Goal: Information Seeking & Learning: Learn about a topic

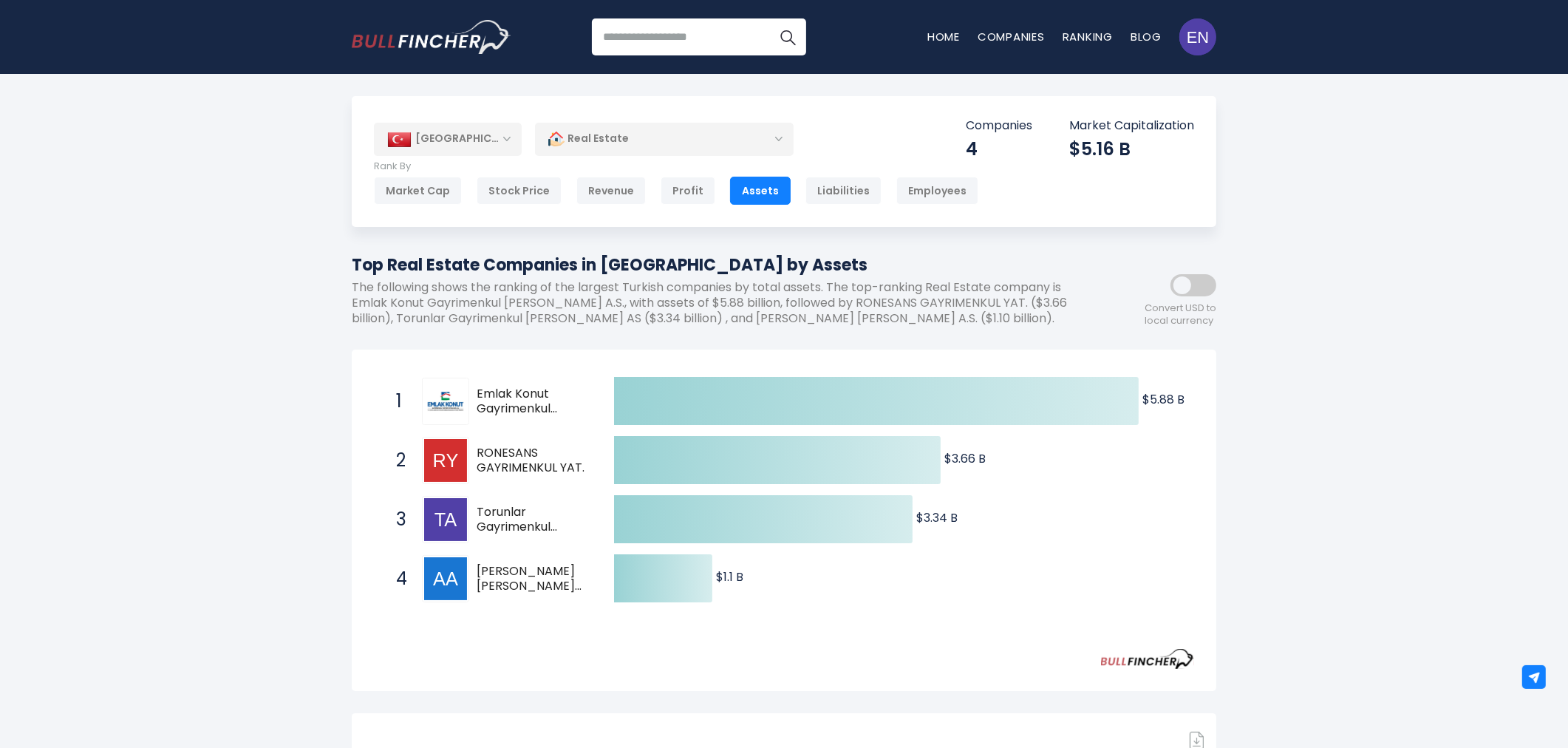
click at [474, 151] on div "[GEOGRAPHIC_DATA]" at bounding box center [447, 139] width 148 height 32
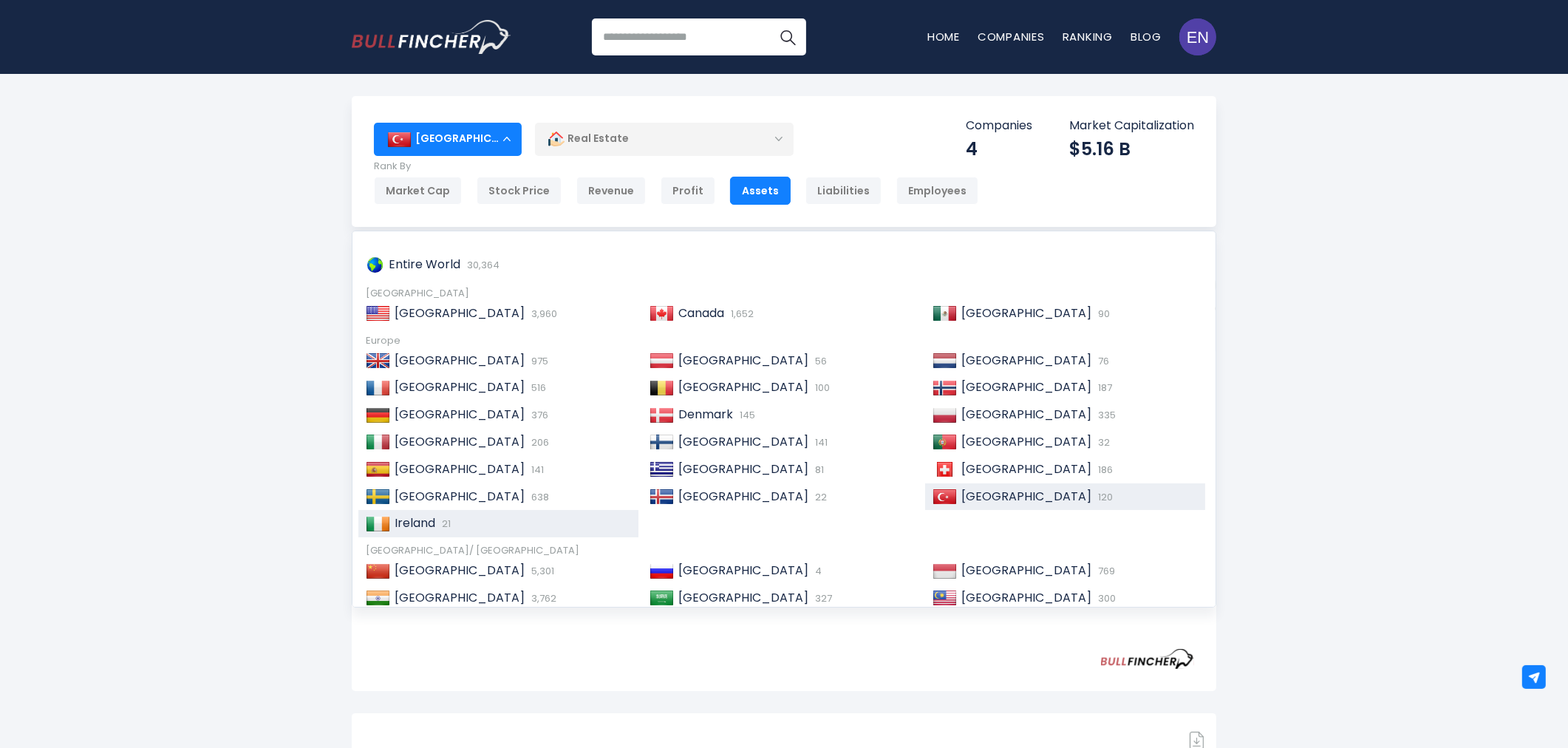
click at [447, 527] on span "21" at bounding box center [445, 524] width 13 height 14
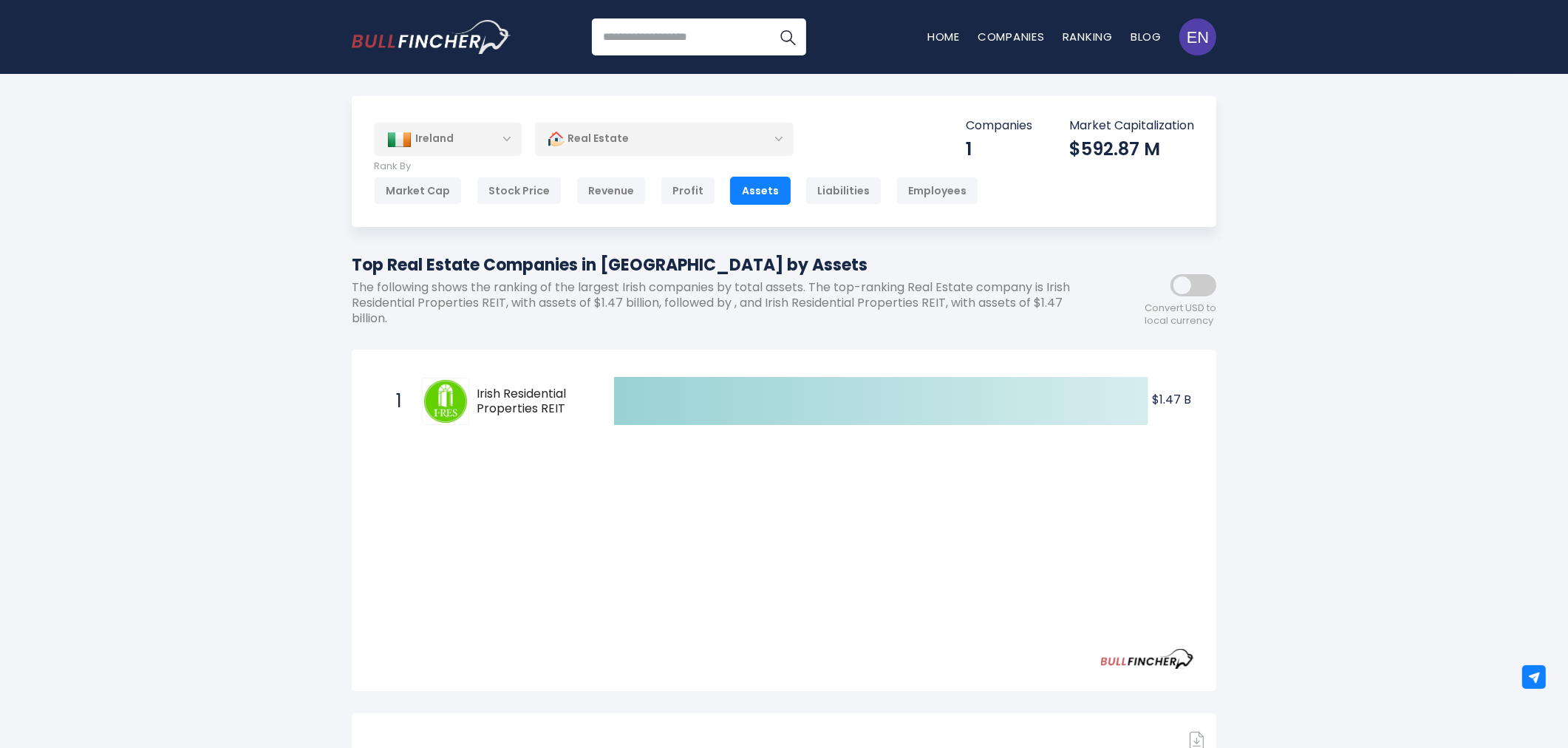
click at [688, 526] on div "Created with Highcharts 12.1.2 $1.47 B ​ $1.47 B 1 Irish Residential Properties…" at bounding box center [784, 522] width 820 height 301
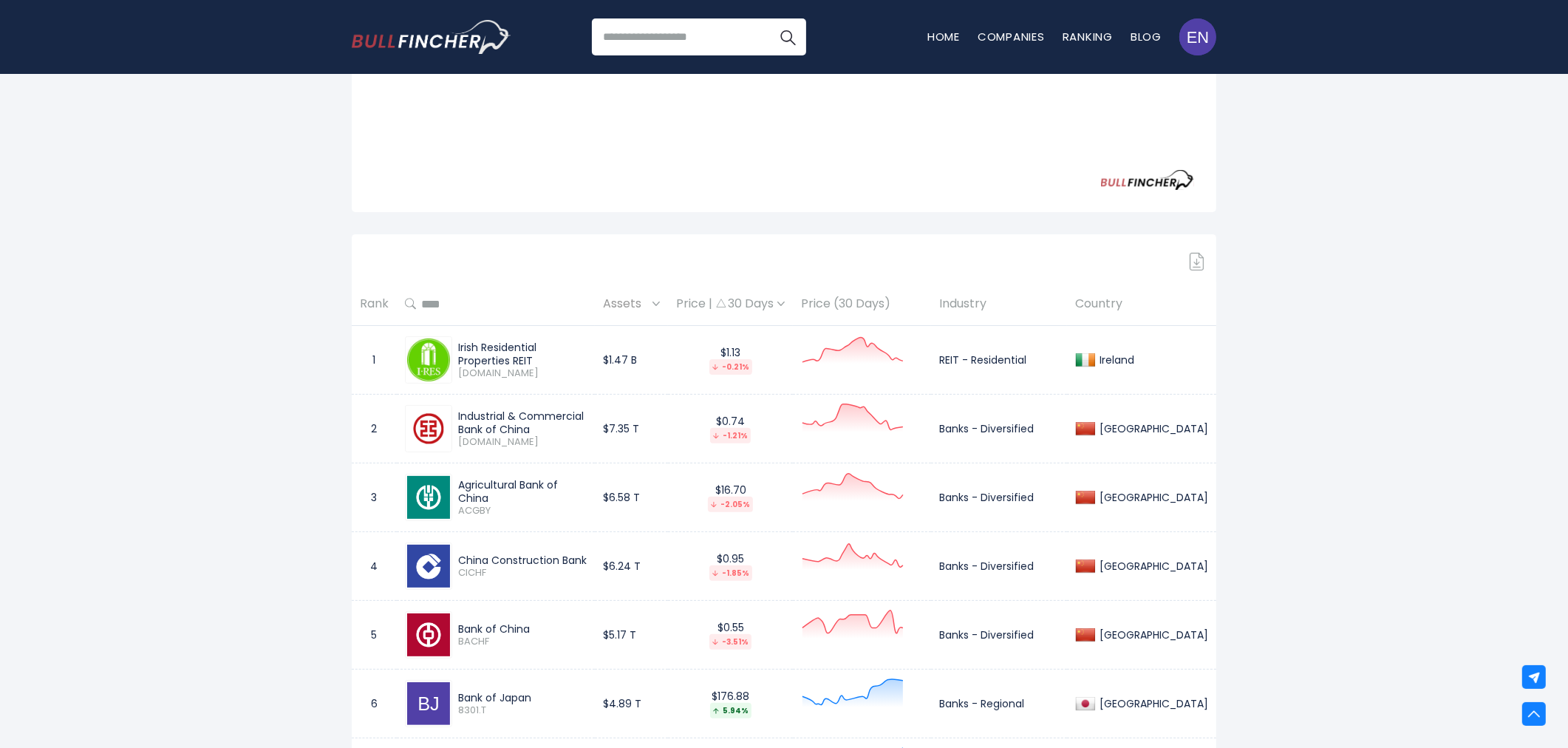
scroll to position [492, 0]
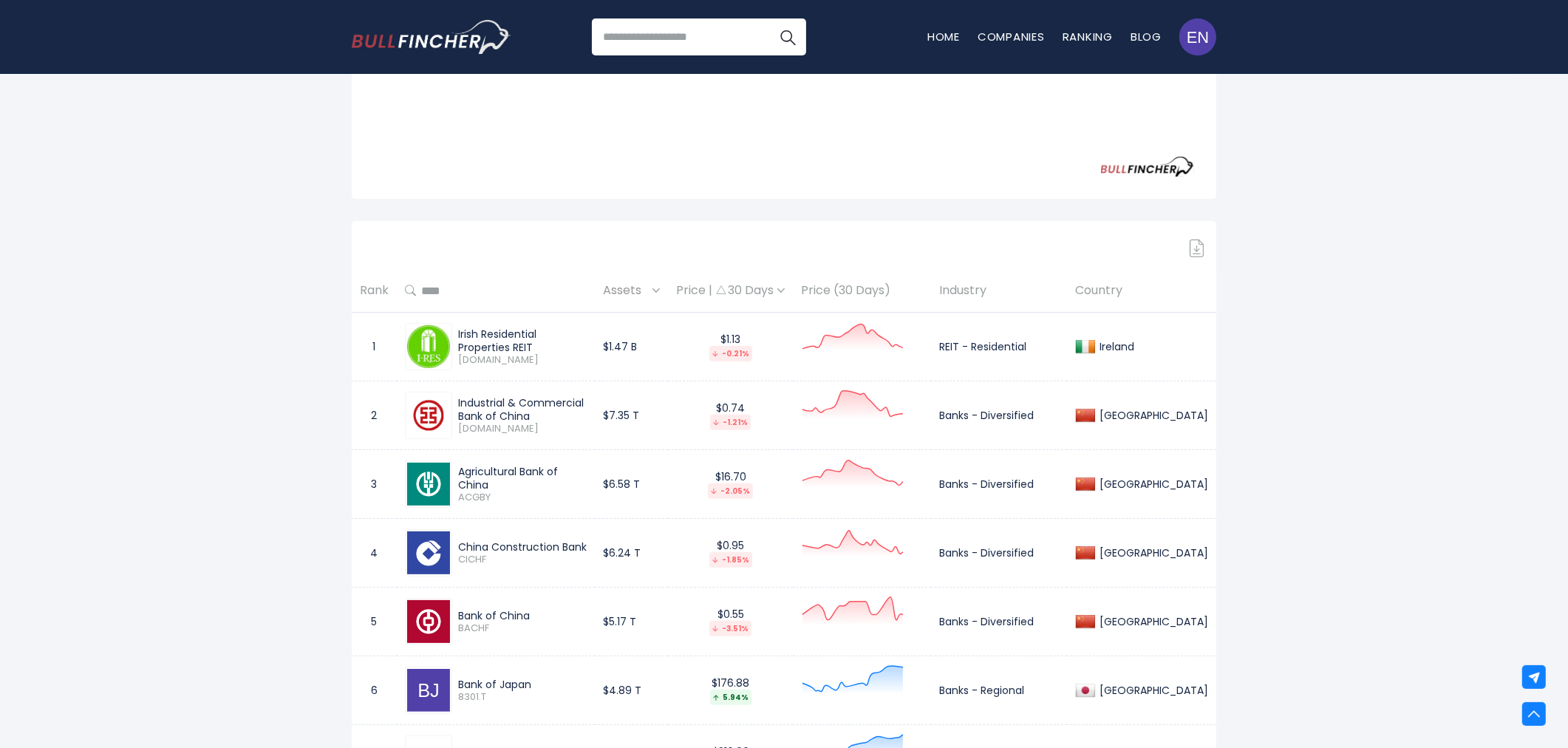
drag, startPoint x: 1100, startPoint y: 346, endPoint x: 1136, endPoint y: 348, distance: 36.1
click at [1136, 348] on div "Ireland" at bounding box center [1142, 347] width 133 height 21
copy div "Ireland"
drag, startPoint x: 459, startPoint y: 334, endPoint x: 545, endPoint y: 346, distance: 86.8
click at [545, 346] on div "Irish Residential Properties REIT" at bounding box center [522, 341] width 129 height 27
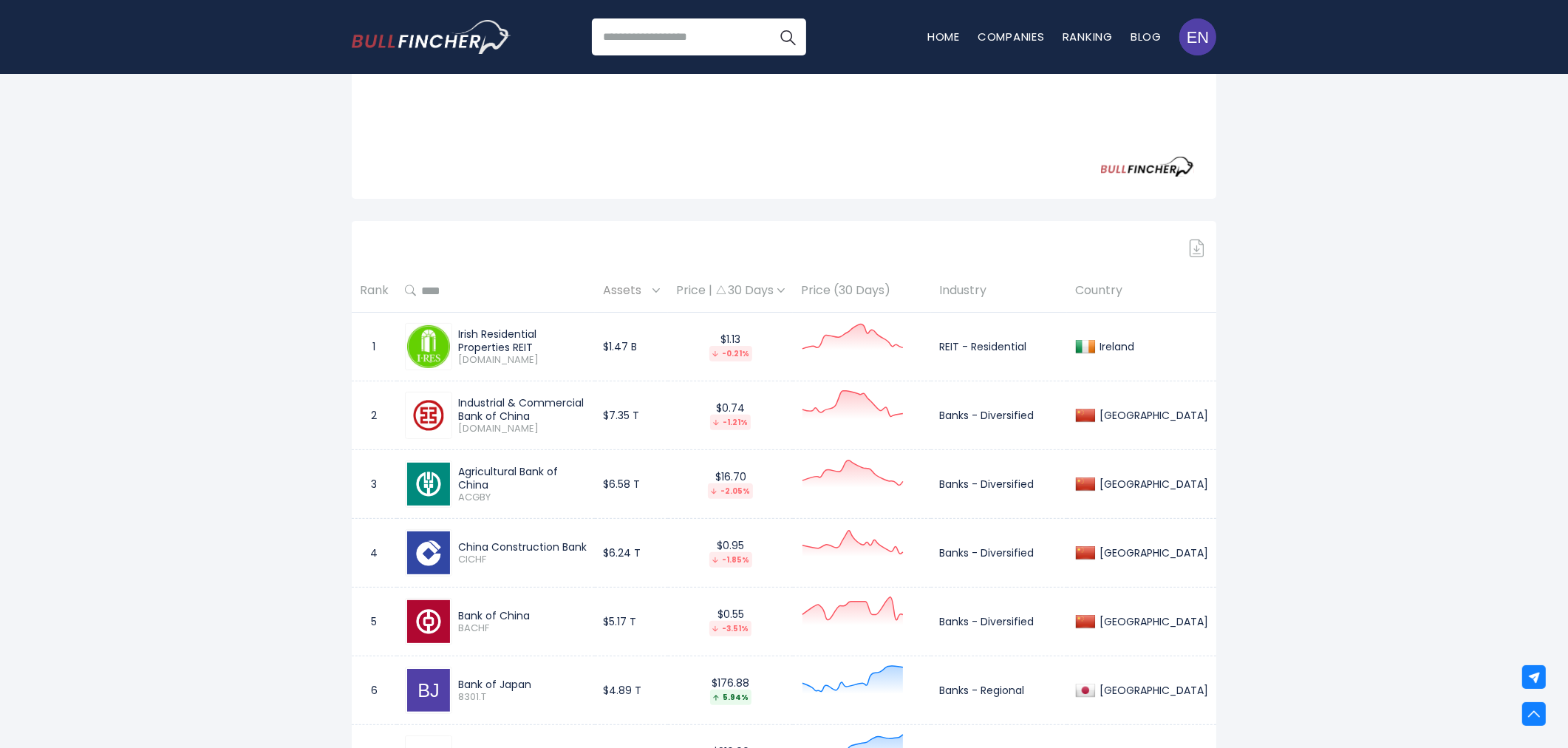
copy div "Irish Residential Properties REIT"
drag, startPoint x: 934, startPoint y: 346, endPoint x: 1040, endPoint y: 338, distance: 106.3
click at [1040, 338] on td "REIT - Residential" at bounding box center [999, 346] width 136 height 69
copy td "REIT - Residential"
drag, startPoint x: 970, startPoint y: 508, endPoint x: 932, endPoint y: 393, distance: 121.1
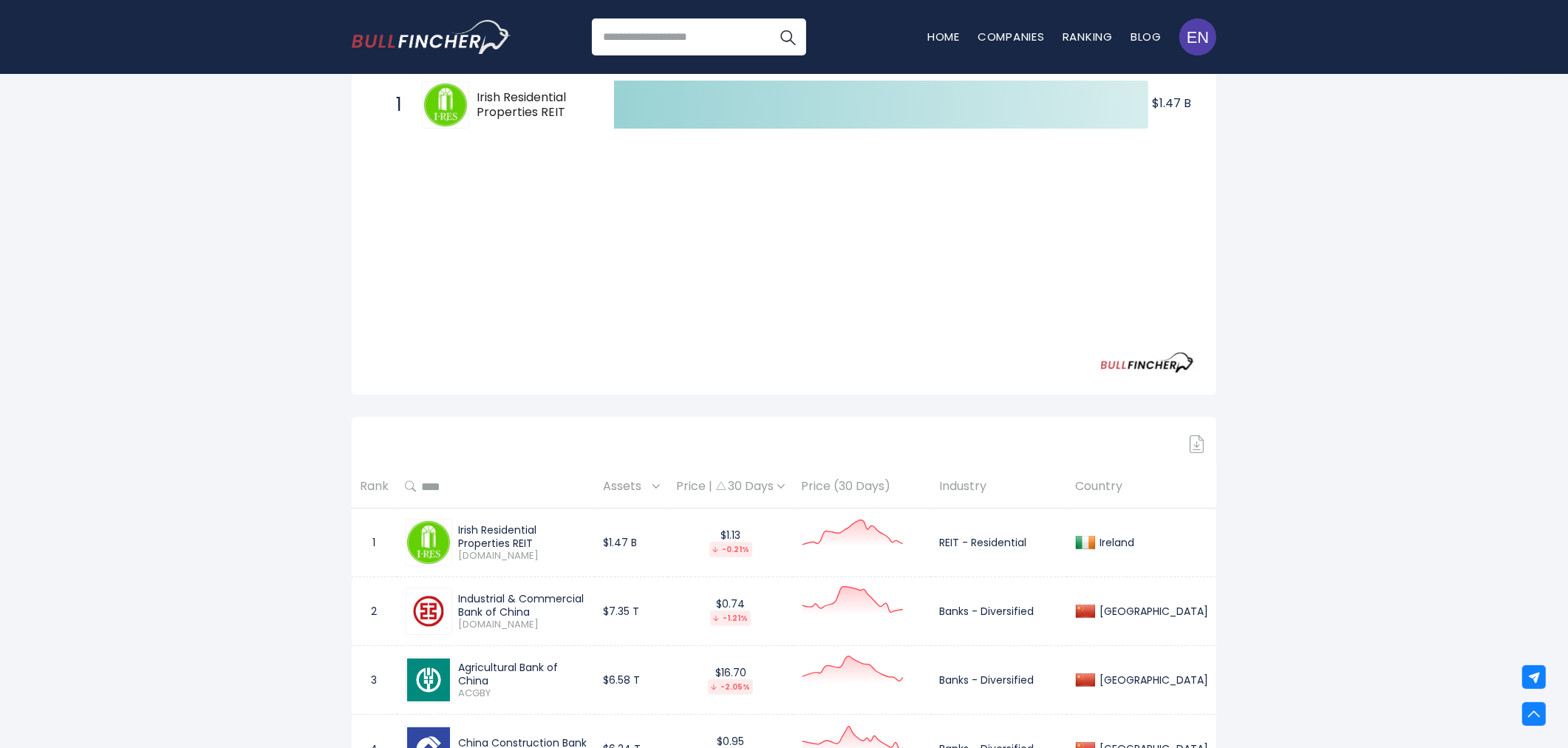
scroll to position [164, 0]
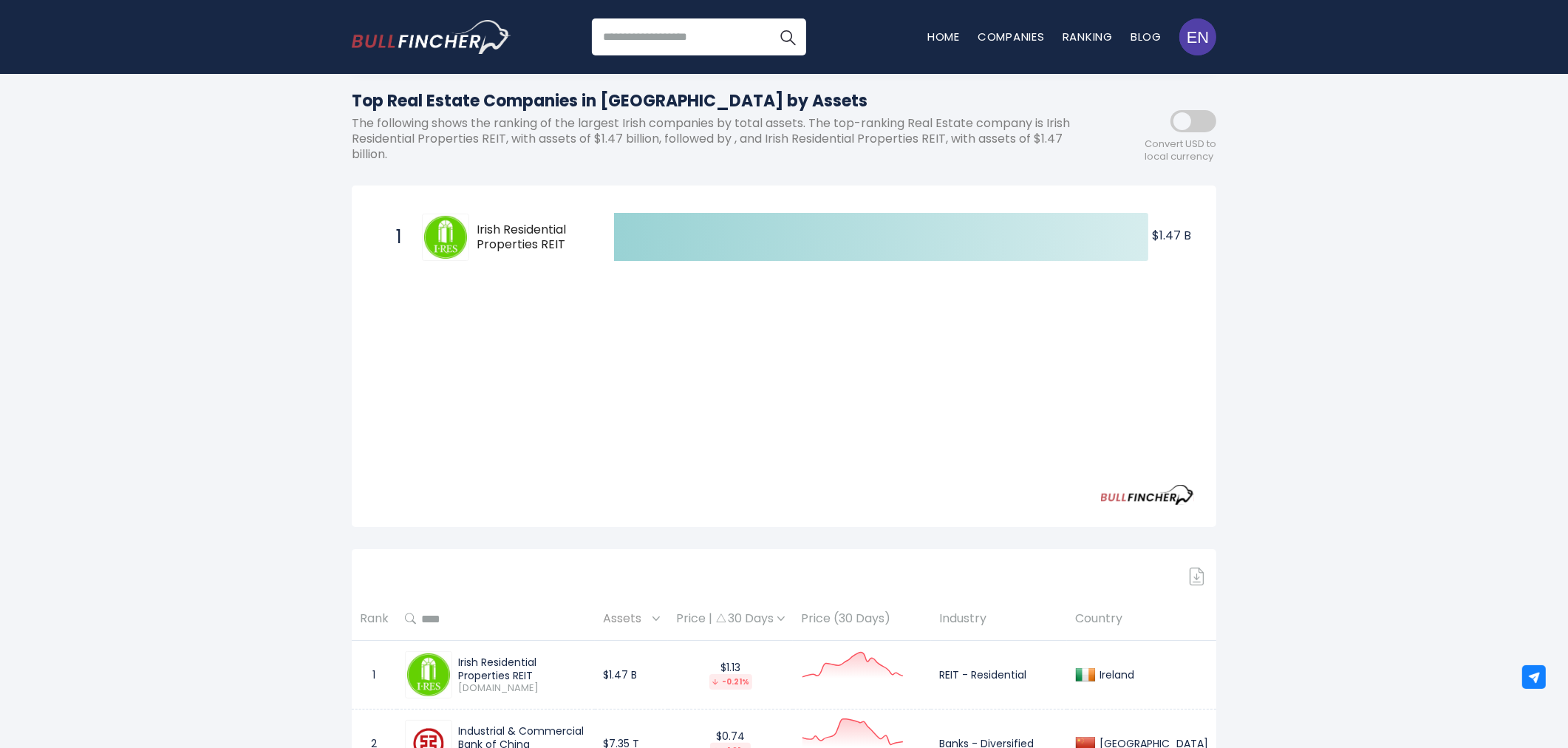
click at [762, 350] on div "Created with Highcharts 12.1.2 $1.47 B ​ $1.47 B 1 Irish Residential Properties…" at bounding box center [784, 359] width 820 height 301
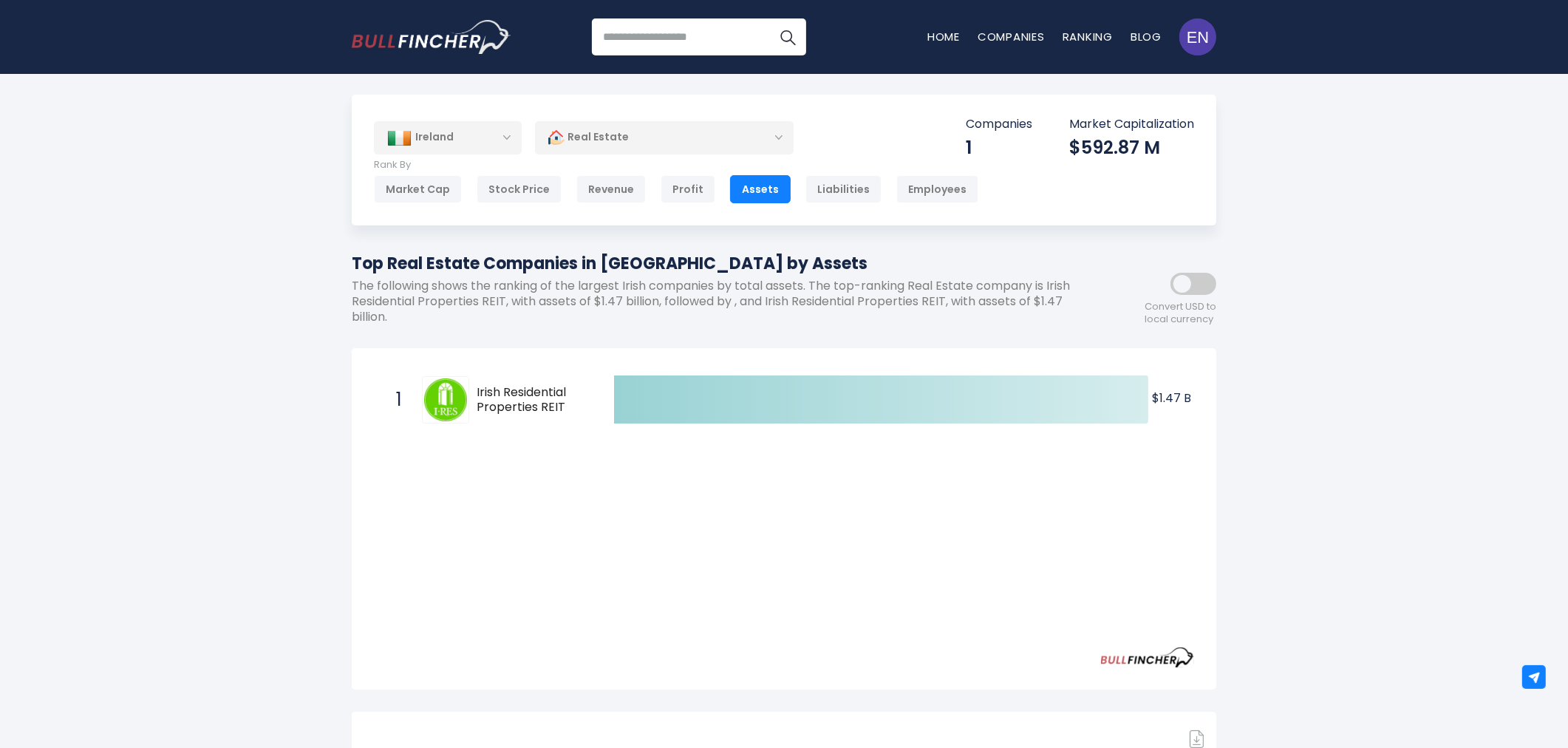
scroll to position [0, 0]
click at [616, 193] on div "Revenue" at bounding box center [612, 190] width 70 height 28
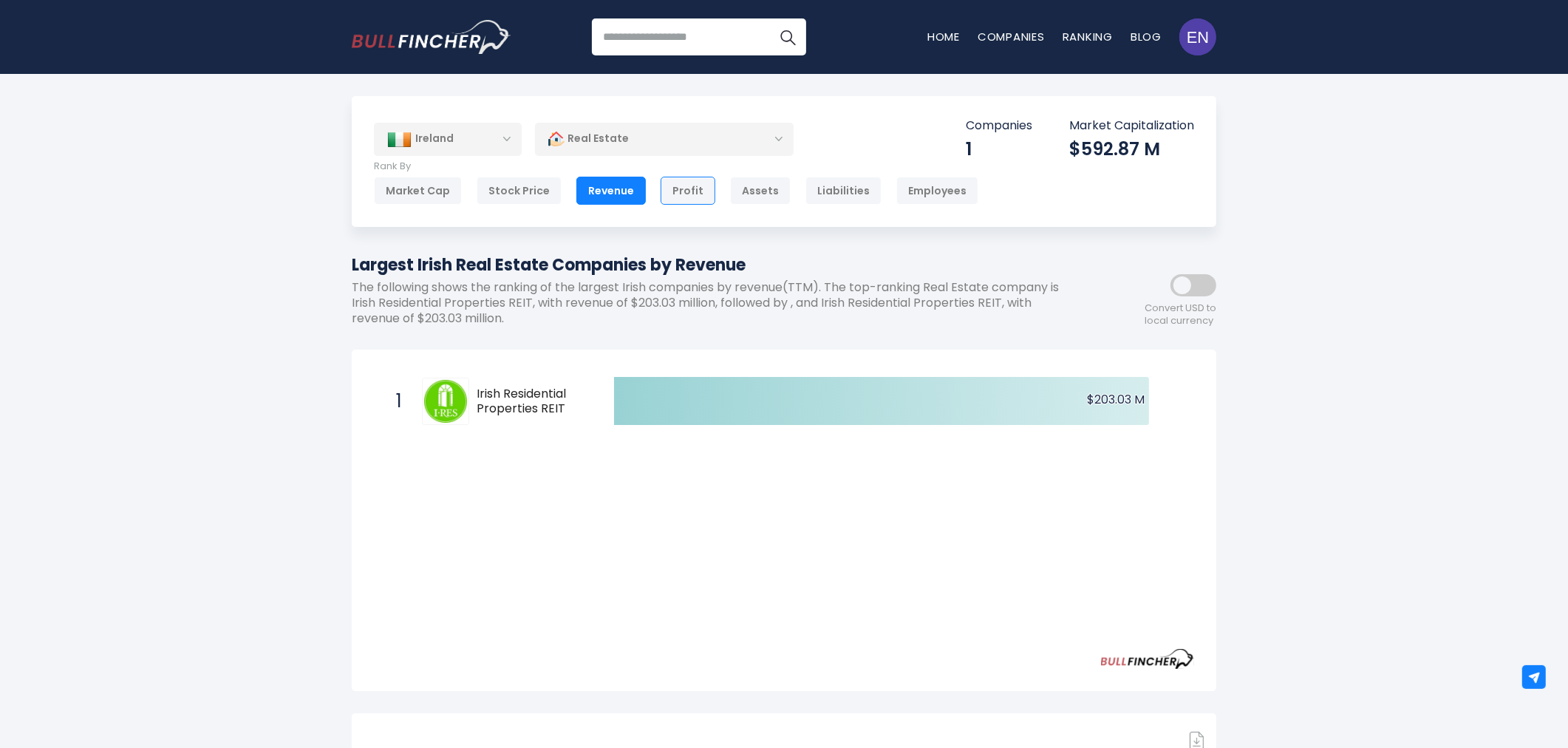
click at [688, 198] on div "Profit" at bounding box center [689, 190] width 55 height 28
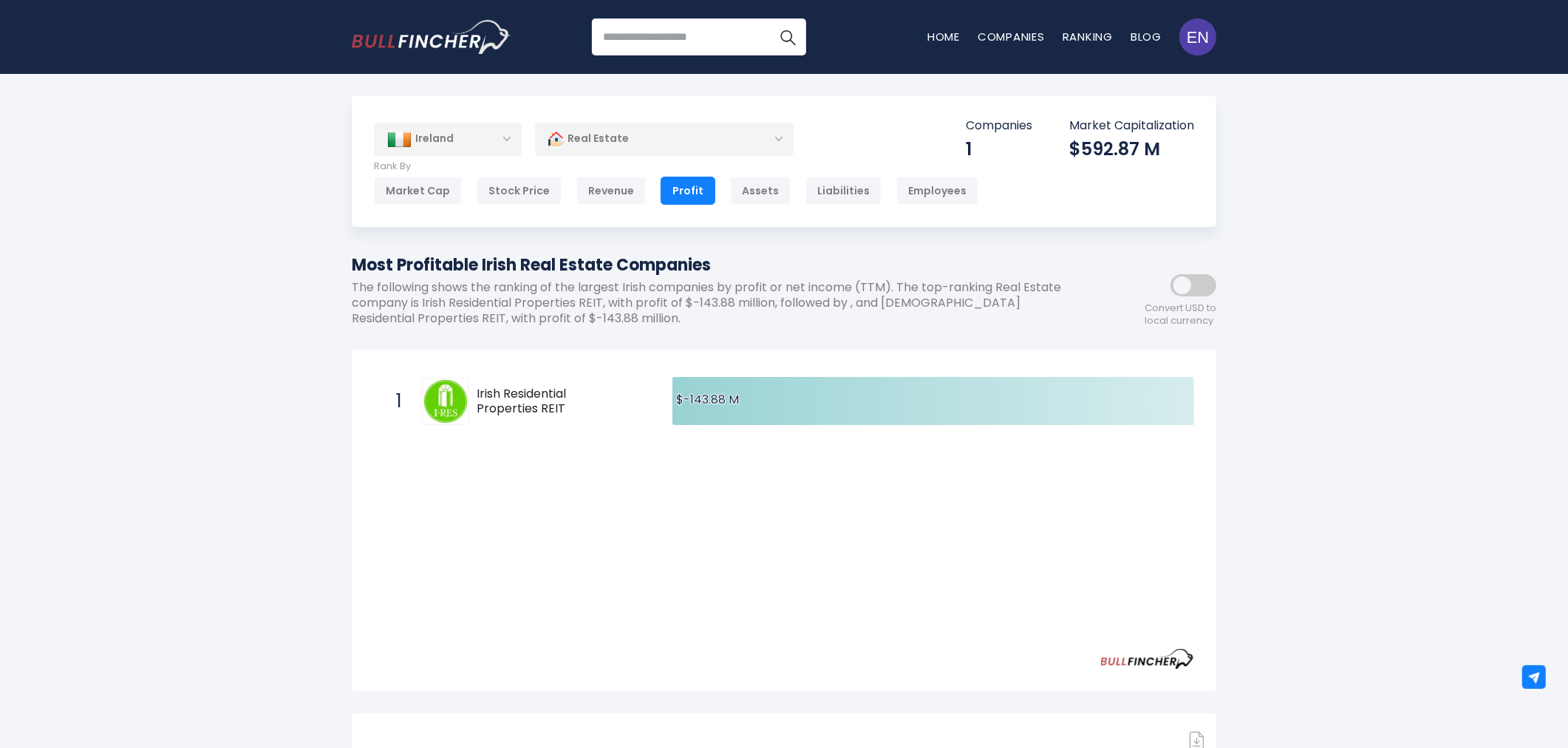
click at [510, 385] on div "1 Irish Residential Properties REIT [DOMAIN_NAME]" at bounding box center [489, 402] width 200 height 47
click at [431, 141] on div "Ireland" at bounding box center [447, 139] width 148 height 32
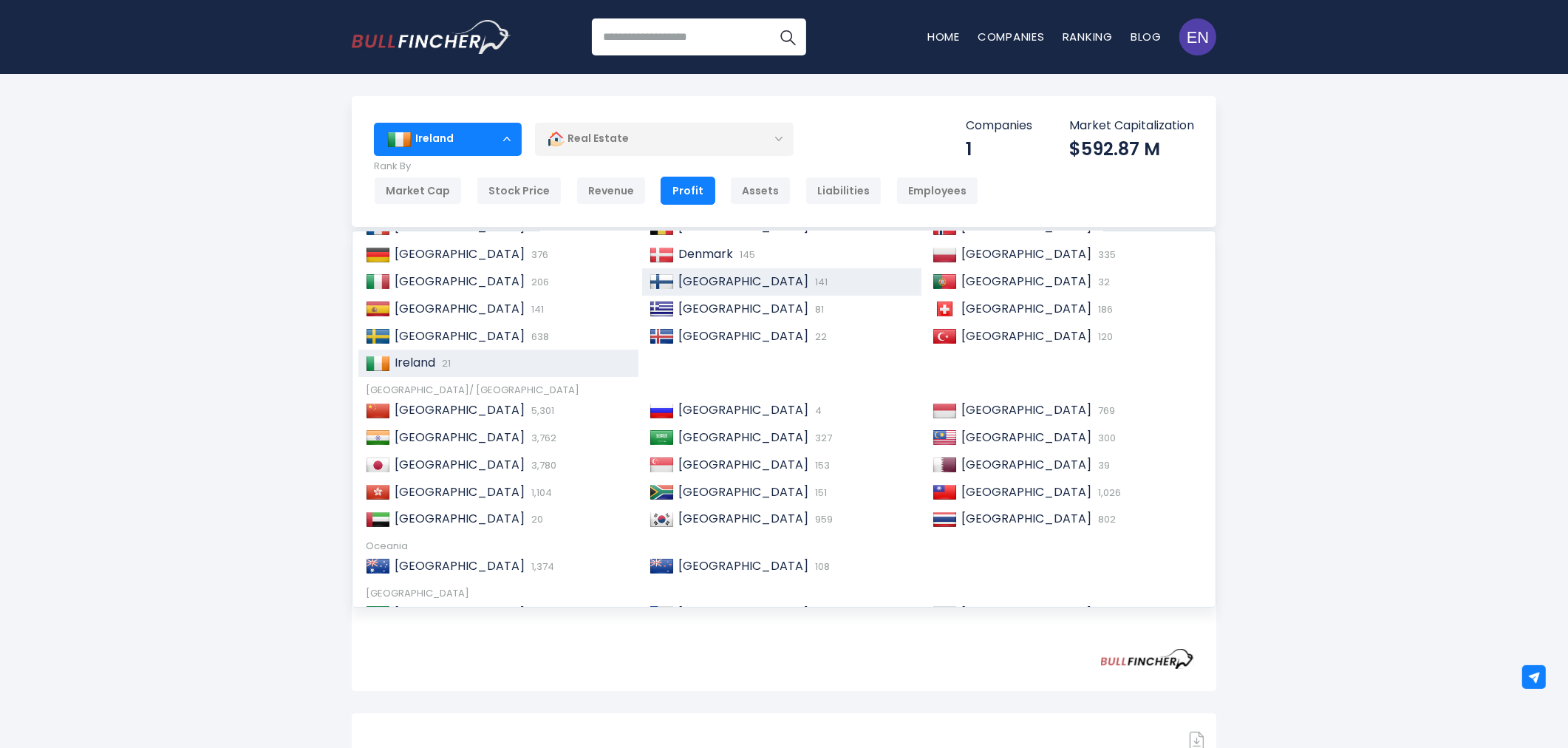
scroll to position [164, 0]
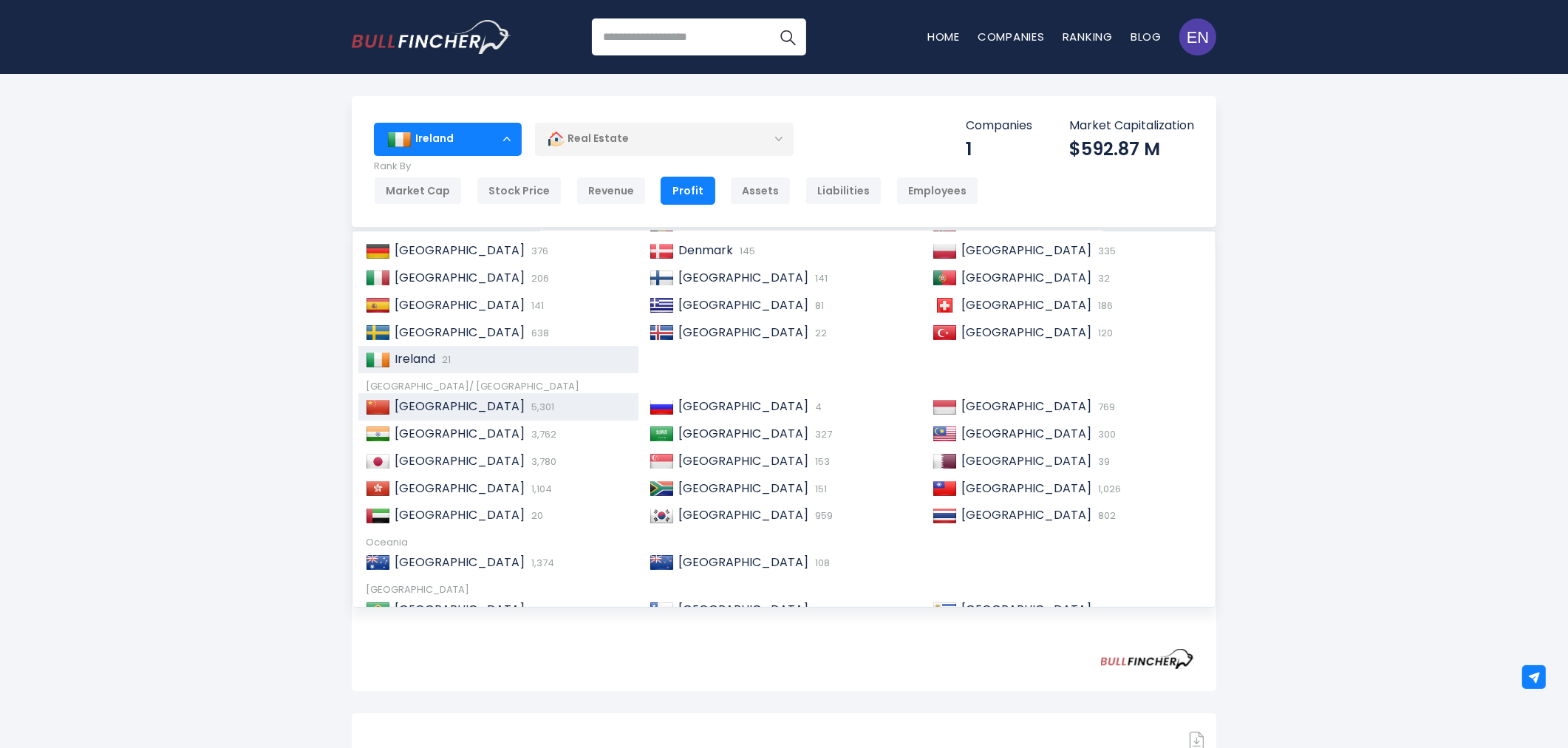
click at [500, 409] on div "China 5,301" at bounding box center [511, 406] width 241 height 15
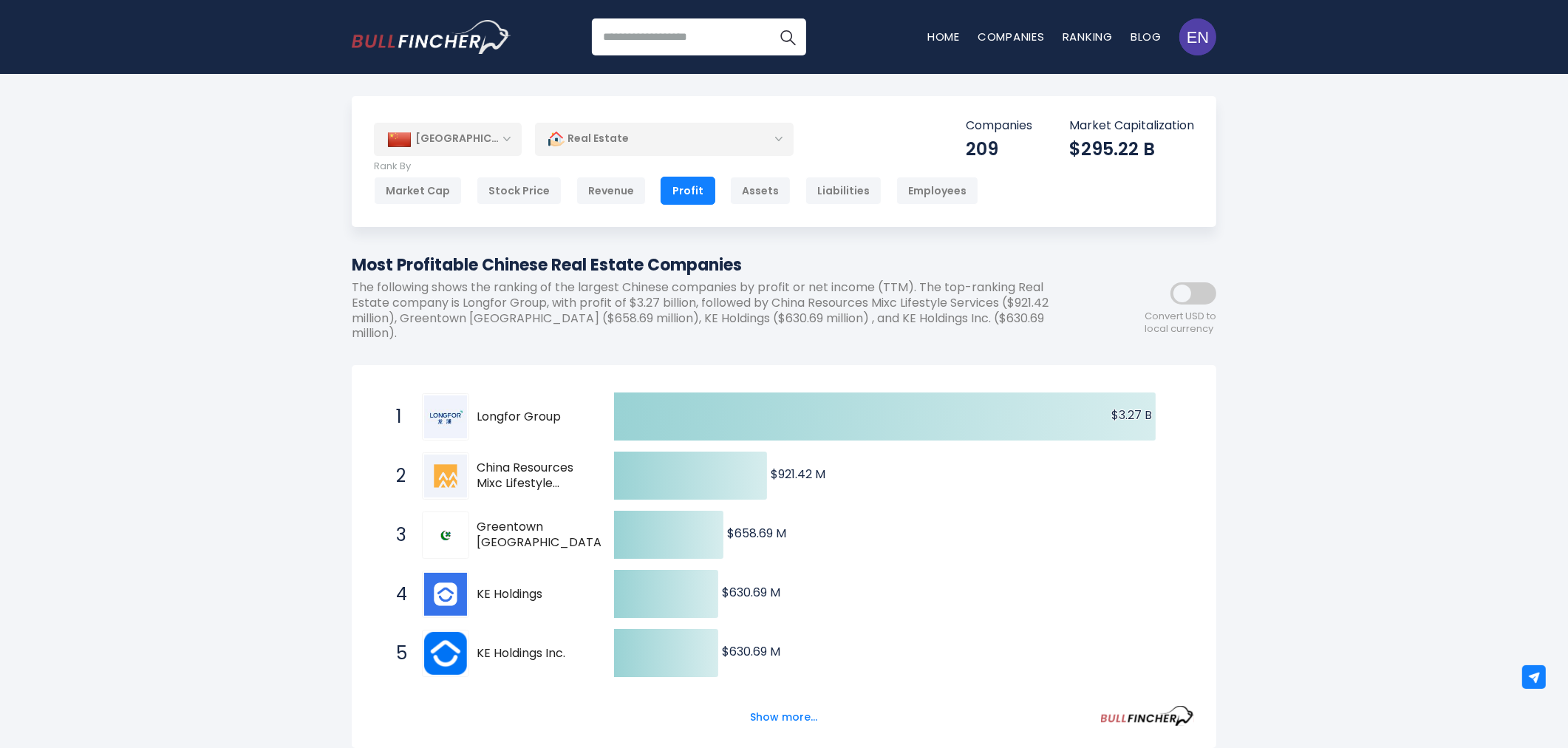
click at [472, 134] on div "[GEOGRAPHIC_DATA]" at bounding box center [447, 139] width 148 height 32
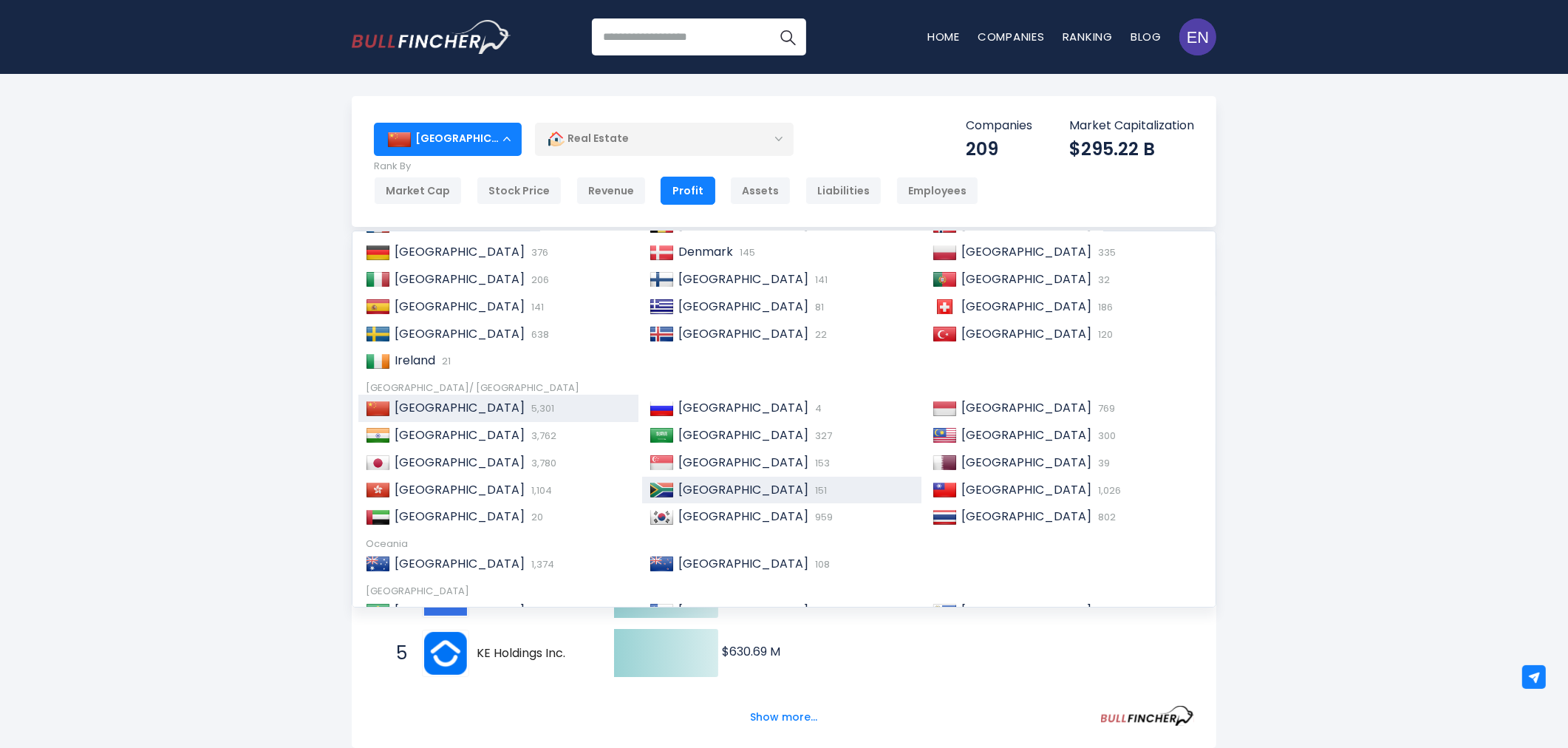
scroll to position [164, 0]
click at [521, 401] on div "China 5,301" at bounding box center [511, 406] width 241 height 15
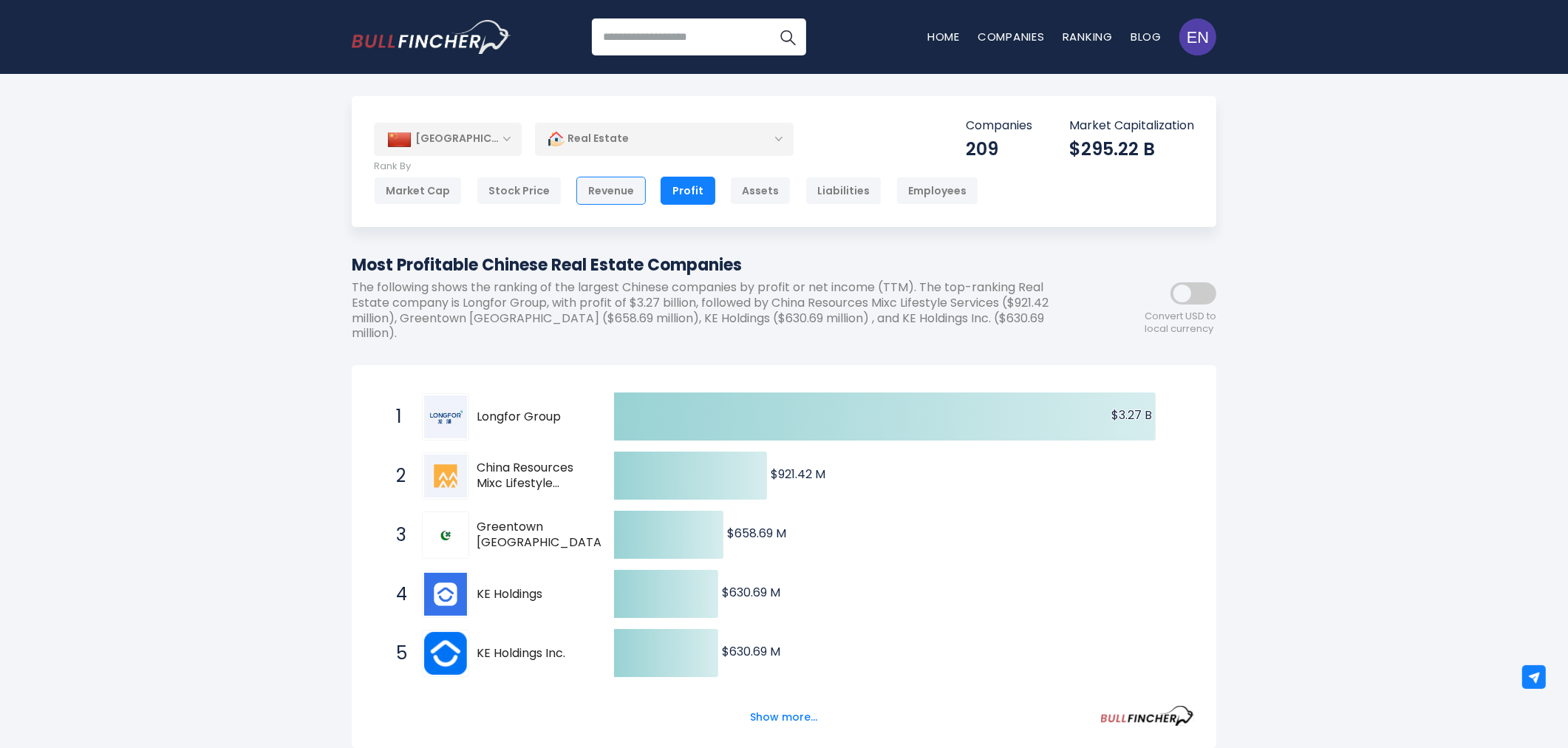
click at [592, 195] on div "Revenue" at bounding box center [612, 190] width 70 height 28
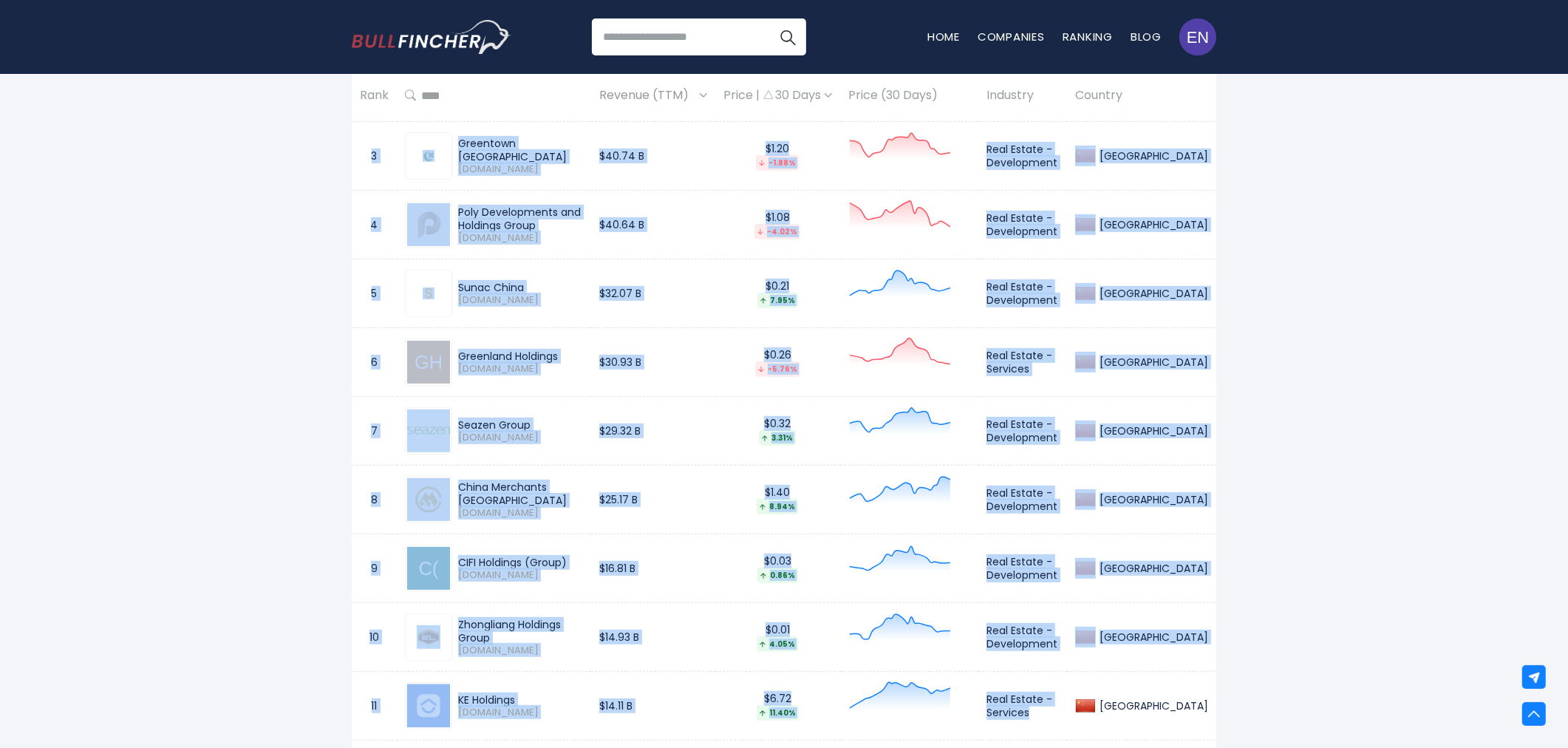
scroll to position [903, 0]
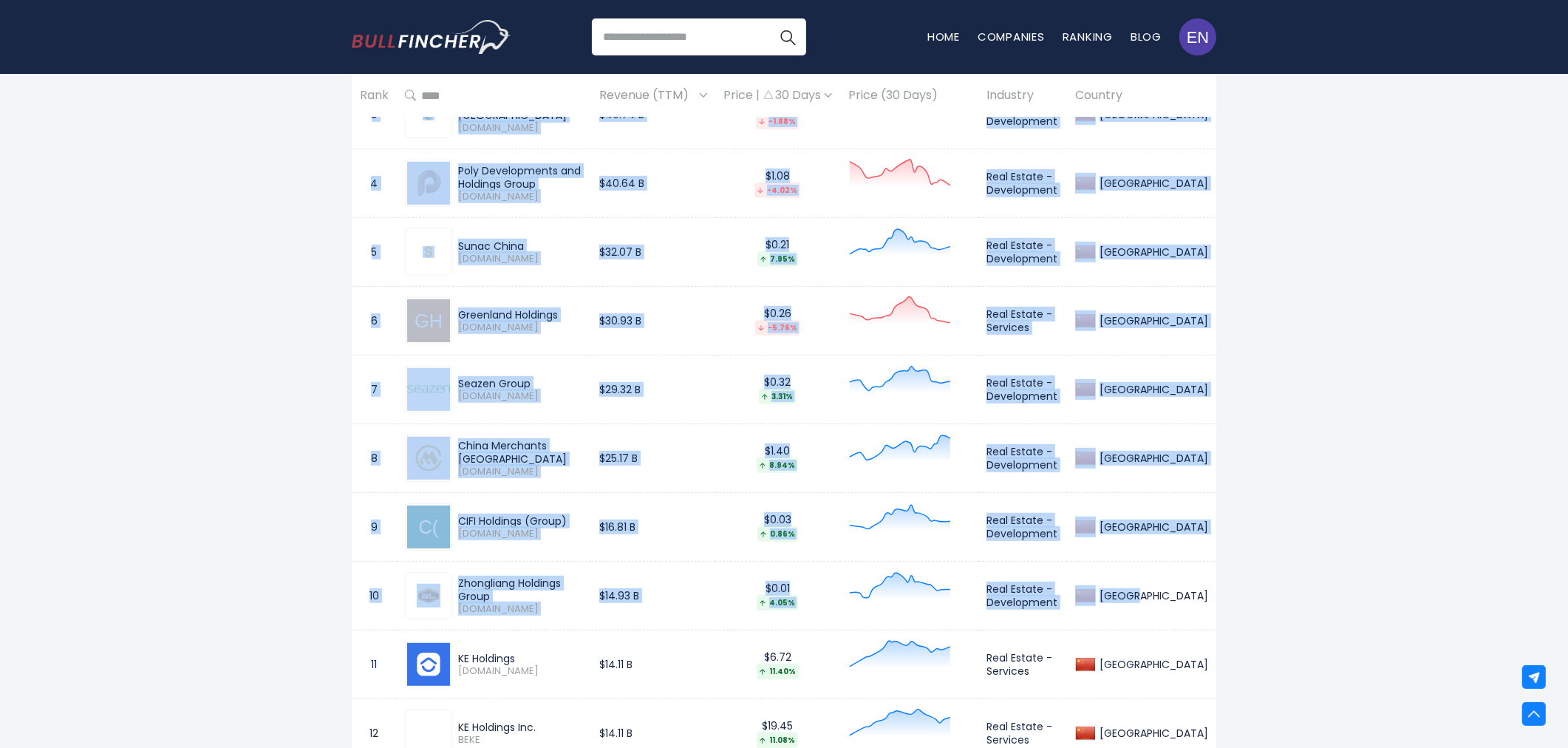
drag, startPoint x: 368, startPoint y: 142, endPoint x: 1207, endPoint y: 603, distance: 957.3
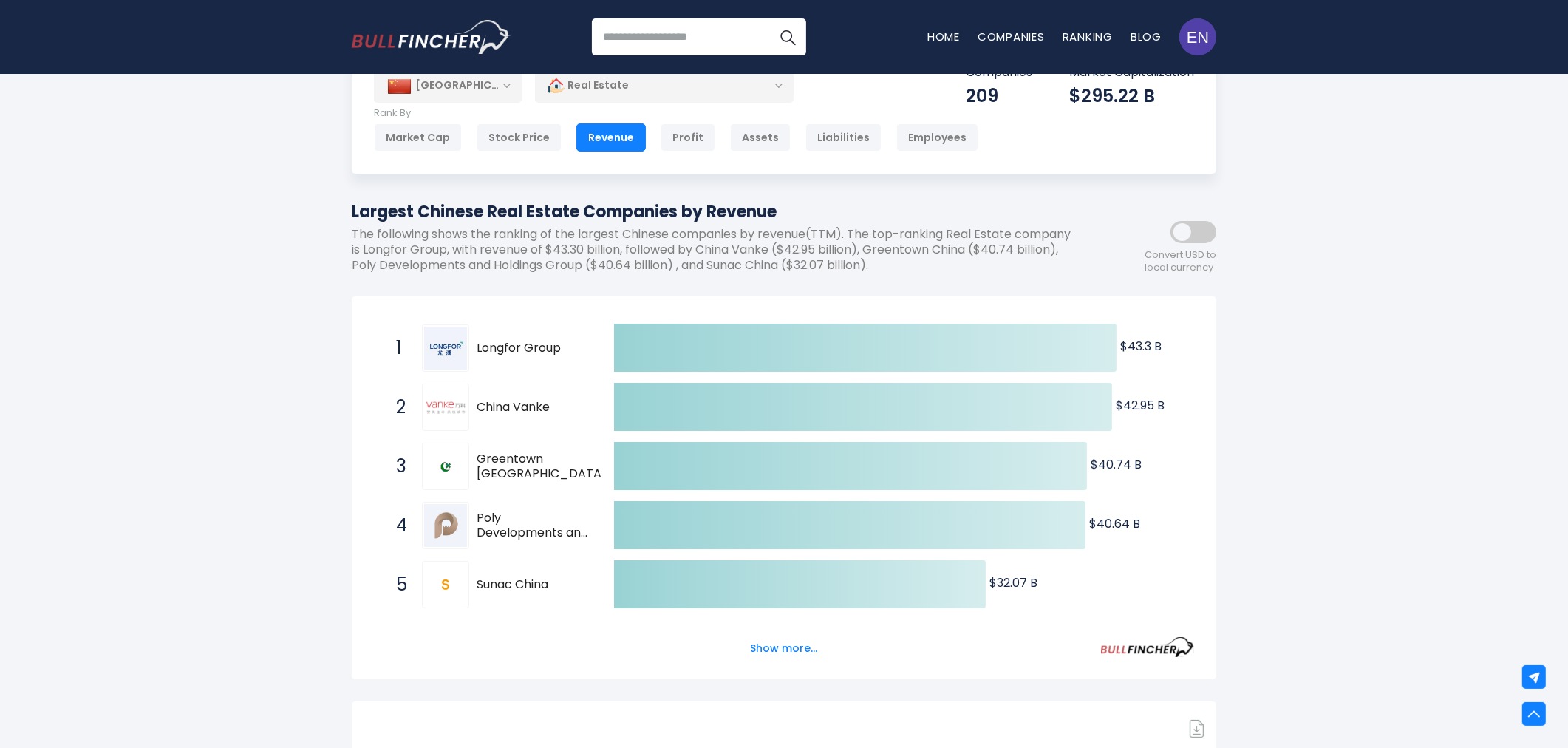
scroll to position [0, 0]
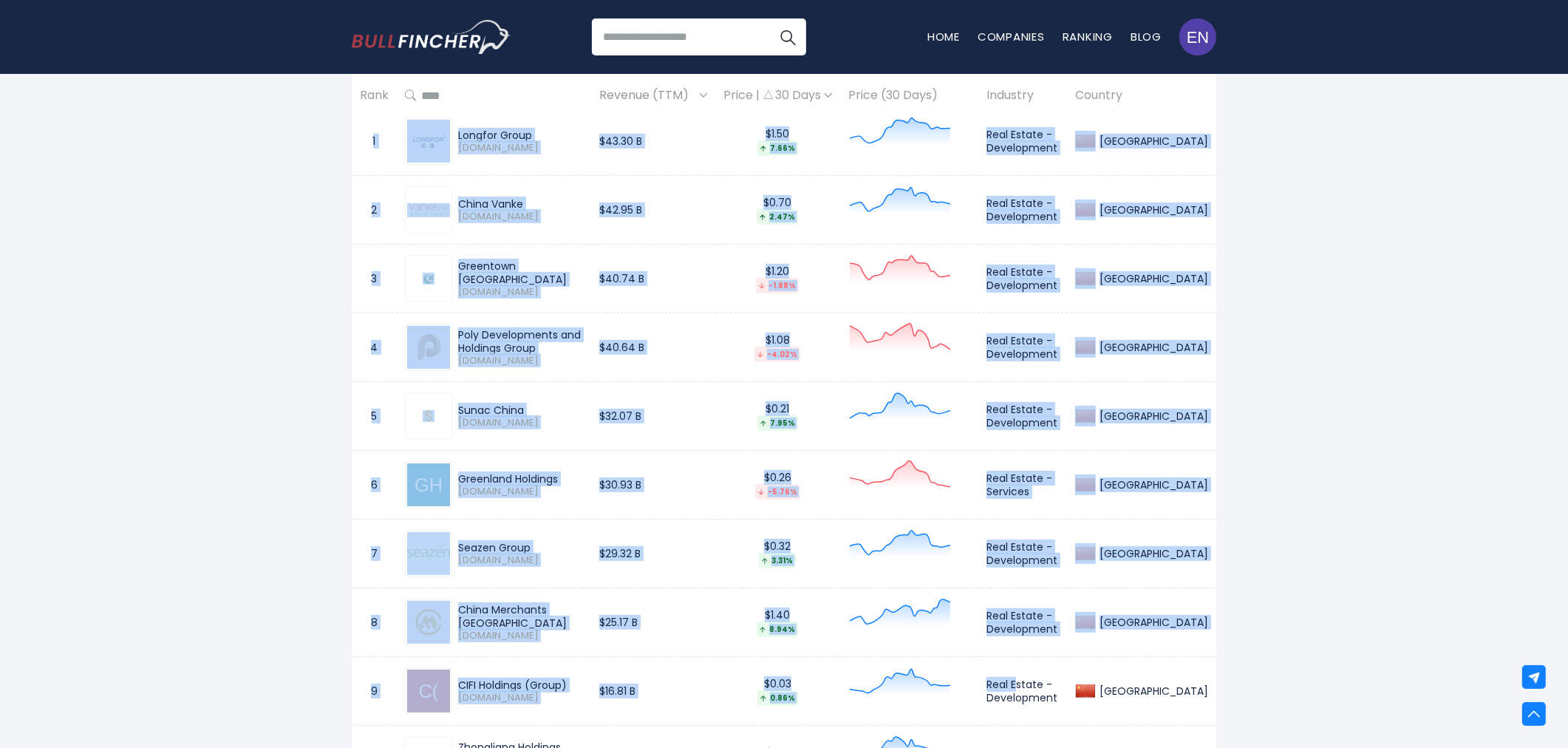
scroll to position [822, 0]
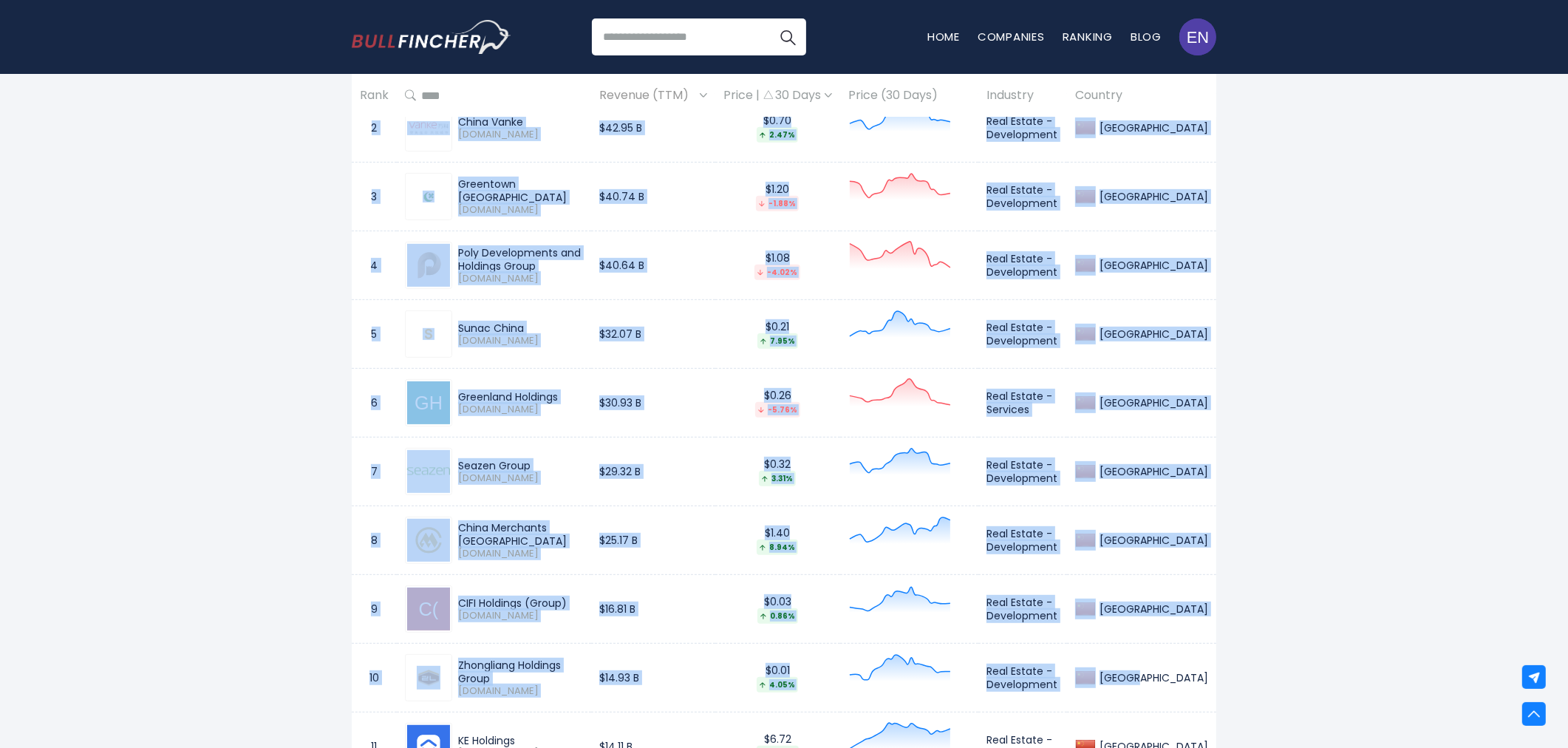
drag, startPoint x: 370, startPoint y: 139, endPoint x: 1215, endPoint y: 649, distance: 987.0
copy tbody "1 Longfor Group 0960.HK $43.30 B $1.50 7.66% Real Estate - Development China 2 …"
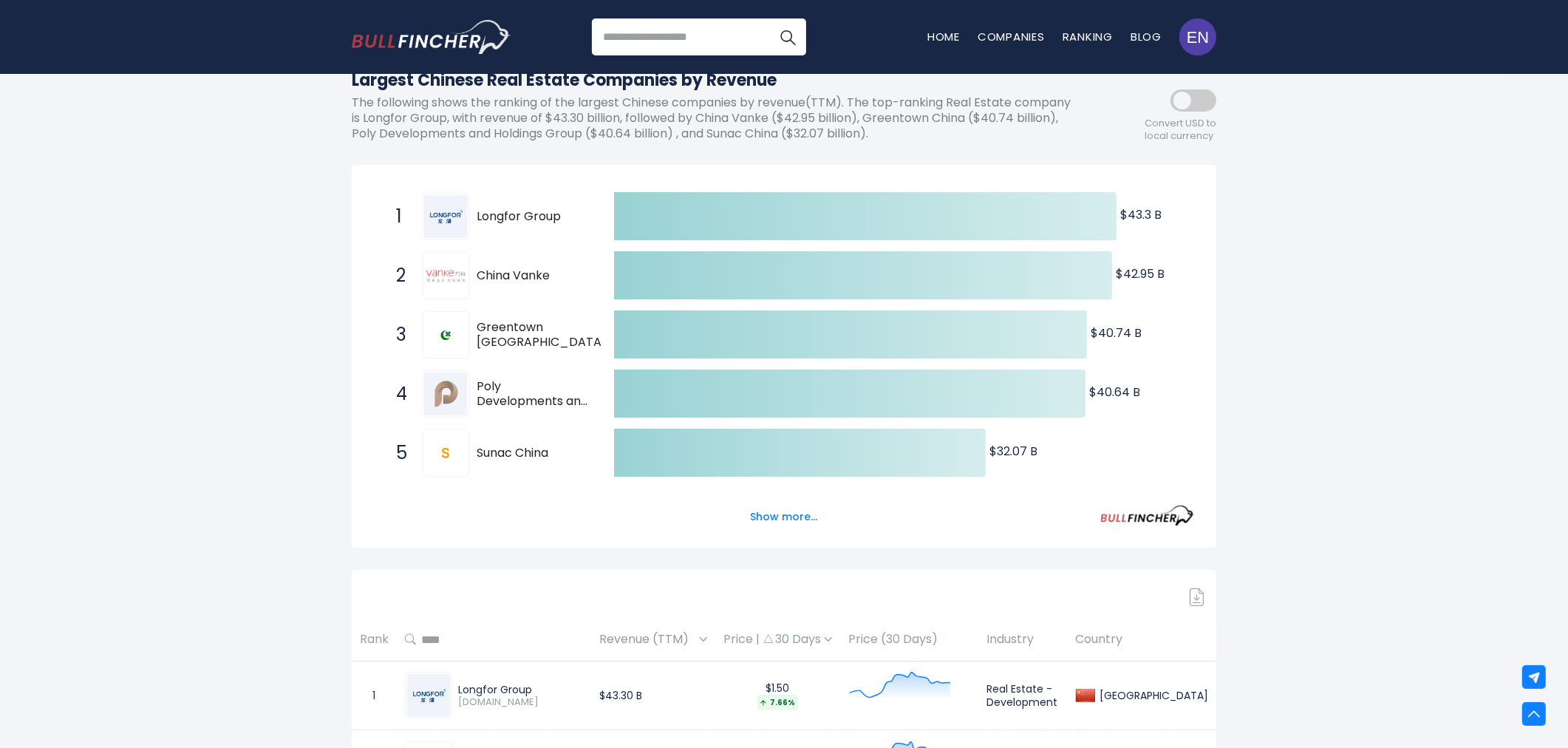
scroll to position [0, 0]
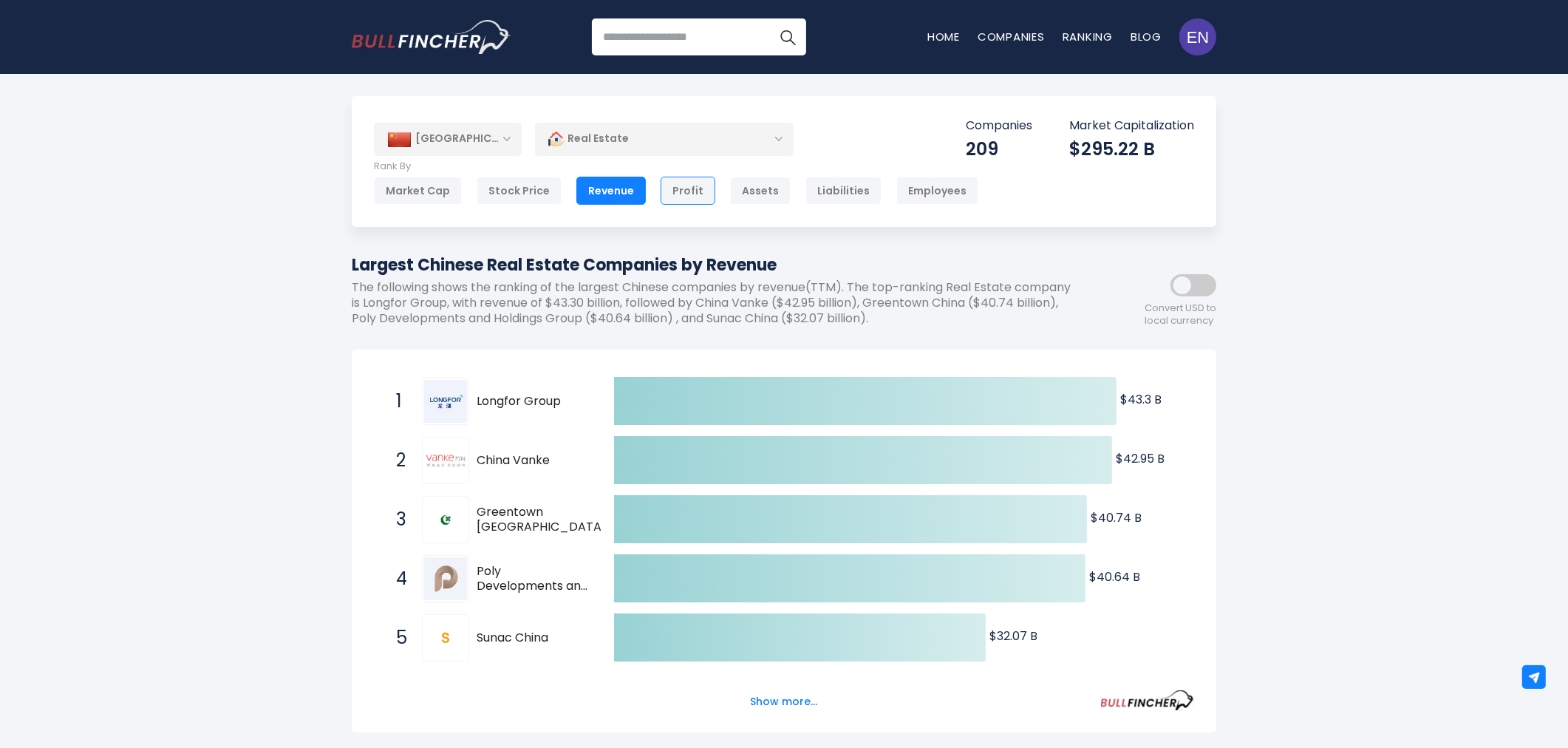
click at [671, 188] on div "Profit" at bounding box center [689, 190] width 55 height 28
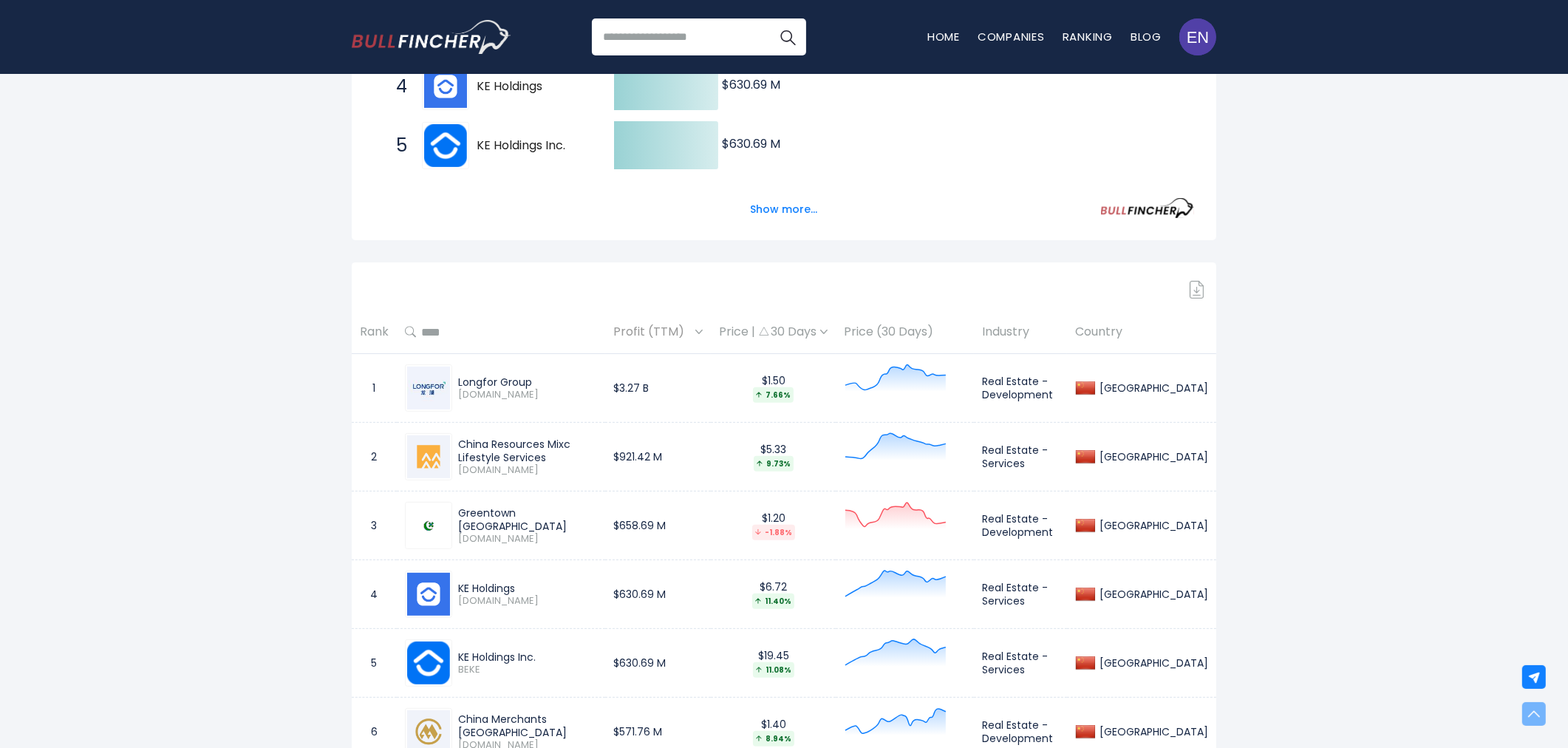
scroll to position [657, 0]
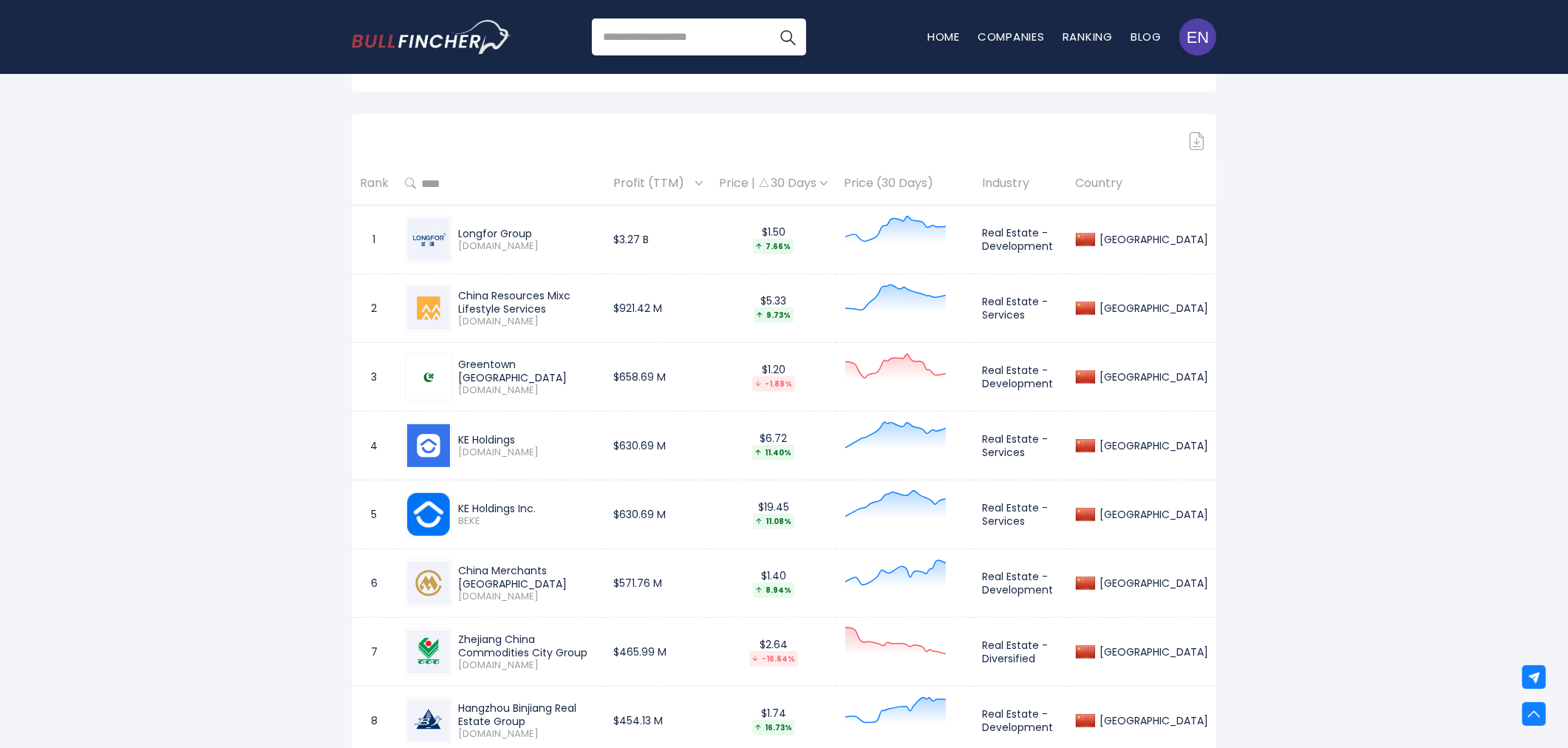
drag, startPoint x: 460, startPoint y: 278, endPoint x: 501, endPoint y: 291, distance: 43.0
click at [501, 291] on div "China Resources Mixc Lifestyle Services" at bounding box center [528, 302] width 139 height 27
copy div "China Resources Mixc Lifestyle Services"
drag, startPoint x: 1037, startPoint y: 285, endPoint x: 1082, endPoint y: 304, distance: 48.8
click at [1067, 304] on td "Real Estate - Services" at bounding box center [1020, 308] width 93 height 69
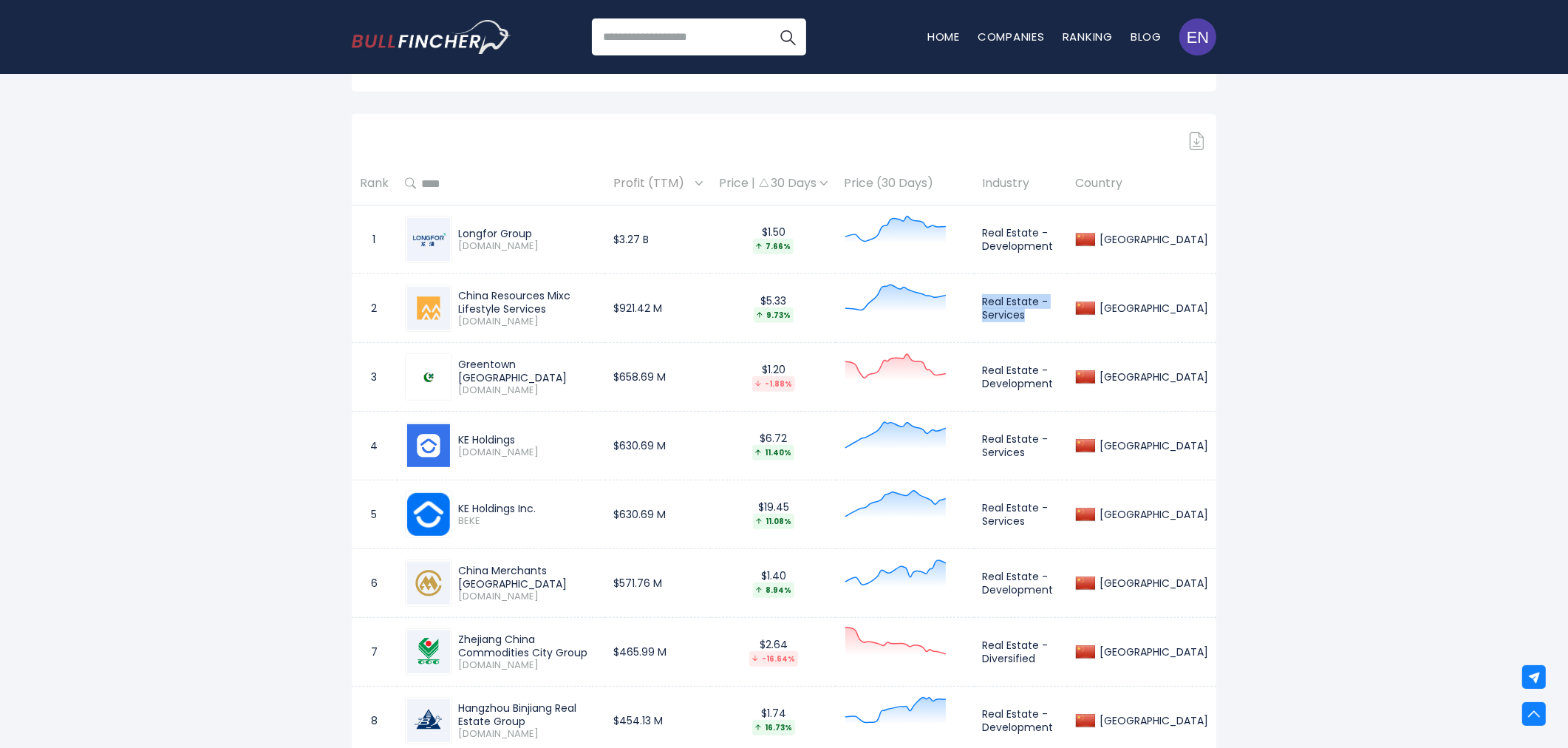
copy td "Real Estate - Services"
drag, startPoint x: 457, startPoint y: 423, endPoint x: 523, endPoint y: 423, distance: 66.0
click at [523, 433] on div "KE Holdings 2423.HK" at bounding box center [524, 446] width 145 height 26
copy div "KE Holdings"
drag, startPoint x: 1038, startPoint y: 423, endPoint x: 1081, endPoint y: 448, distance: 49.7
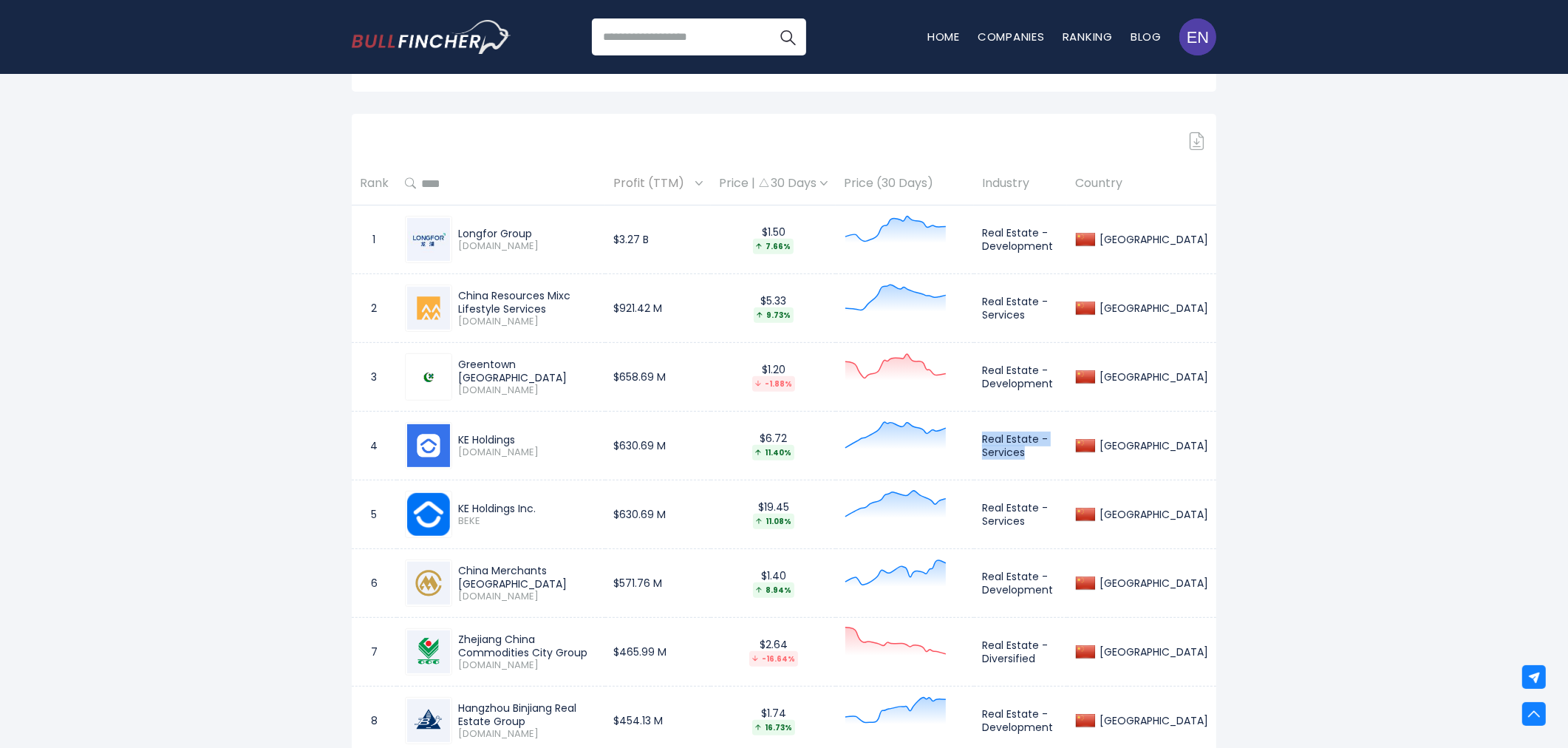
click at [1067, 448] on td "Real Estate - Services" at bounding box center [1020, 446] width 93 height 69
copy td "Real Estate - Services"
drag, startPoint x: 457, startPoint y: 491, endPoint x: 538, endPoint y: 491, distance: 81.0
click at [538, 502] on div "KE Holdings Inc. BEKE" at bounding box center [524, 515] width 145 height 26
copy div "KE Holdings Inc."
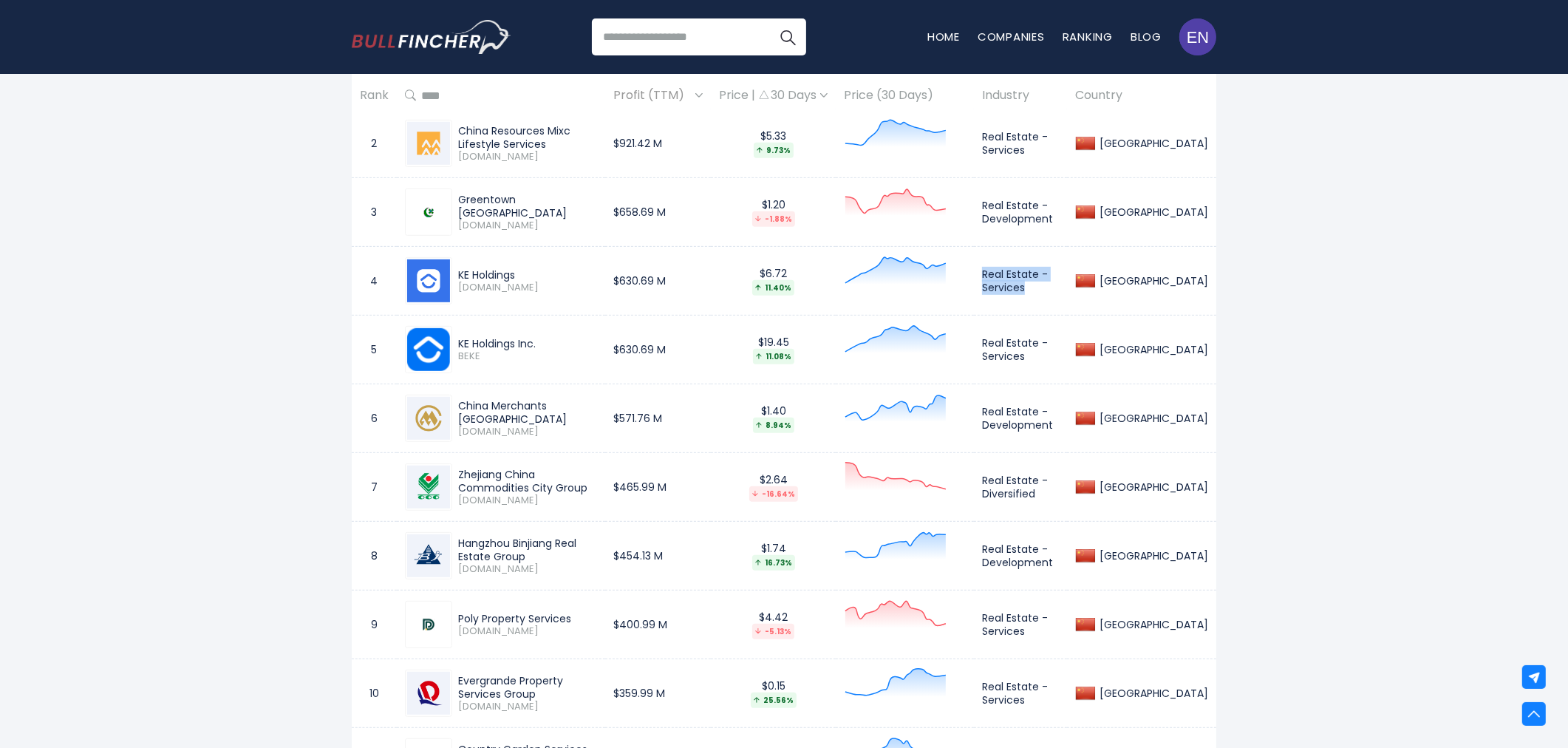
scroll to position [903, 0]
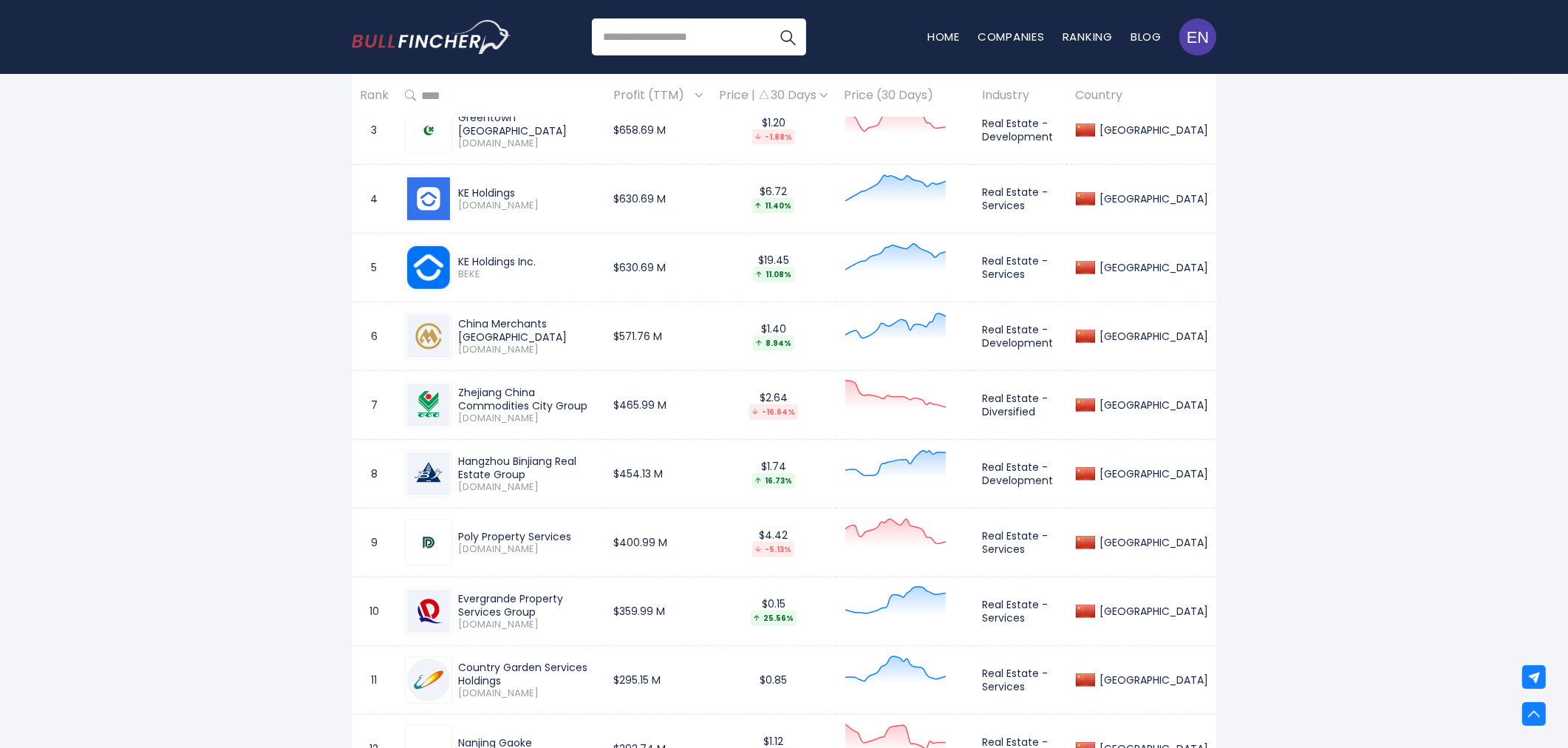
click at [587, 386] on div "Zhejiang China Commodities City Group" at bounding box center [528, 399] width 139 height 27
drag, startPoint x: 457, startPoint y: 376, endPoint x: 490, endPoint y: 389, distance: 35.5
click at [490, 389] on div "Zhejiang China Commodities City Group 600415.SS" at bounding box center [524, 406] width 145 height 39
copy div "Zhejiang China Commodities City Group"
drag, startPoint x: 1036, startPoint y: 383, endPoint x: 1099, endPoint y: 402, distance: 65.8
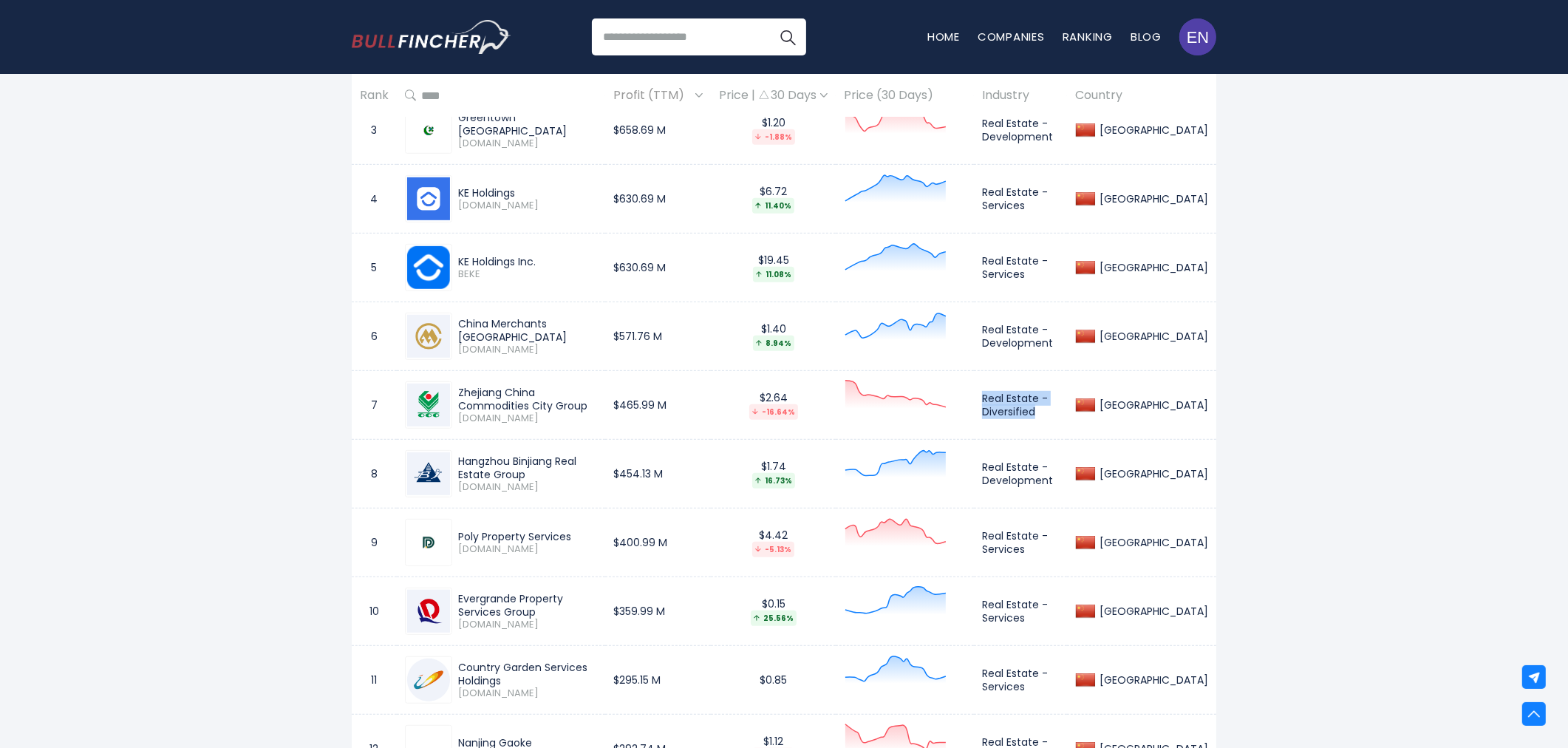
click at [1067, 402] on td "Real Estate - Diversified" at bounding box center [1020, 406] width 93 height 69
copy td "Real Estate - Diversified"
drag, startPoint x: 456, startPoint y: 452, endPoint x: 646, endPoint y: 452, distance: 190.0
click at [597, 455] on div "Hangzhou Binjiang Real Estate Group 002244.SZ" at bounding box center [524, 474] width 145 height 39
copy div "Hangzhou Binjiang Real Estate Group"
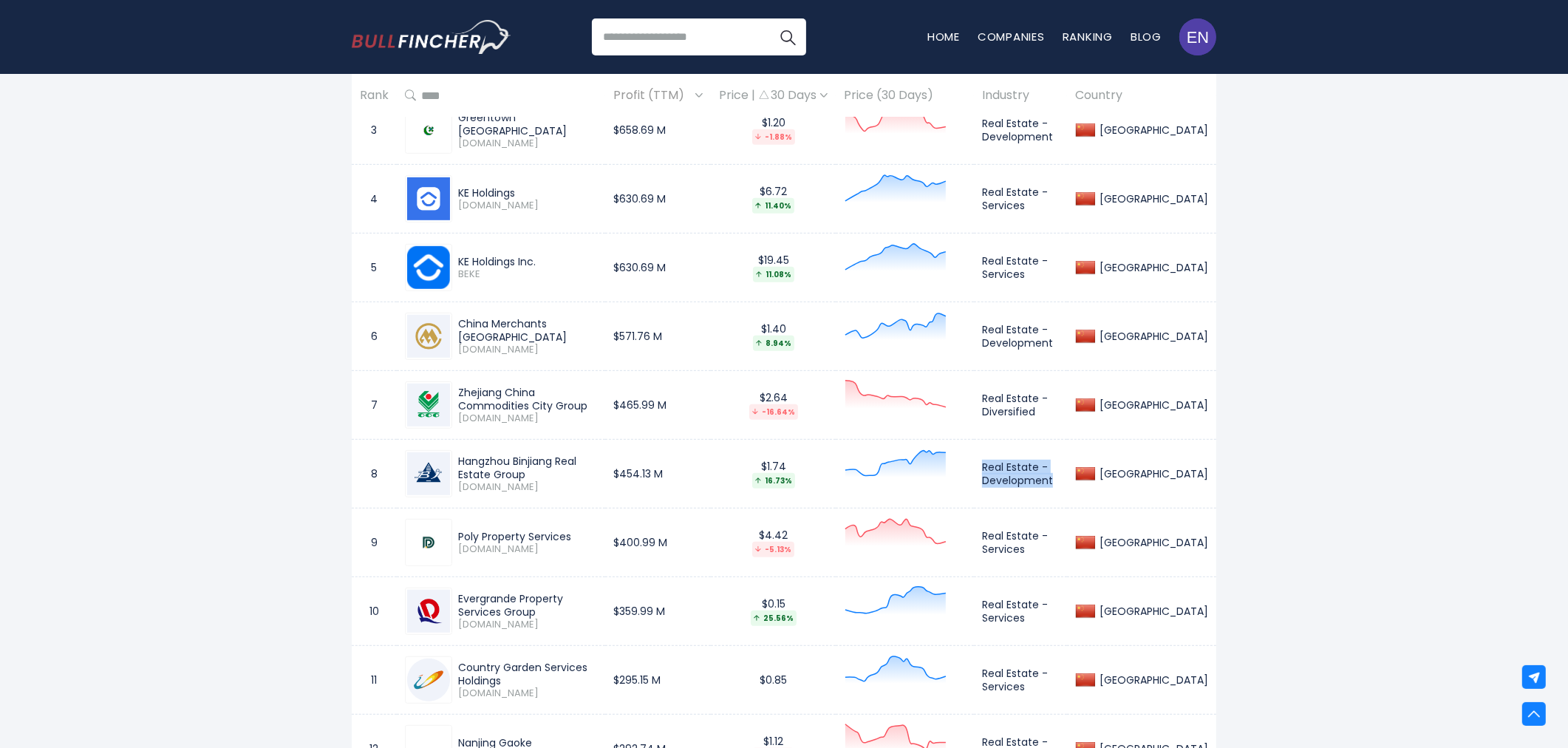
drag, startPoint x: 1036, startPoint y: 455, endPoint x: 1112, endPoint y: 462, distance: 76.3
click at [1067, 462] on td "Real Estate - Development" at bounding box center [1020, 474] width 93 height 69
copy td "Real Estate - Development"
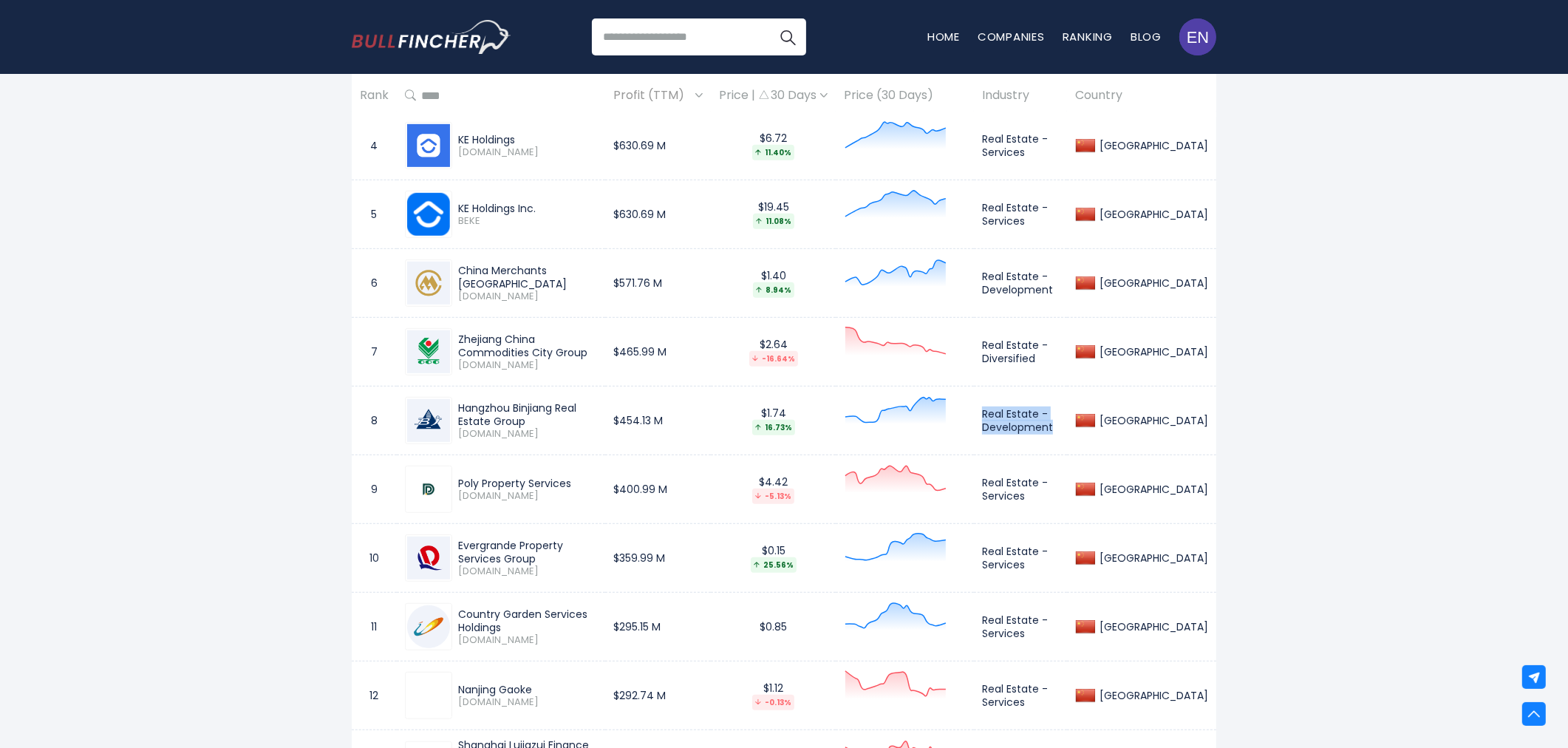
scroll to position [986, 0]
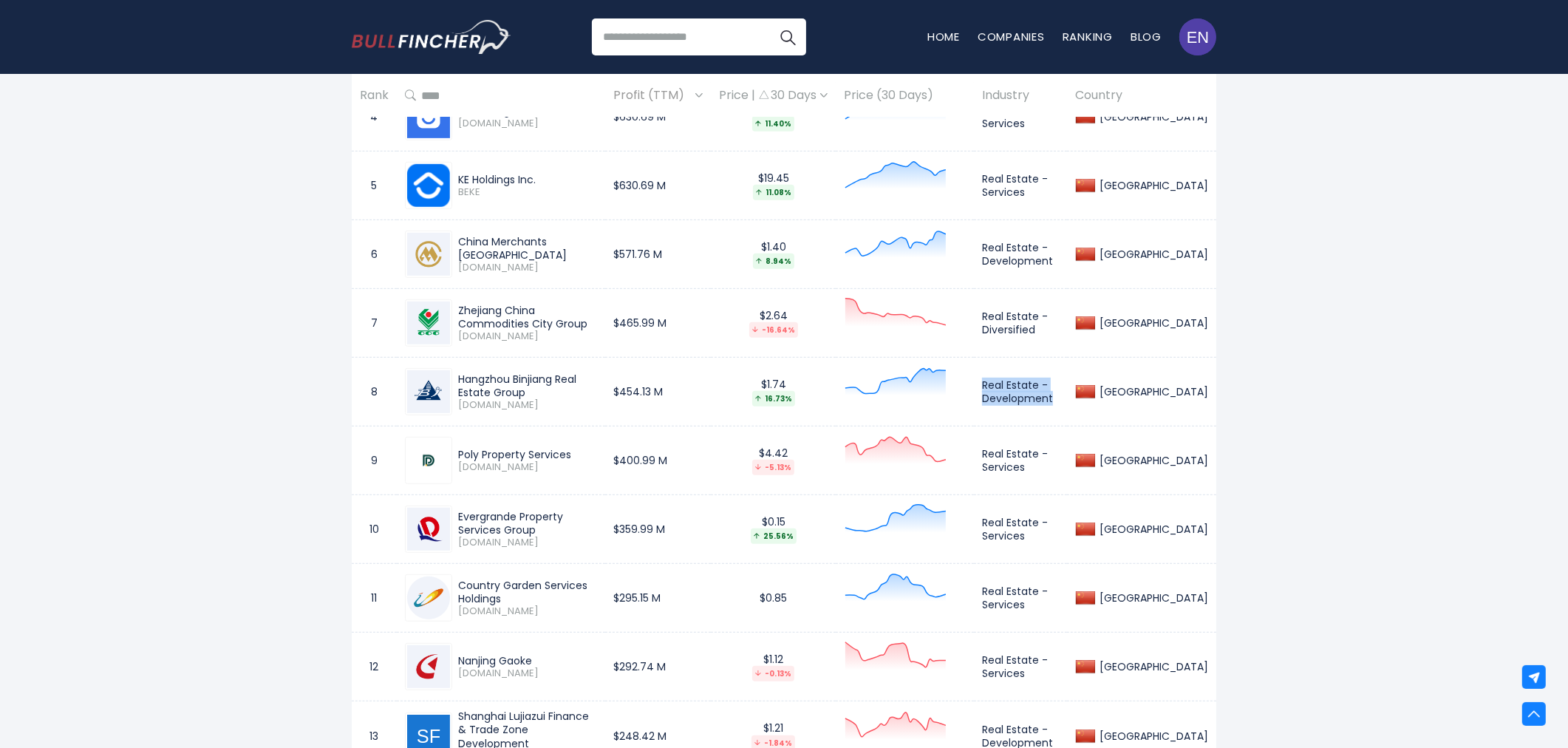
drag, startPoint x: 458, startPoint y: 436, endPoint x: 571, endPoint y: 434, distance: 113.0
click at [571, 448] on div "Poly Property Services" at bounding box center [528, 455] width 139 height 13
copy div "Poly Property Services"
drag, startPoint x: 1036, startPoint y: 438, endPoint x: 1077, endPoint y: 453, distance: 43.7
click at [1067, 453] on td "Real Estate - Services" at bounding box center [1020, 461] width 93 height 69
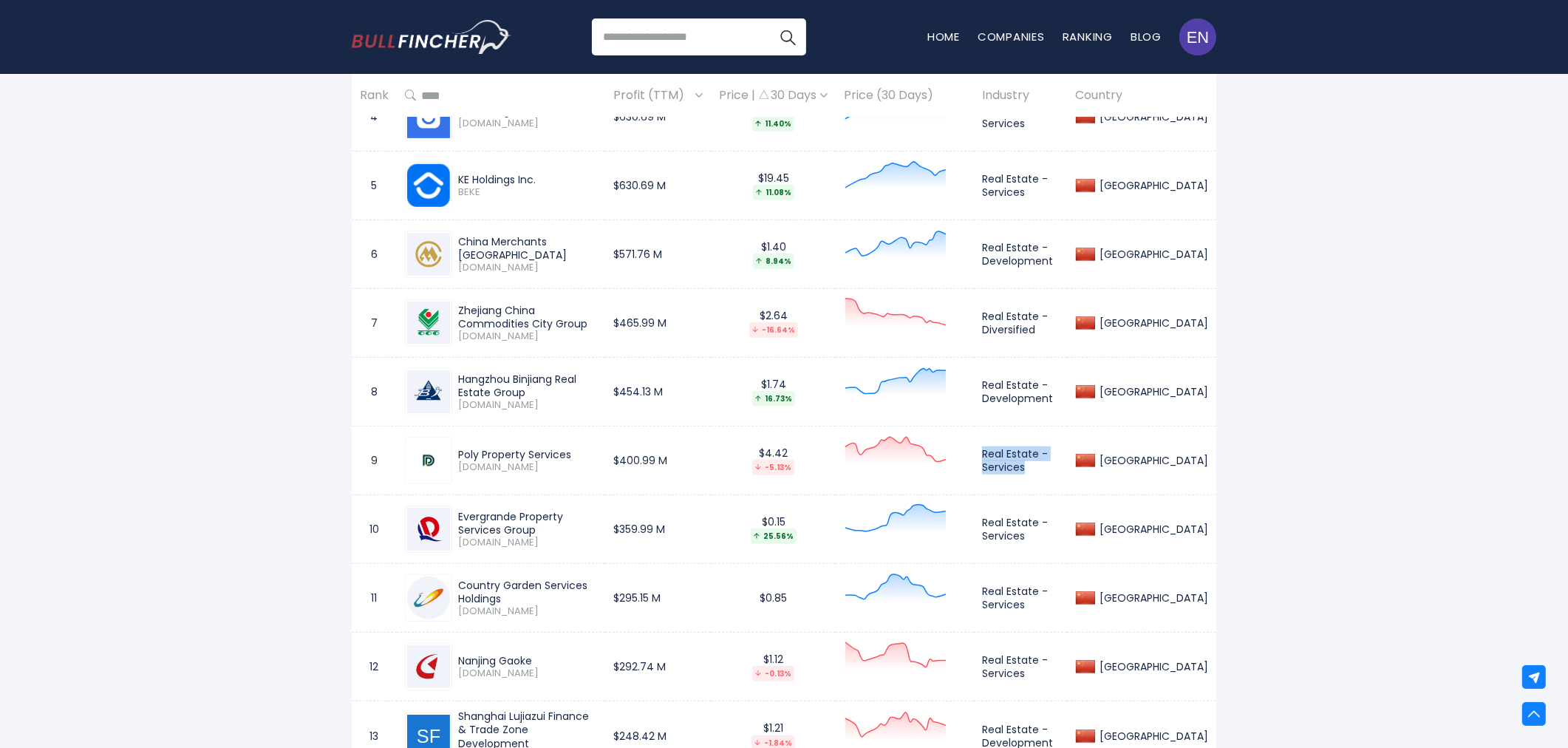
drag, startPoint x: 456, startPoint y: 507, endPoint x: 644, endPoint y: 506, distance: 188.0
click at [597, 510] on div "Evergrande Property Services Group 6666.HK" at bounding box center [524, 529] width 145 height 39
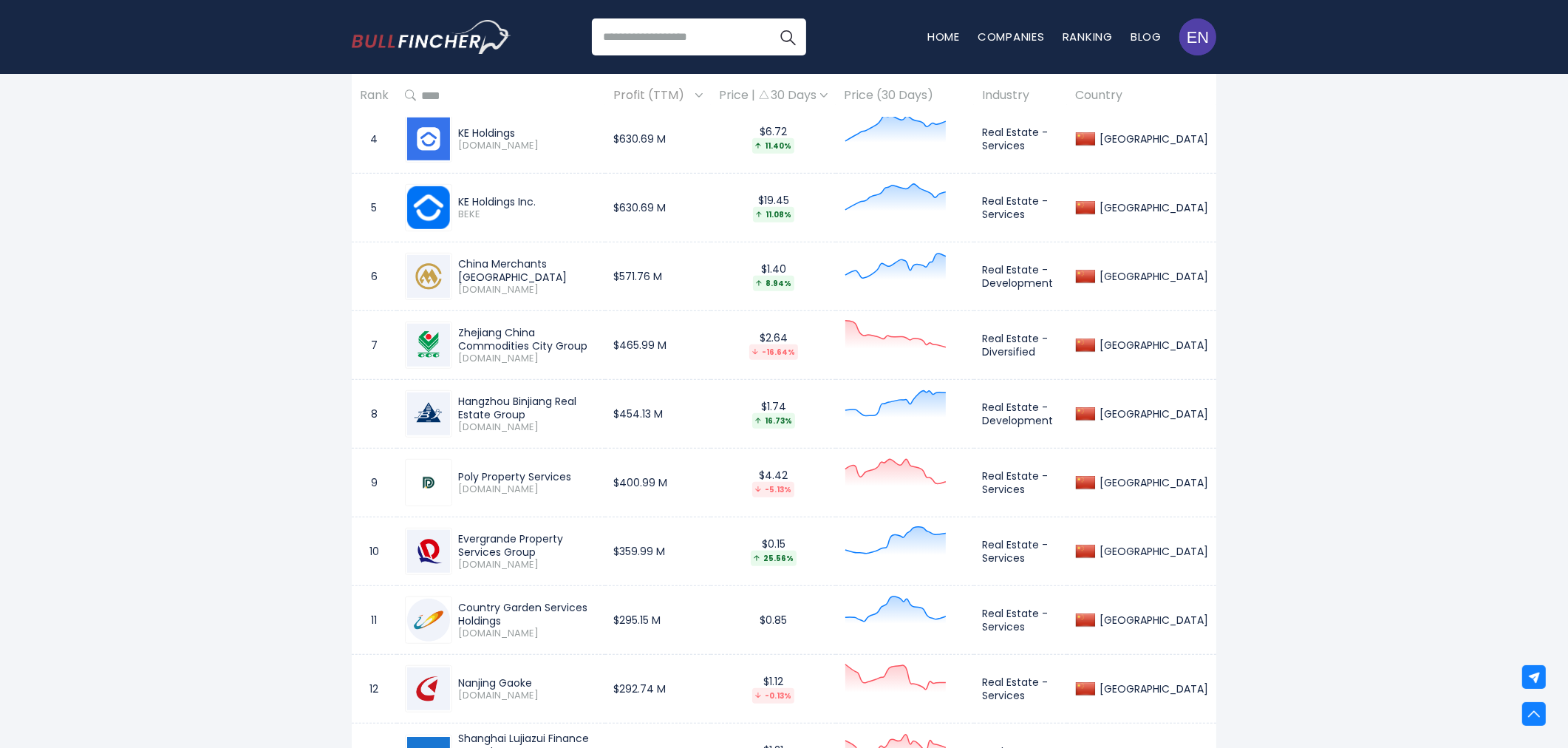
scroll to position [822, 0]
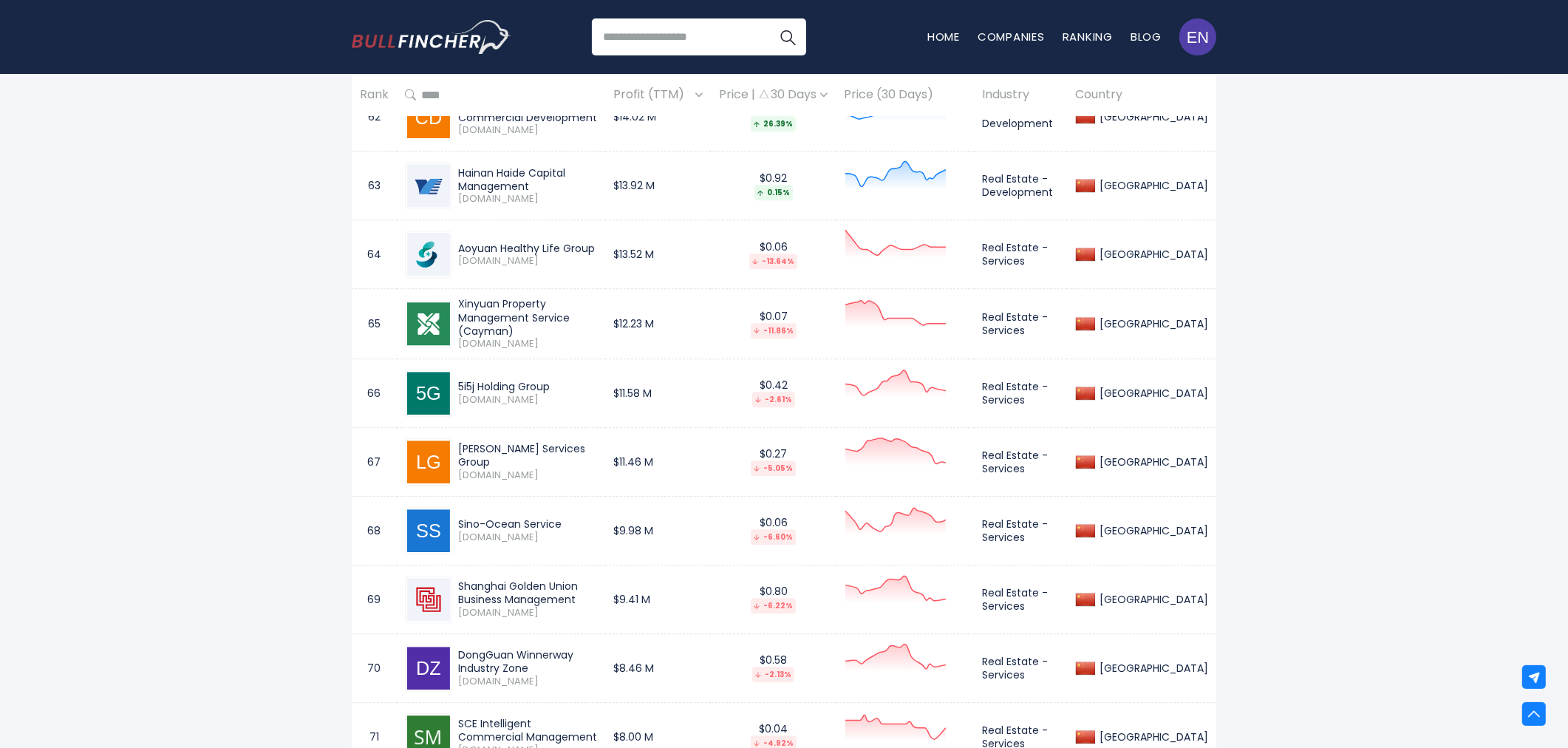
scroll to position [5012, 0]
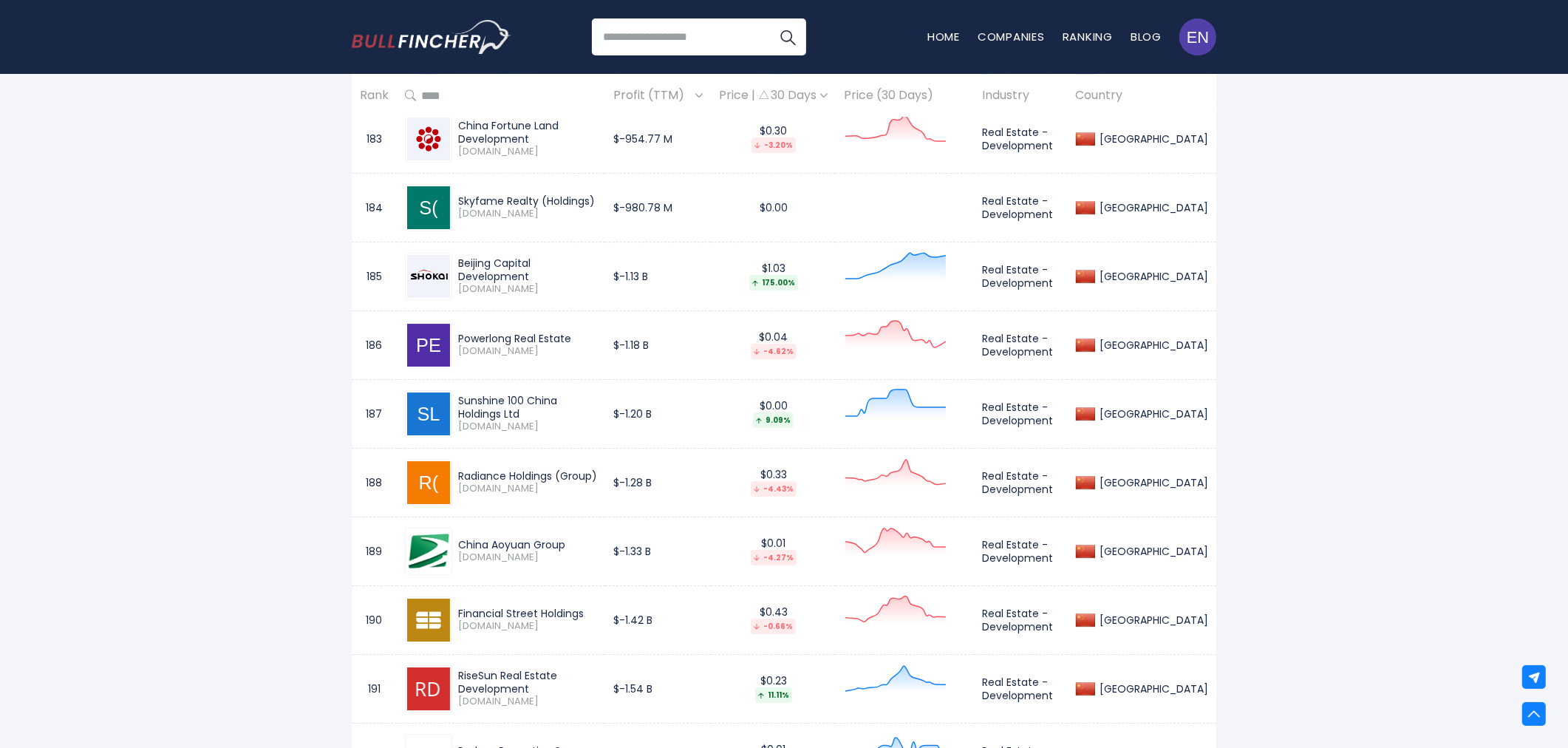
scroll to position [10758, 0]
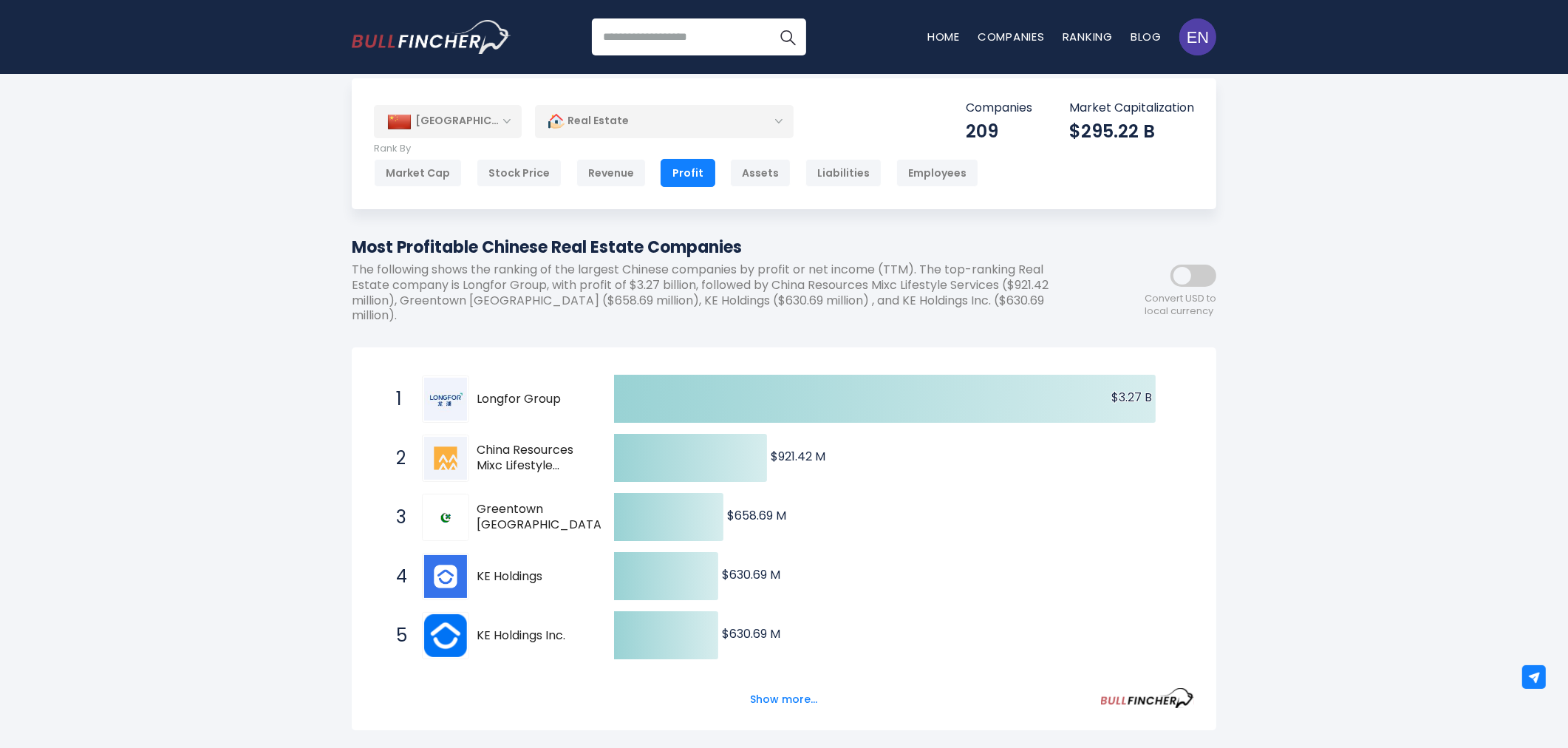
scroll to position [0, 0]
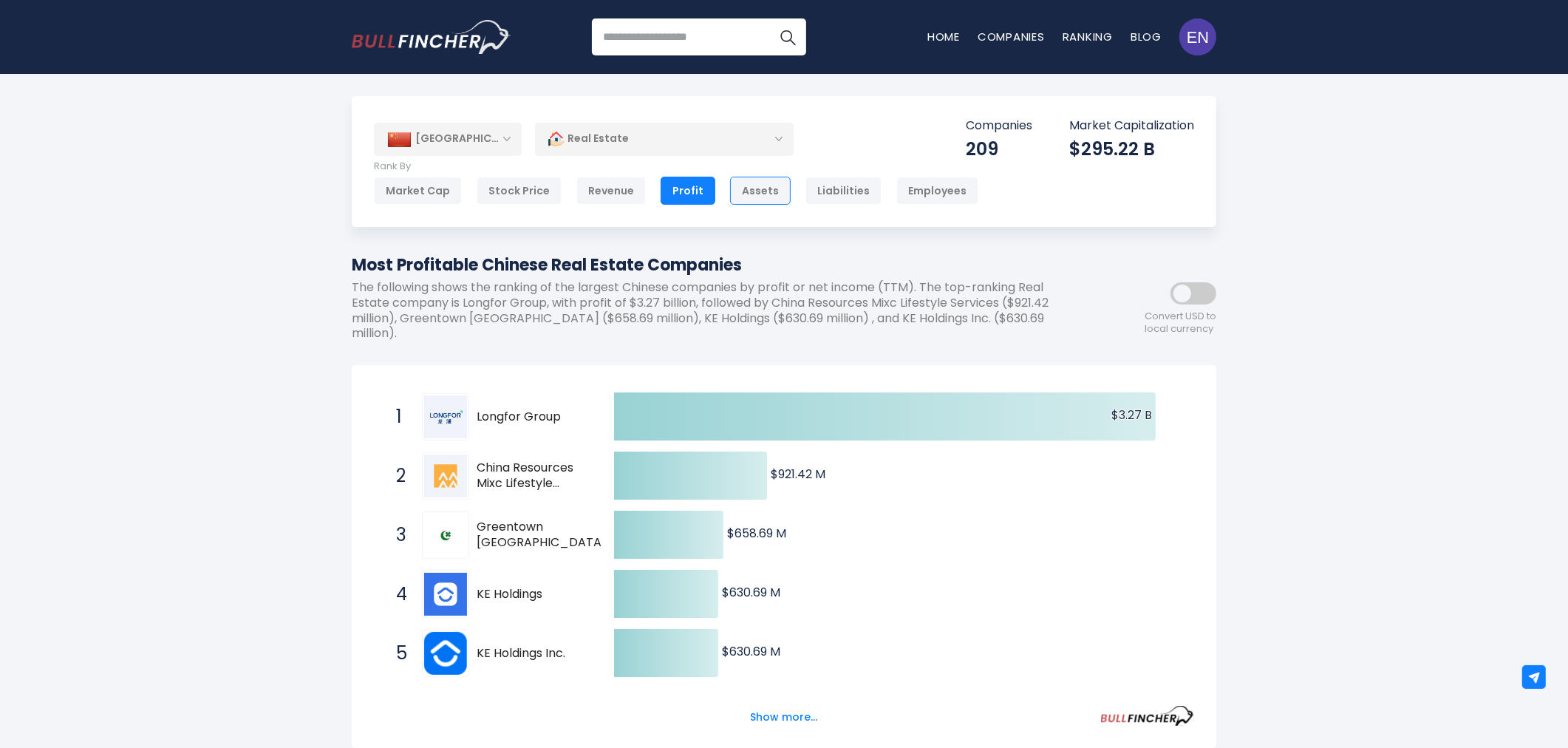
click at [765, 185] on div "Assets" at bounding box center [761, 190] width 61 height 28
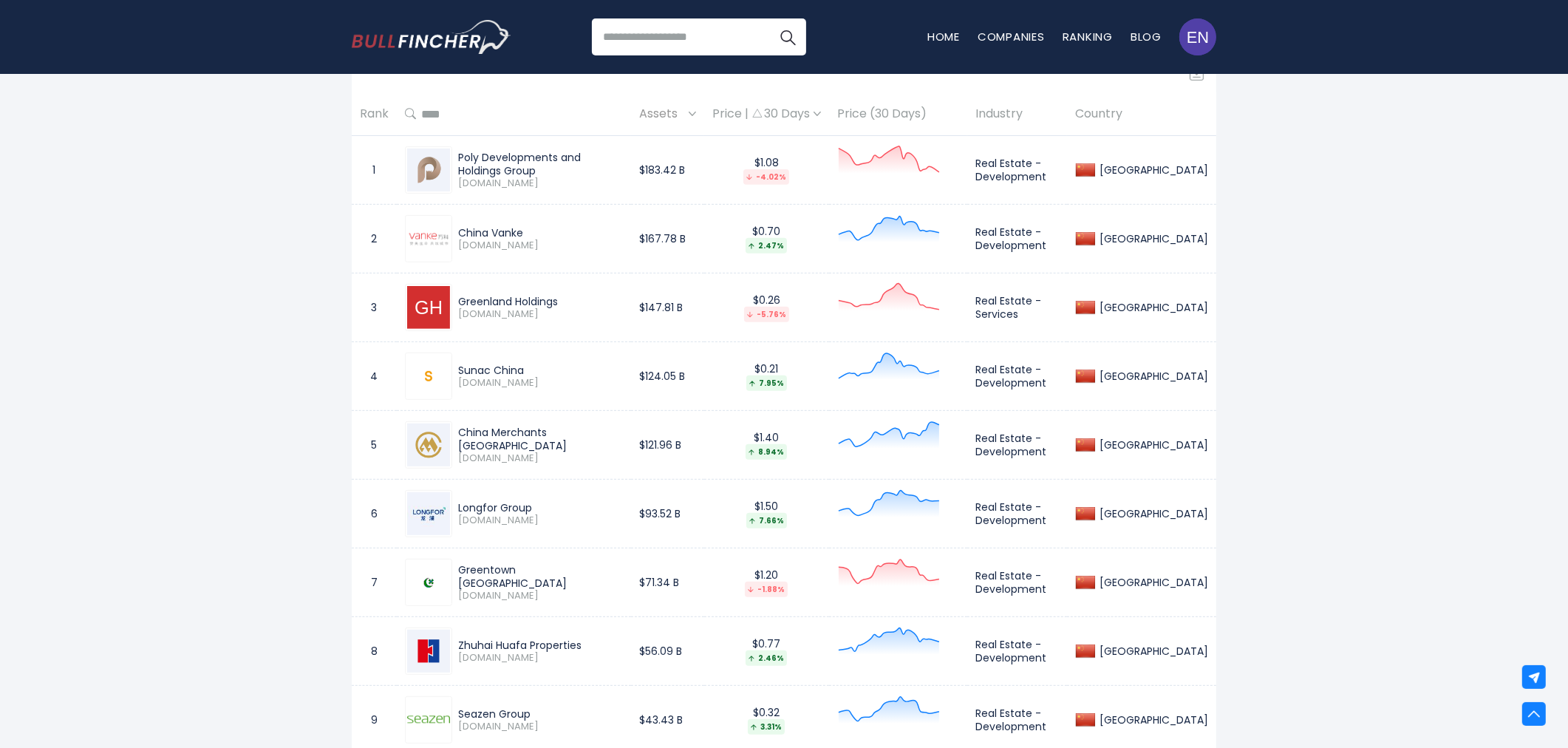
scroll to position [740, 0]
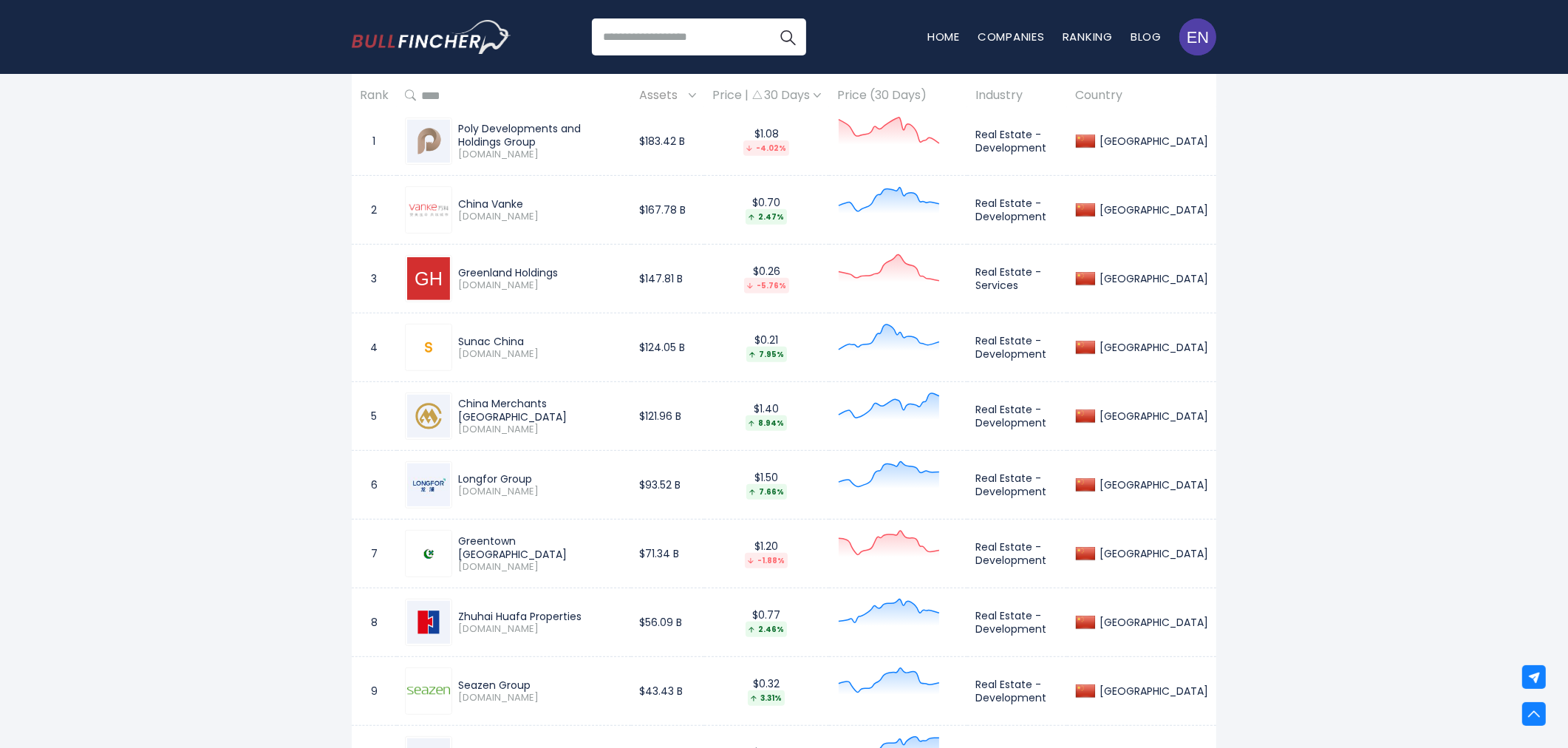
drag, startPoint x: 459, startPoint y: 621, endPoint x: 586, endPoint y: 622, distance: 127.0
click at [586, 622] on div "Zhuhai Huafa Properties" at bounding box center [540, 617] width 165 height 13
copy div "Zhuhai Huafa Properties"
drag, startPoint x: 1032, startPoint y: 619, endPoint x: 1107, endPoint y: 627, distance: 75.4
click at [1067, 627] on td "Real Estate - Development" at bounding box center [1017, 623] width 100 height 69
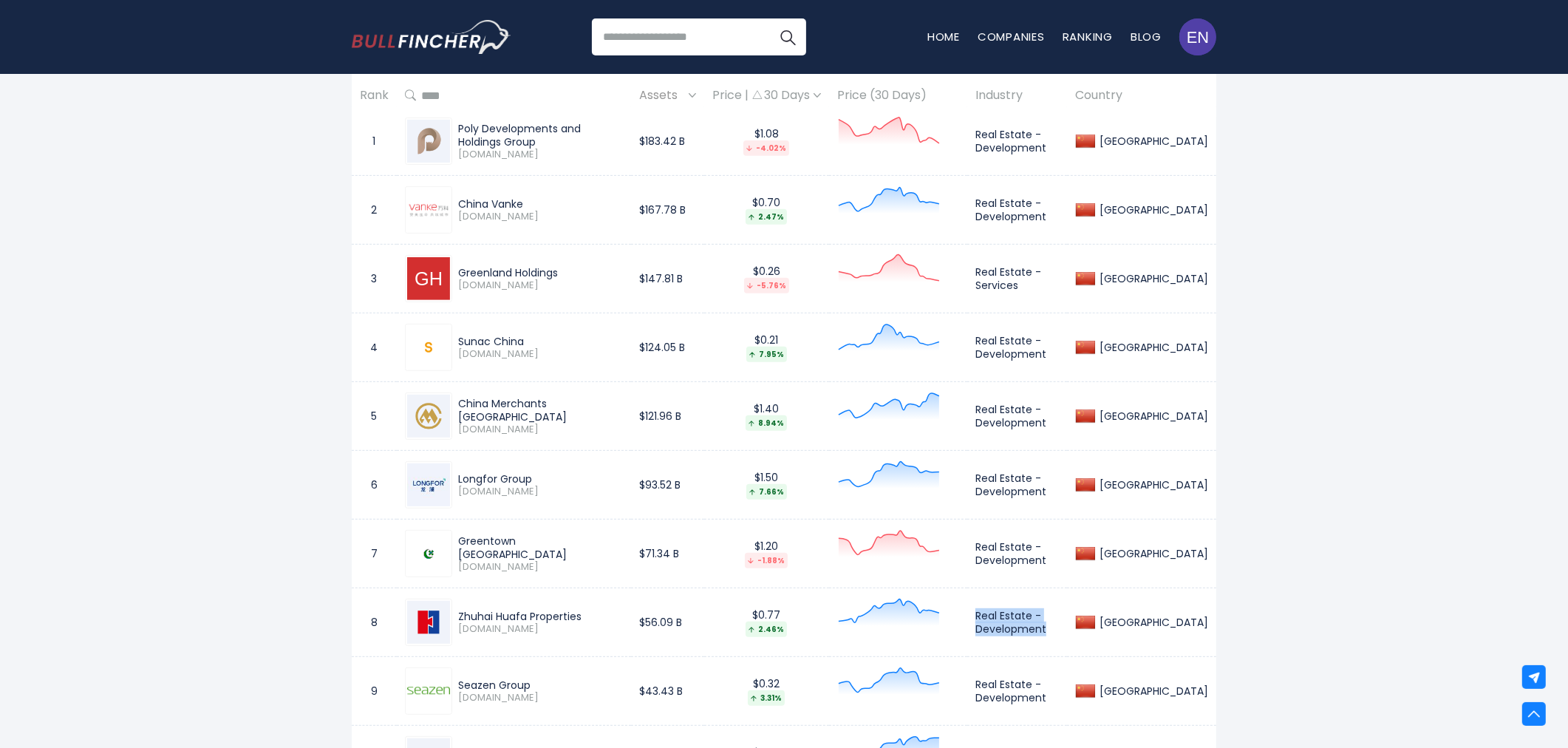
copy td "Real Estate - Development"
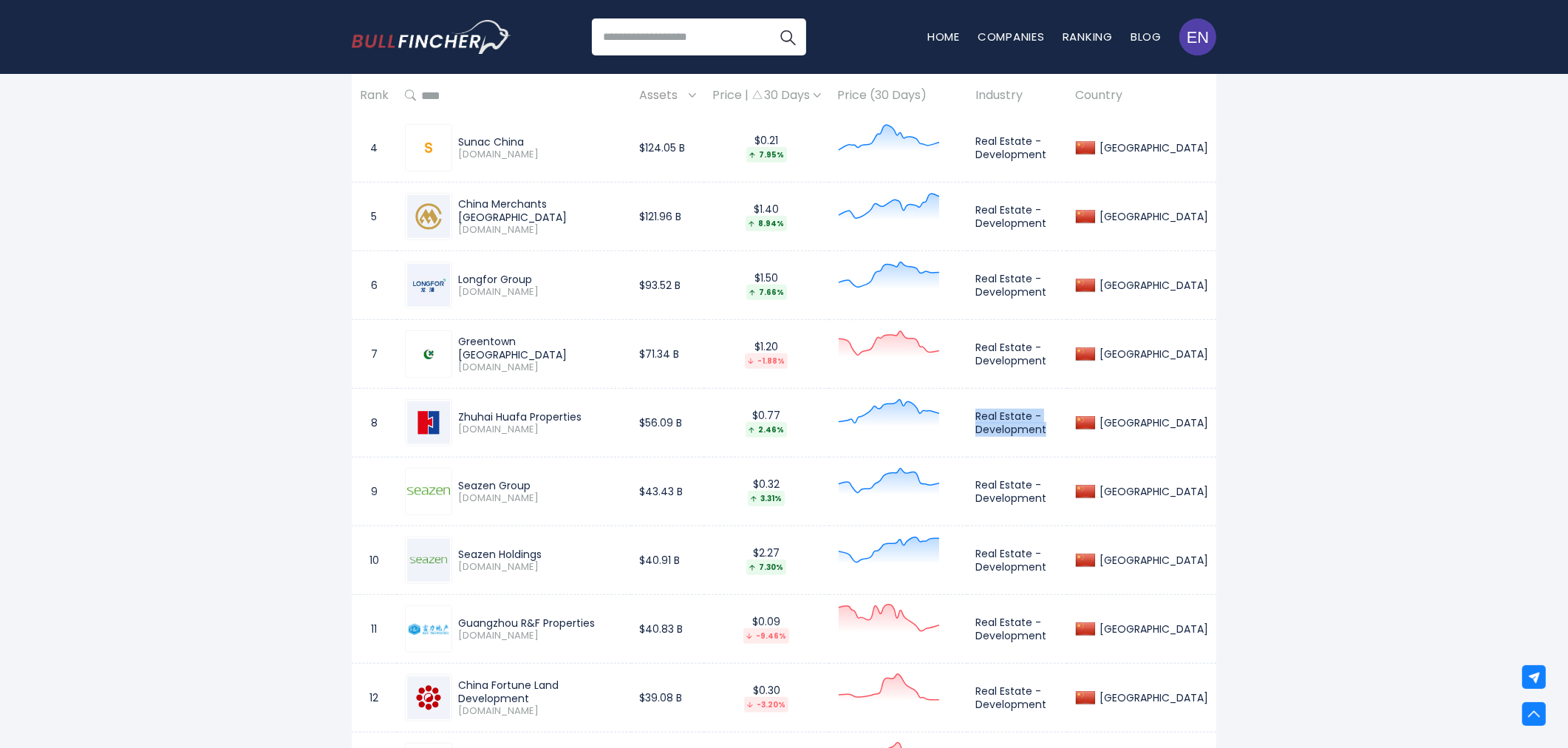
scroll to position [986, 0]
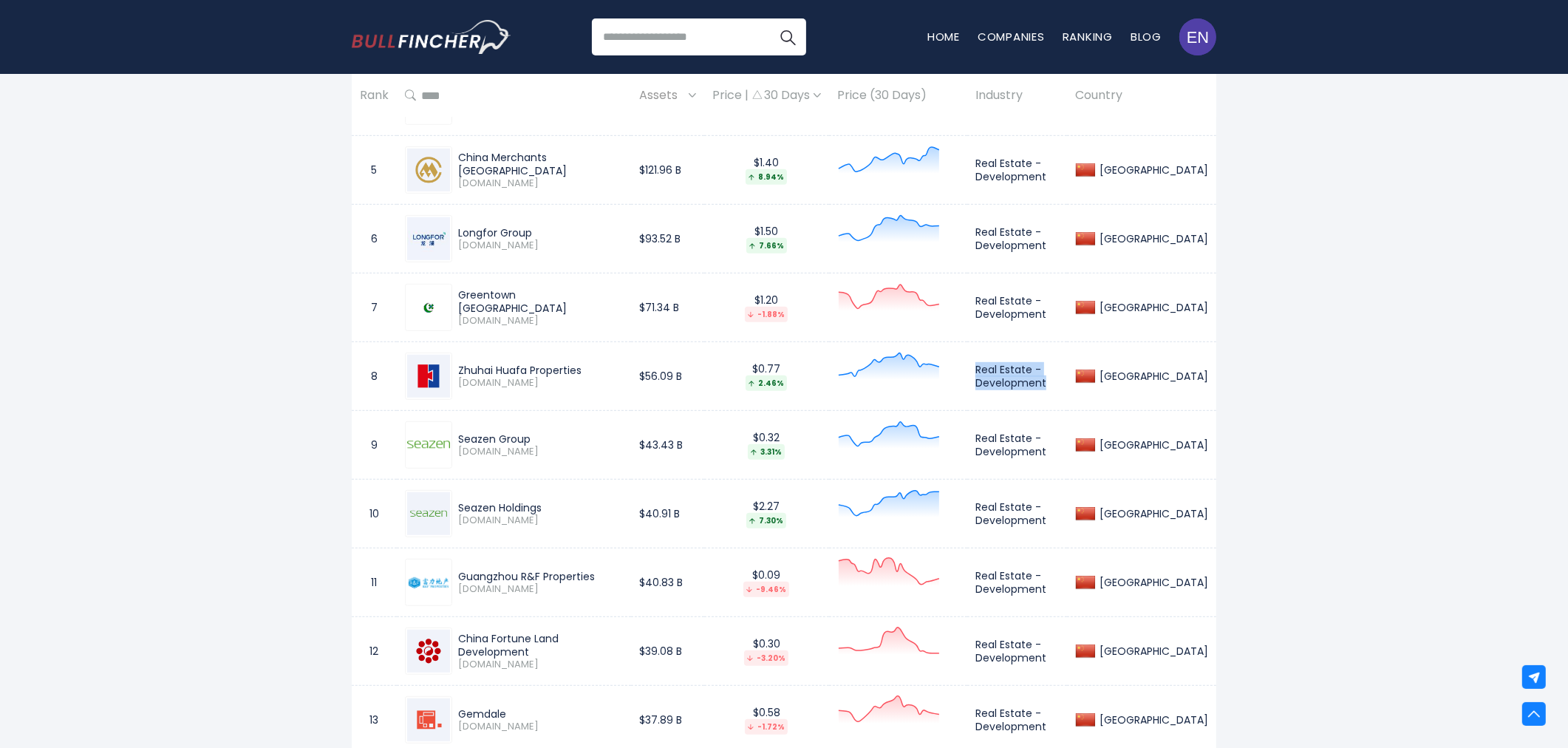
drag, startPoint x: 458, startPoint y: 508, endPoint x: 541, endPoint y: 507, distance: 83.0
click at [541, 507] on div "Seazen Holdings" at bounding box center [540, 508] width 165 height 13
copy div "Seazen Holdings"
drag, startPoint x: 1028, startPoint y: 508, endPoint x: 1102, endPoint y: 521, distance: 75.1
click at [1067, 521] on td "Real Estate - Development" at bounding box center [1017, 514] width 100 height 69
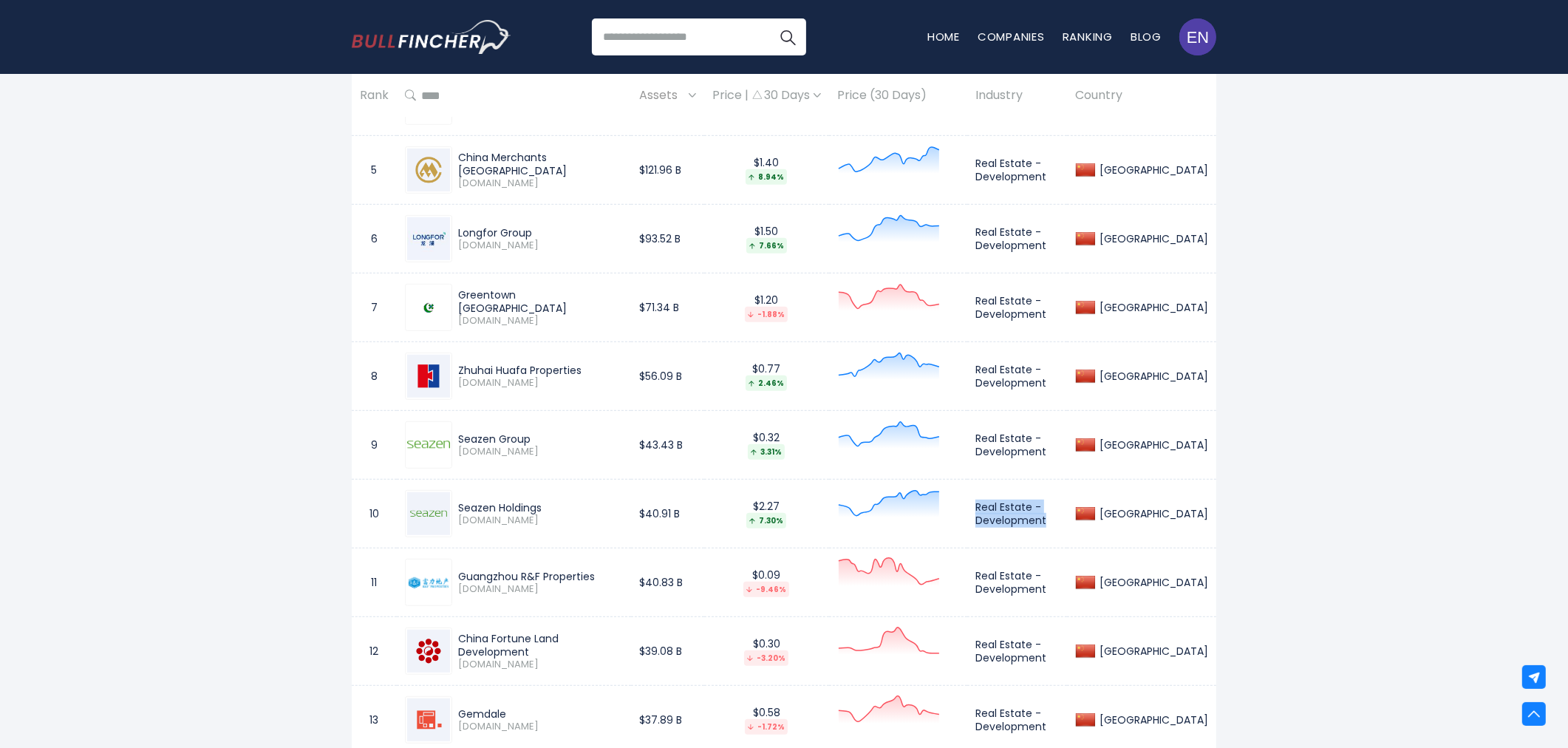
copy td "Real Estate - Development"
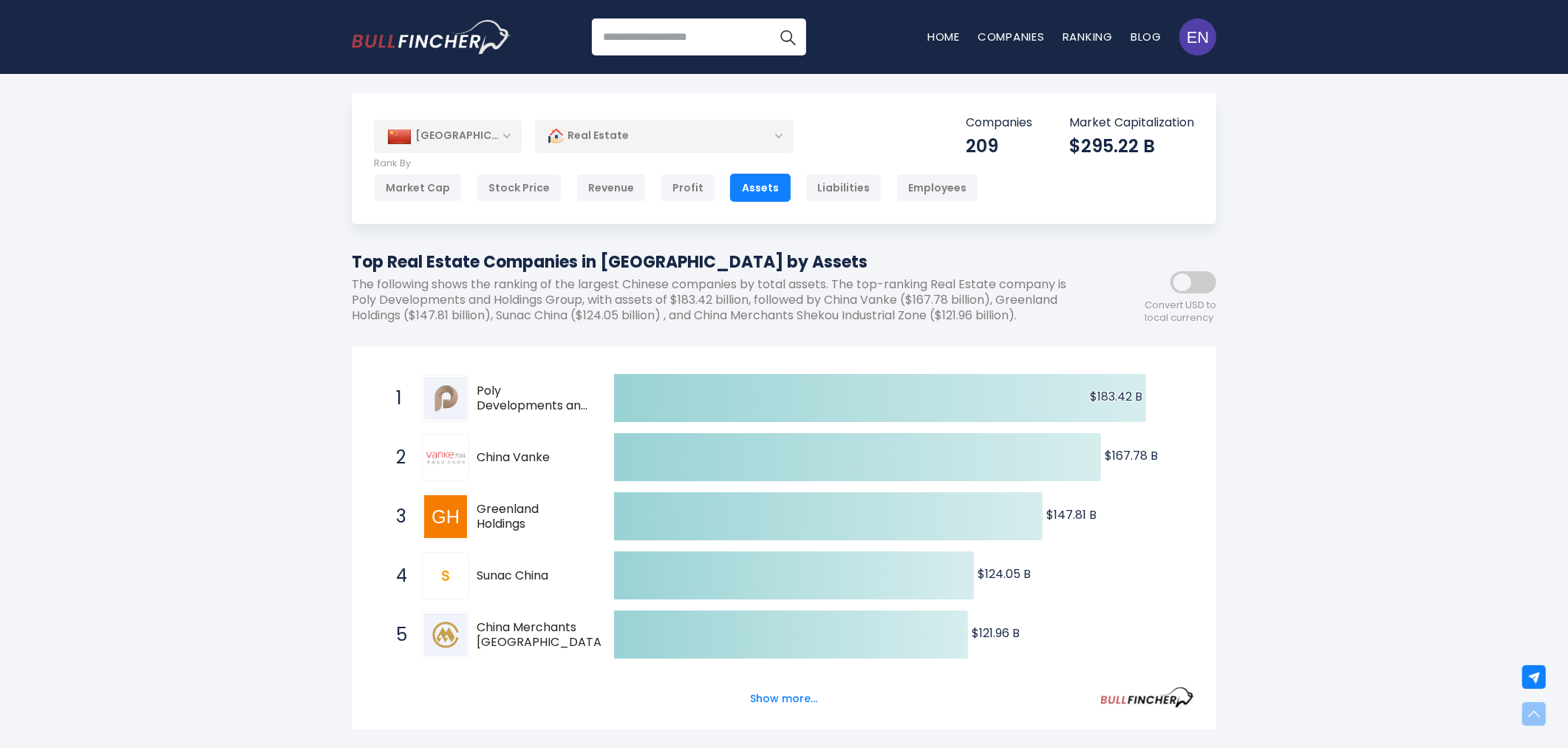
scroll to position [0, 0]
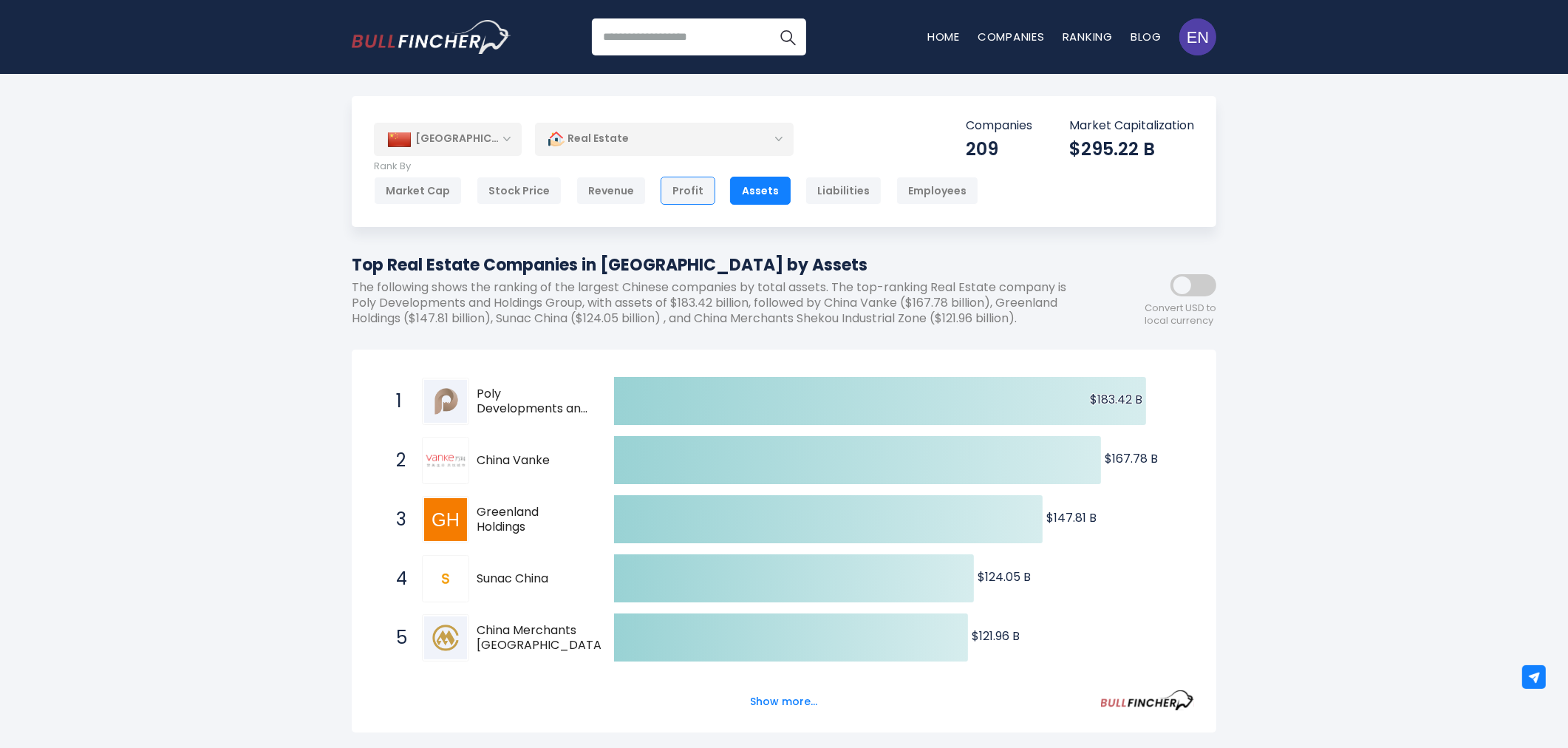
click at [683, 194] on div "Profit" at bounding box center [689, 190] width 55 height 28
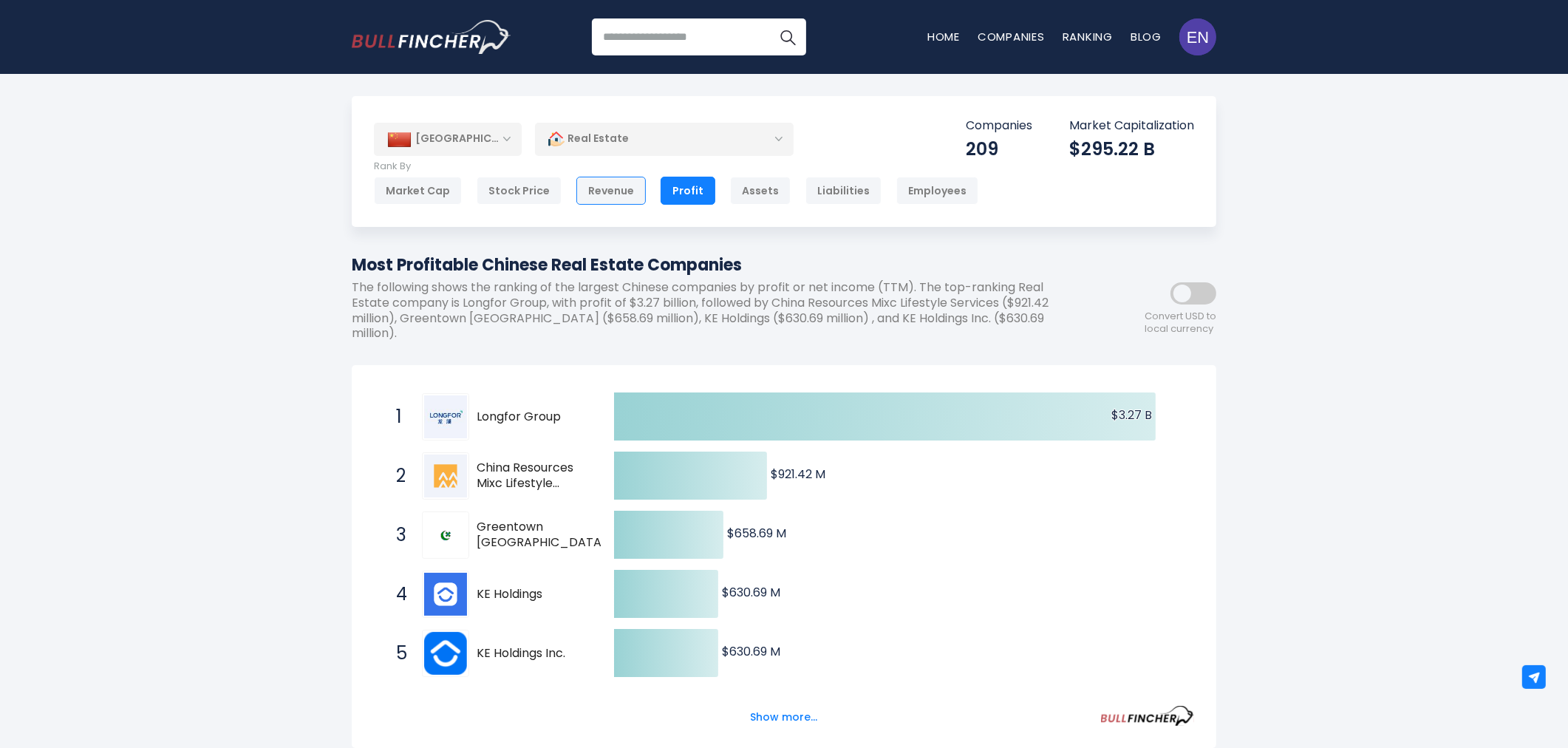
click at [621, 183] on div "Revenue" at bounding box center [612, 190] width 70 height 28
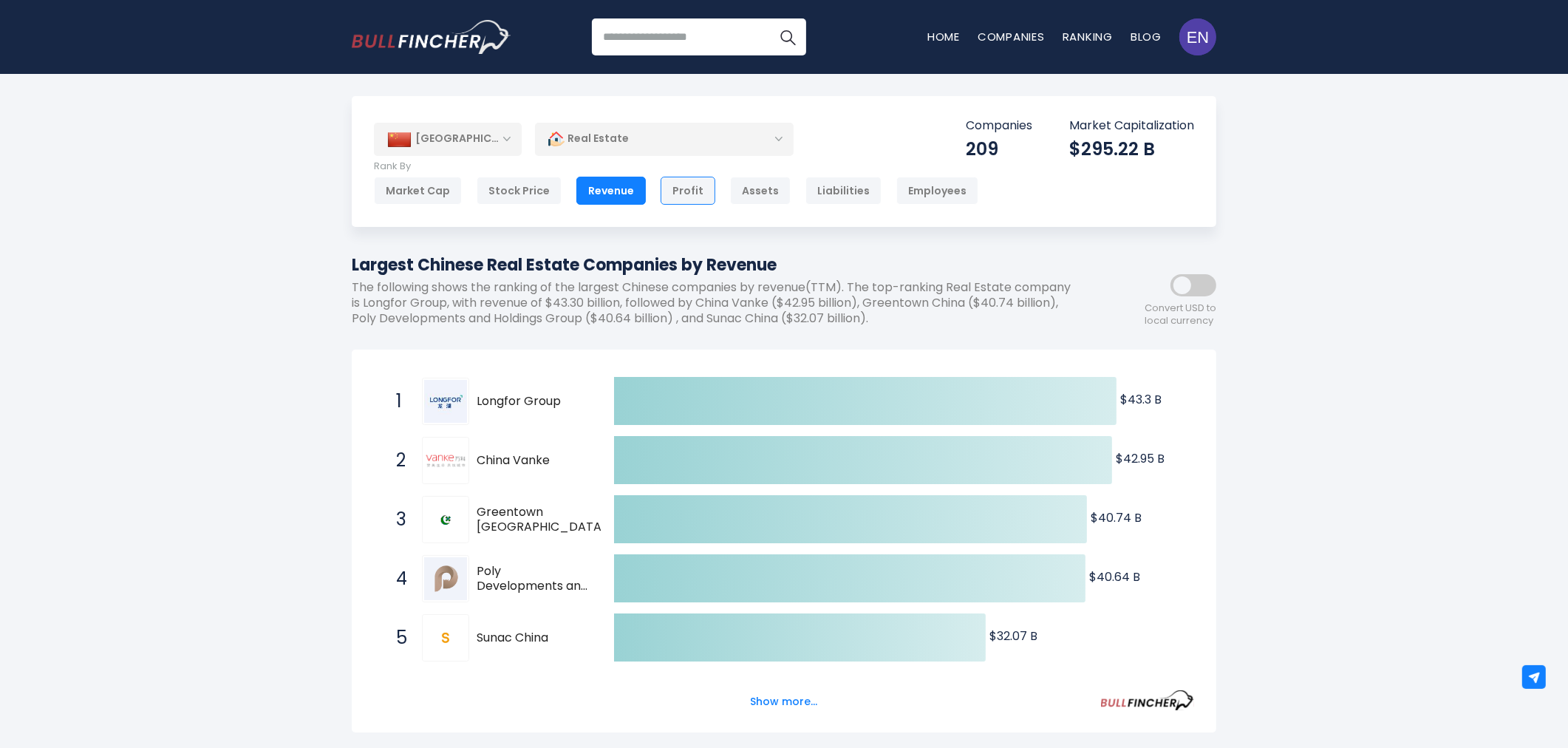
click at [676, 202] on div "Profit" at bounding box center [689, 190] width 55 height 28
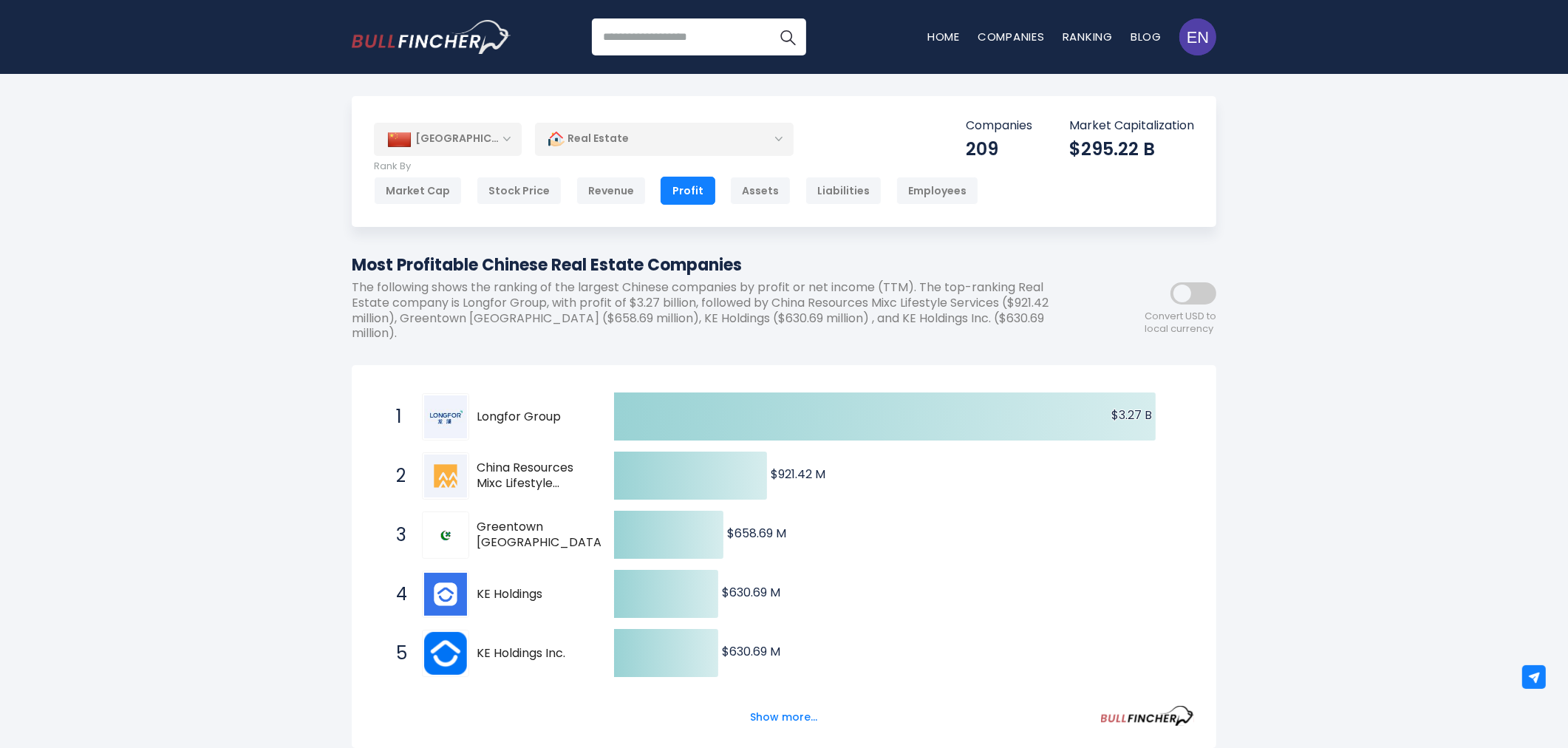
click at [466, 138] on div "[GEOGRAPHIC_DATA]" at bounding box center [447, 139] width 148 height 32
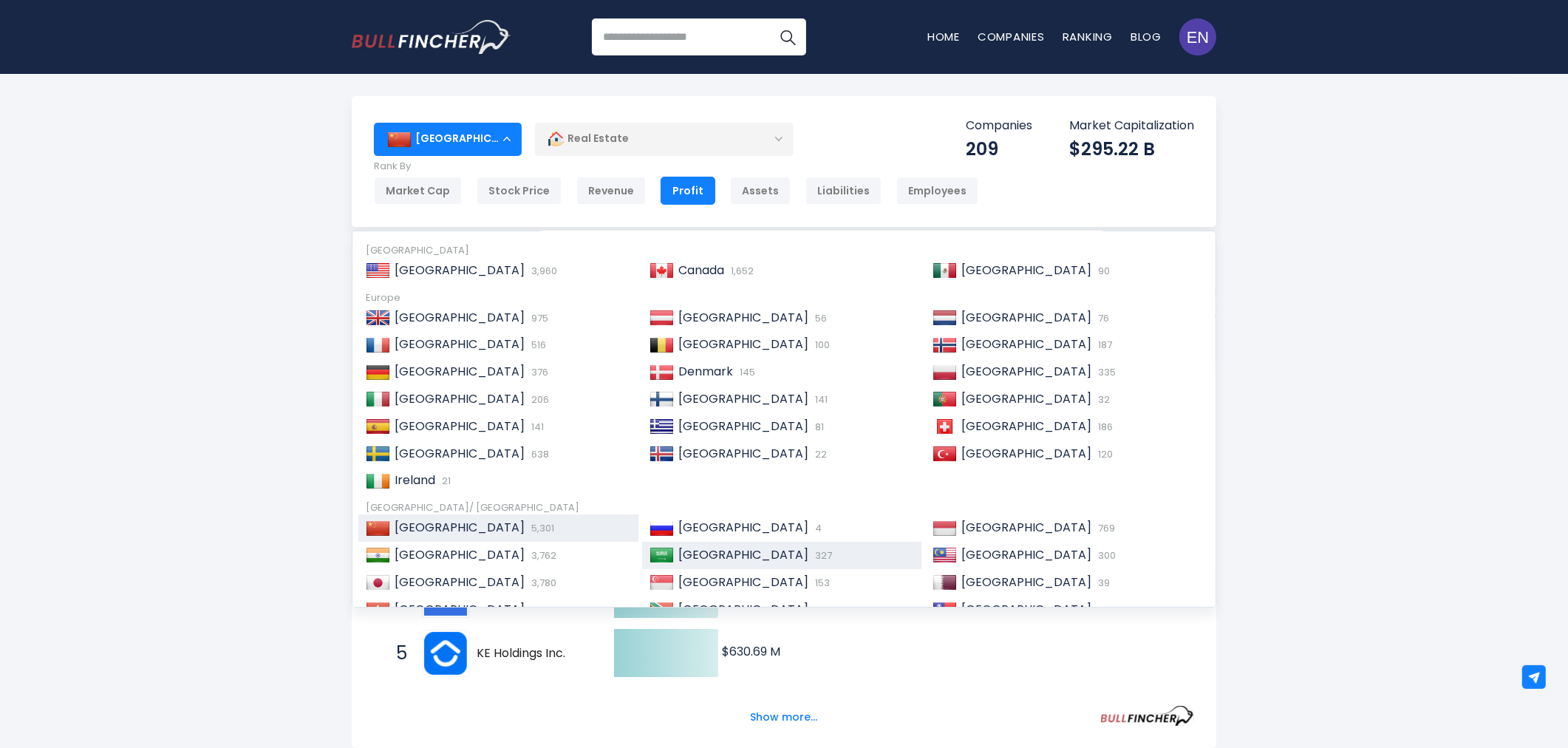
scroll to position [82, 0]
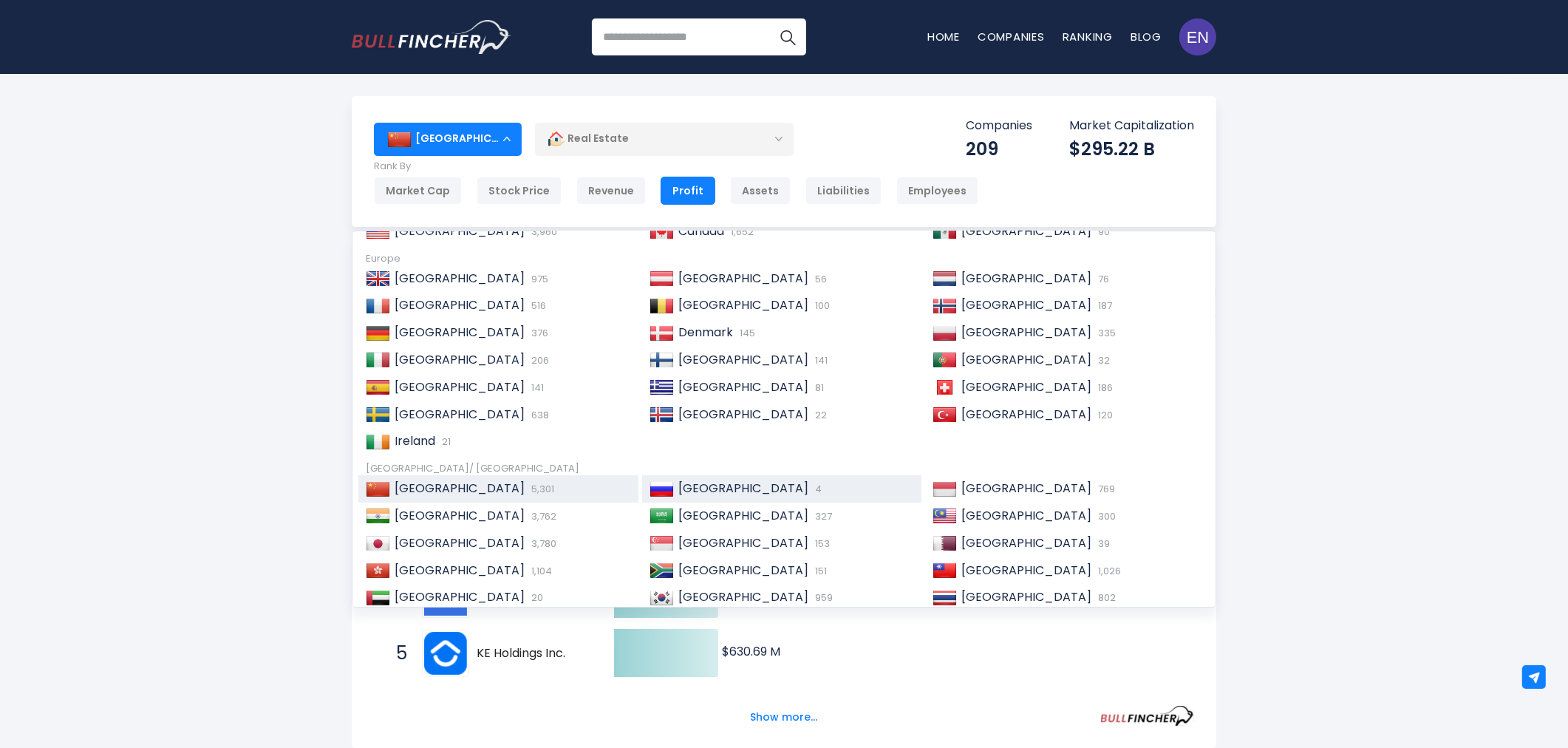
click at [738, 490] on div "Russia 4" at bounding box center [795, 489] width 241 height 15
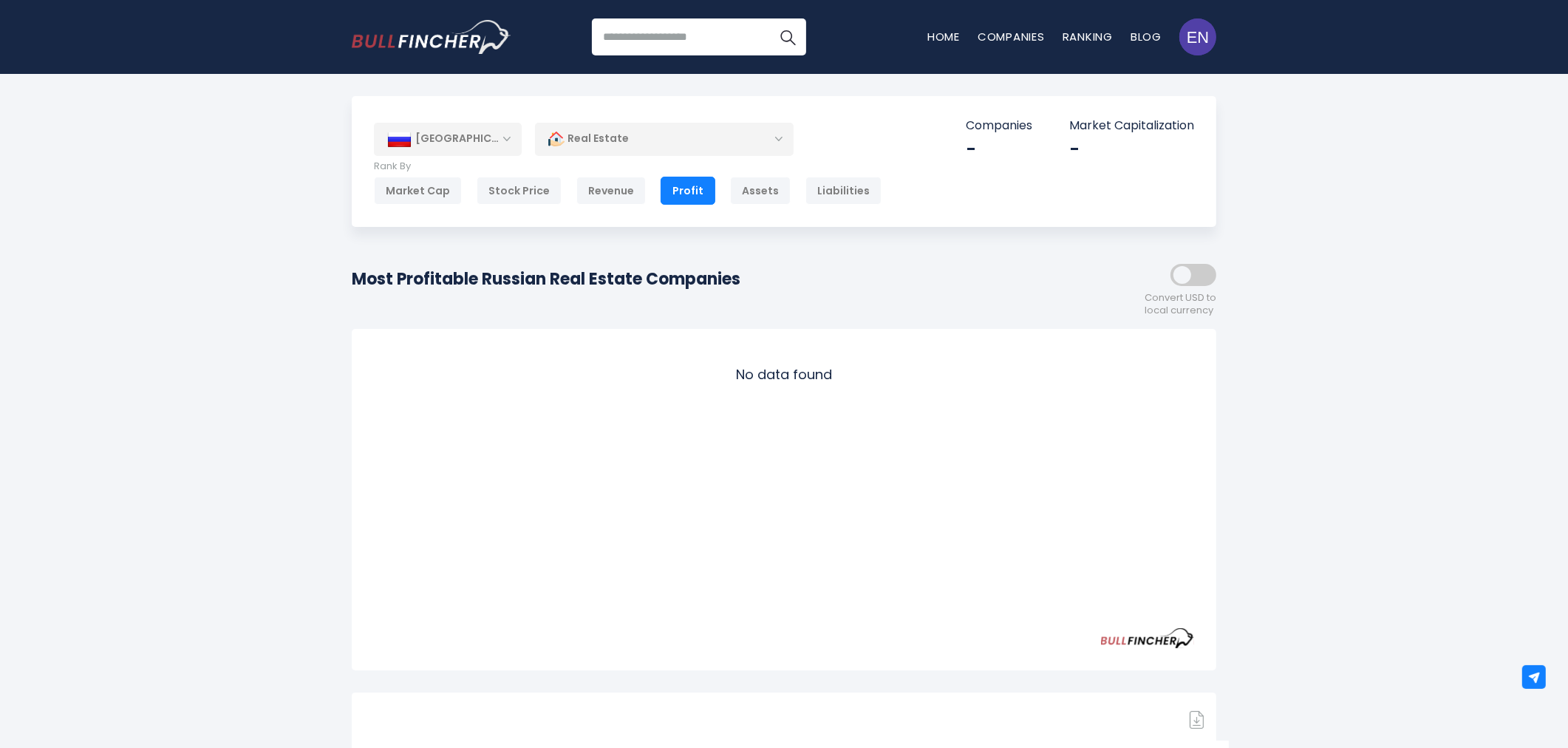
click at [729, 370] on div "No data found" at bounding box center [784, 375] width 820 height 47
click at [462, 150] on div "[GEOGRAPHIC_DATA]" at bounding box center [447, 139] width 148 height 32
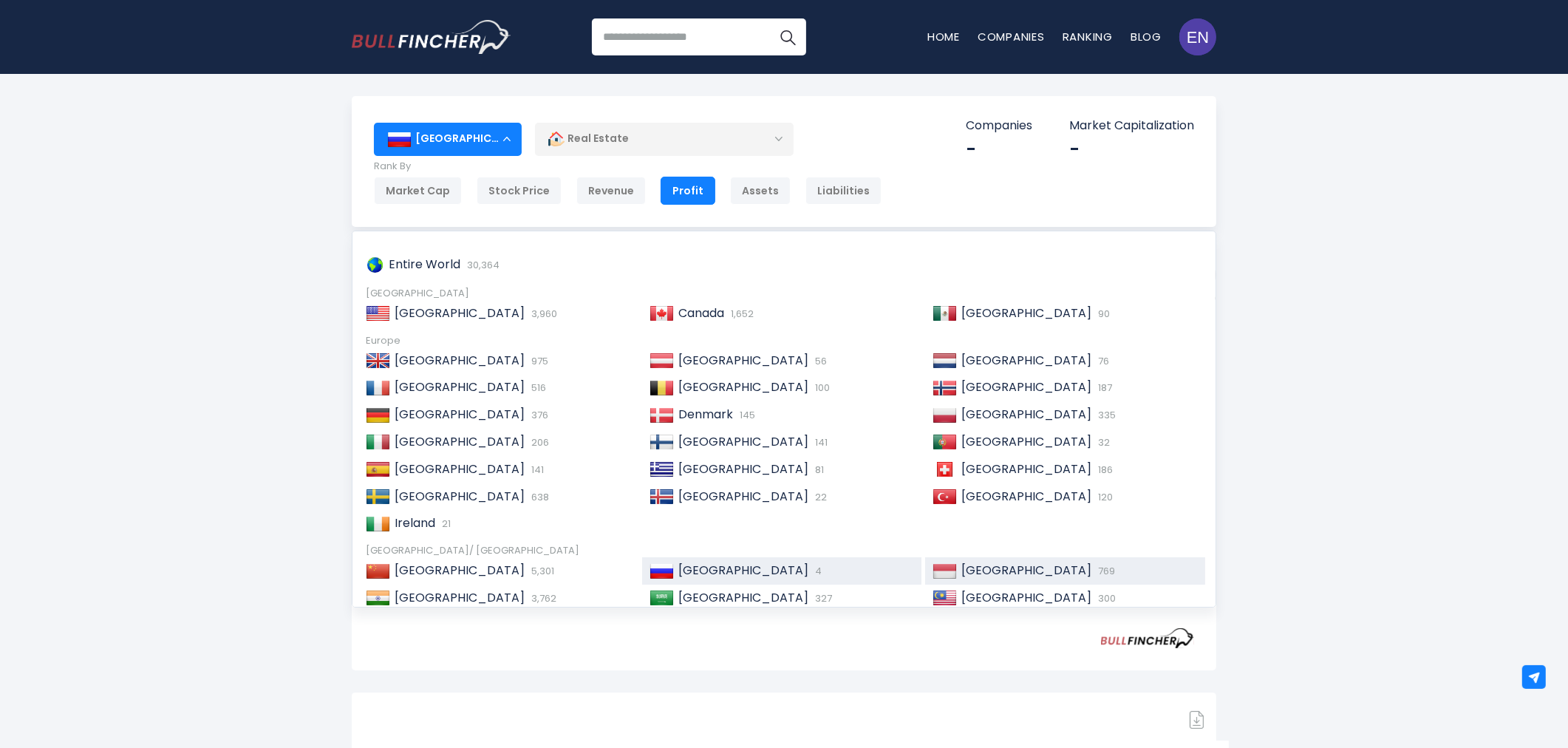
click at [987, 572] on span "[GEOGRAPHIC_DATA]" at bounding box center [1026, 570] width 130 height 17
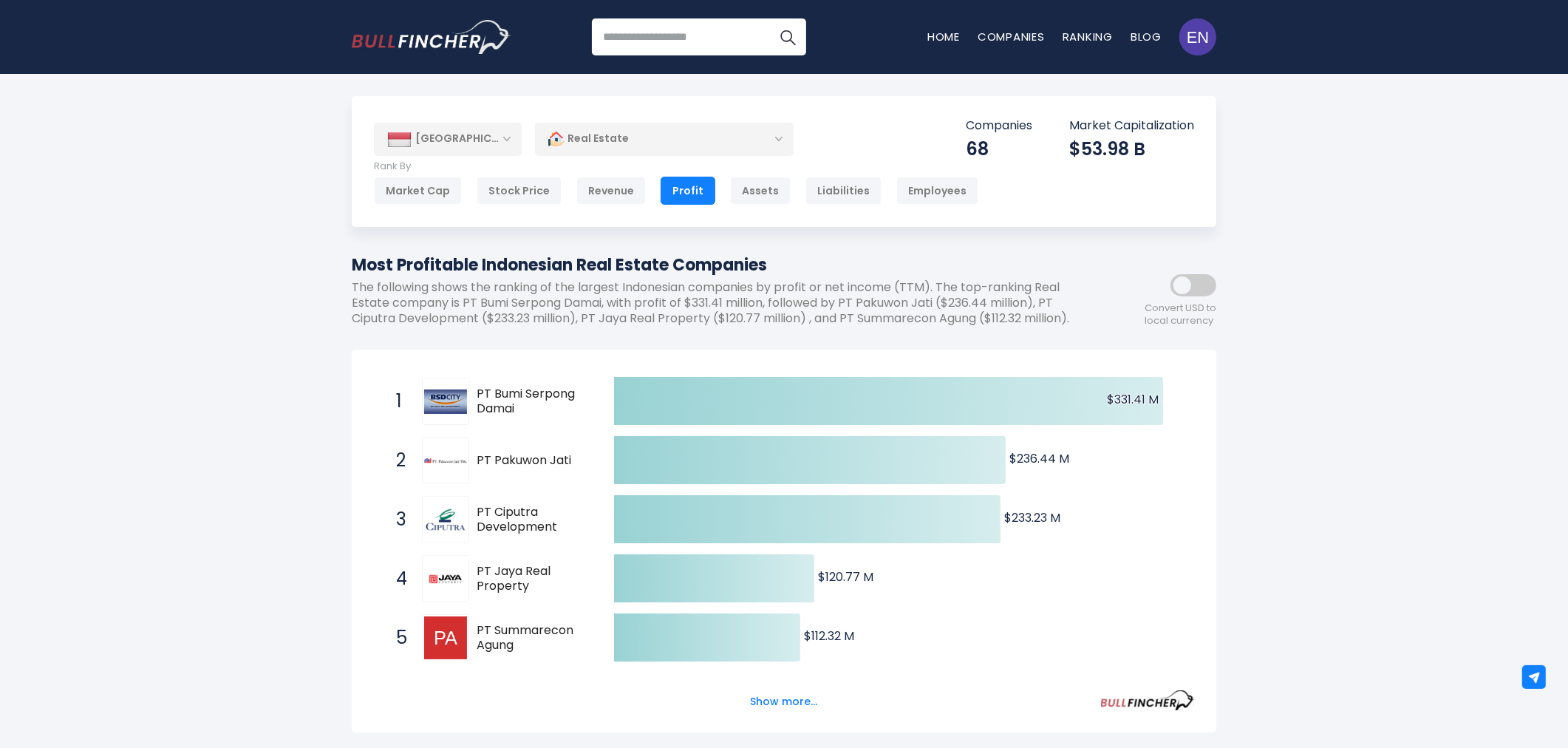
click at [482, 144] on div "[GEOGRAPHIC_DATA]" at bounding box center [447, 139] width 148 height 32
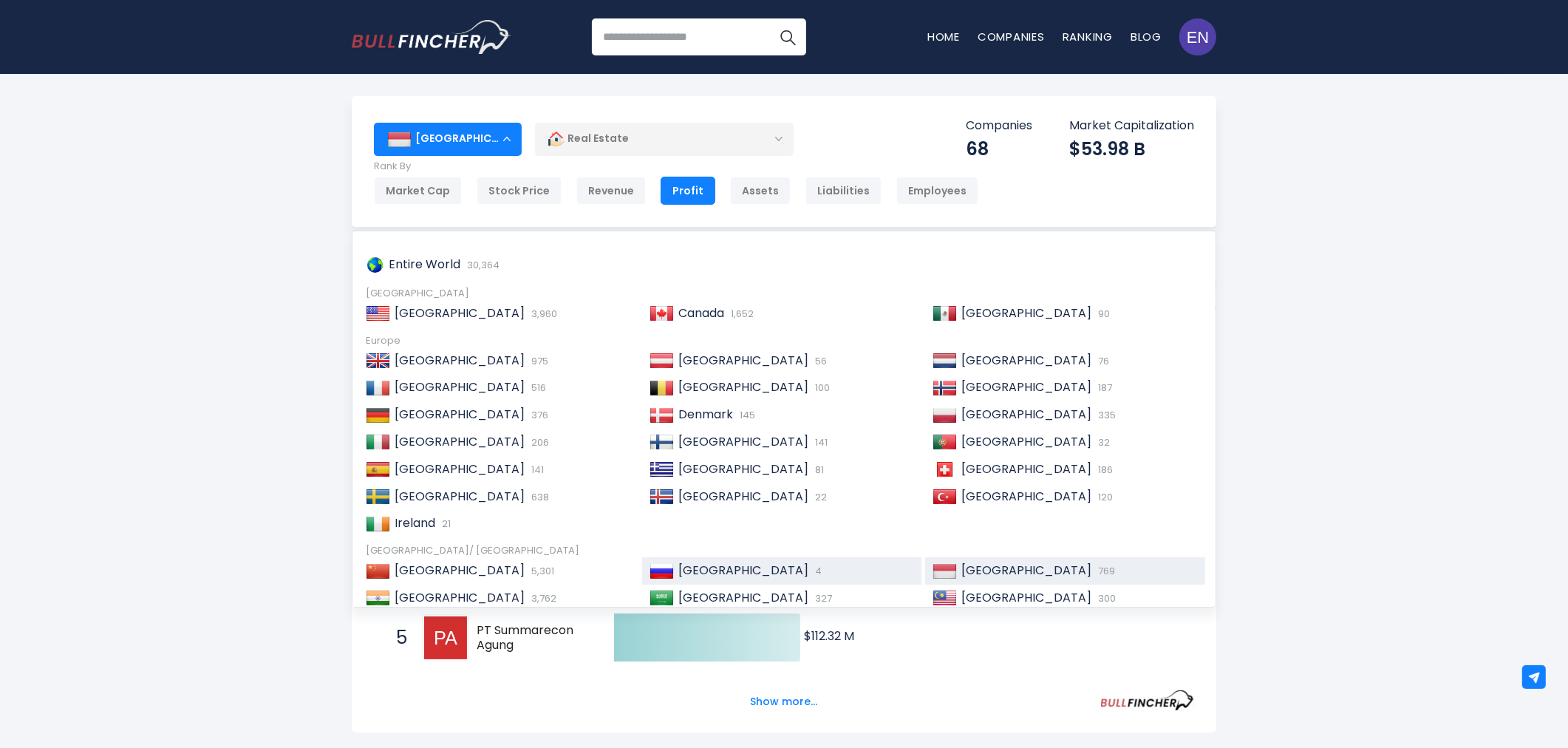
click at [726, 572] on div "Russia 4" at bounding box center [795, 571] width 241 height 15
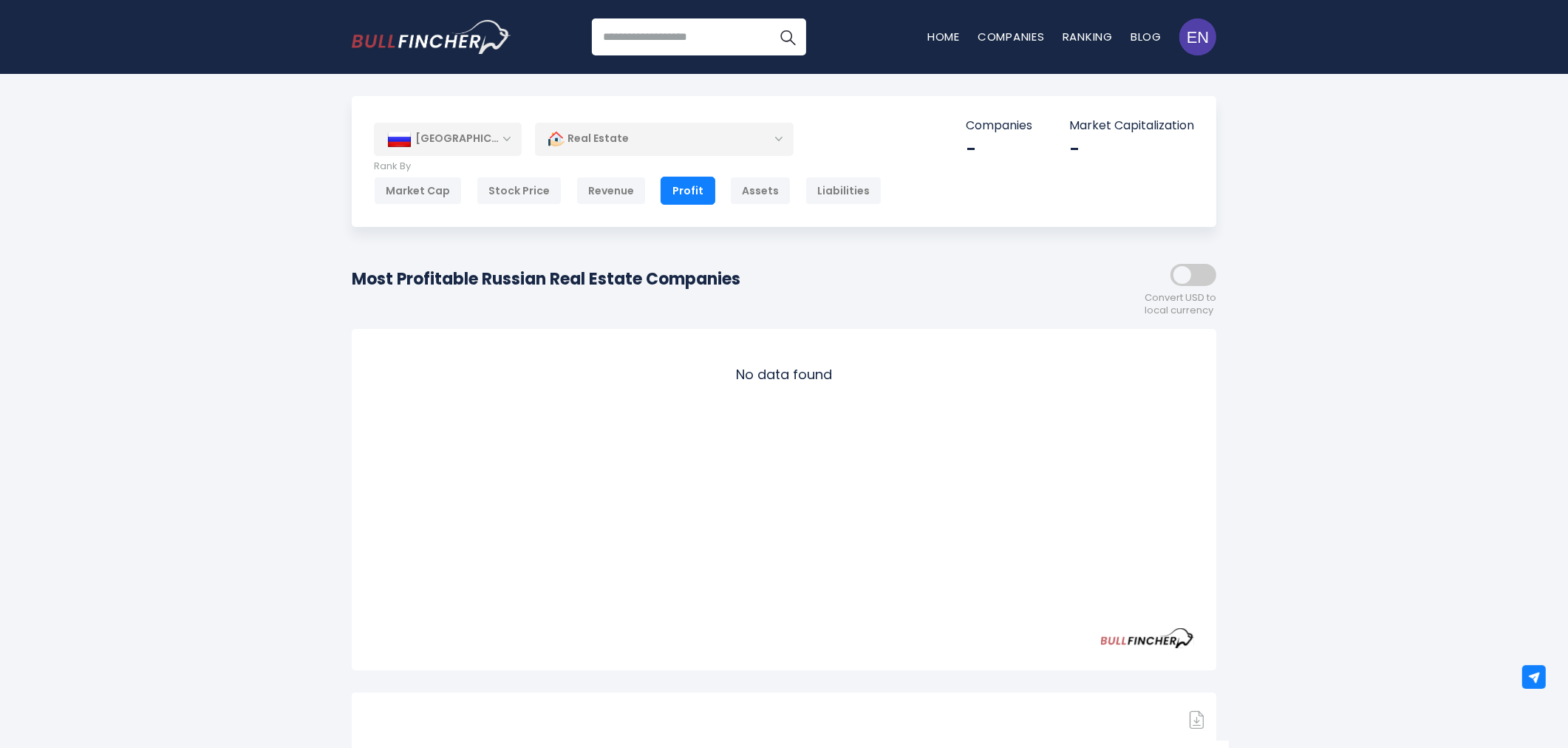
click at [500, 139] on div "[GEOGRAPHIC_DATA]" at bounding box center [447, 139] width 148 height 32
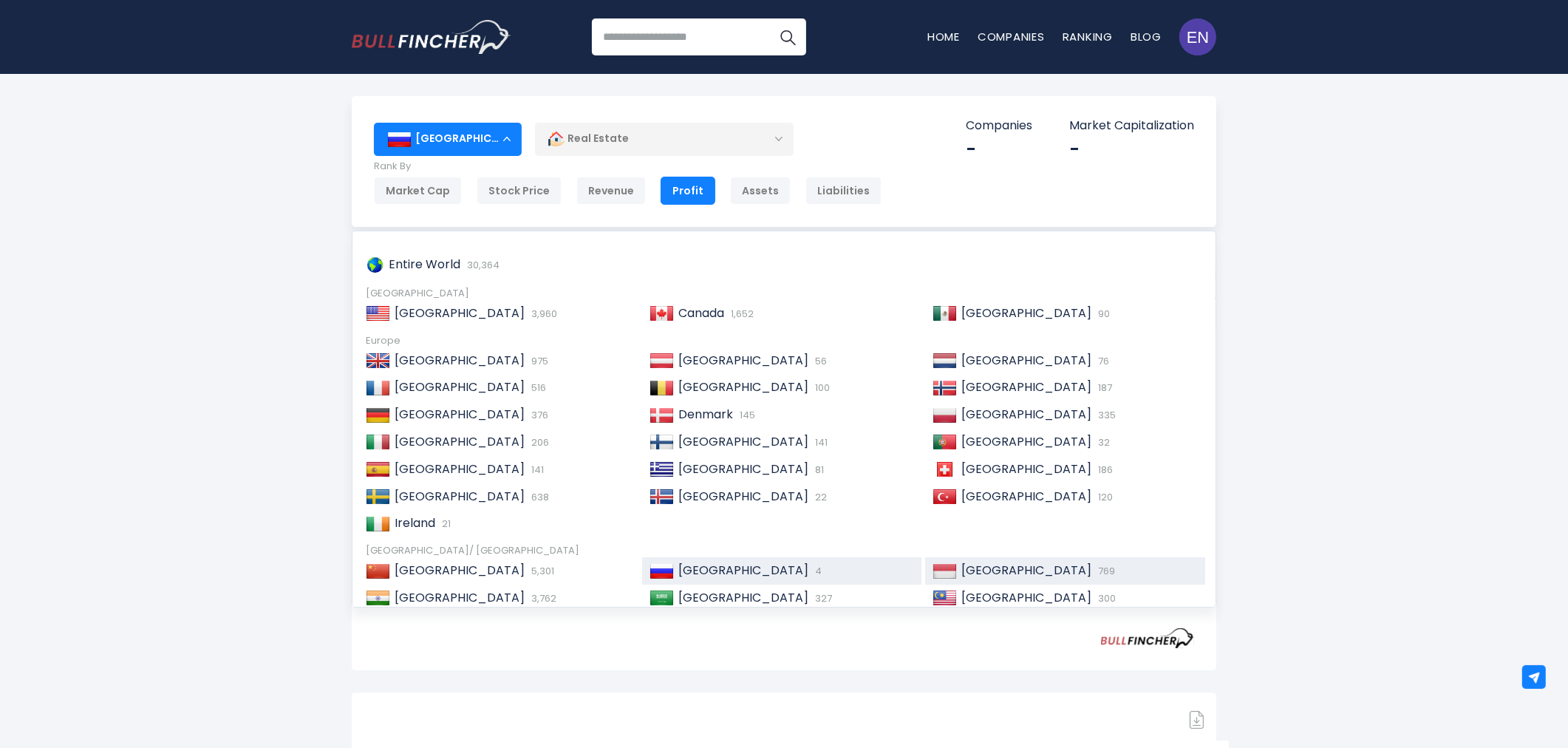
click at [961, 575] on span "[GEOGRAPHIC_DATA]" at bounding box center [1026, 570] width 130 height 17
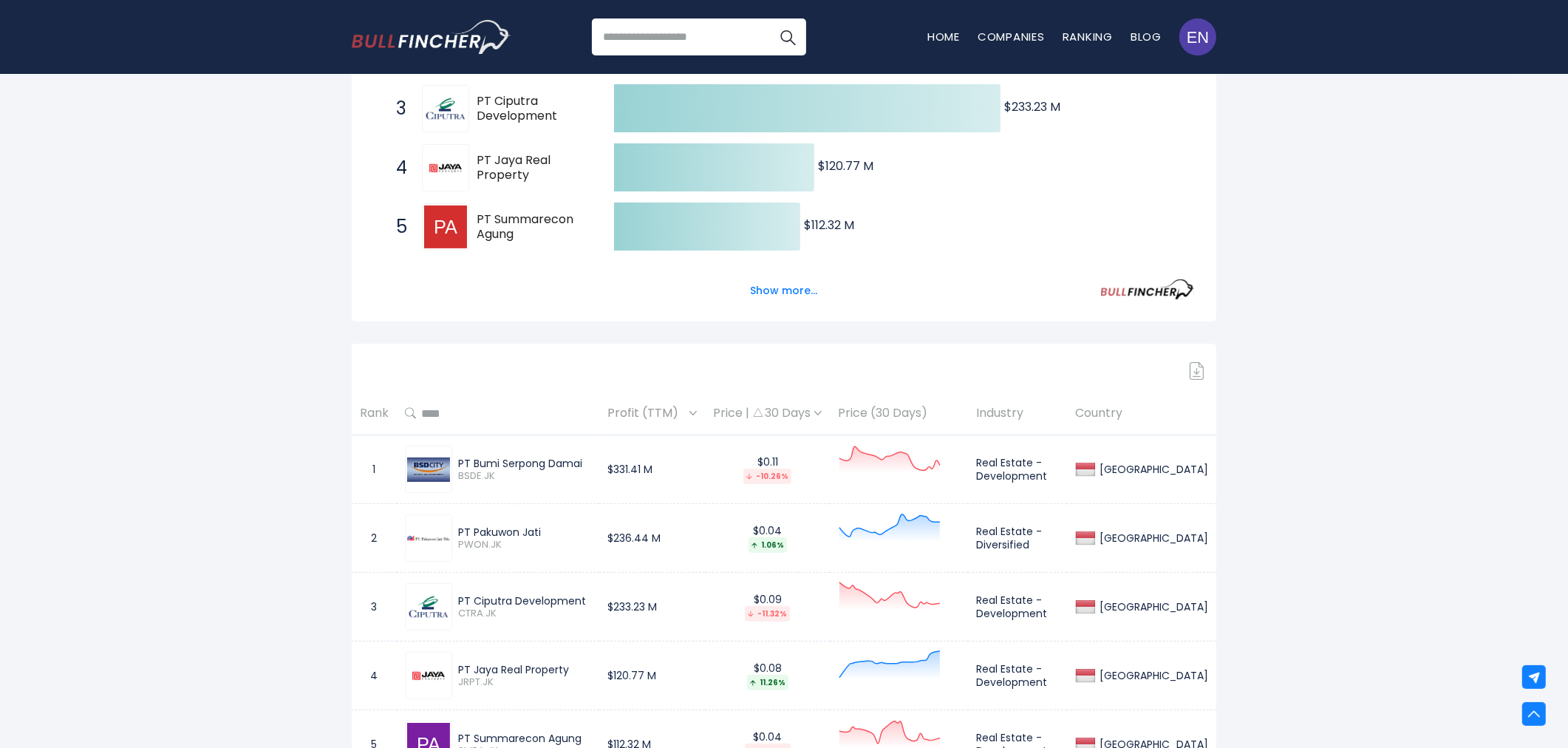
scroll to position [410, 0]
click at [760, 320] on div "Created with Highcharts 12.1.2 $331.41 M ​ $331.41 M $236.44 M ​ $236.44 M $233…" at bounding box center [784, 130] width 865 height 383
click at [773, 304] on button "Show more..." at bounding box center [784, 291] width 85 height 24
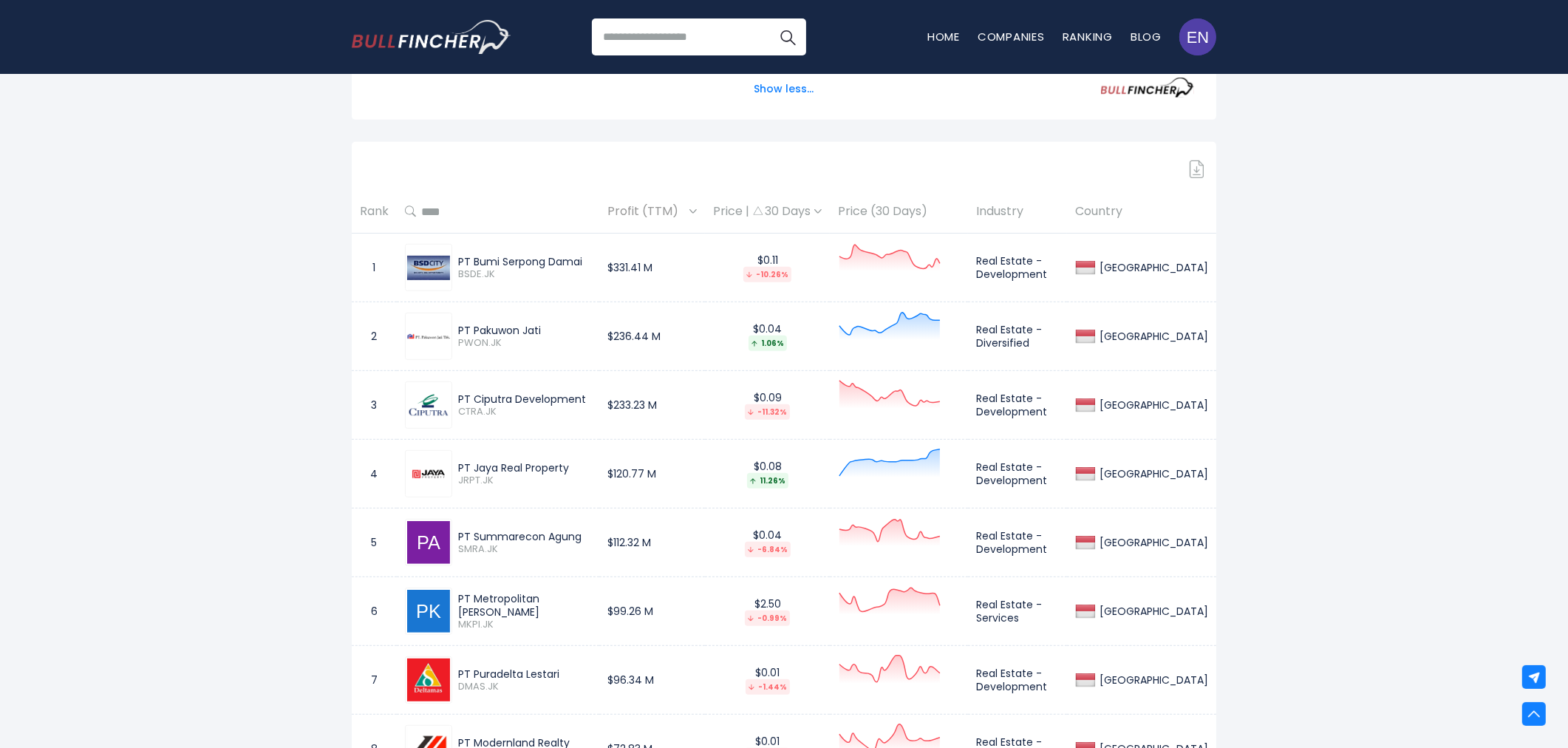
scroll to position [986, 0]
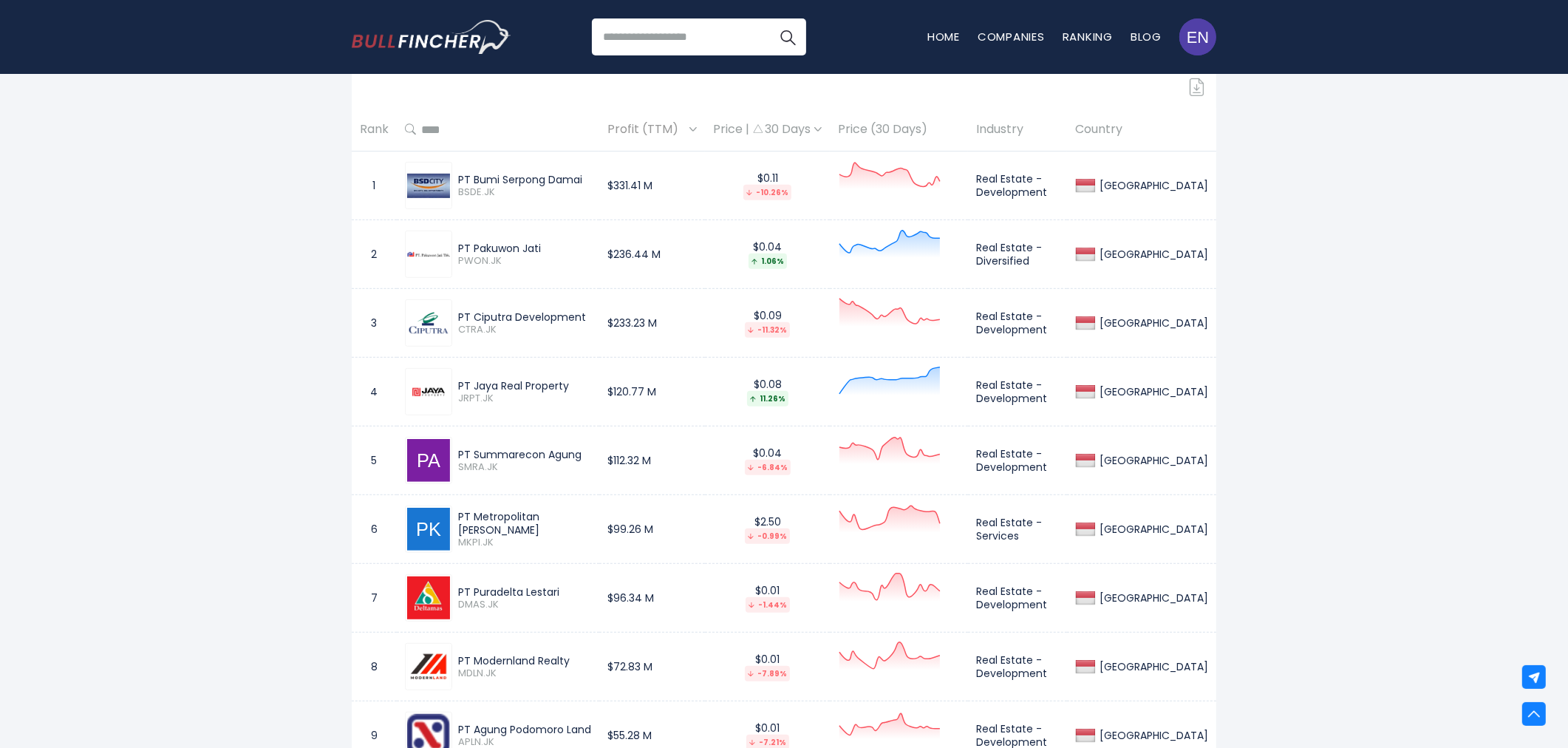
drag, startPoint x: 371, startPoint y: 198, endPoint x: 613, endPoint y: 261, distance: 250.1
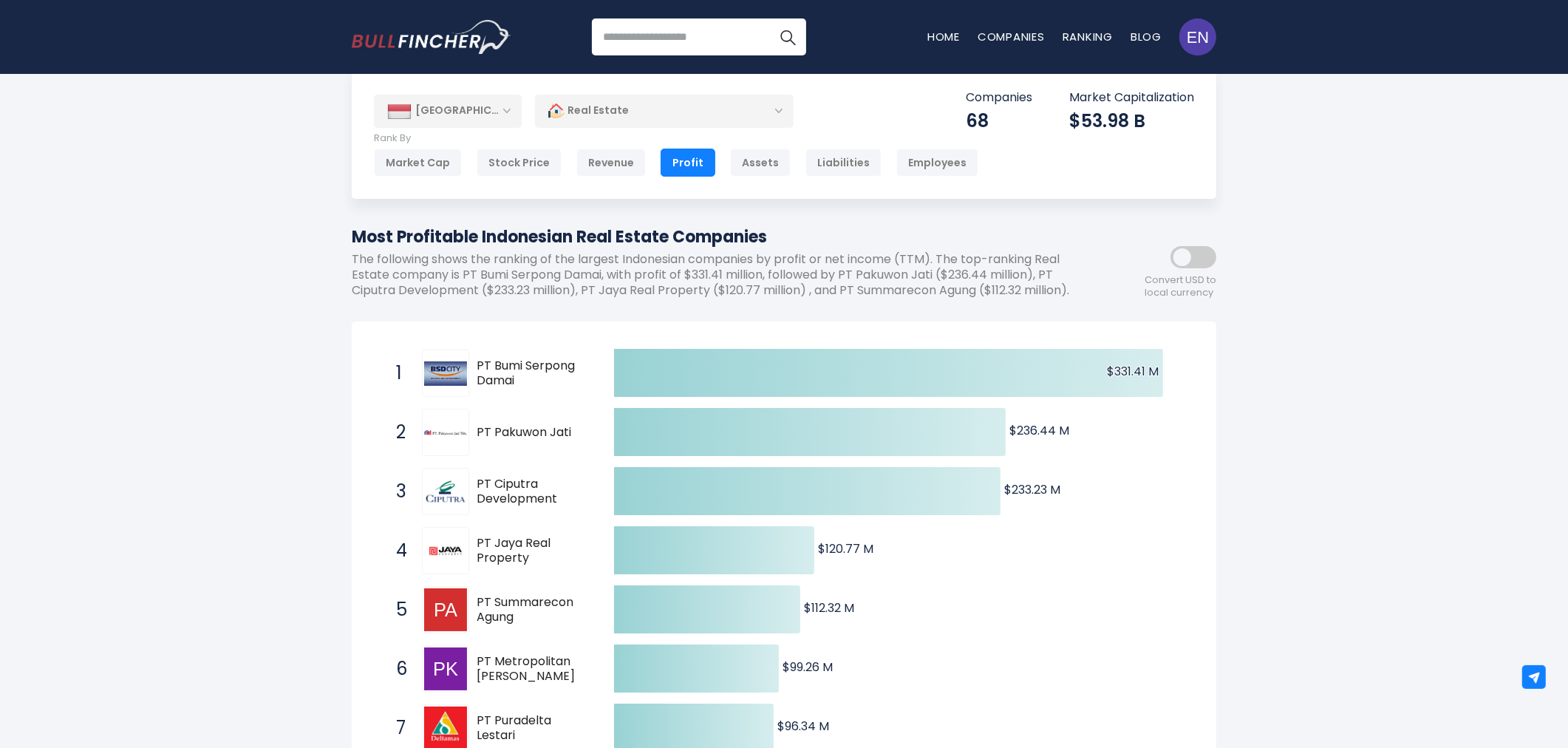
scroll to position [0, 0]
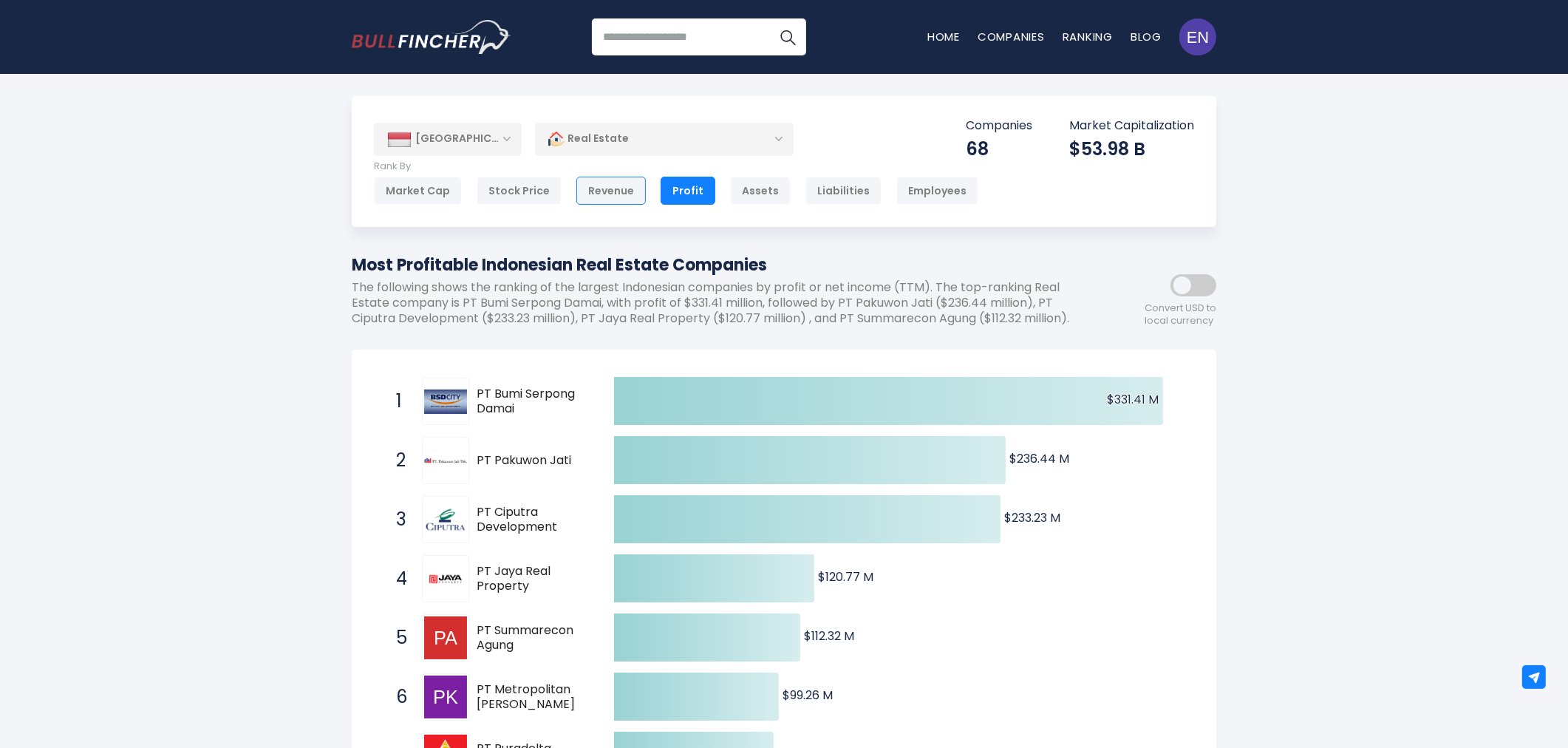
click at [613, 193] on div "Revenue" at bounding box center [612, 190] width 70 height 28
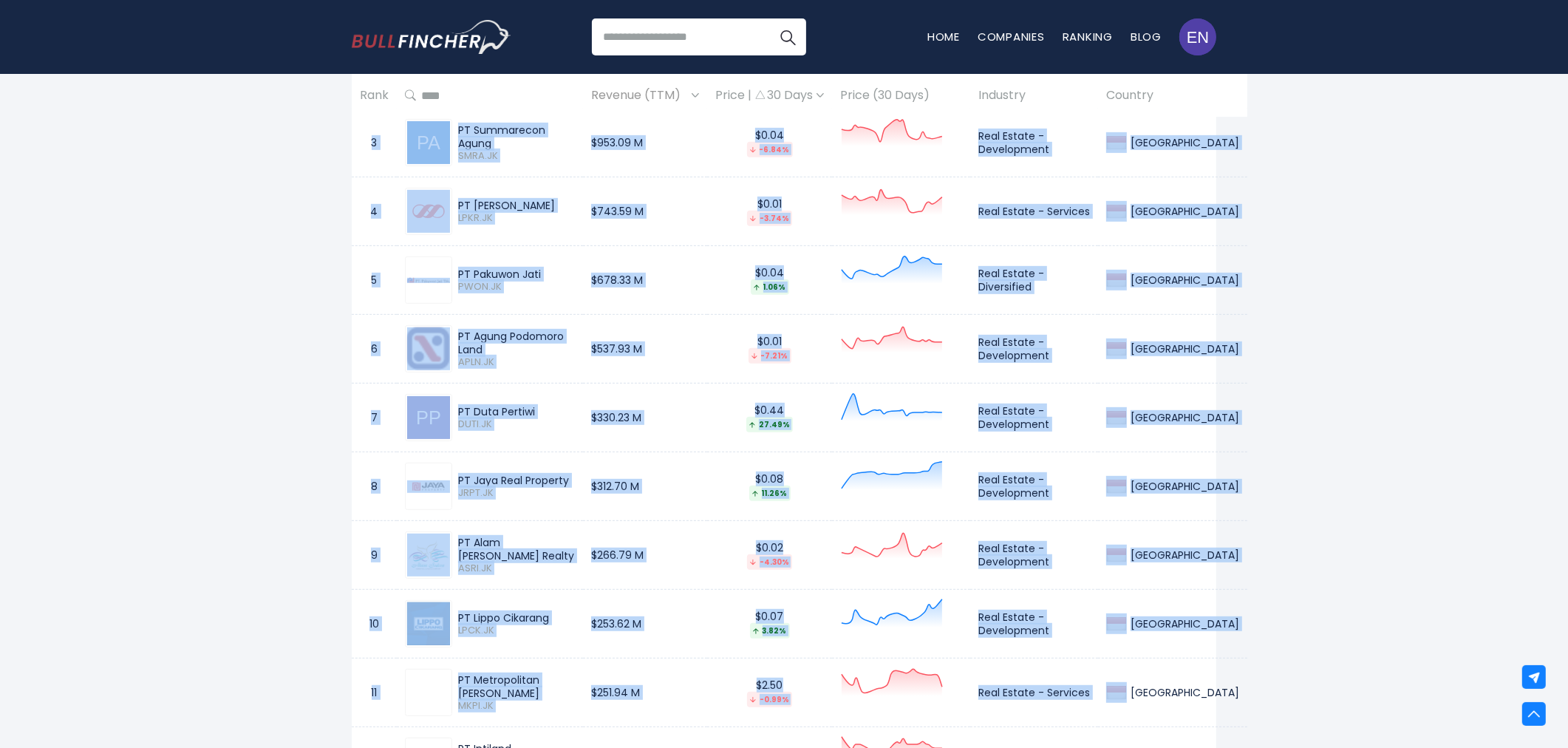
scroll to position [903, 0]
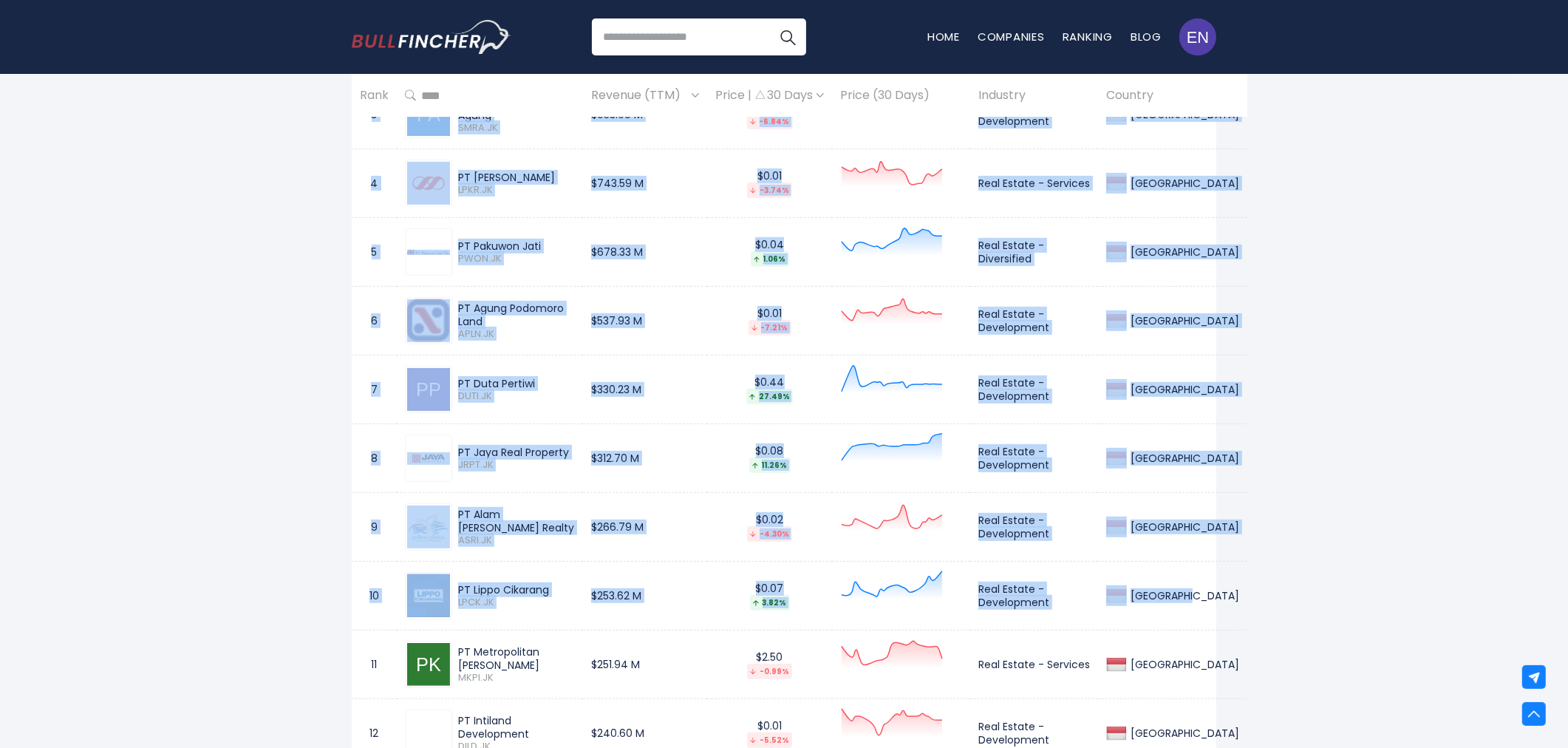
drag, startPoint x: 371, startPoint y: 141, endPoint x: 1187, endPoint y: 597, distance: 934.8
copy tbody "1 PT Bumi Serpong Damai BSDE.JK $1.28 B $0.11 -10.26% Real Estate - Development…"
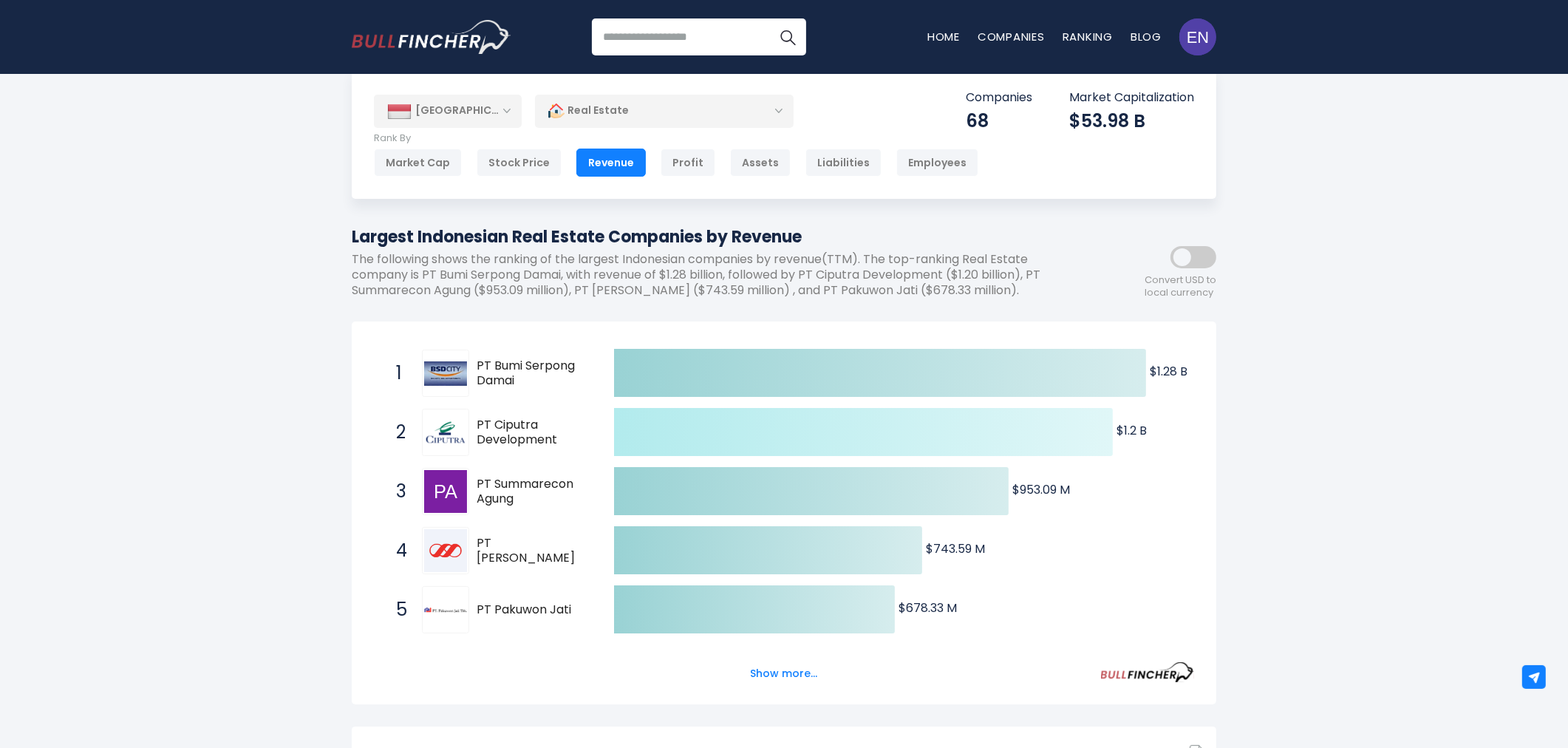
scroll to position [0, 0]
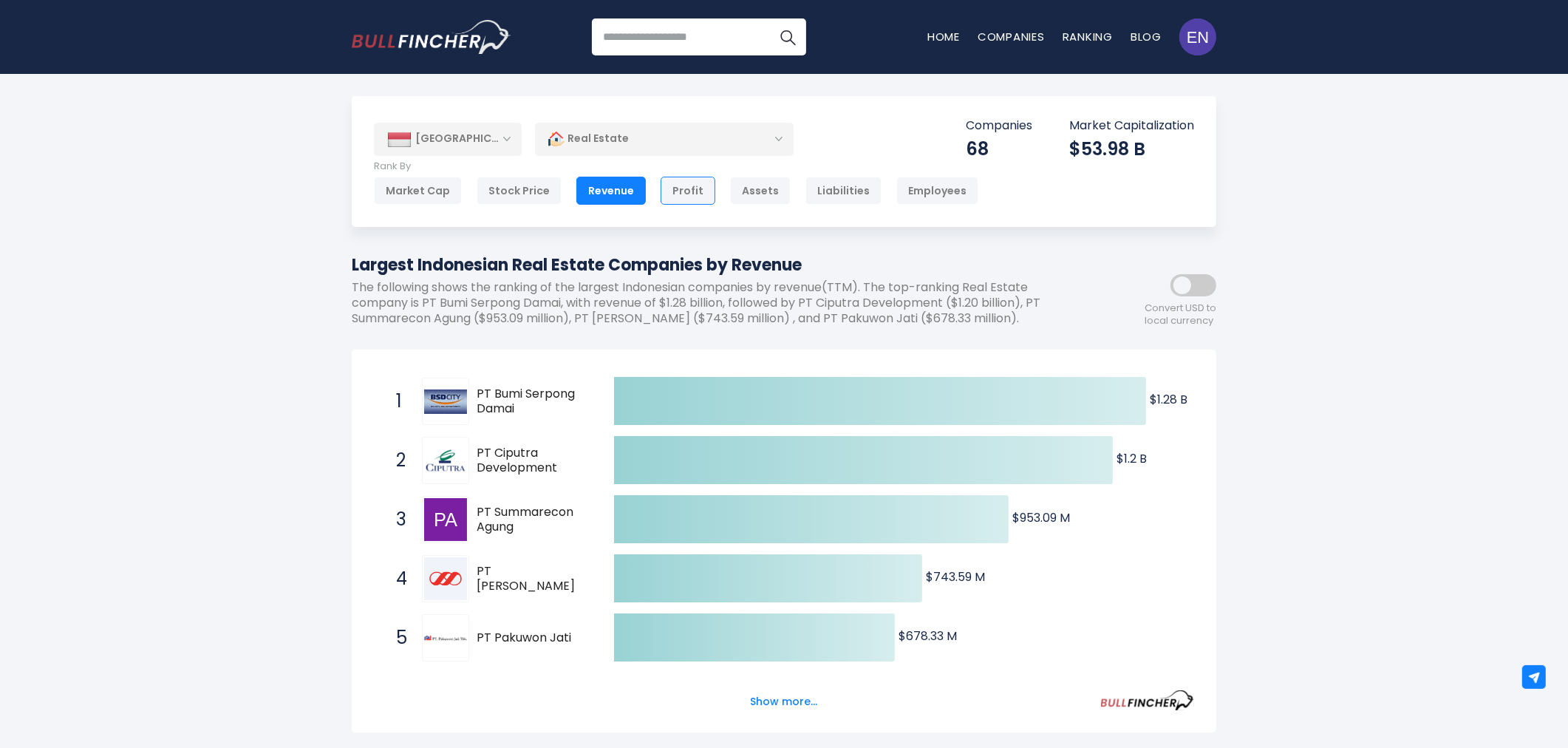
click at [688, 197] on div "Profit" at bounding box center [689, 190] width 55 height 28
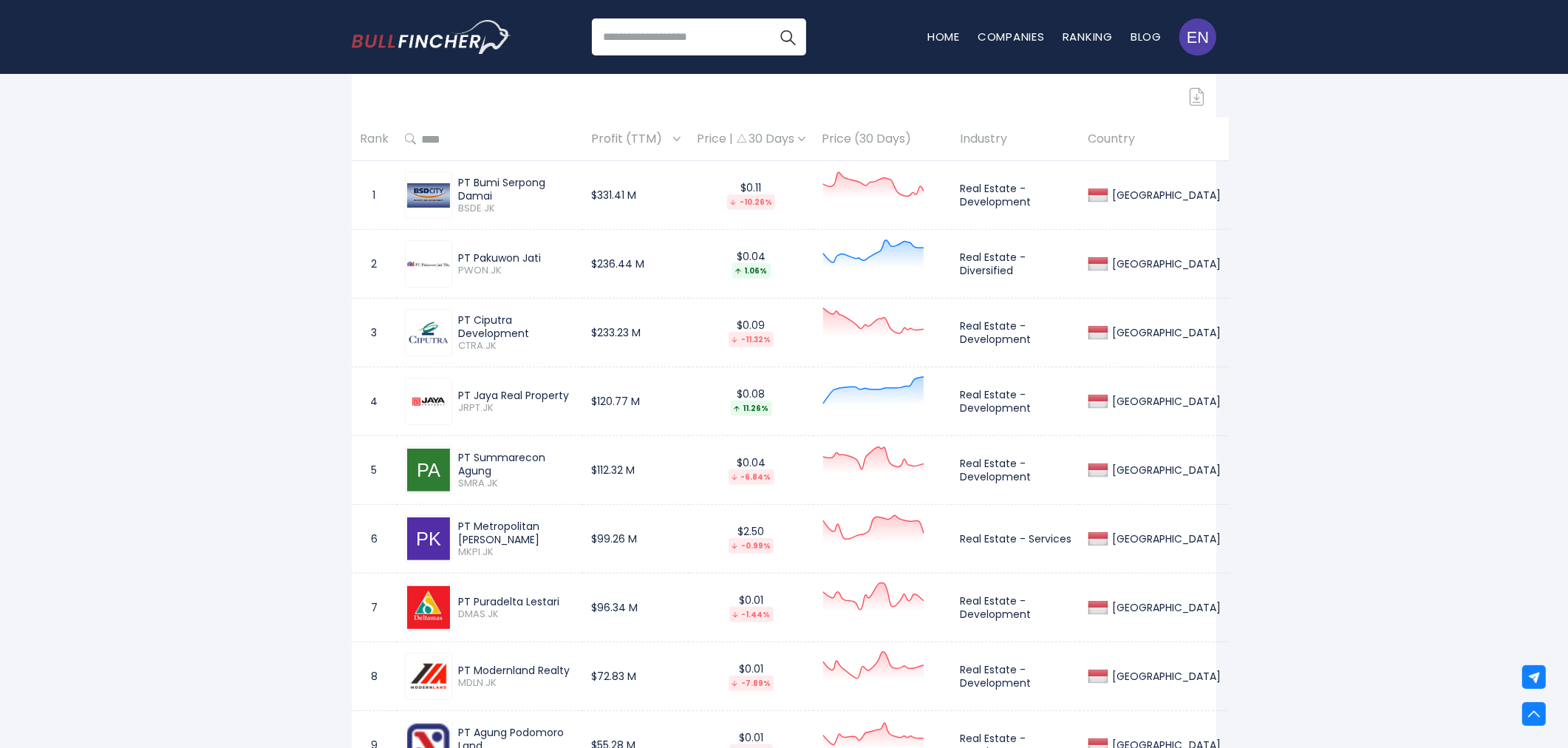
scroll to position [657, 0]
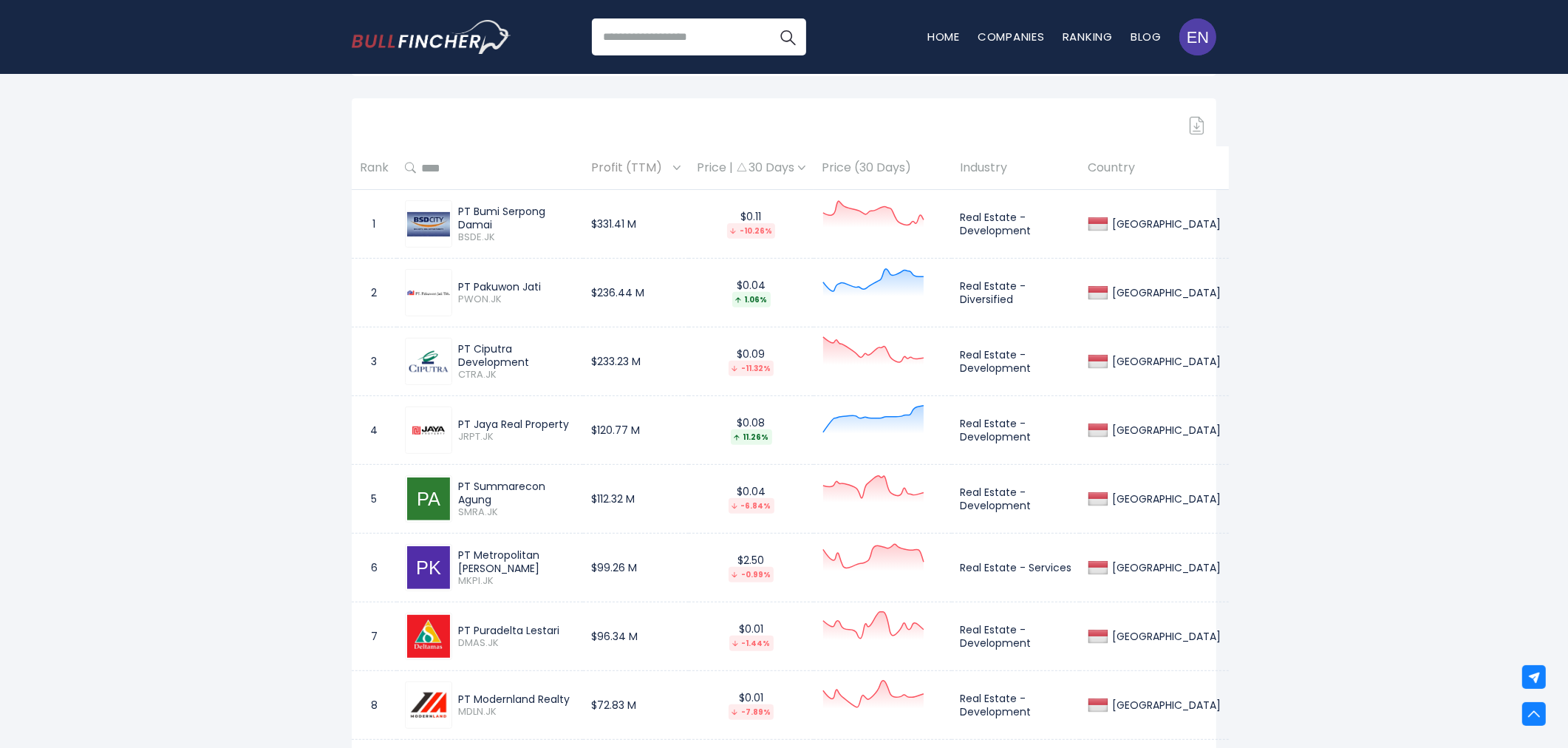
drag, startPoint x: 458, startPoint y: 571, endPoint x: 512, endPoint y: 581, distance: 54.9
click at [512, 576] on div "PT Metropolitan Kentjana" at bounding box center [516, 562] width 117 height 27
copy div "PT Metropolitan Kentjana"
drag, startPoint x: 964, startPoint y: 578, endPoint x: 1072, endPoint y: 579, distance: 108.0
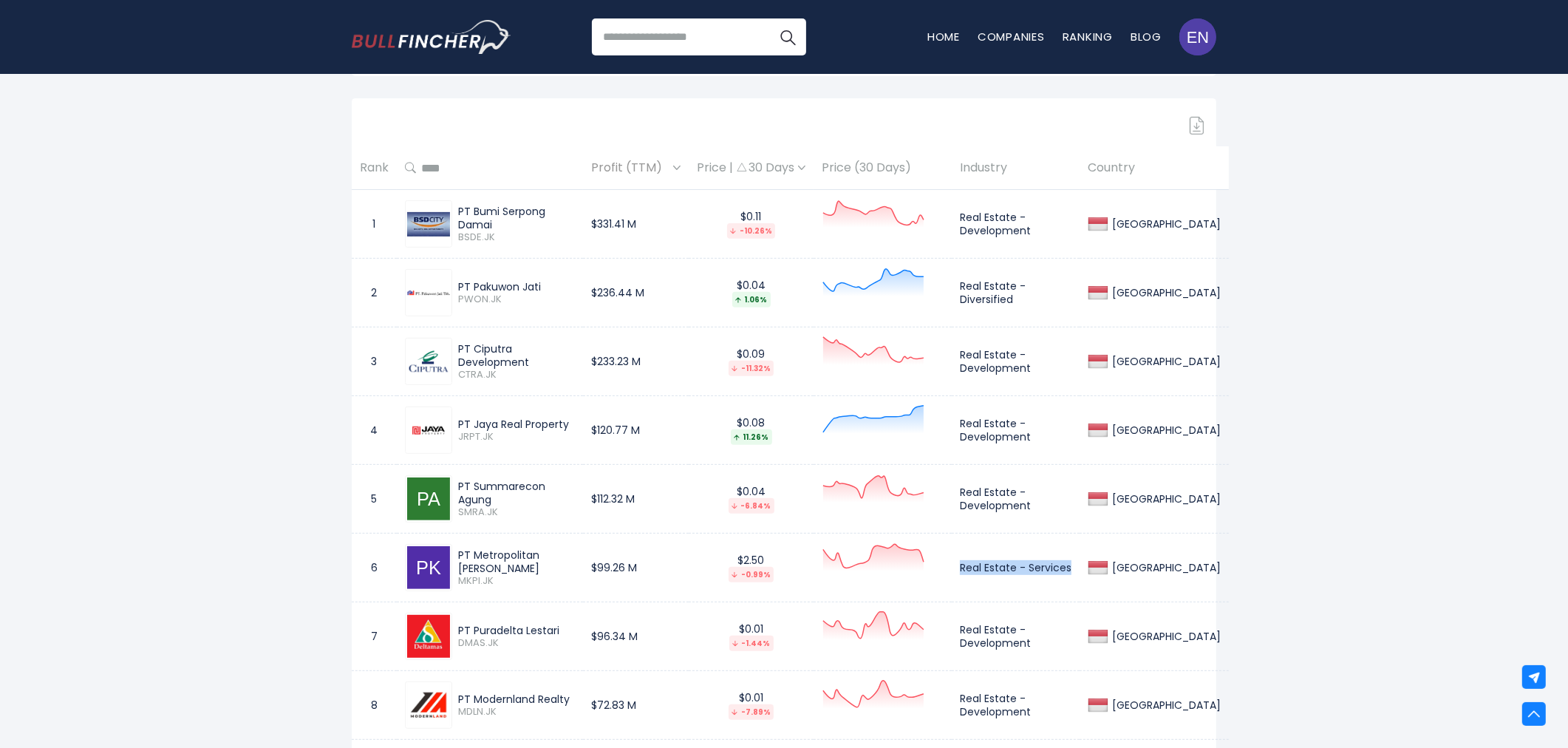
click at [1072, 579] on td "Real Estate - Services" at bounding box center [1016, 568] width 128 height 69
copy td "Real Estate - Services"
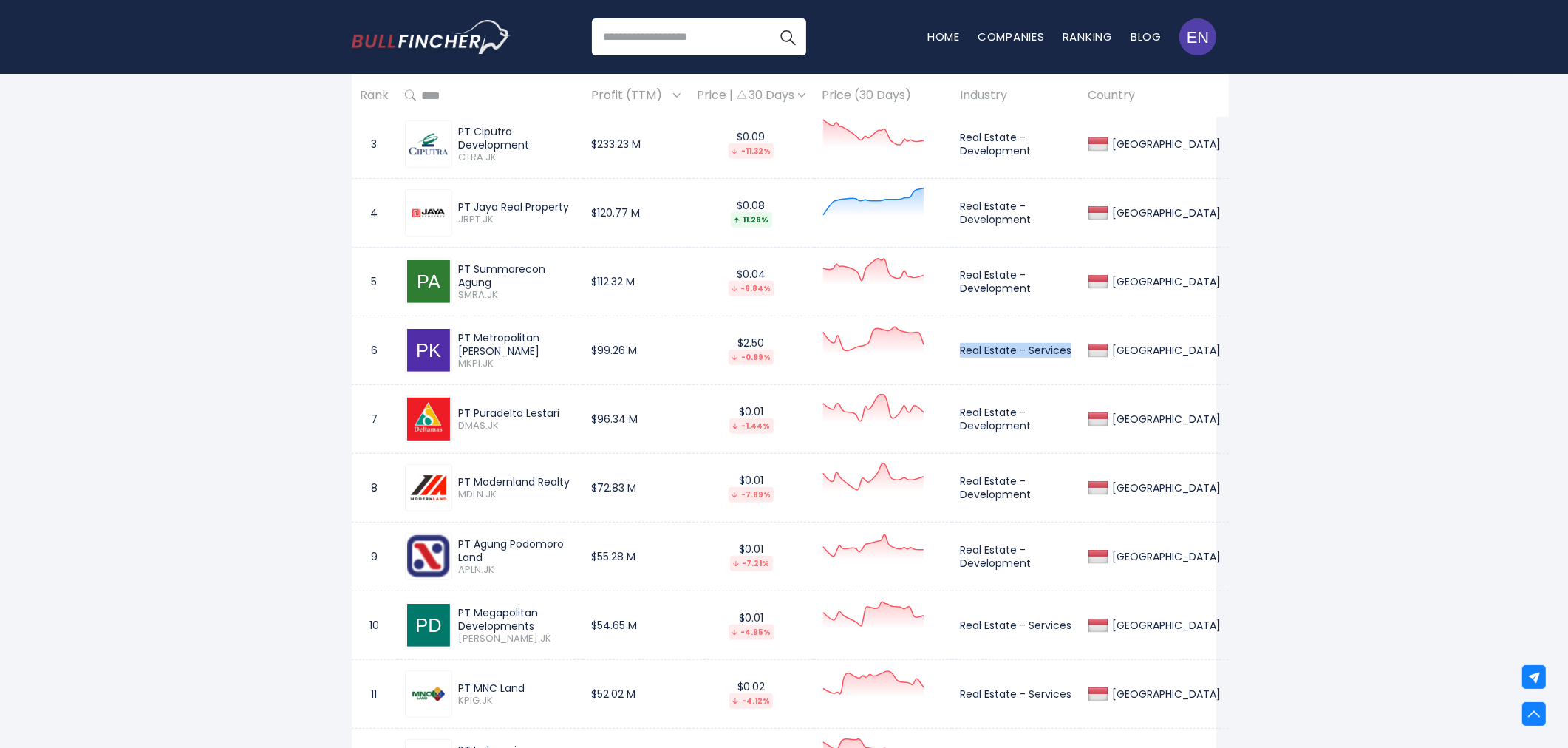
scroll to position [903, 0]
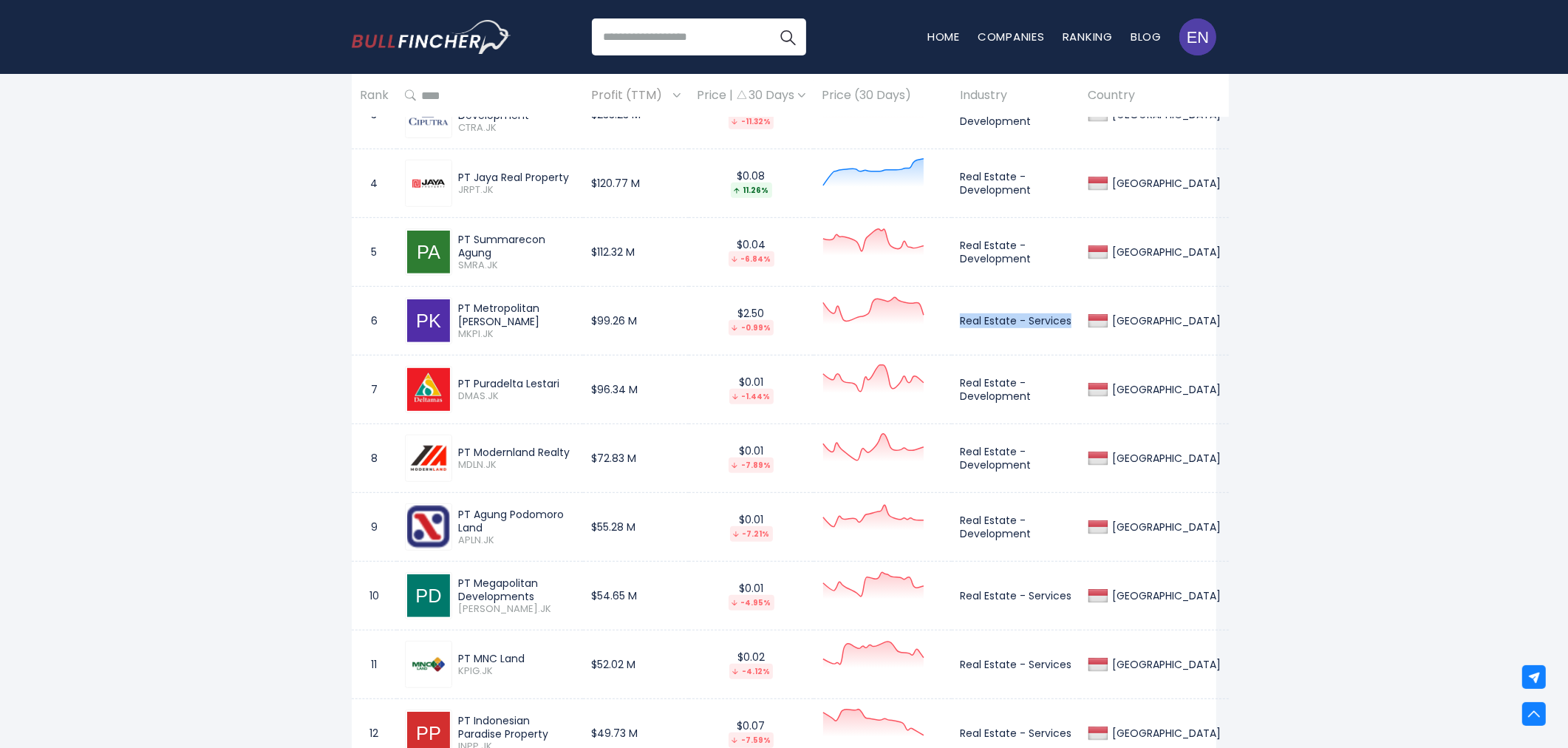
drag, startPoint x: 457, startPoint y: 401, endPoint x: 559, endPoint y: 402, distance: 102.0
click at [559, 402] on div "PT Puradelta Lestari DMAS.JK" at bounding box center [514, 390] width 123 height 26
copy div "PT Puradelta Lestari"
drag, startPoint x: 964, startPoint y: 397, endPoint x: 1036, endPoint y: 411, distance: 73.3
click at [1036, 411] on td "Real Estate - Development" at bounding box center [1016, 389] width 128 height 69
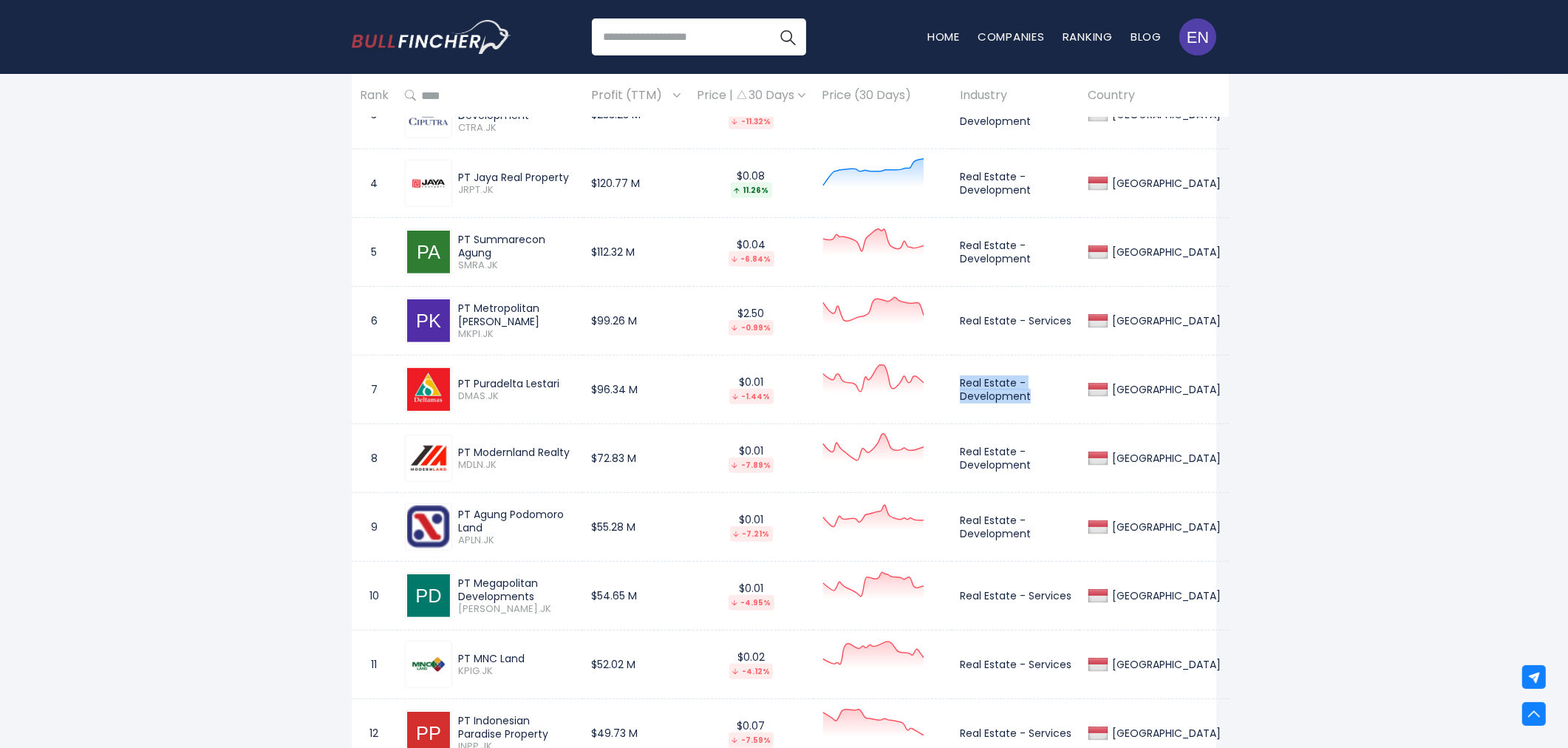
copy td "Real Estate - Development"
drag, startPoint x: 458, startPoint y: 470, endPoint x: 565, endPoint y: 469, distance: 107.0
click at [565, 459] on div "PT Modernland Realty" at bounding box center [516, 453] width 117 height 13
click at [500, 459] on div "PT Modernland Realty" at bounding box center [516, 453] width 117 height 13
drag, startPoint x: 459, startPoint y: 468, endPoint x: 584, endPoint y: 466, distance: 125.0
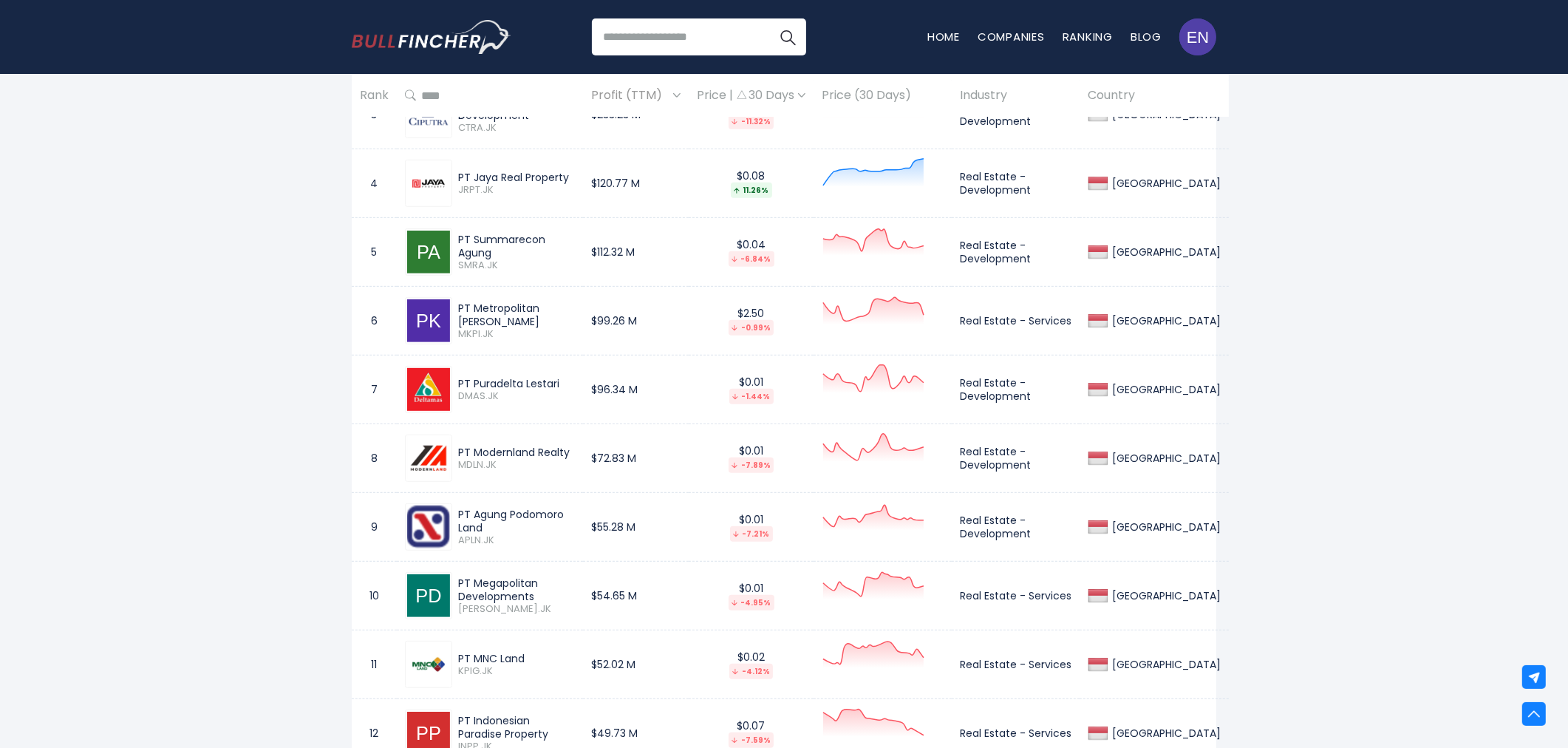
click at [583, 466] on td "PT Modernland Realty MDLN.JK" at bounding box center [490, 458] width 186 height 69
copy div "PT Modernland Realty"
drag, startPoint x: 963, startPoint y: 467, endPoint x: 1035, endPoint y: 478, distance: 72.8
click at [1035, 478] on td "Real Estate - Development" at bounding box center [1016, 458] width 128 height 69
copy td "Real Estate - Development"
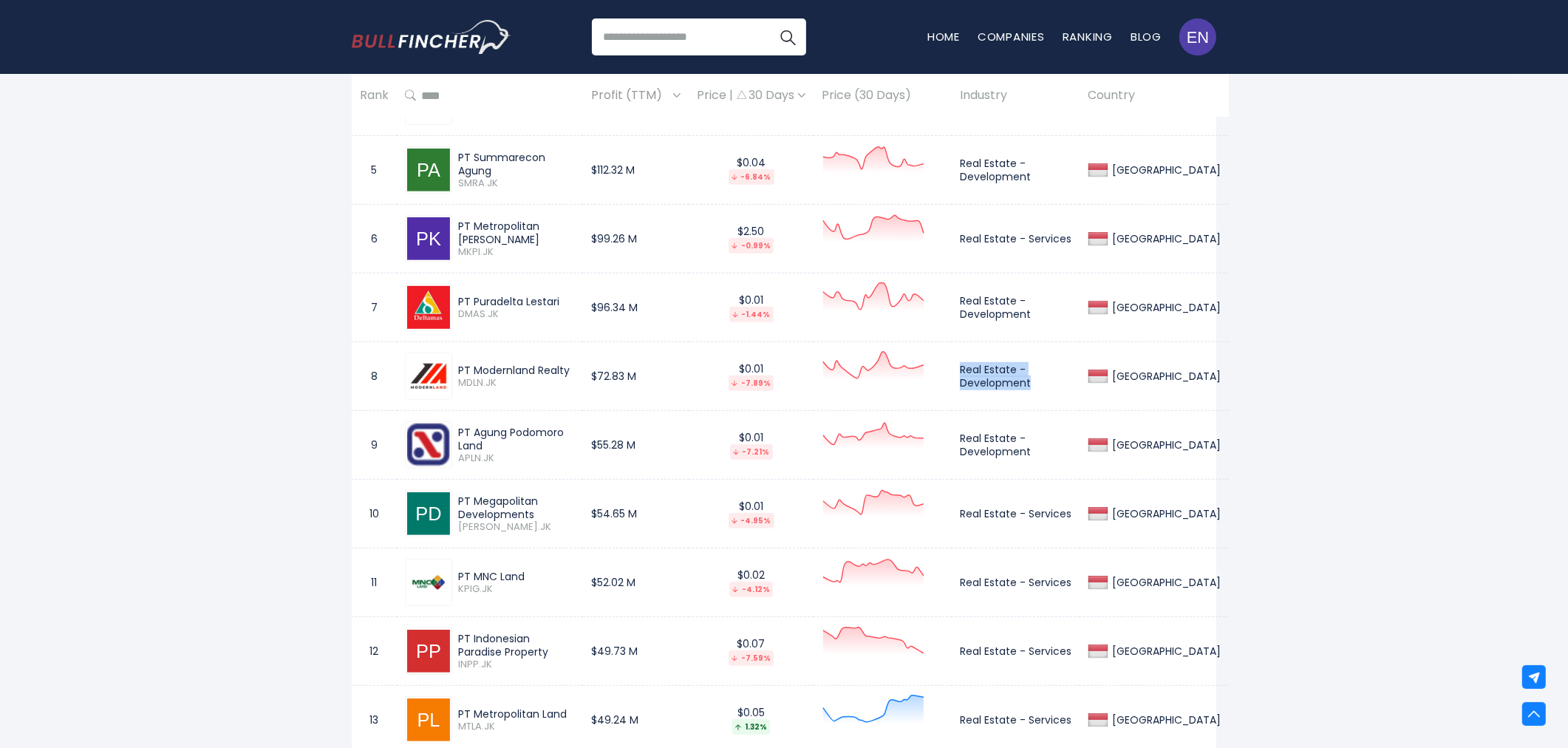
scroll to position [1068, 0]
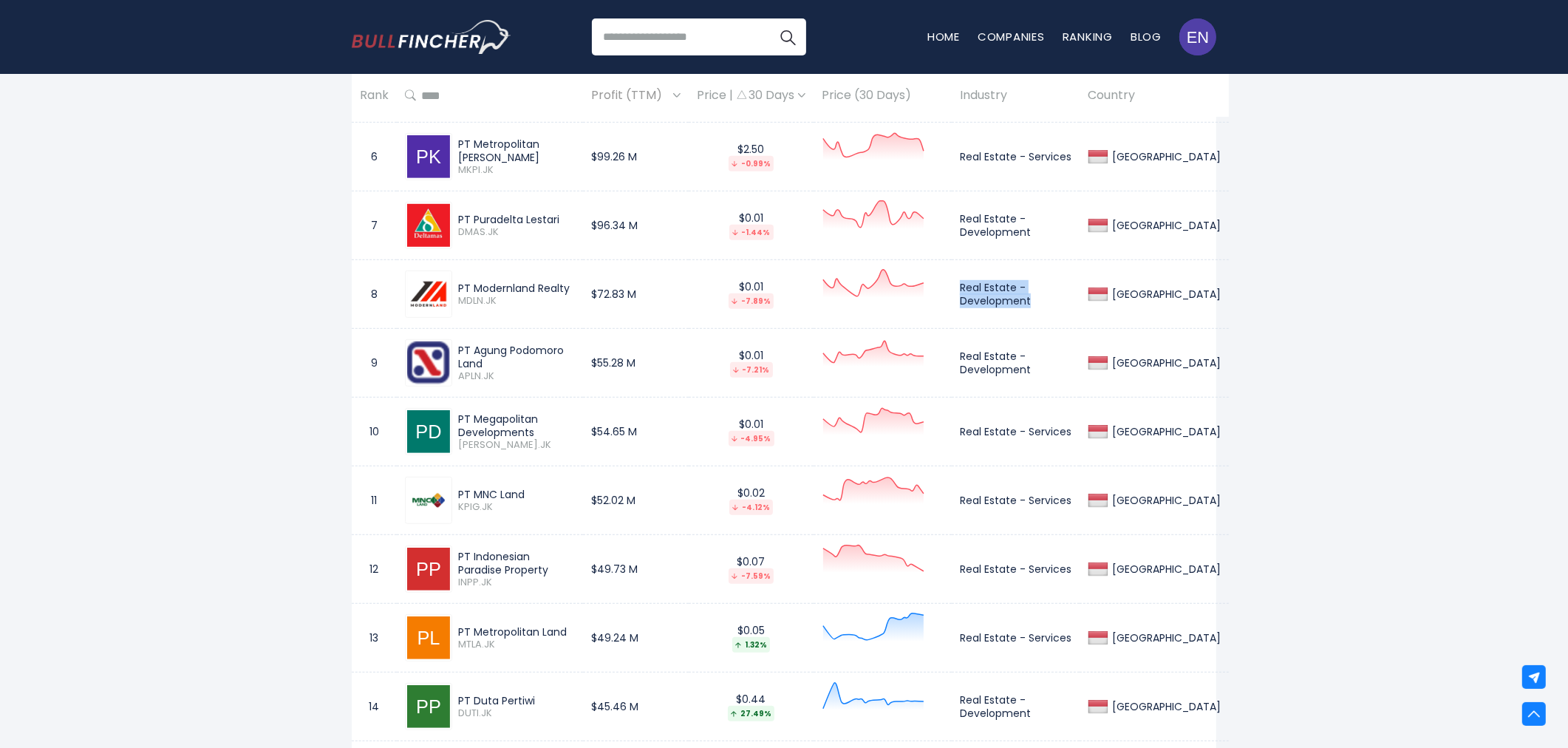
drag, startPoint x: 457, startPoint y: 435, endPoint x: 532, endPoint y: 451, distance: 76.7
click at [532, 451] on div "PT Megapolitan Developments EMDE.JK" at bounding box center [514, 432] width 123 height 39
copy div "PT Megapolitan Developments"
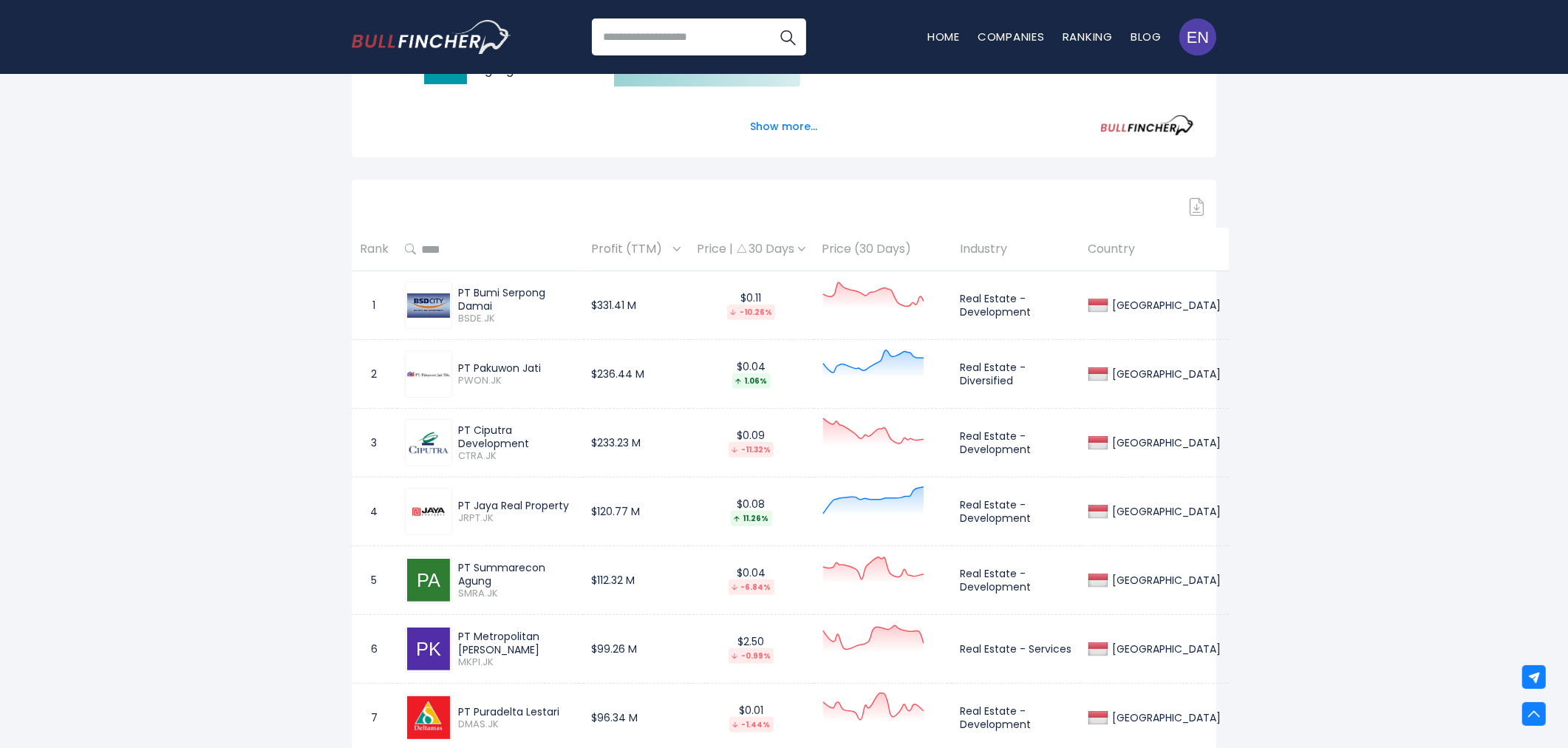
scroll to position [1135, 0]
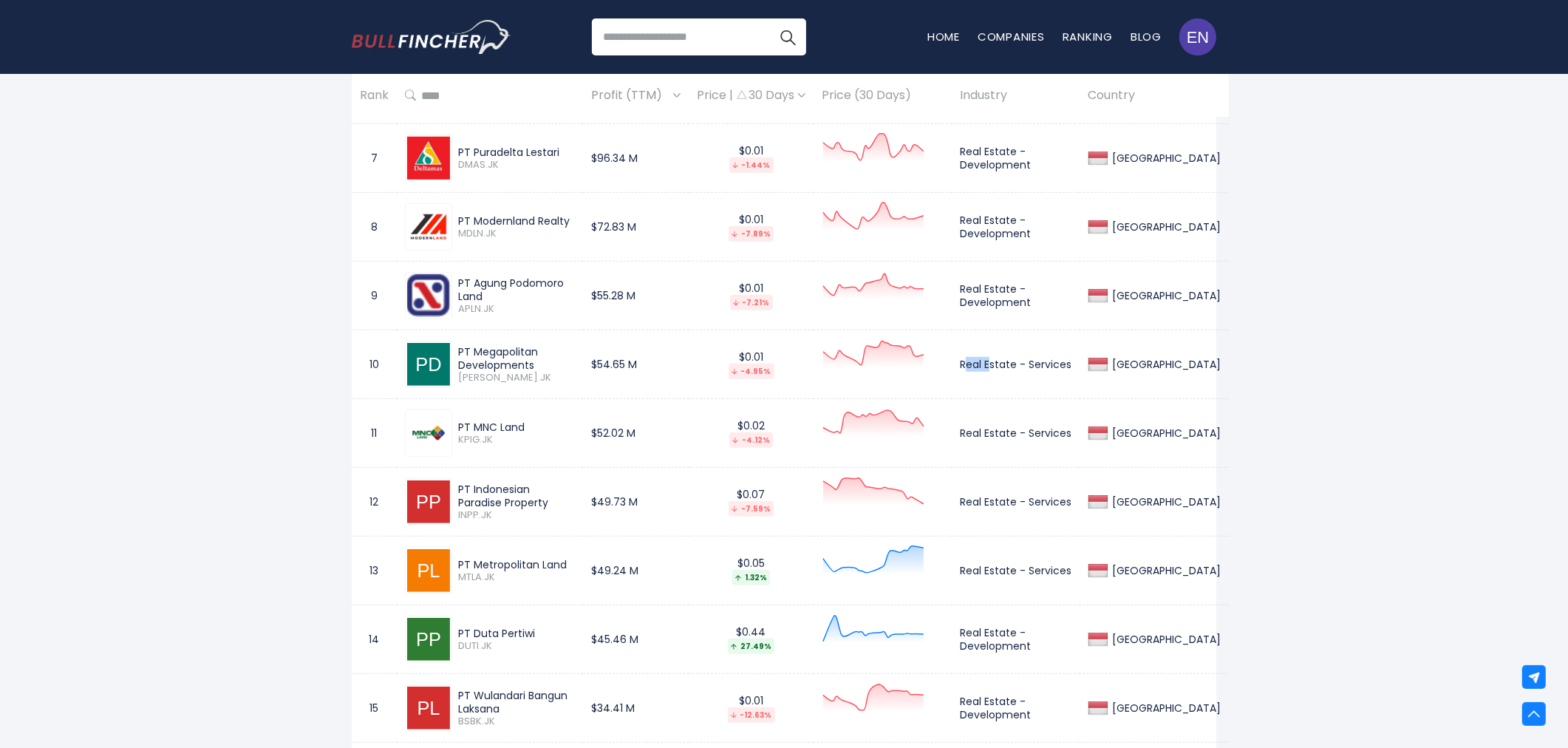
drag, startPoint x: 965, startPoint y: 377, endPoint x: 991, endPoint y: 380, distance: 26.2
click at [991, 380] on td "Real Estate - Services" at bounding box center [1016, 364] width 128 height 69
drag, startPoint x: 962, startPoint y: 382, endPoint x: 1072, endPoint y: 381, distance: 110.0
click at [1072, 381] on td "Real Estate - Services" at bounding box center [1016, 364] width 128 height 69
copy td "Real Estate - Services"
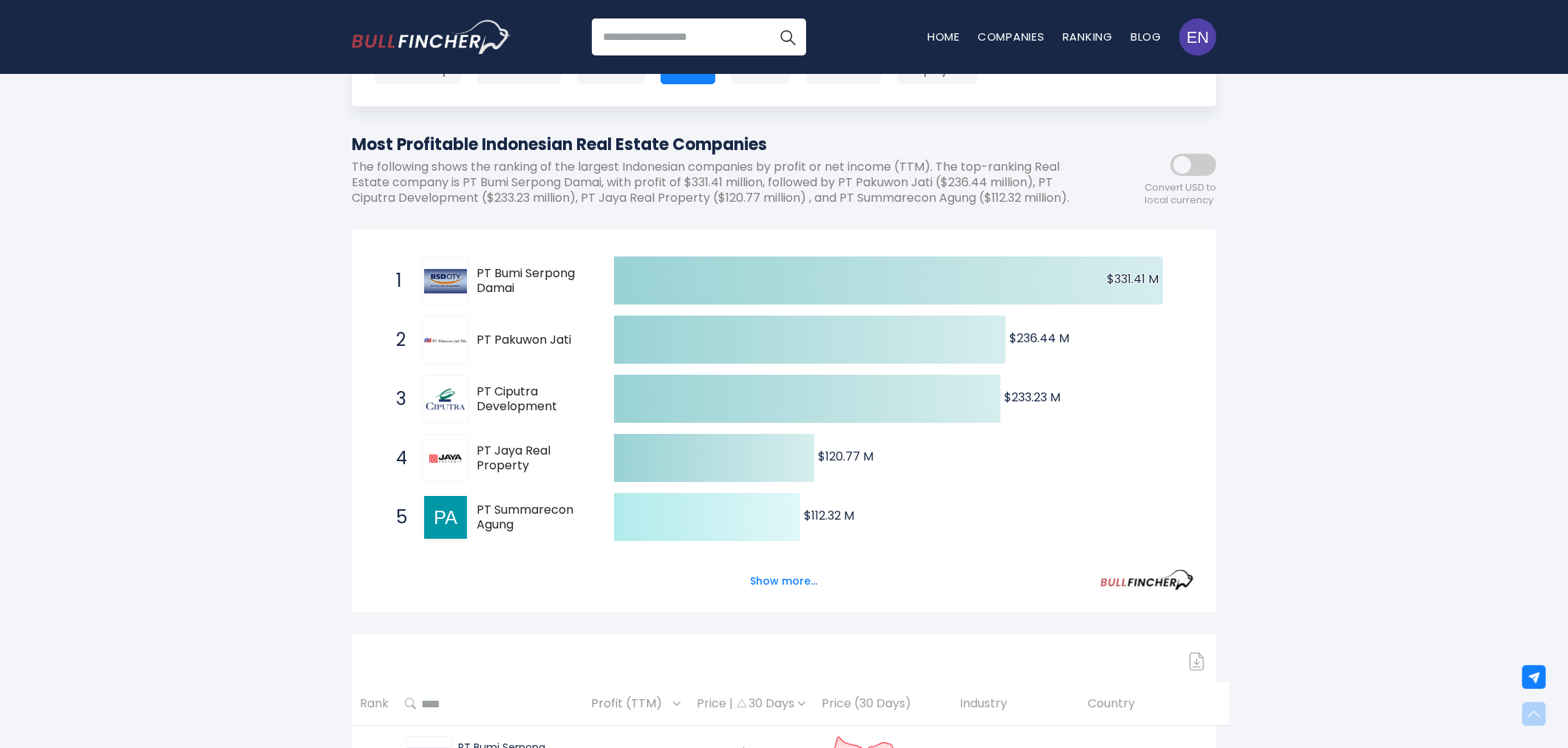
scroll to position [0, 0]
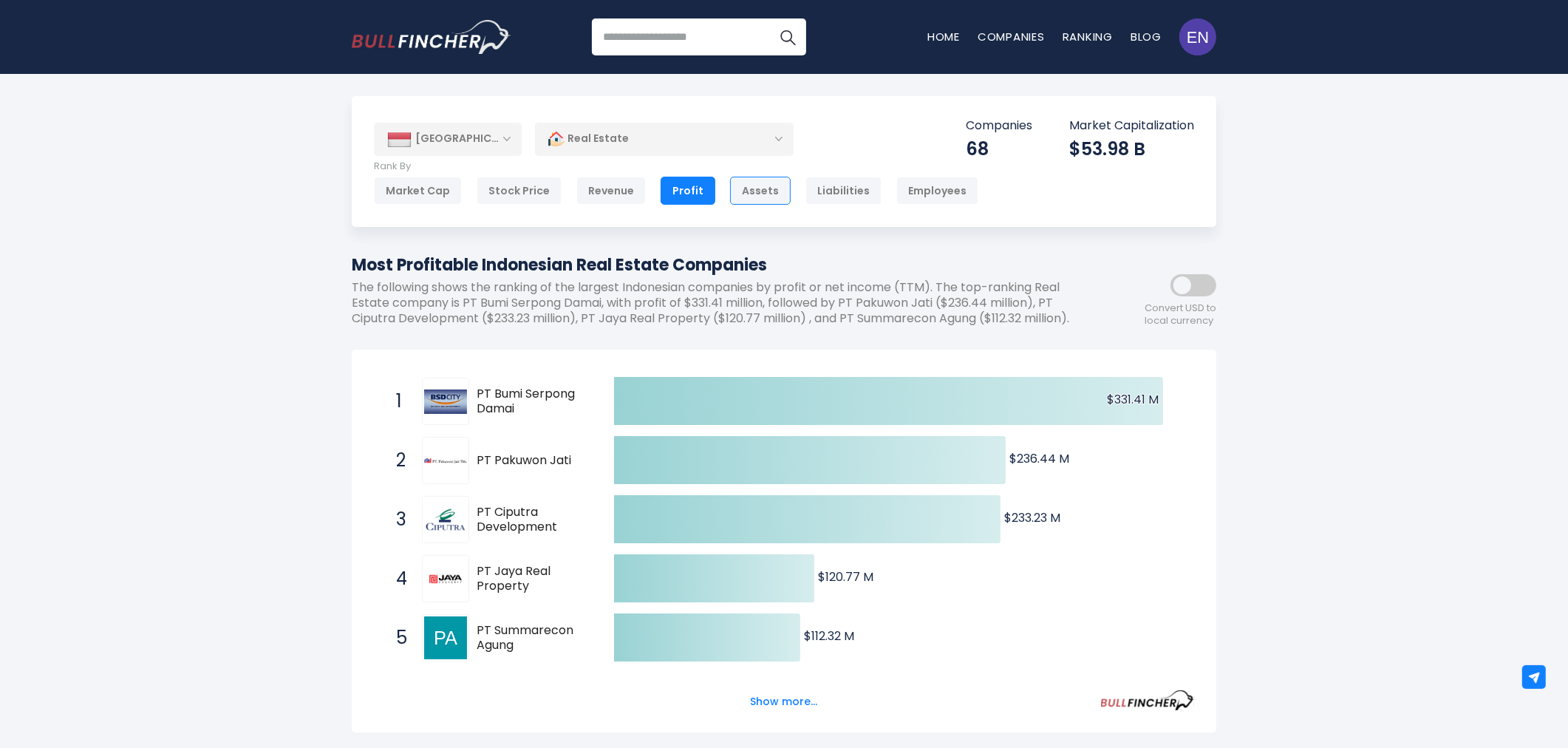
click at [743, 202] on div "Assets" at bounding box center [761, 190] width 61 height 28
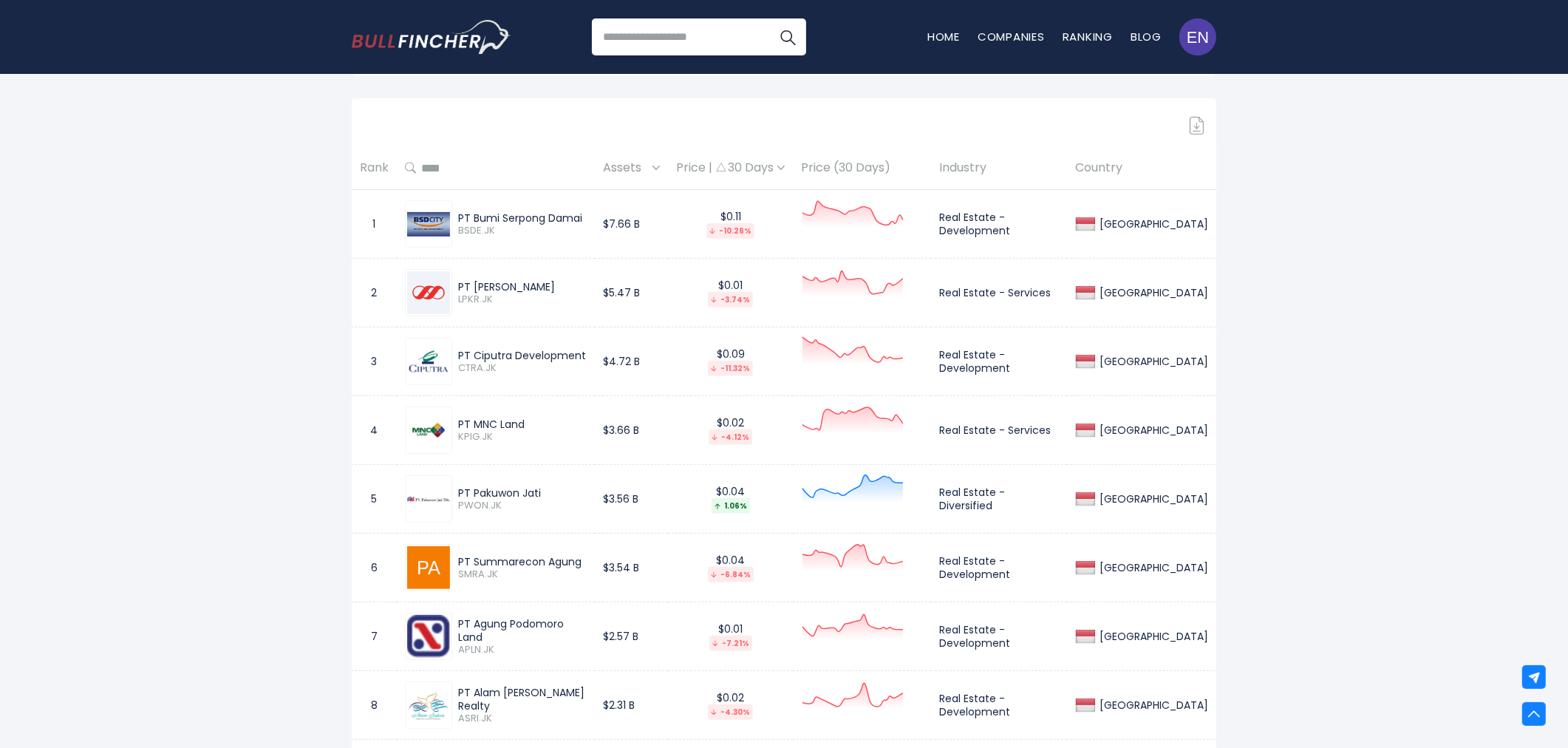
scroll to position [740, 0]
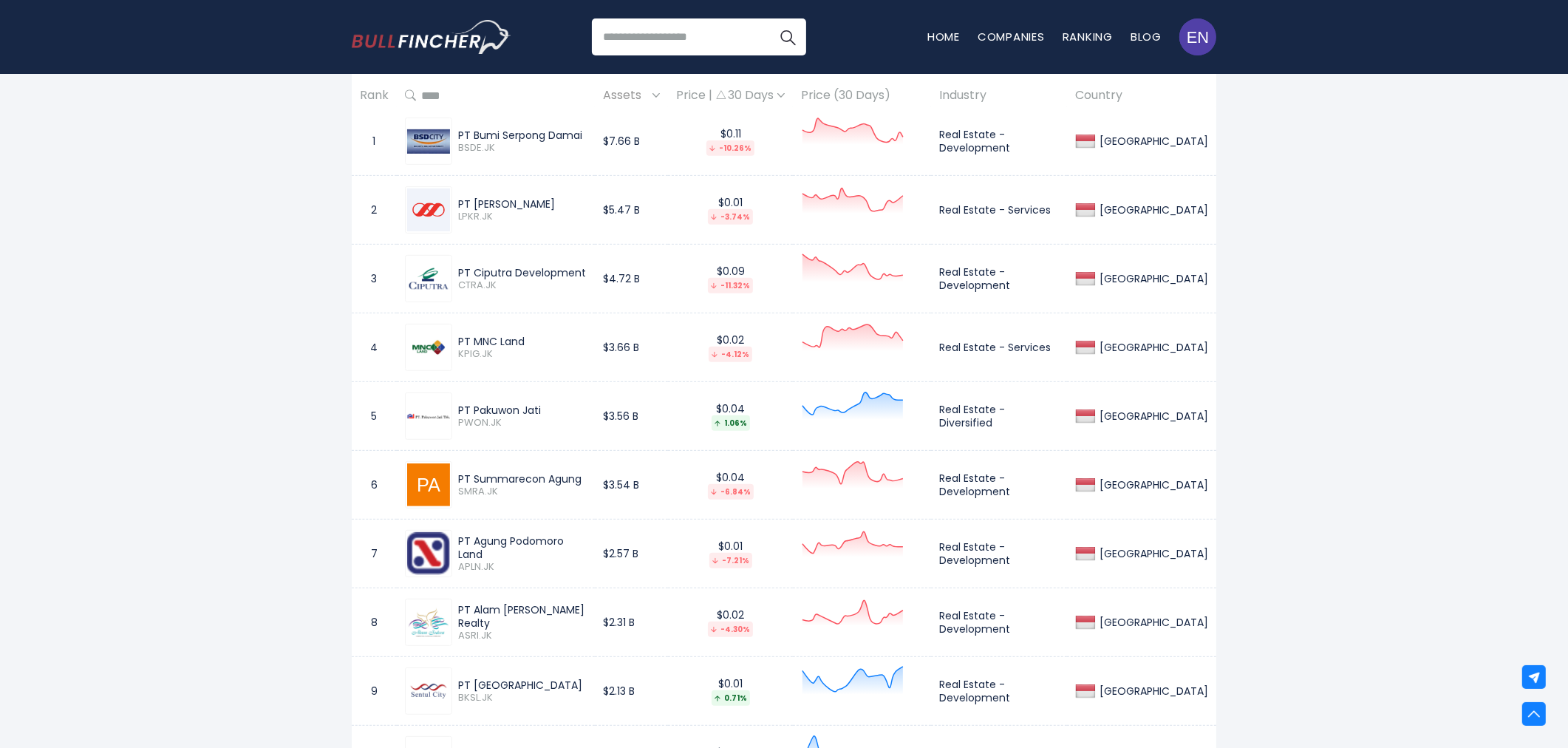
drag, startPoint x: 1360, startPoint y: 323, endPoint x: 1354, endPoint y: 329, distance: 8.5
drag, startPoint x: 456, startPoint y: 338, endPoint x: 523, endPoint y: 341, distance: 67.1
click at [523, 341] on div "PT MNC Land KPIG.JK" at bounding box center [519, 348] width 134 height 26
copy div "PT MNC Land"
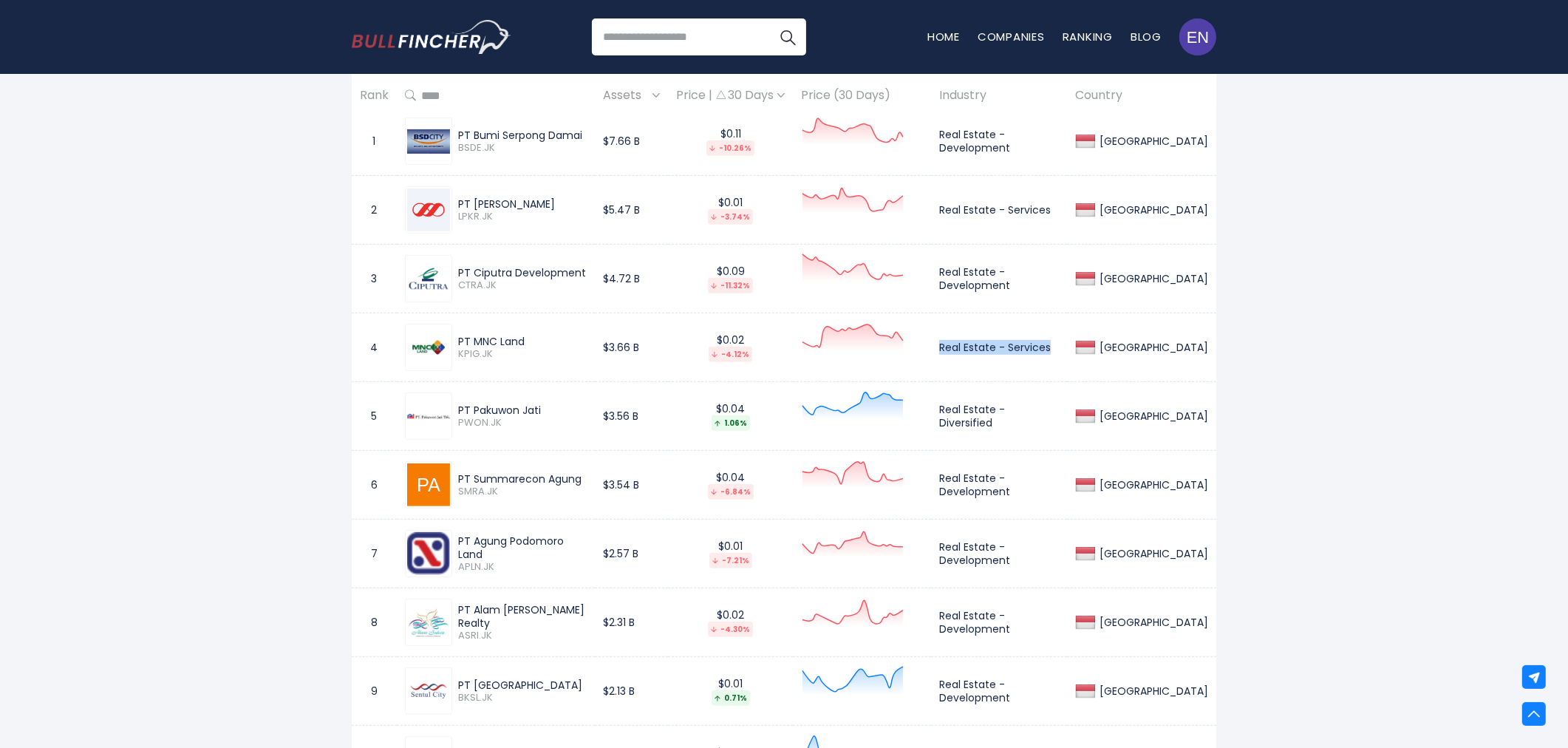
drag, startPoint x: 950, startPoint y: 346, endPoint x: 1058, endPoint y: 344, distance: 108.0
click at [1058, 344] on td "Real Estate - Services" at bounding box center [999, 347] width 136 height 69
copy td "Real Estate - Services"
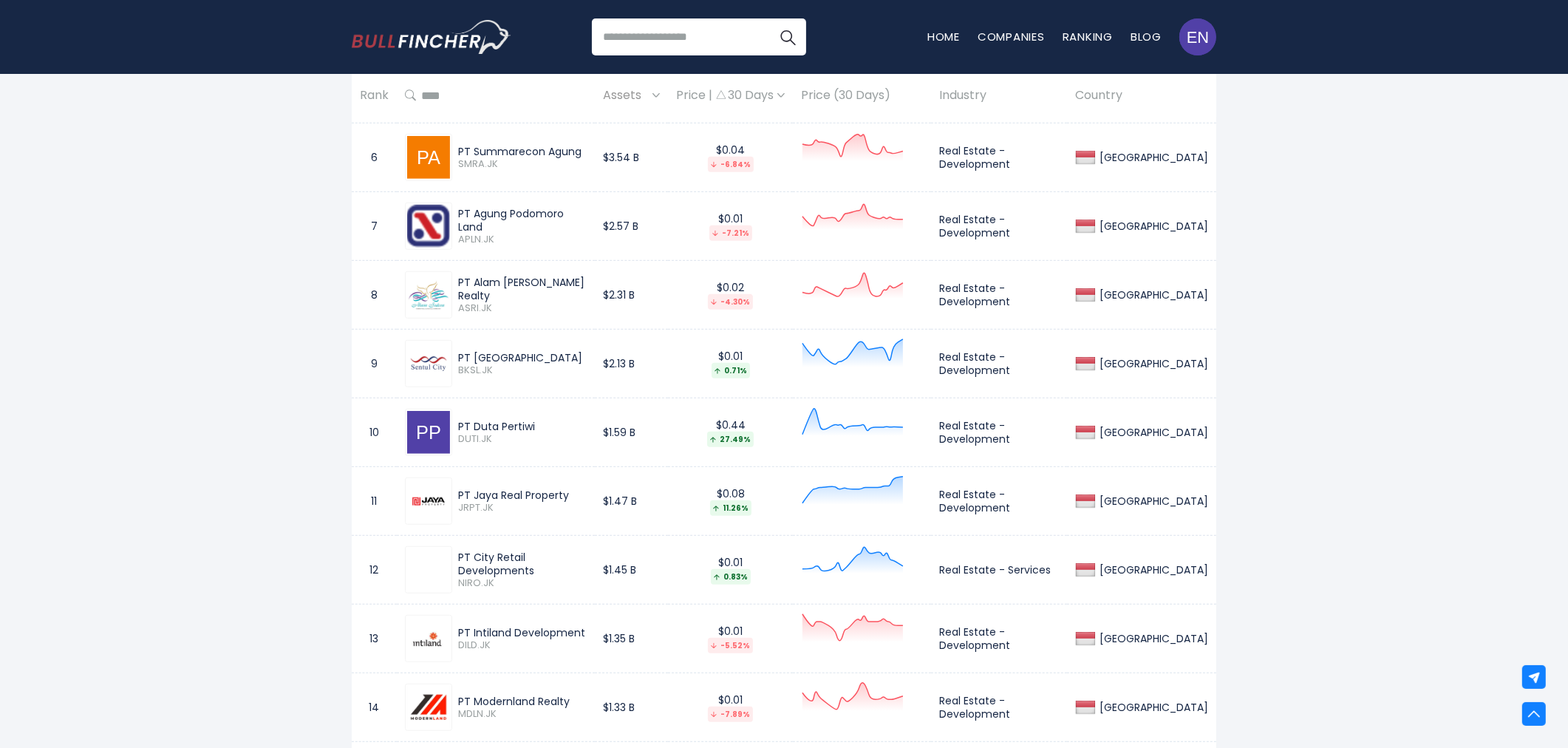
scroll to position [1068, 0]
drag, startPoint x: 458, startPoint y: 355, endPoint x: 544, endPoint y: 355, distance: 86.0
click at [544, 355] on div "PT [GEOGRAPHIC_DATA]" at bounding box center [522, 357] width 129 height 13
copy div "PT [GEOGRAPHIC_DATA]"
drag, startPoint x: 950, startPoint y: 355, endPoint x: 1023, endPoint y: 372, distance: 75.0
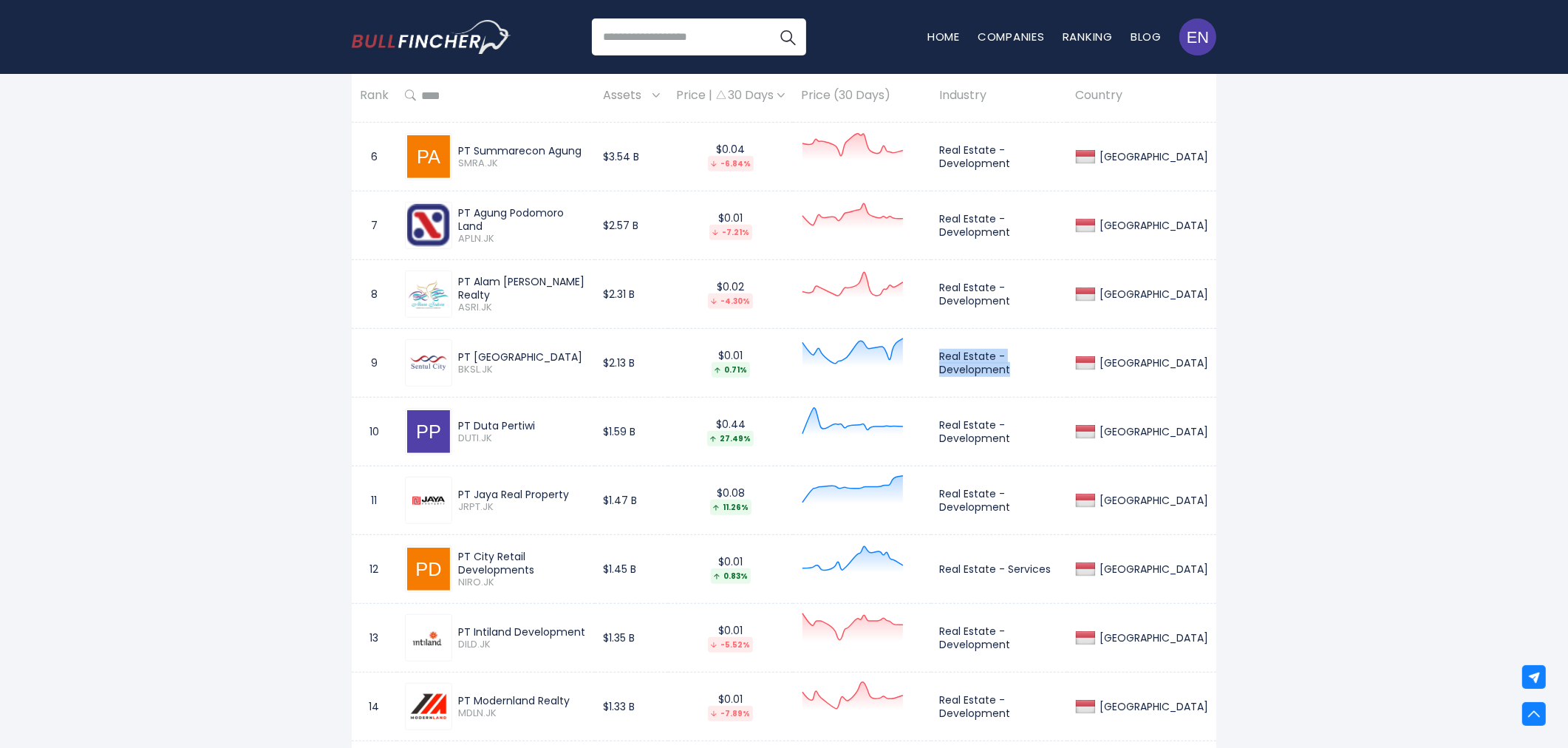
click at [1023, 372] on td "Real Estate - Development" at bounding box center [999, 363] width 136 height 69
copy td "Real Estate - Development"
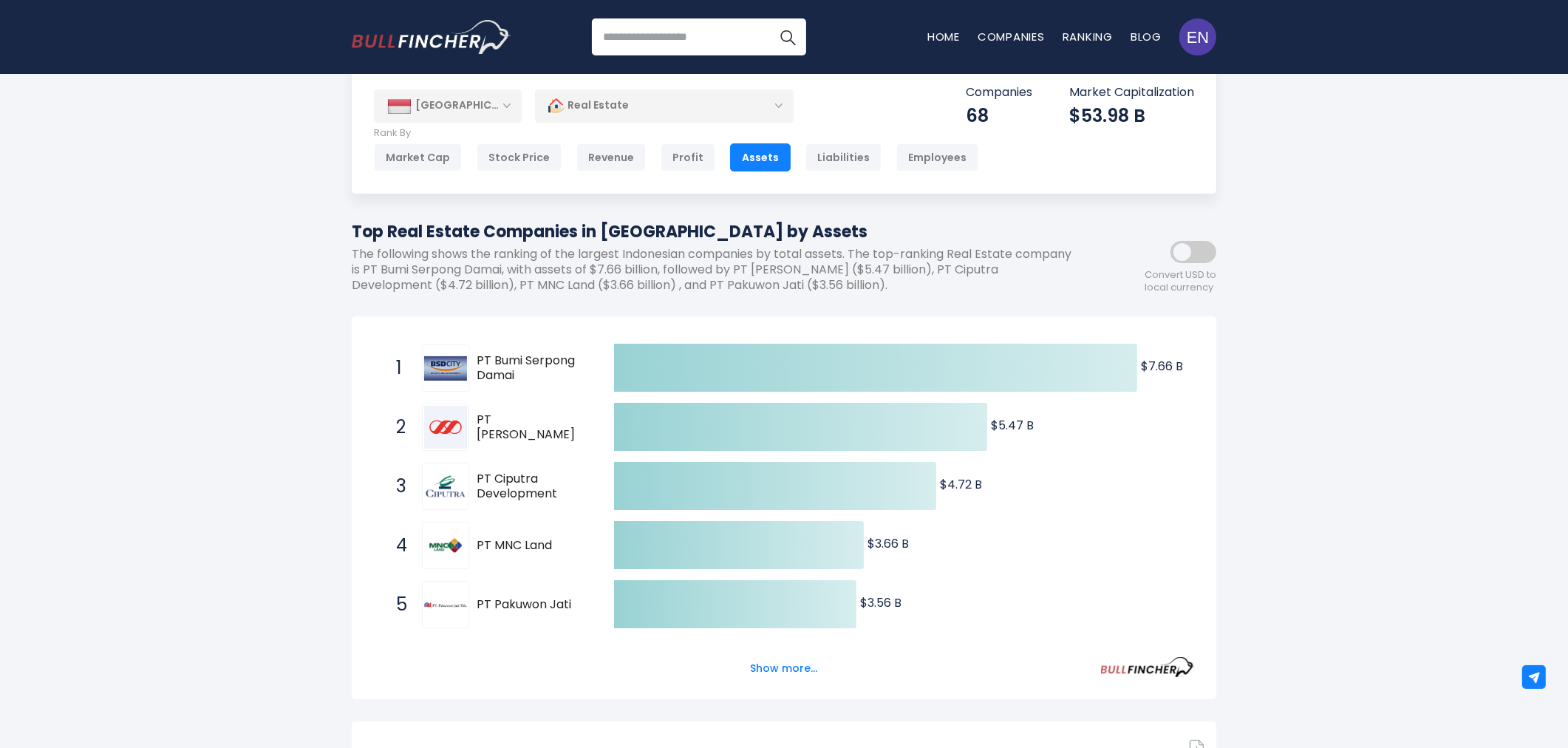
scroll to position [0, 0]
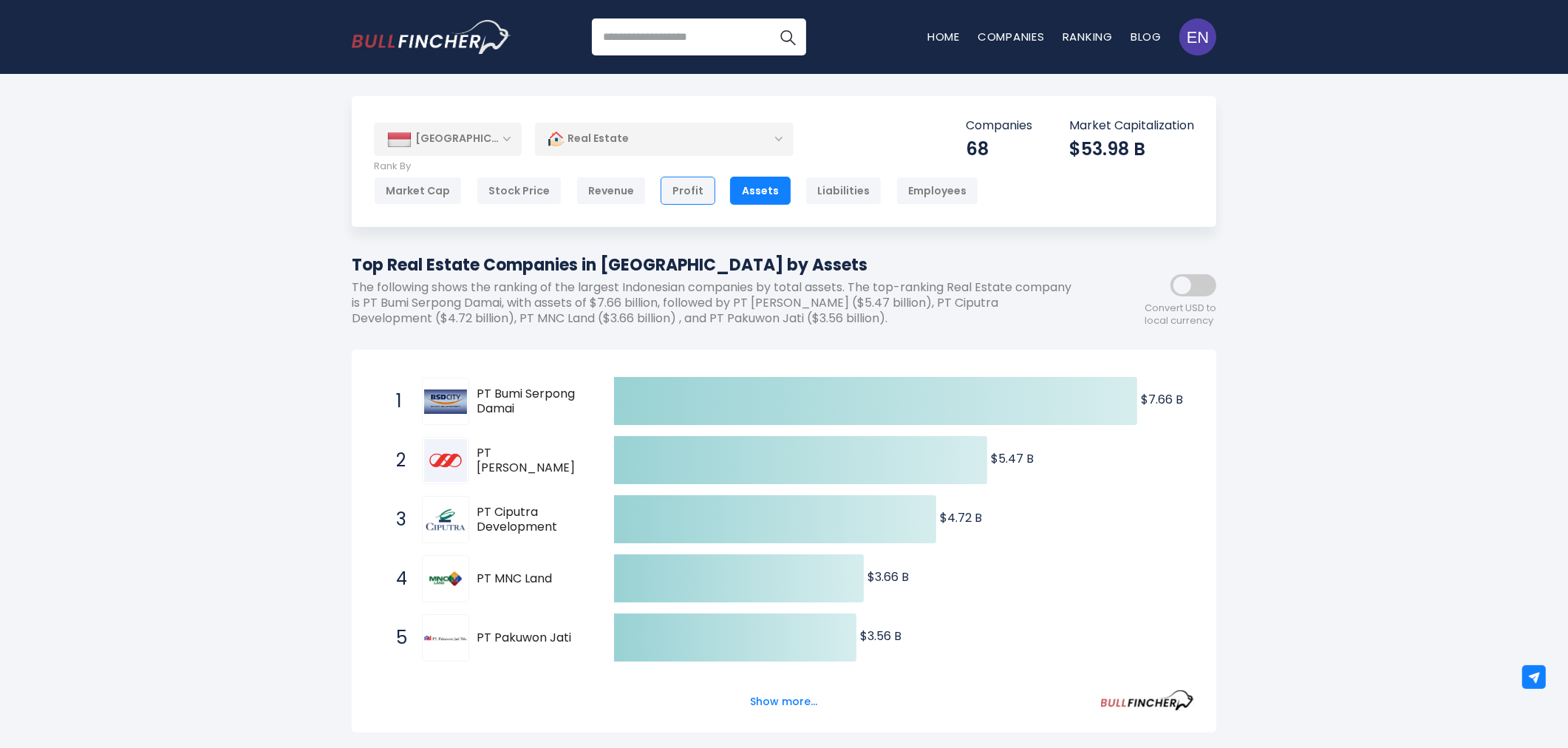
click at [695, 195] on div "Profit" at bounding box center [689, 190] width 55 height 28
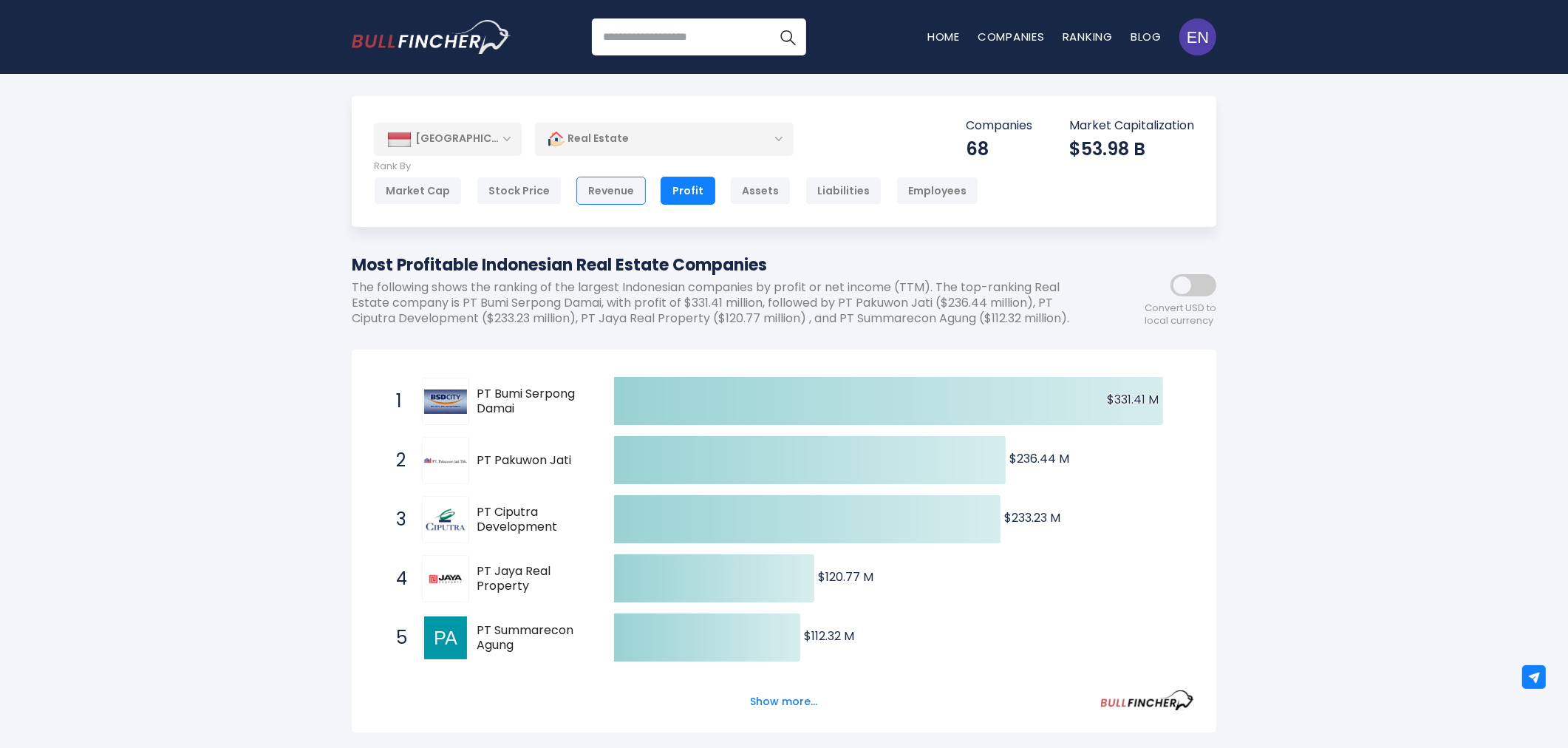
click at [617, 190] on div "Revenue" at bounding box center [612, 190] width 70 height 28
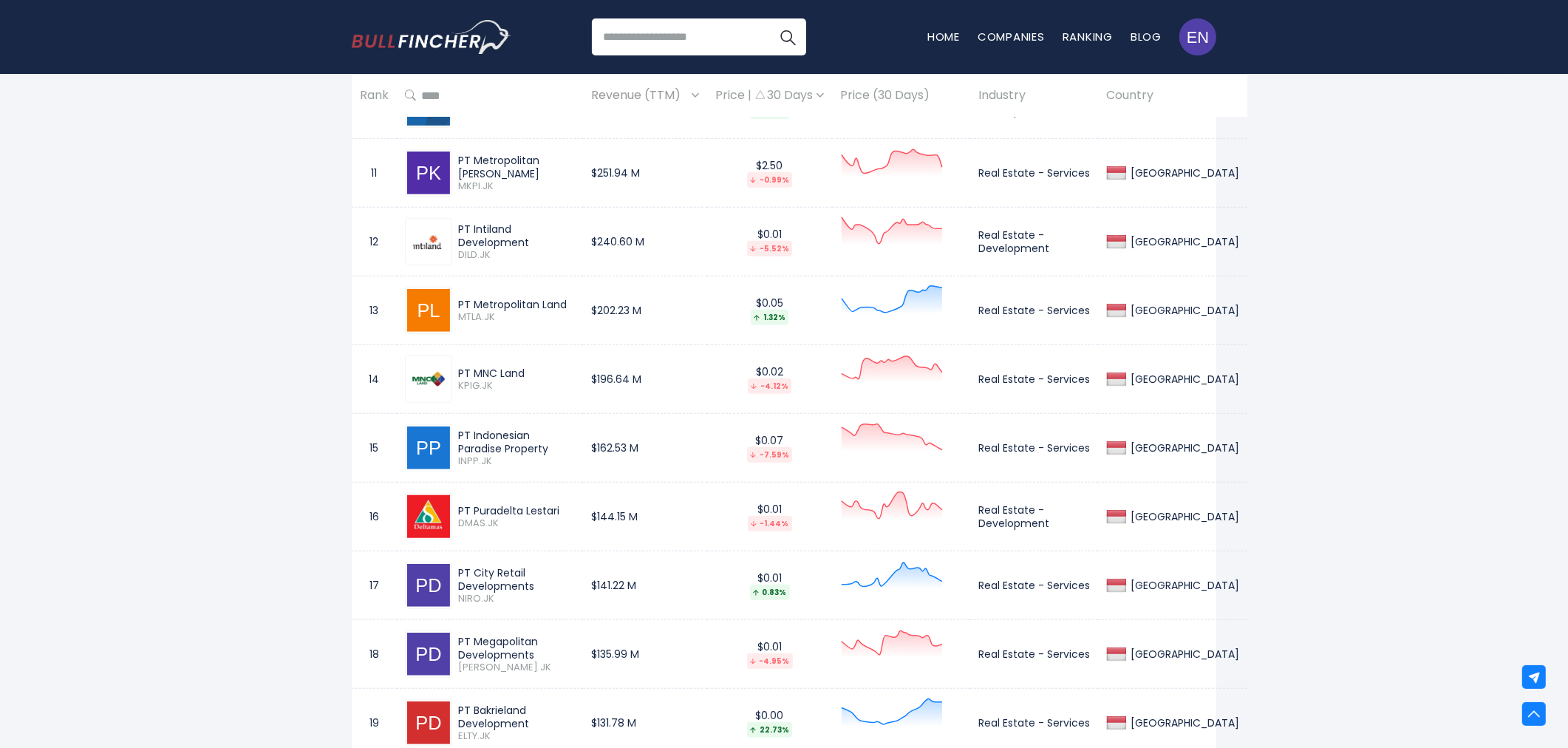
scroll to position [1876, 0]
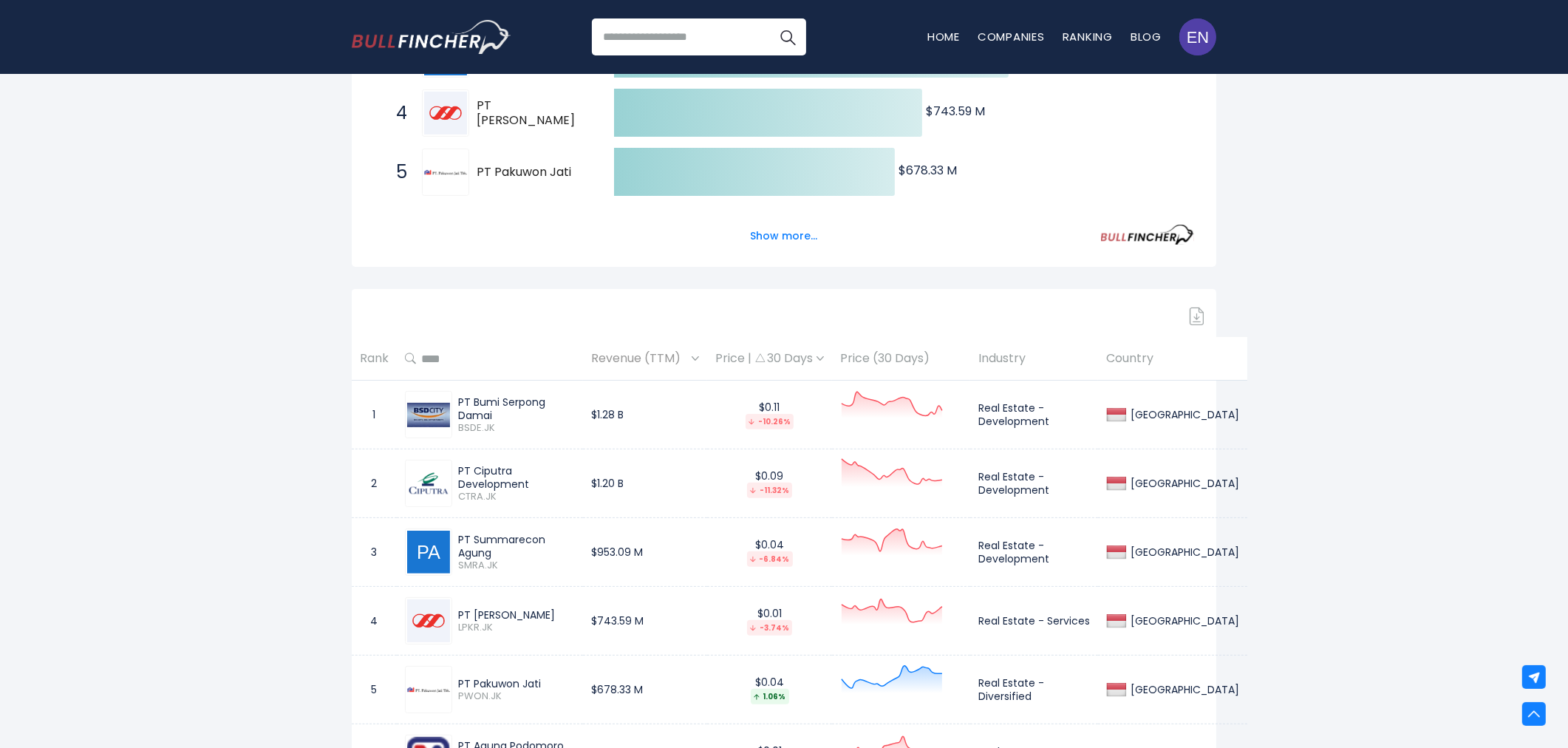
scroll to position [0, 0]
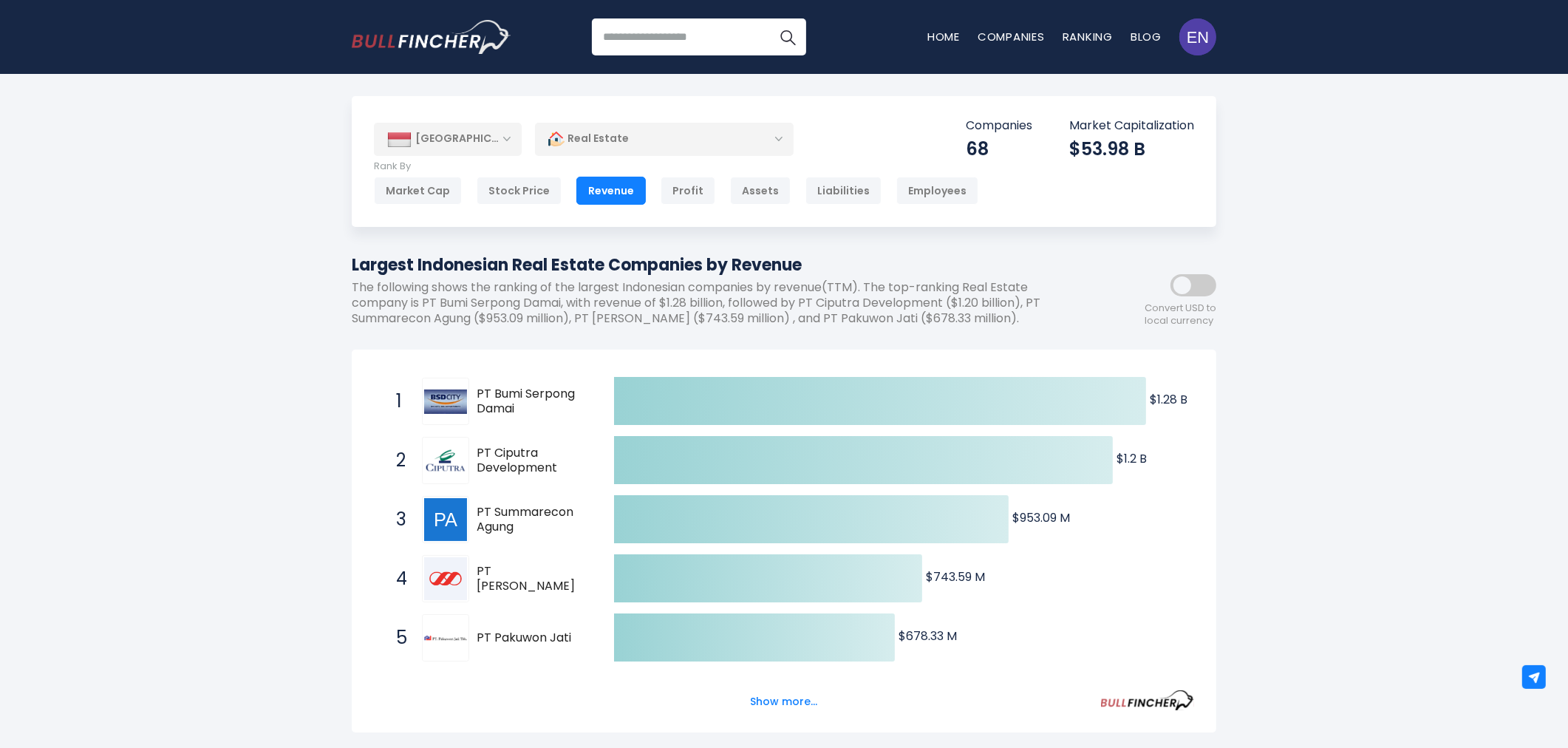
click at [458, 131] on div "[GEOGRAPHIC_DATA]" at bounding box center [447, 139] width 148 height 32
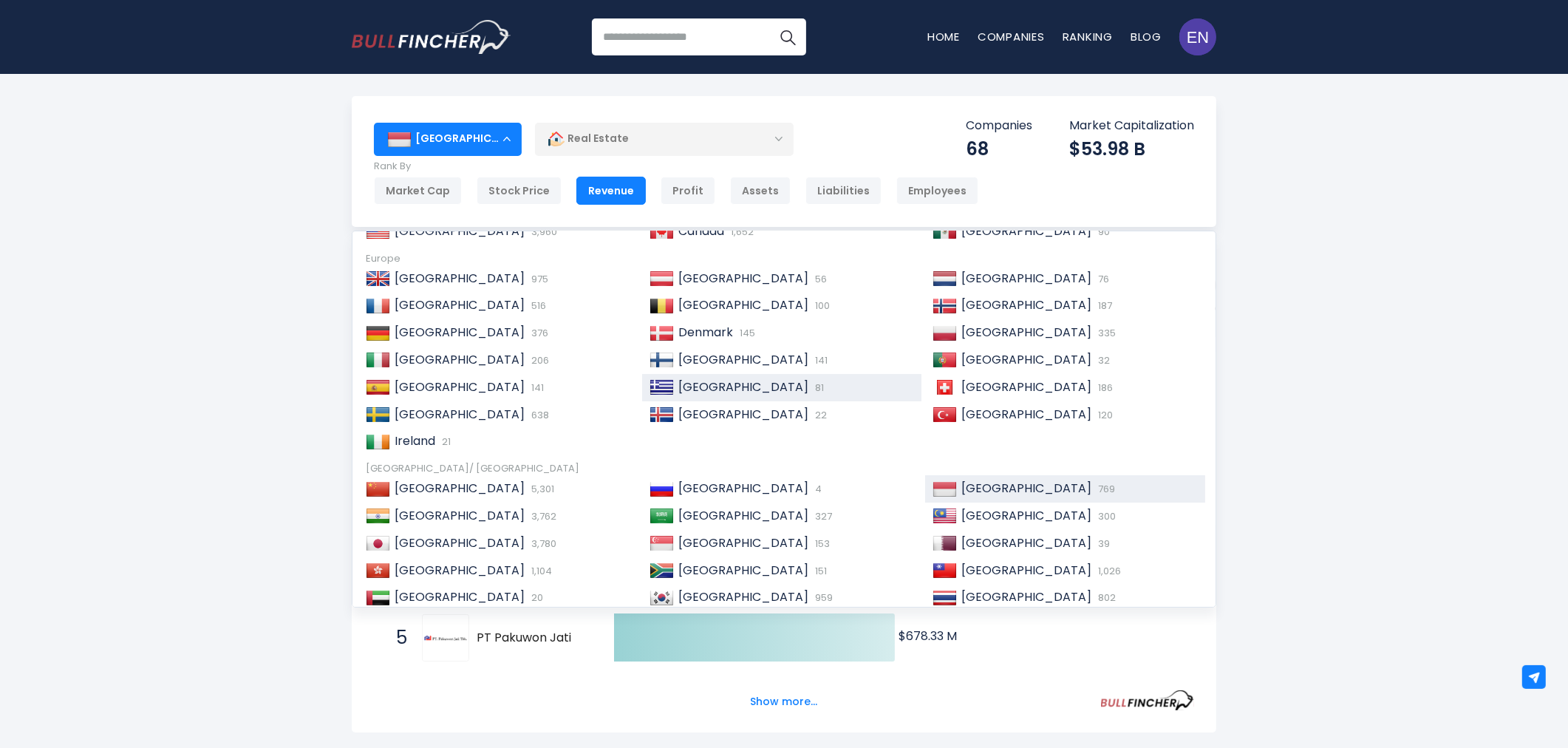
scroll to position [164, 0]
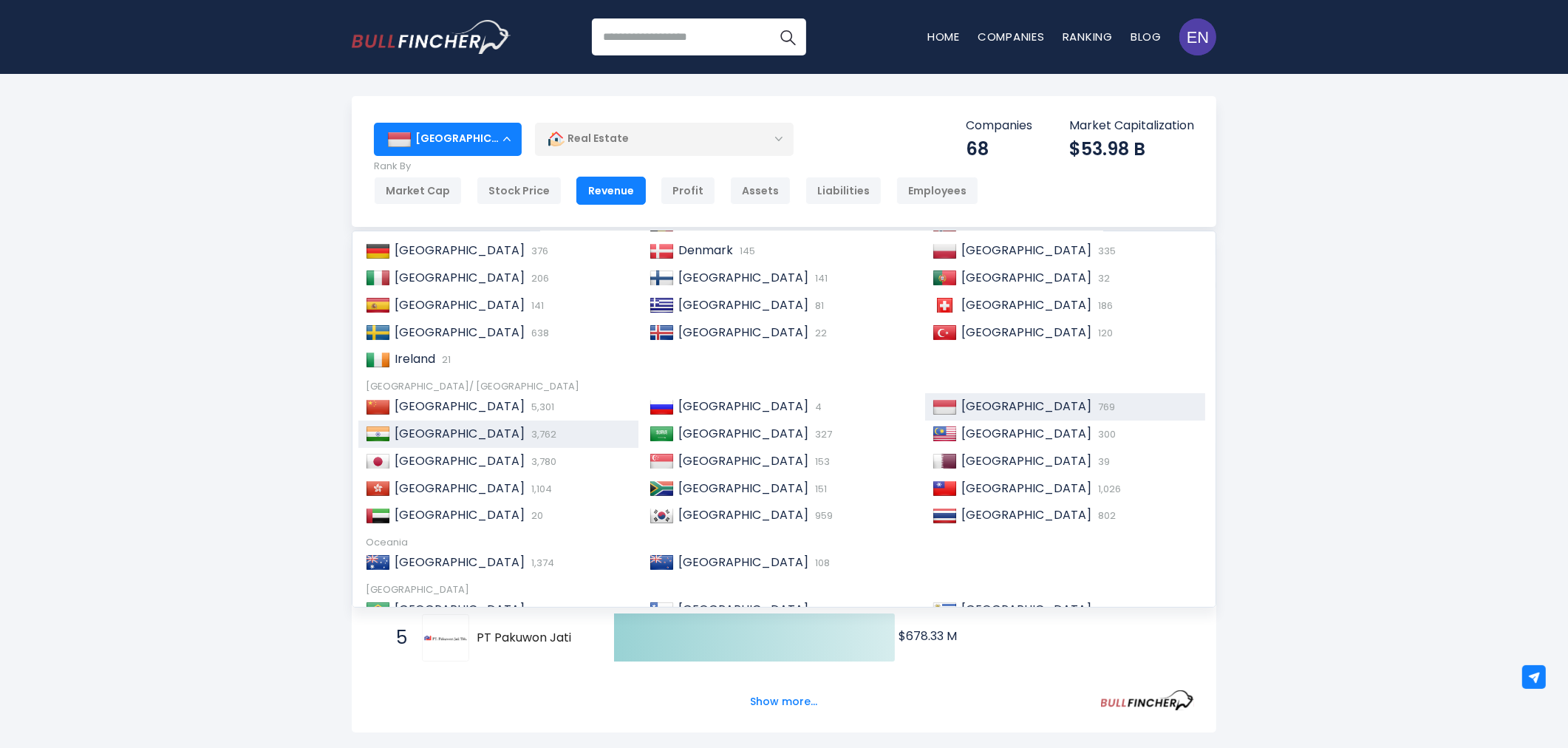
click at [500, 440] on div "India 3,762" at bounding box center [511, 434] width 241 height 15
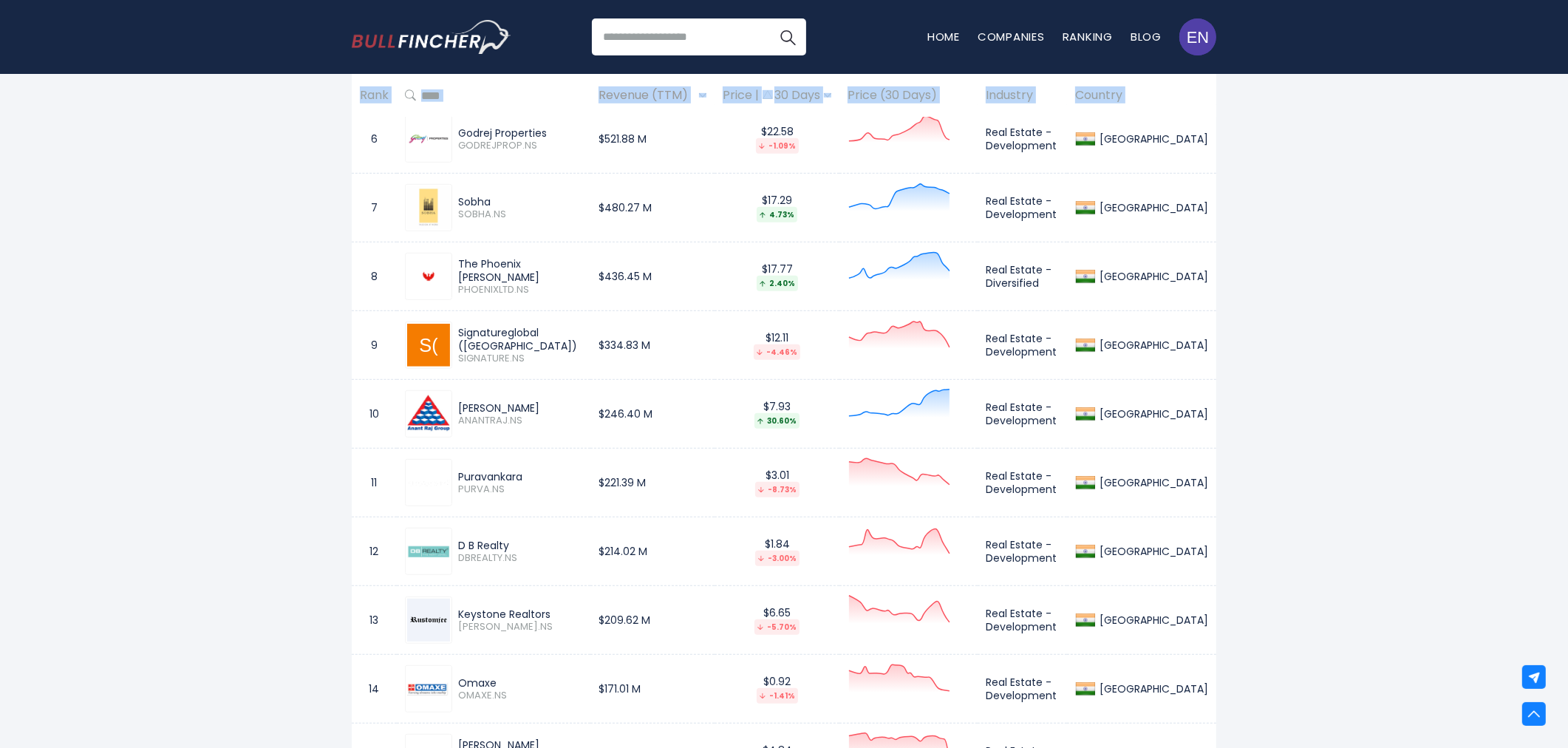
scroll to position [1149, 0]
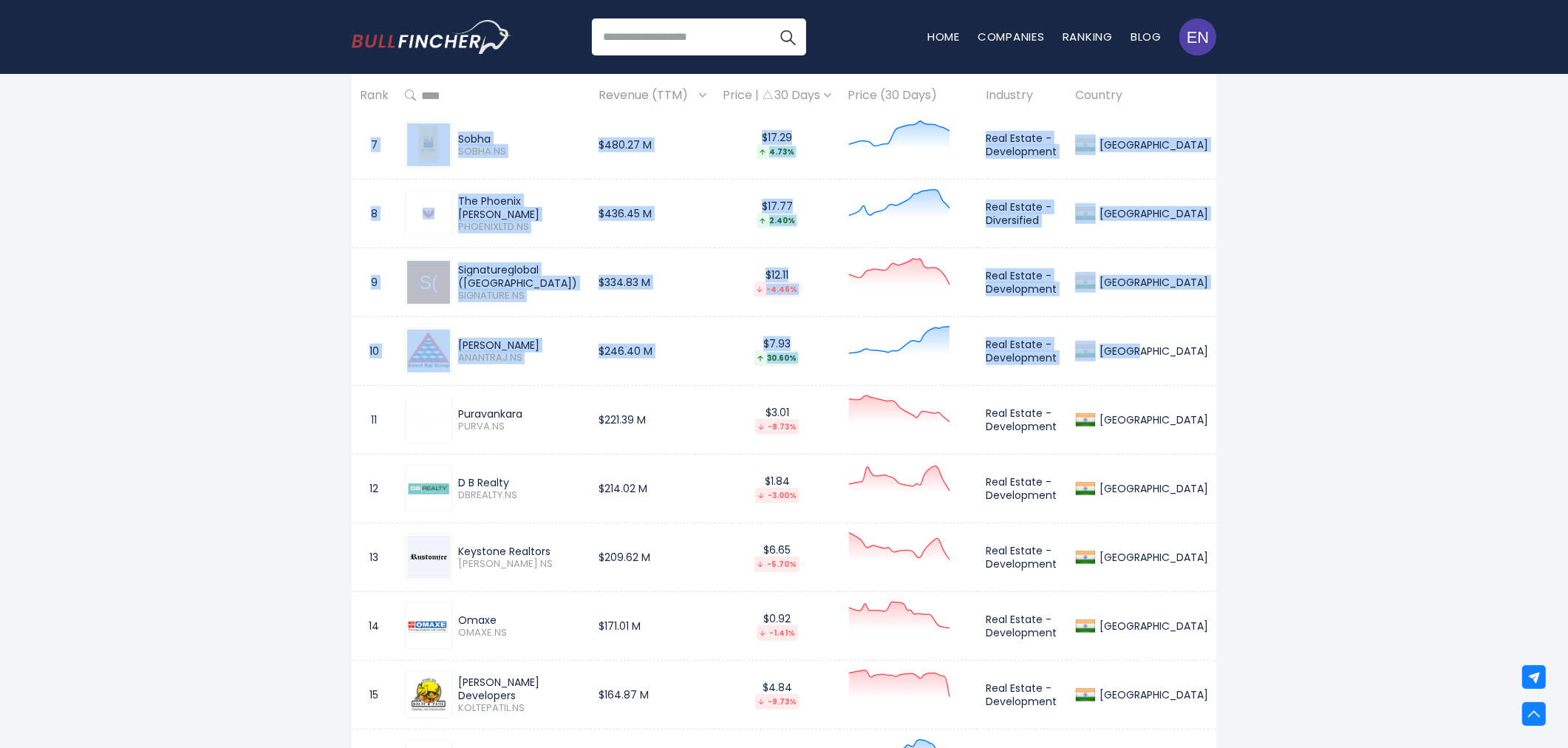
drag, startPoint x: 371, startPoint y: 225, endPoint x: 1214, endPoint y: 363, distance: 854.2
copy tbody "1 Macrotech Developers LODHA.NS $1.63 B $13.00 -5.39% Real Estate - Development…"
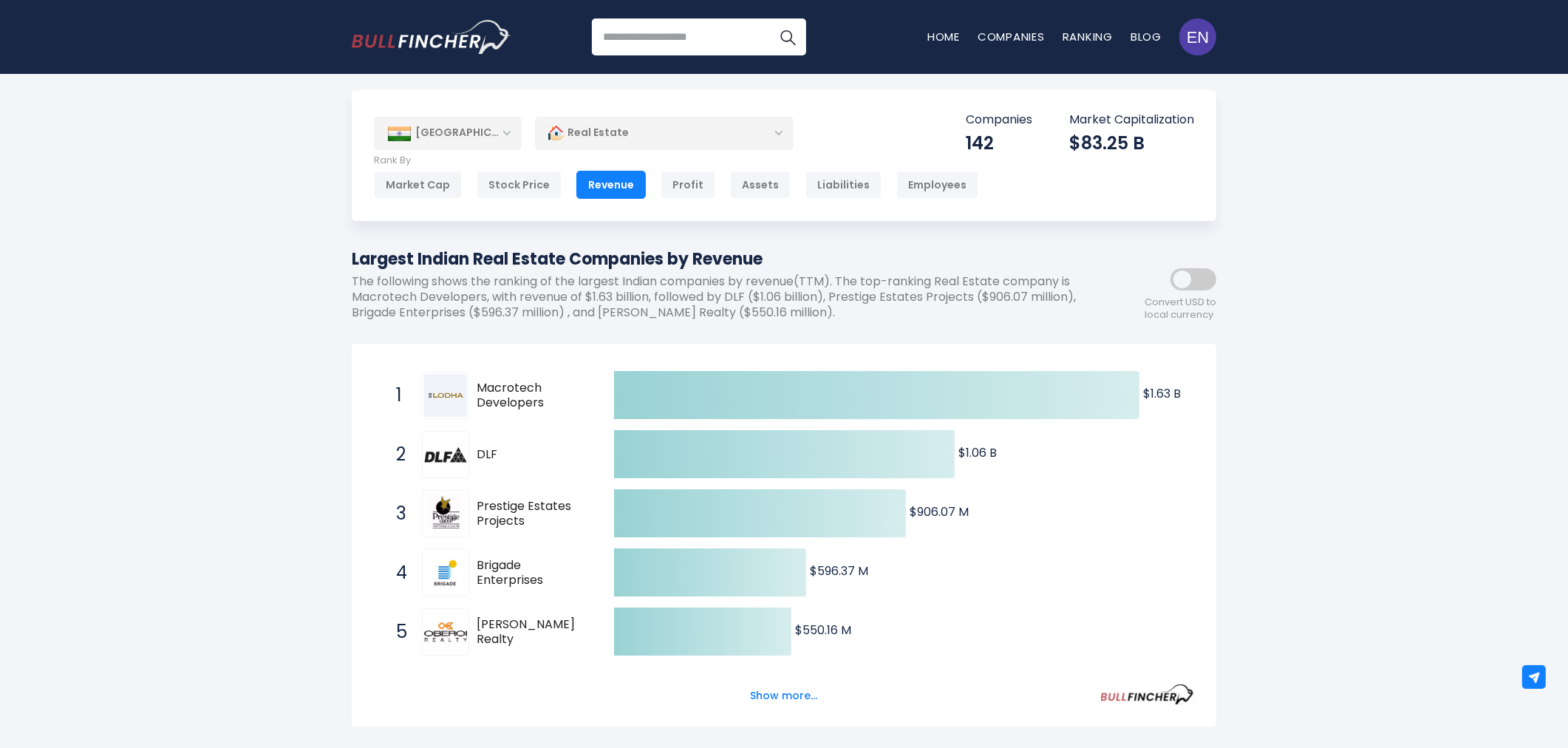
scroll to position [0, 0]
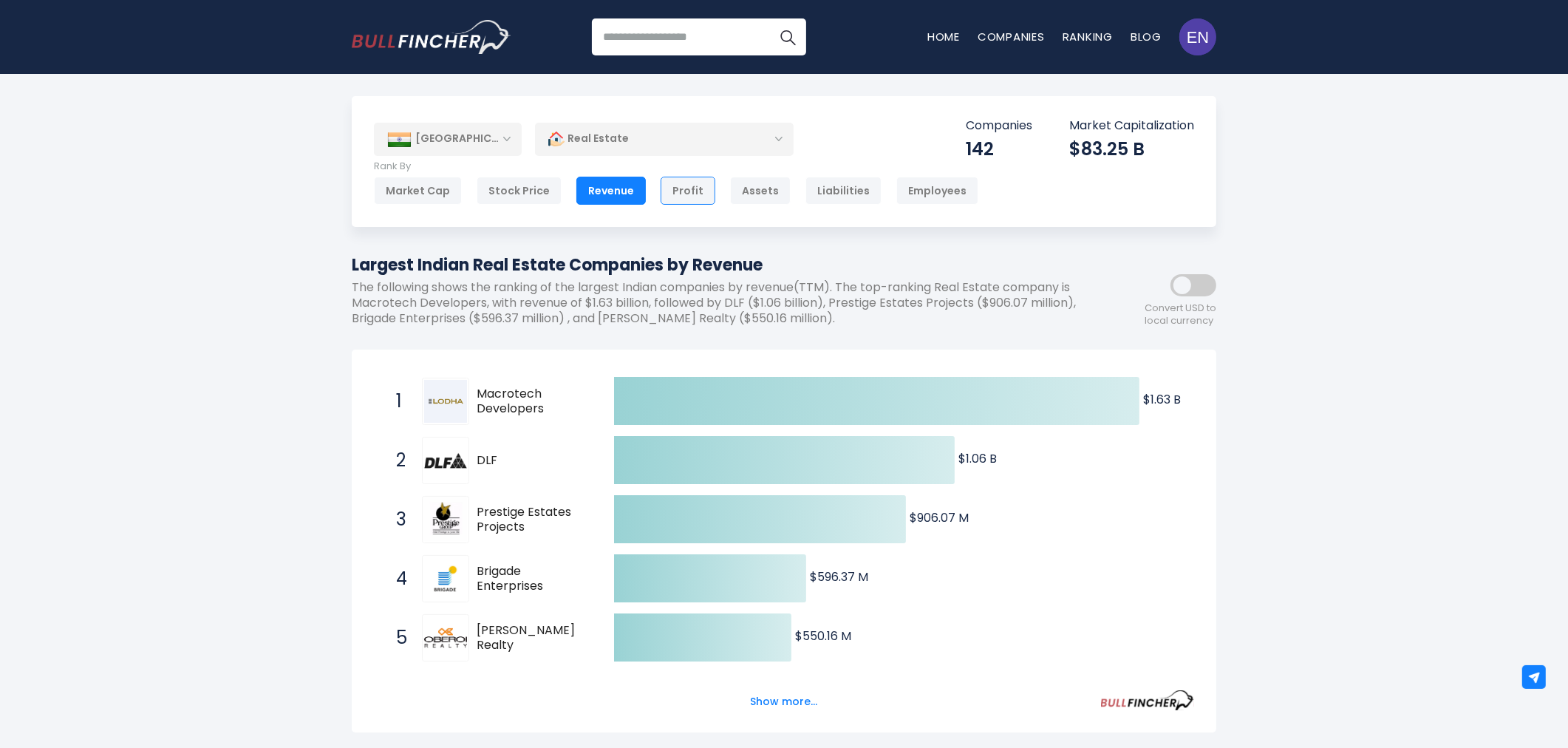
click at [680, 184] on div "Profit" at bounding box center [689, 190] width 55 height 28
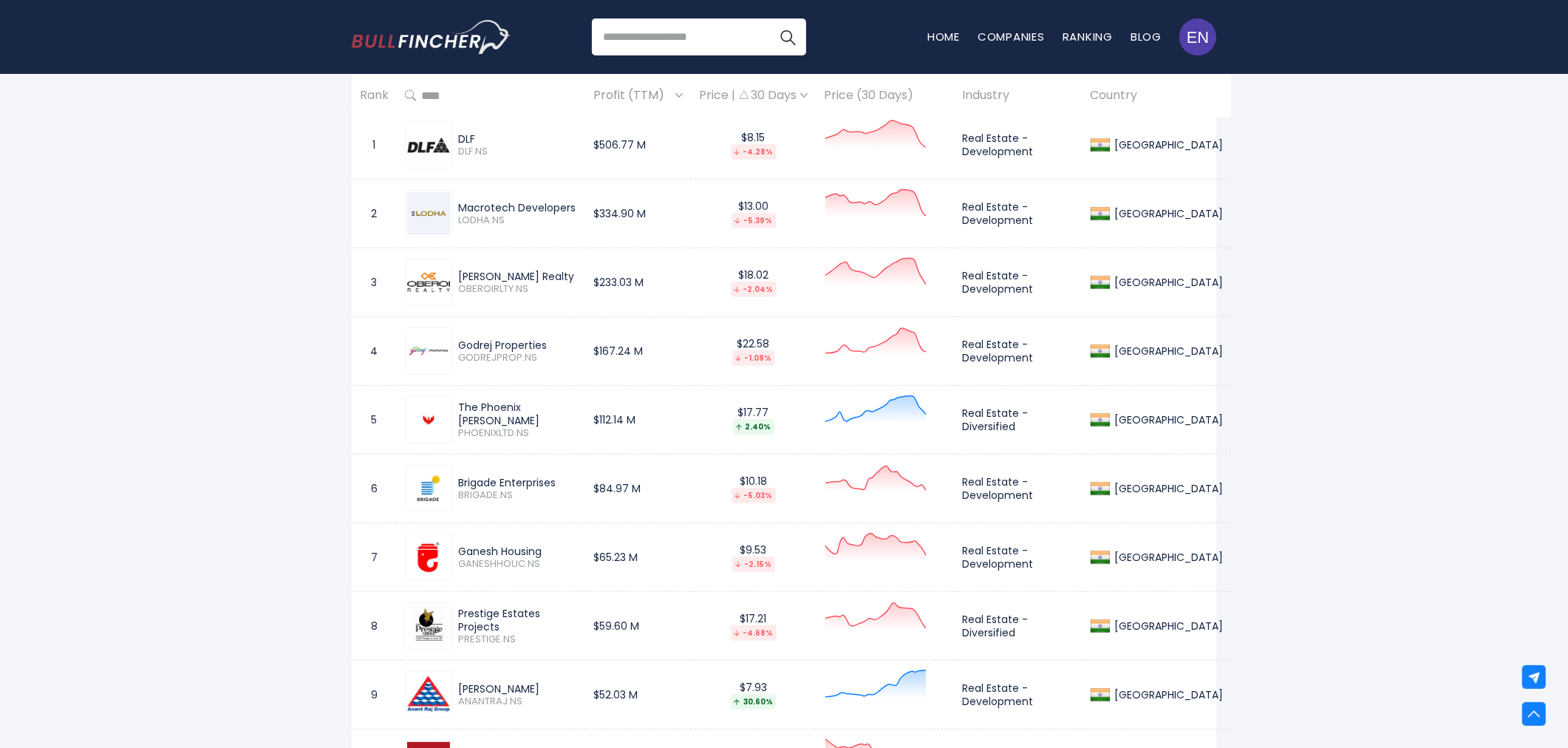
scroll to position [740, 0]
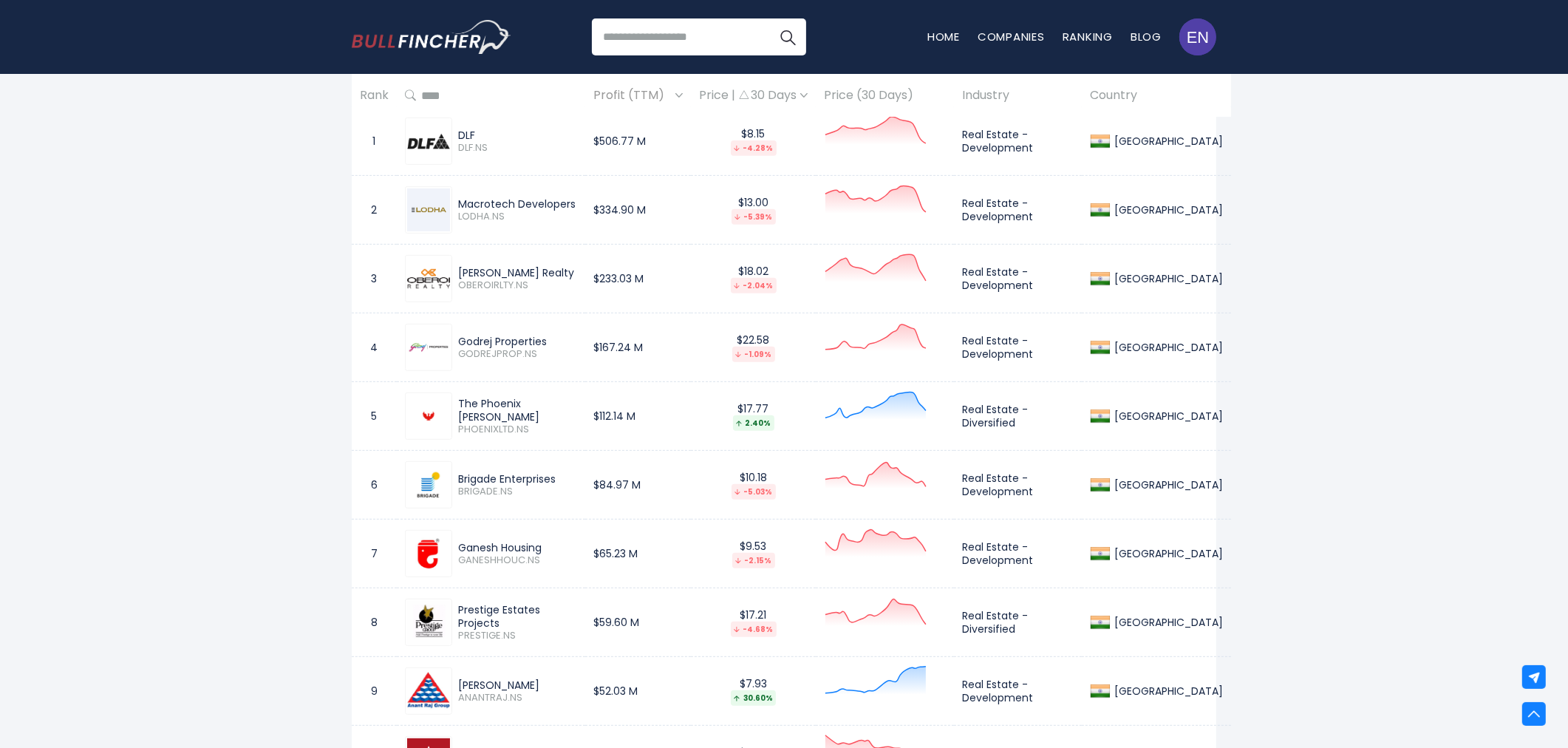
drag, startPoint x: 455, startPoint y: 545, endPoint x: 542, endPoint y: 548, distance: 87.1
click at [542, 548] on div "Ganesh Housing GANESHHOUC.NS" at bounding box center [515, 555] width 125 height 26
copy div "Ganesh Housing"
drag, startPoint x: 963, startPoint y: 550, endPoint x: 1029, endPoint y: 566, distance: 67.9
click at [1029, 566] on td "Real Estate - Development" at bounding box center [1018, 554] width 128 height 69
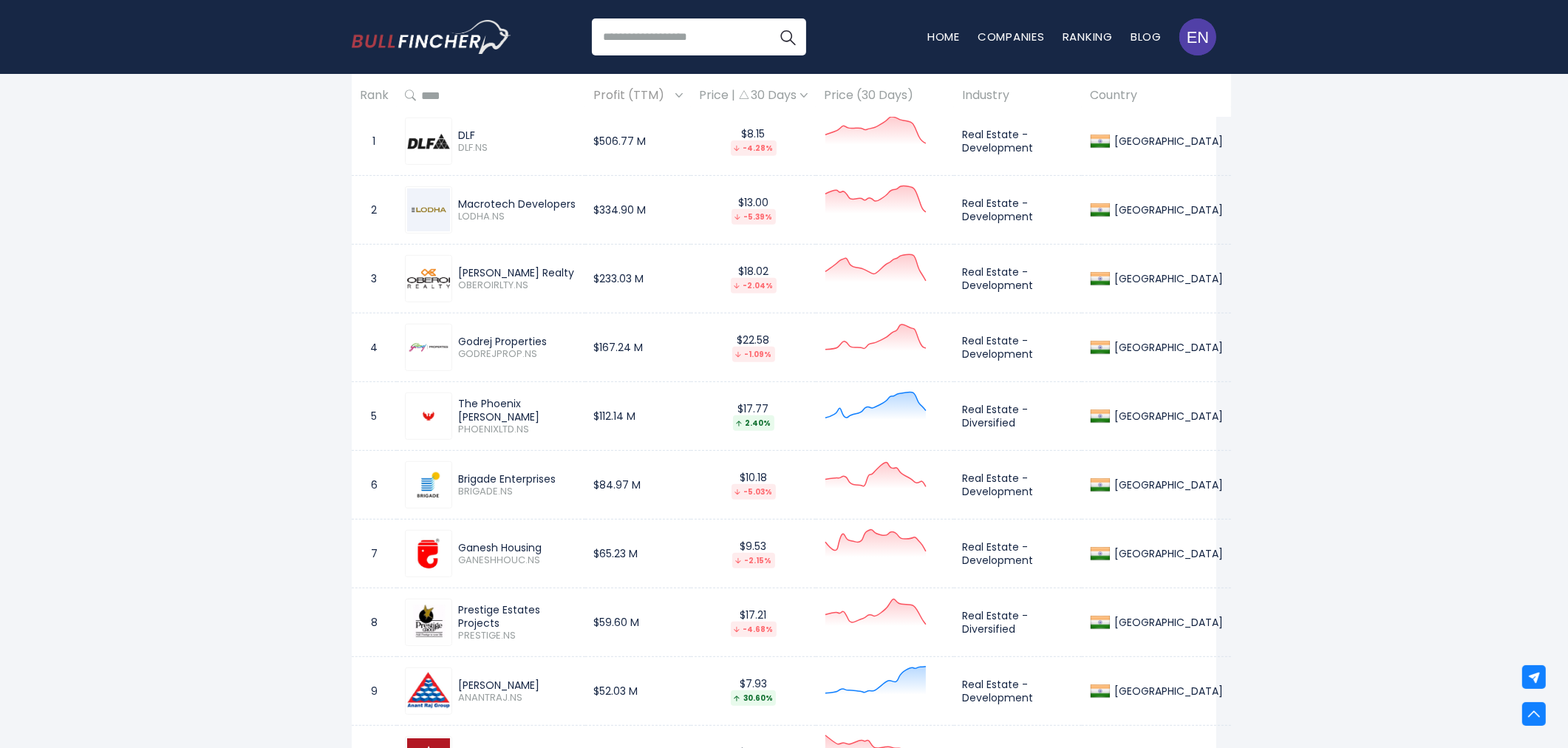
click at [1035, 564] on td "Real Estate - Development" at bounding box center [1018, 554] width 128 height 69
drag, startPoint x: 1035, startPoint y: 563, endPoint x: 963, endPoint y: 549, distance: 73.3
click at [963, 549] on td "Real Estate - Development" at bounding box center [1018, 554] width 128 height 69
copy td "Real Estate - Development"
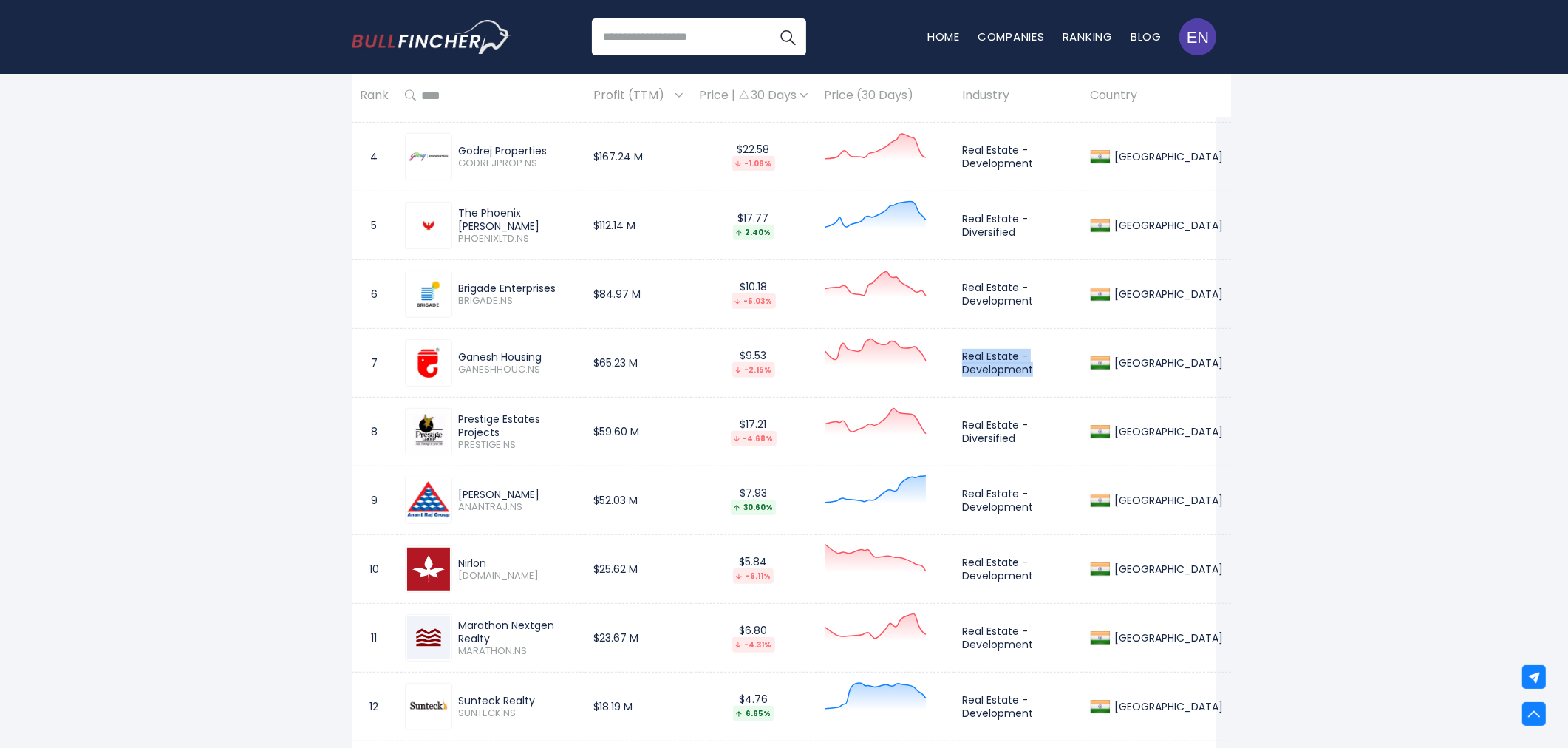
scroll to position [986, 0]
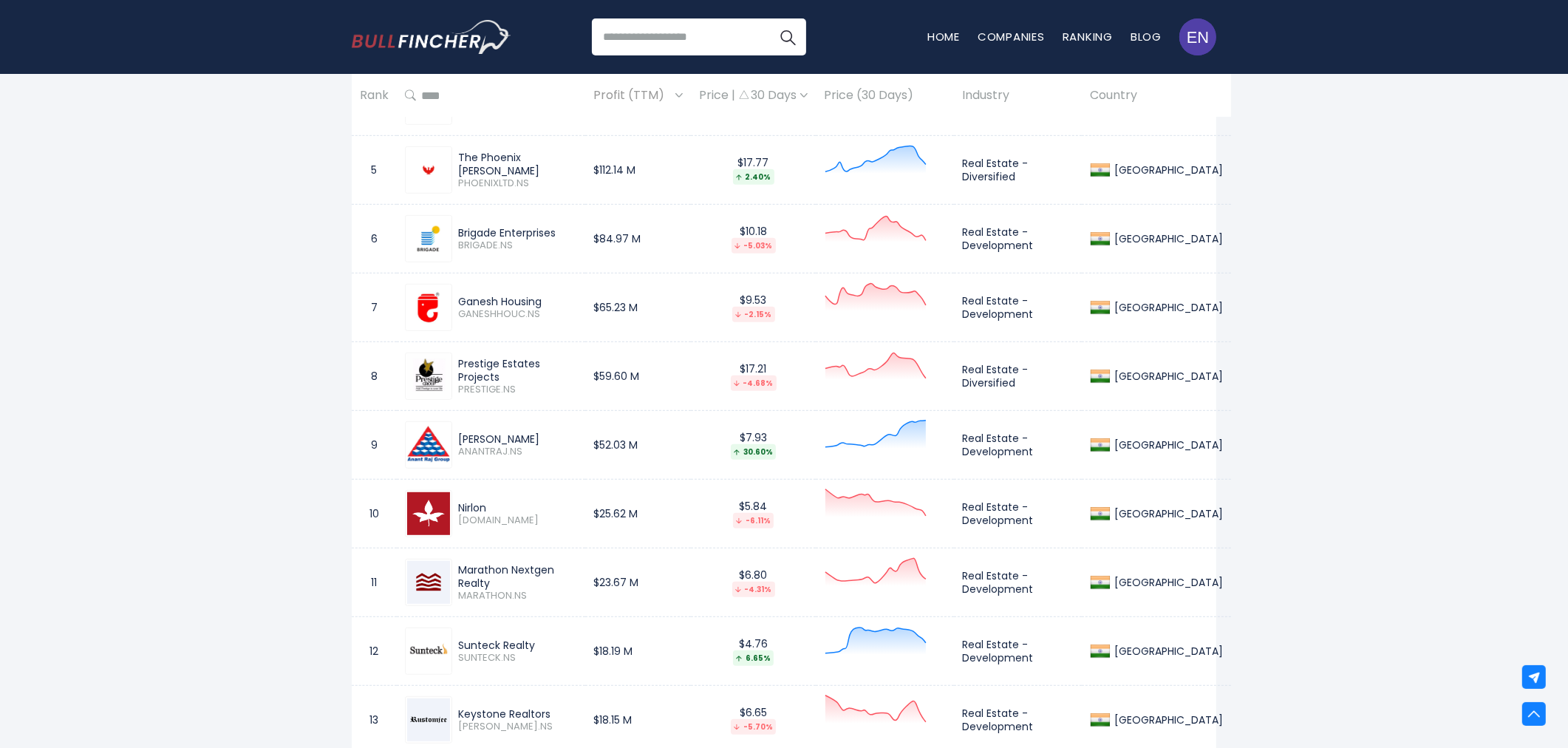
click at [614, 508] on td "$25.62 M" at bounding box center [638, 514] width 106 height 69
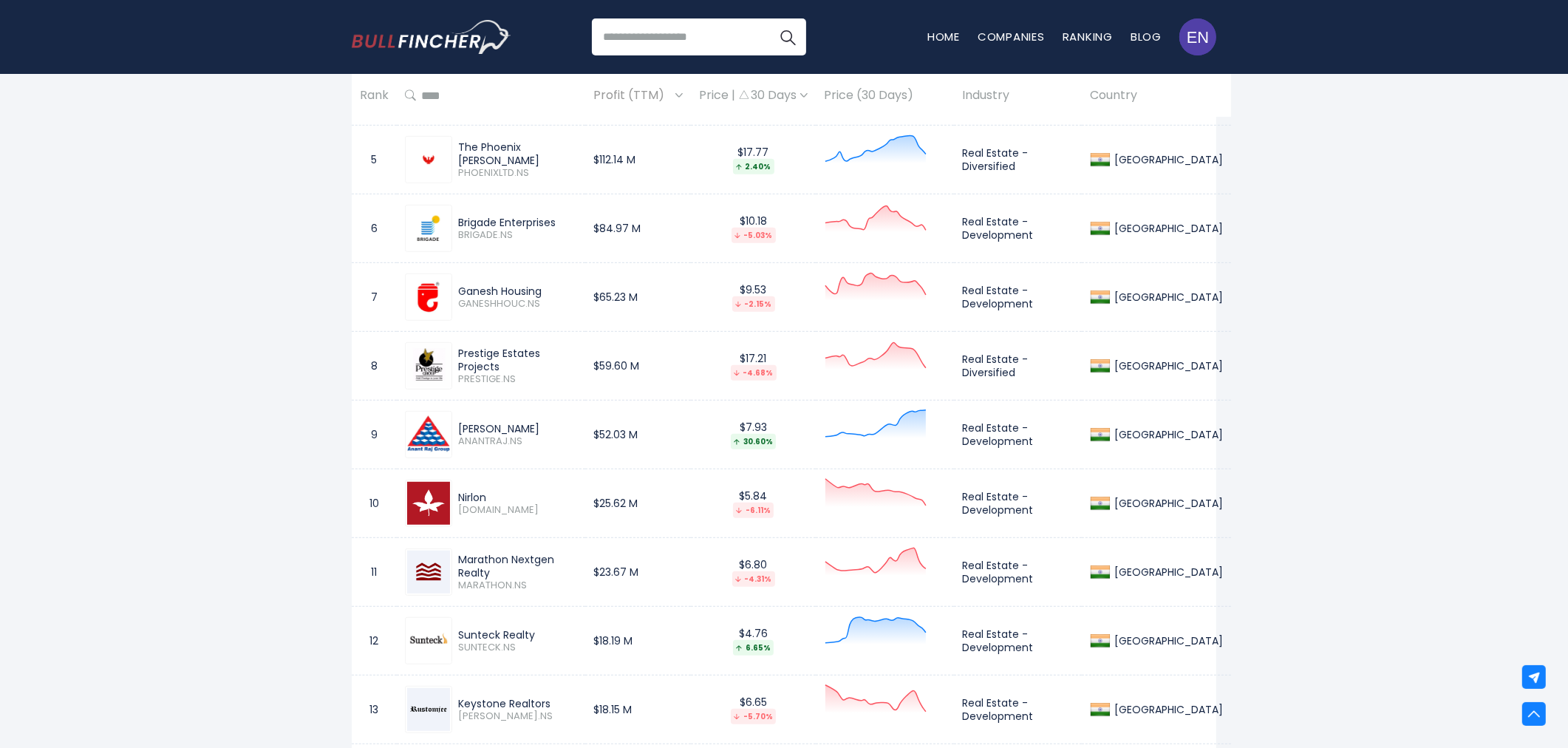
scroll to position [1068, 0]
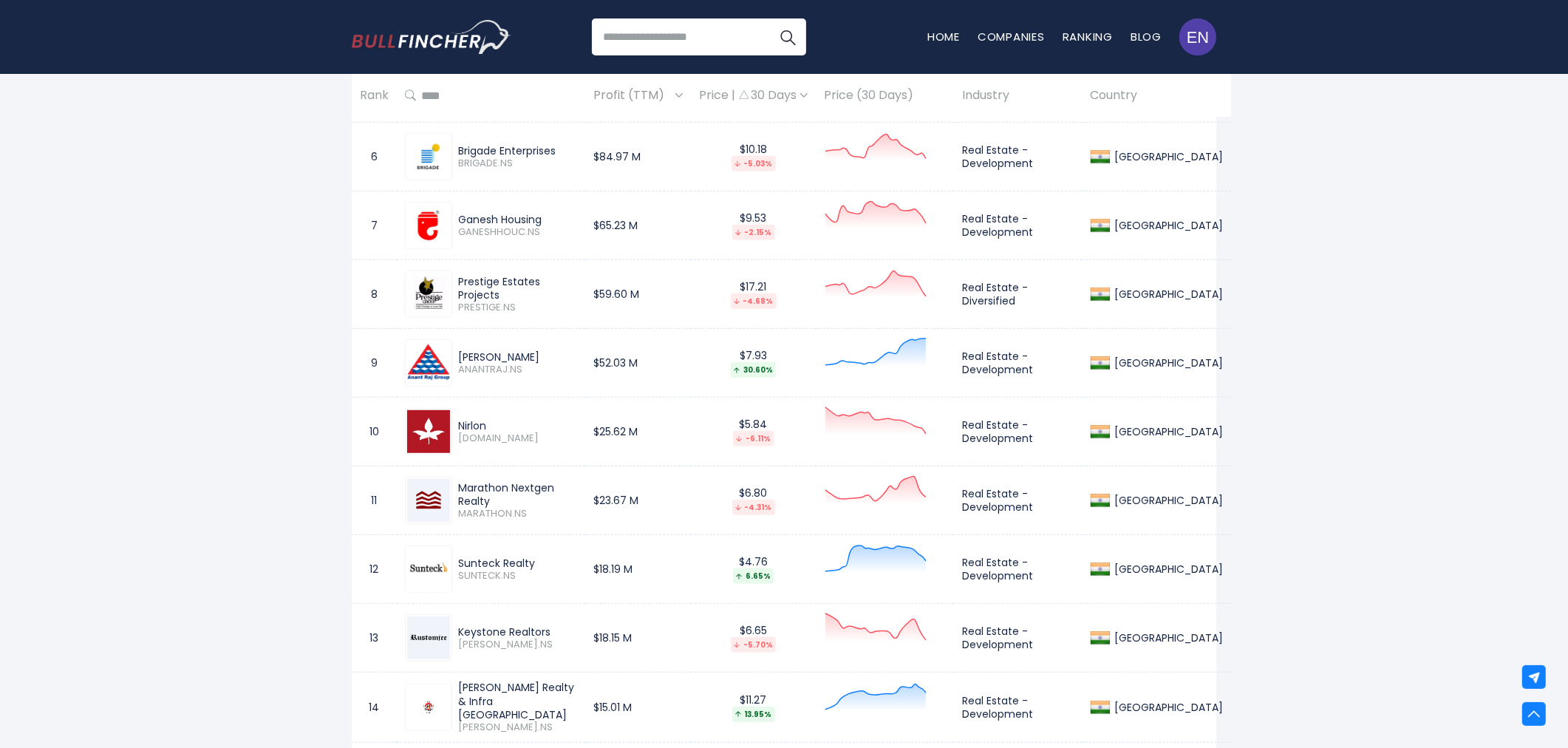
drag, startPoint x: 461, startPoint y: 424, endPoint x: 491, endPoint y: 424, distance: 30.0
click at [491, 424] on div "Nirlon" at bounding box center [517, 426] width 119 height 13
copy div "Nirlon"
drag, startPoint x: 961, startPoint y: 425, endPoint x: 1042, endPoint y: 435, distance: 81.6
click at [1042, 435] on td "Real Estate - Development" at bounding box center [1018, 431] width 128 height 69
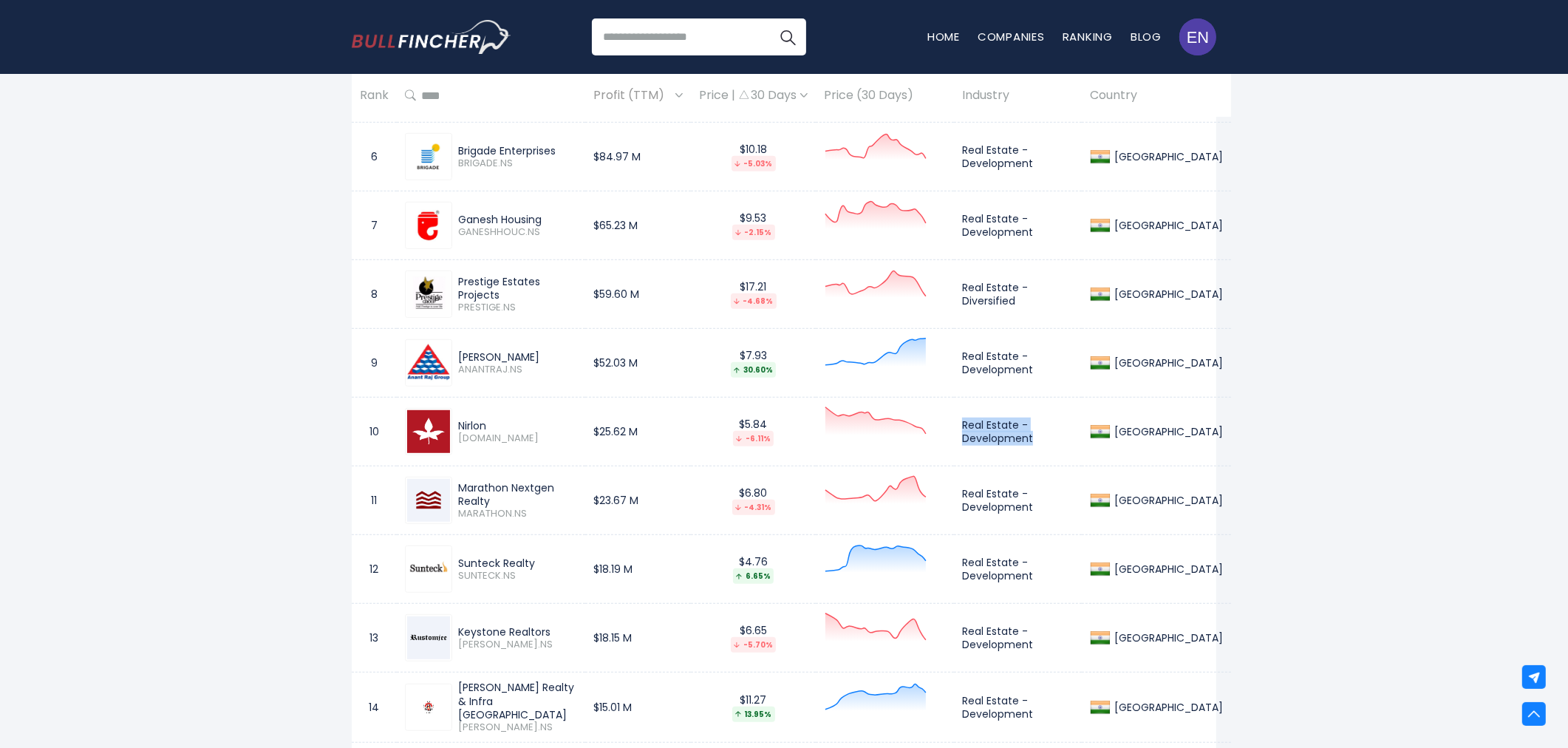
copy td "Real Estate - Development"
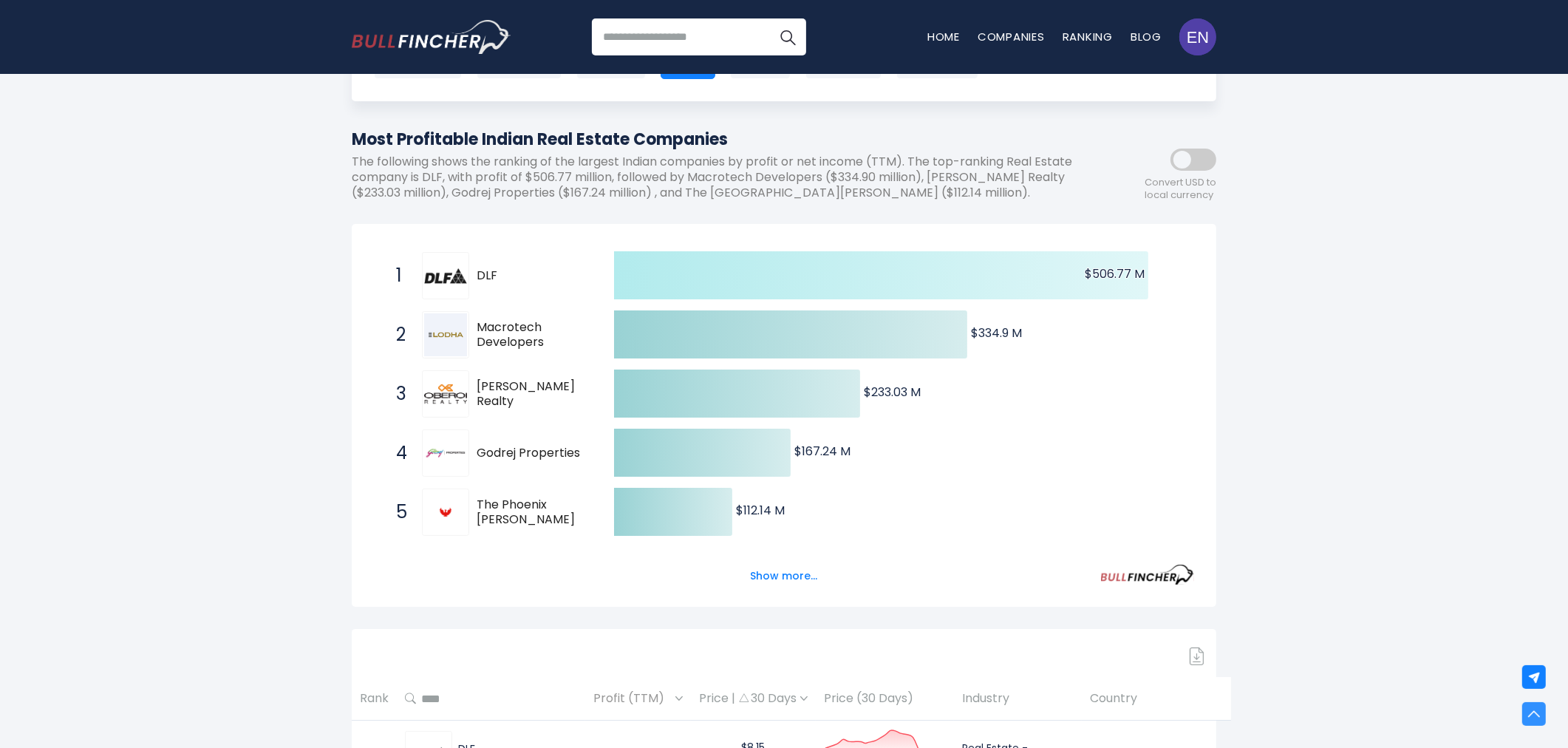
scroll to position [0, 0]
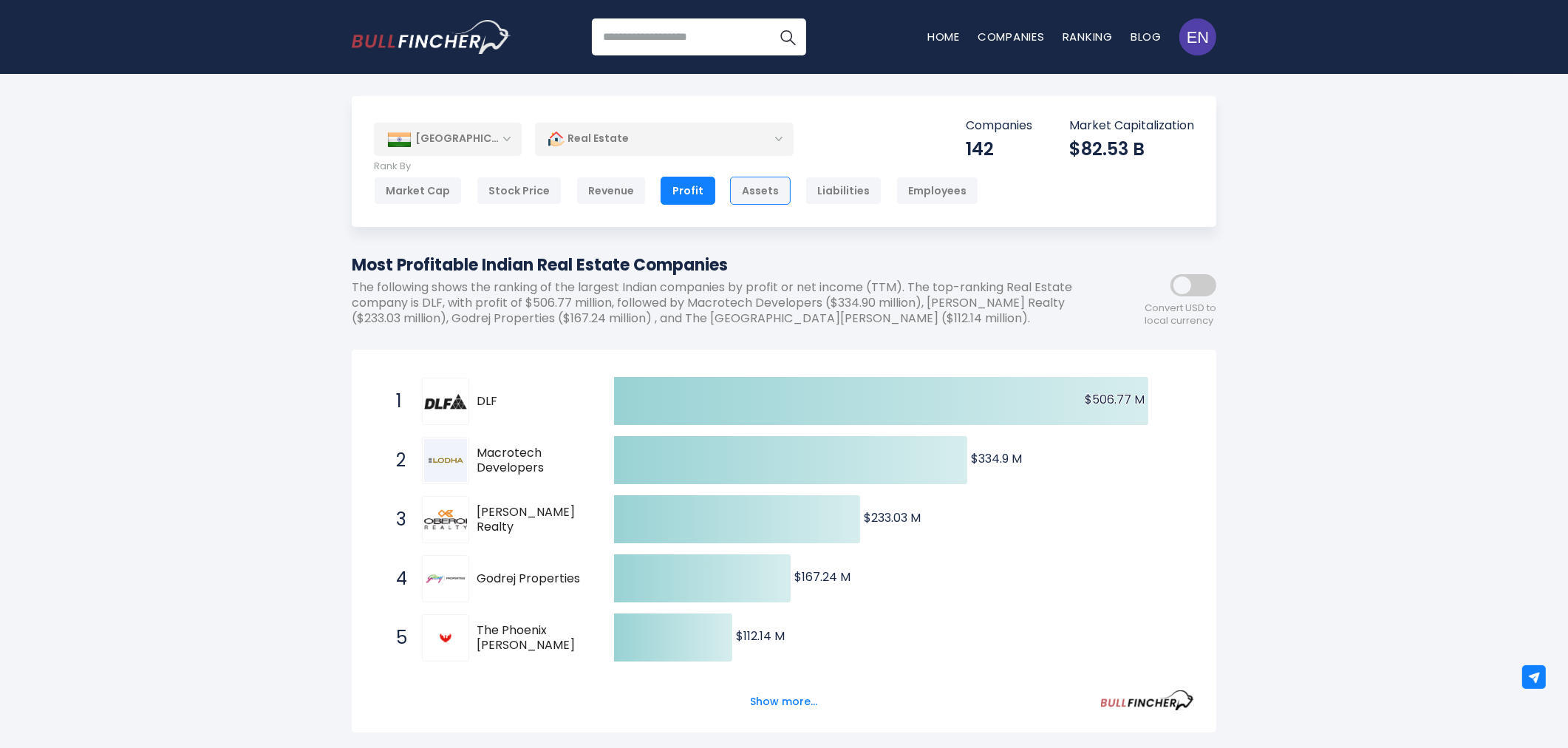
click at [731, 194] on div "Assets" at bounding box center [761, 190] width 61 height 28
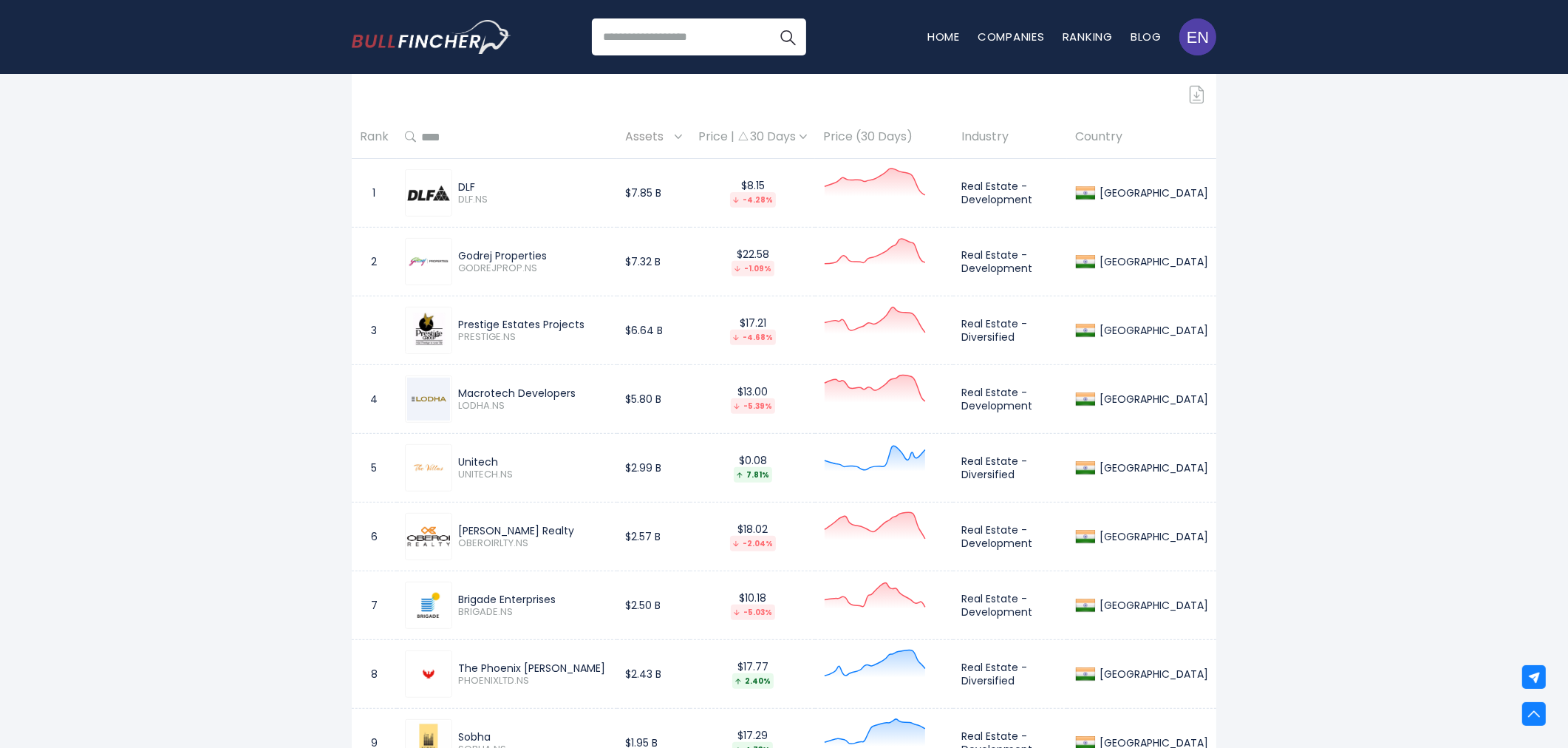
scroll to position [740, 0]
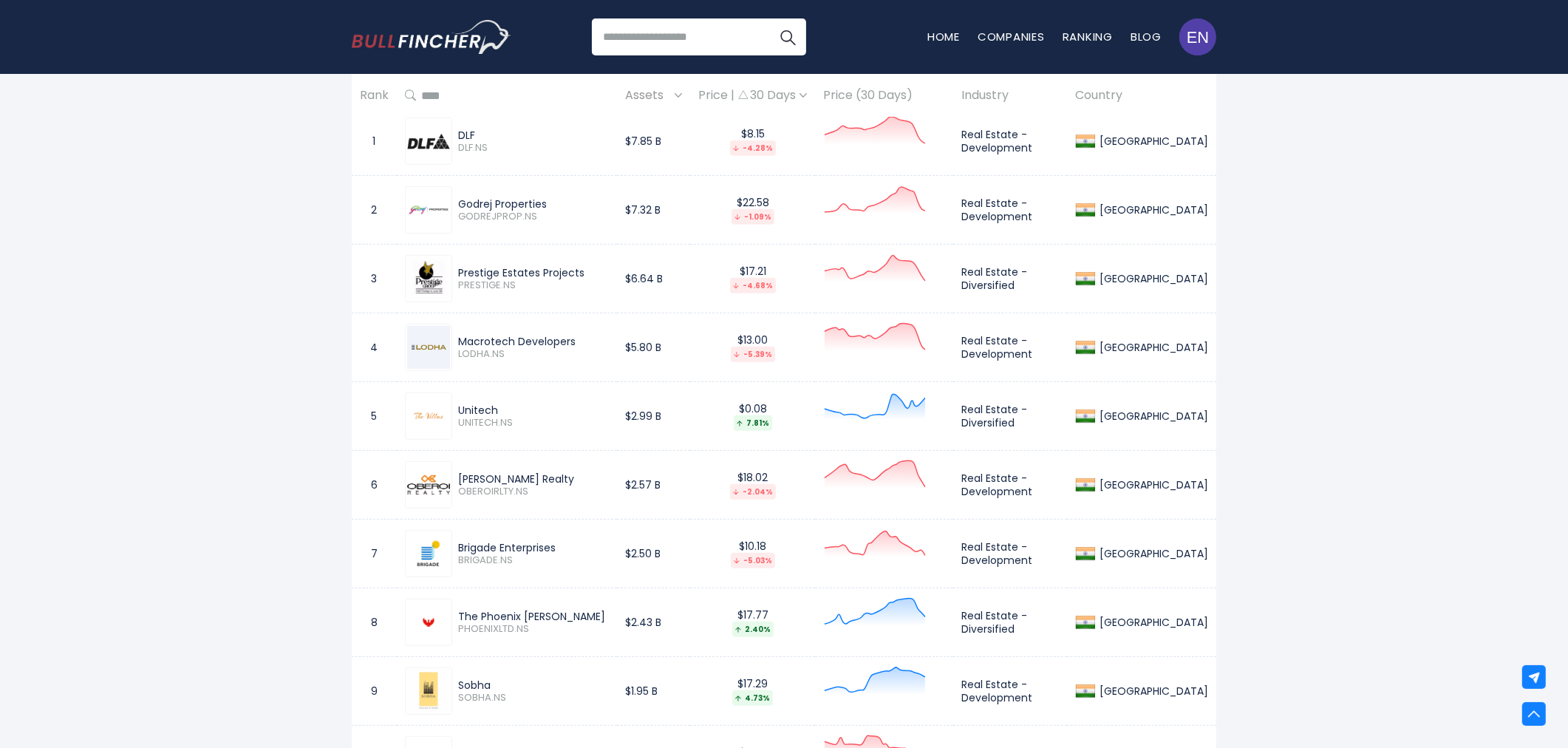
drag, startPoint x: 457, startPoint y: 410, endPoint x: 495, endPoint y: 410, distance: 38.0
click at [495, 410] on div "Unitech UNITECH.NS" at bounding box center [531, 417] width 157 height 26
copy div "Unitech"
drag, startPoint x: 956, startPoint y: 418, endPoint x: 1077, endPoint y: 423, distance: 121.1
click at [1067, 423] on td "Real Estate - Diversified" at bounding box center [1010, 416] width 114 height 69
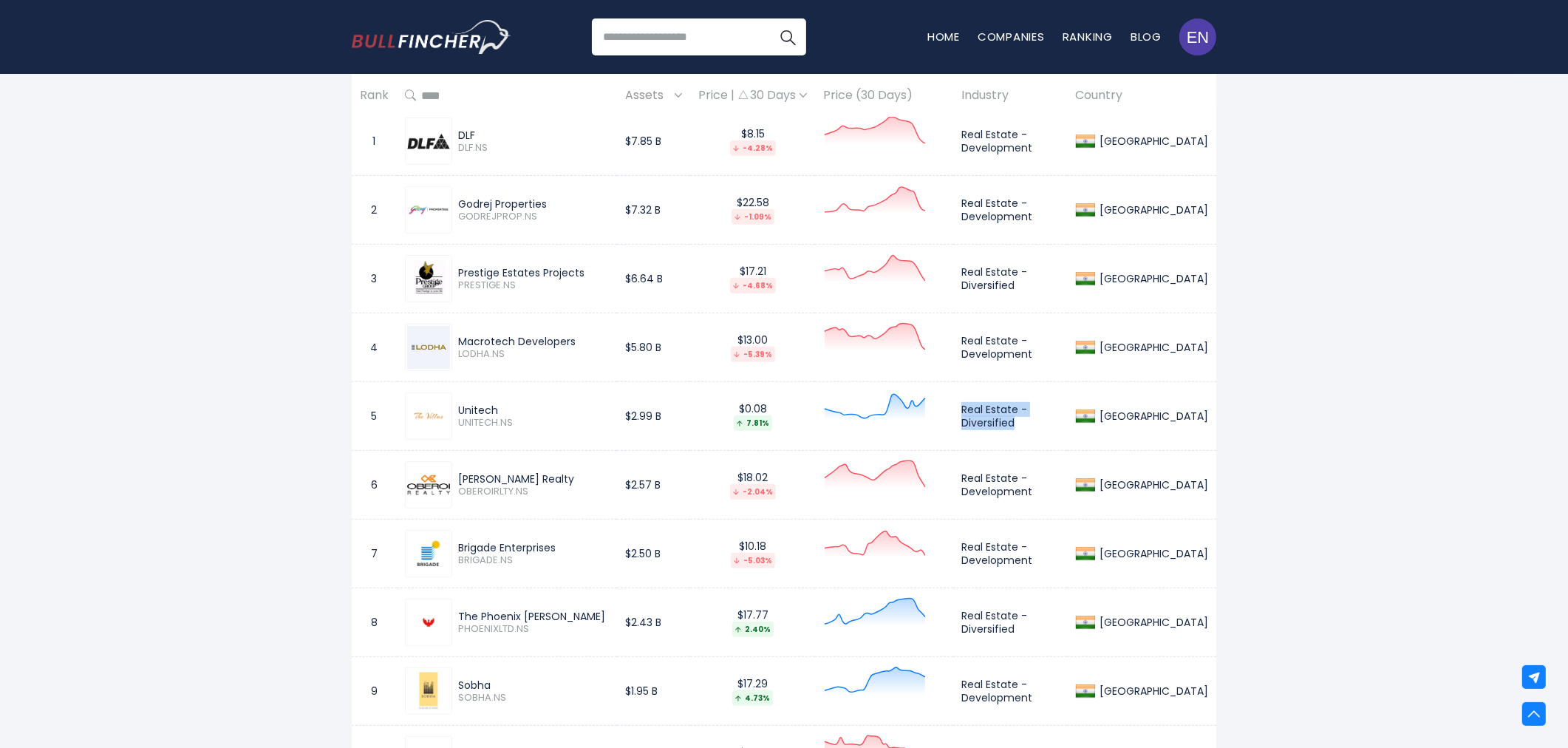
copy td "Real Estate - Diversified"
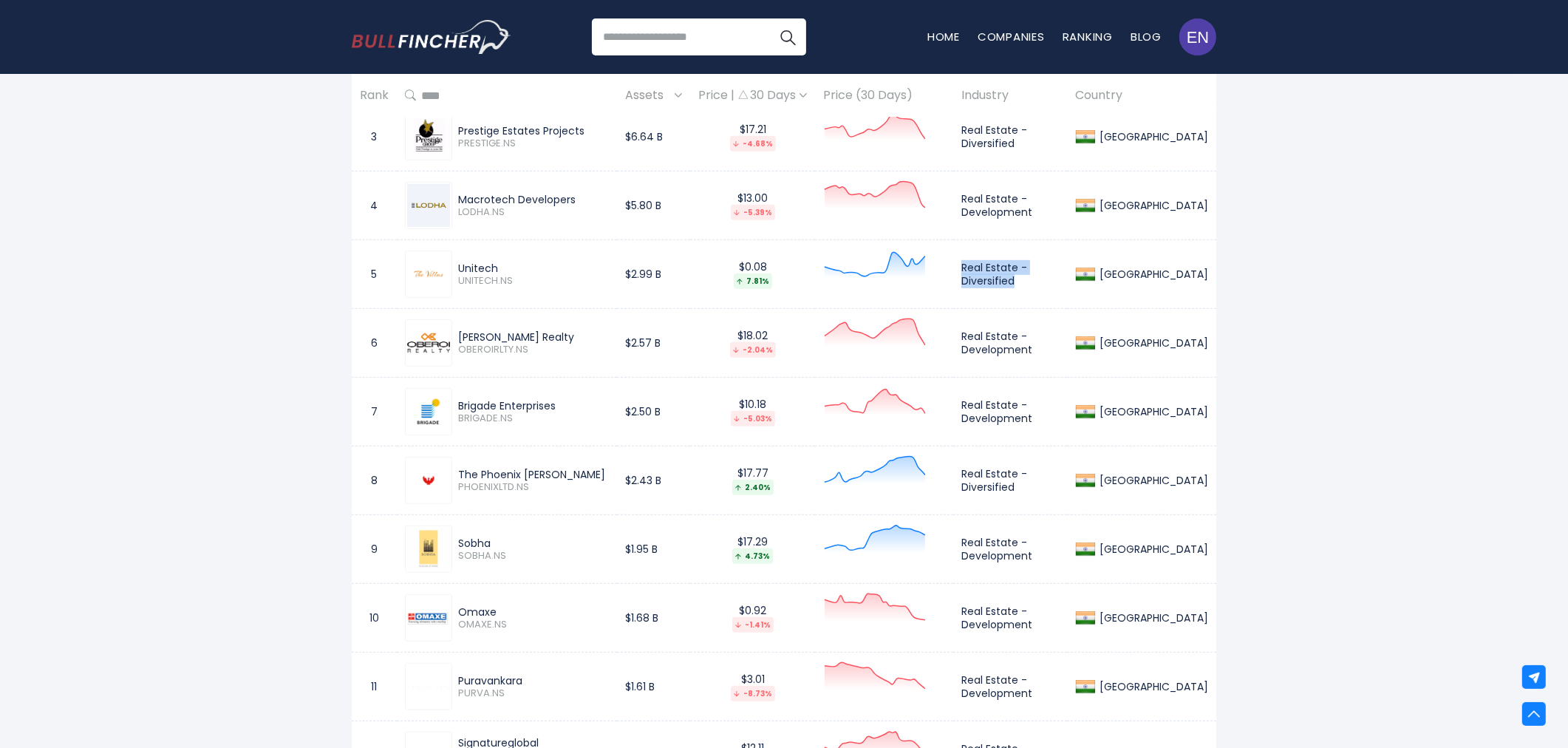
scroll to position [903, 0]
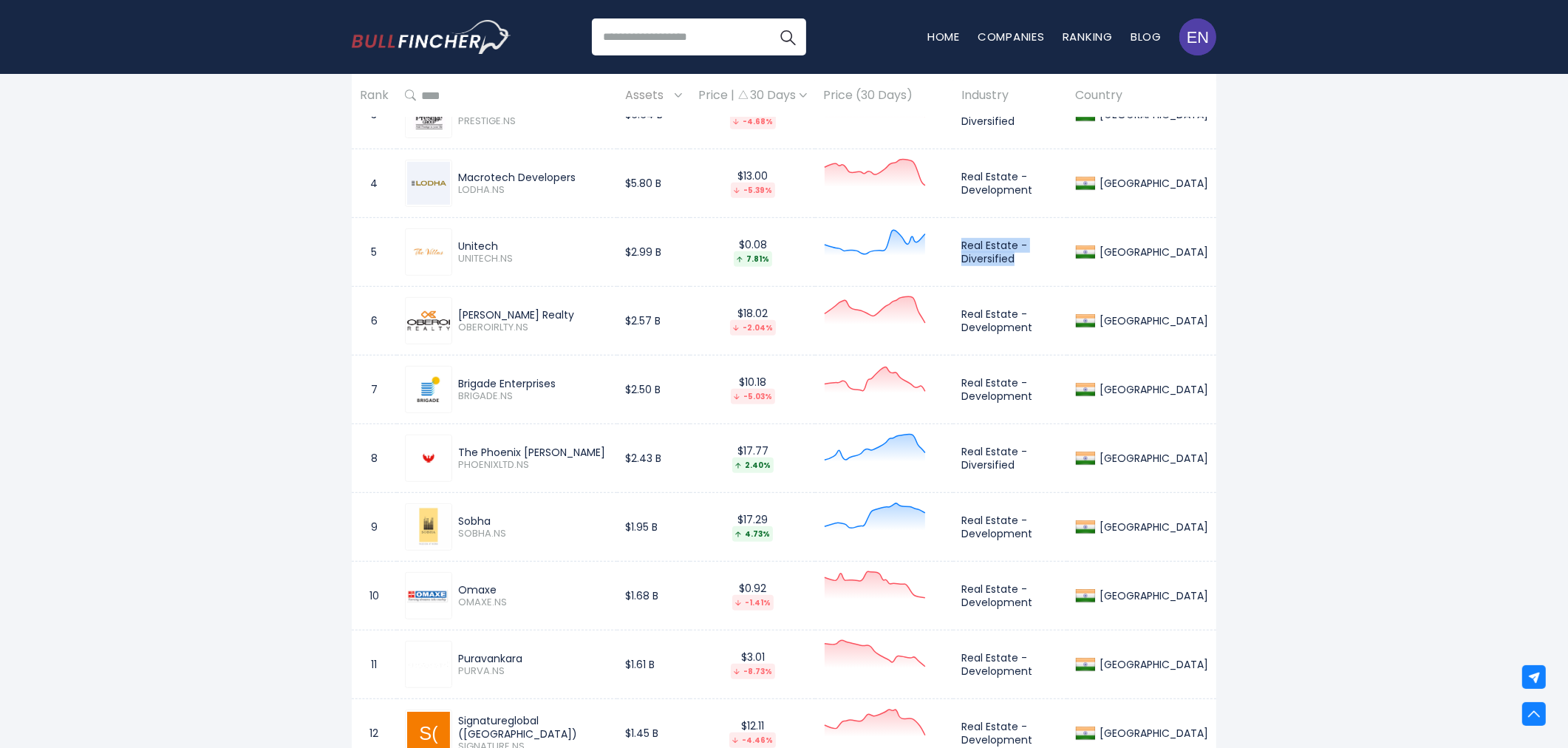
drag, startPoint x: 457, startPoint y: 589, endPoint x: 499, endPoint y: 589, distance: 42.0
click at [499, 589] on div "Omaxe OMAXE.NS" at bounding box center [531, 597] width 157 height 26
copy div "Omaxe"
drag, startPoint x: 958, startPoint y: 587, endPoint x: 1032, endPoint y: 606, distance: 76.4
click at [1032, 606] on td "Real Estate - Development" at bounding box center [1010, 596] width 114 height 69
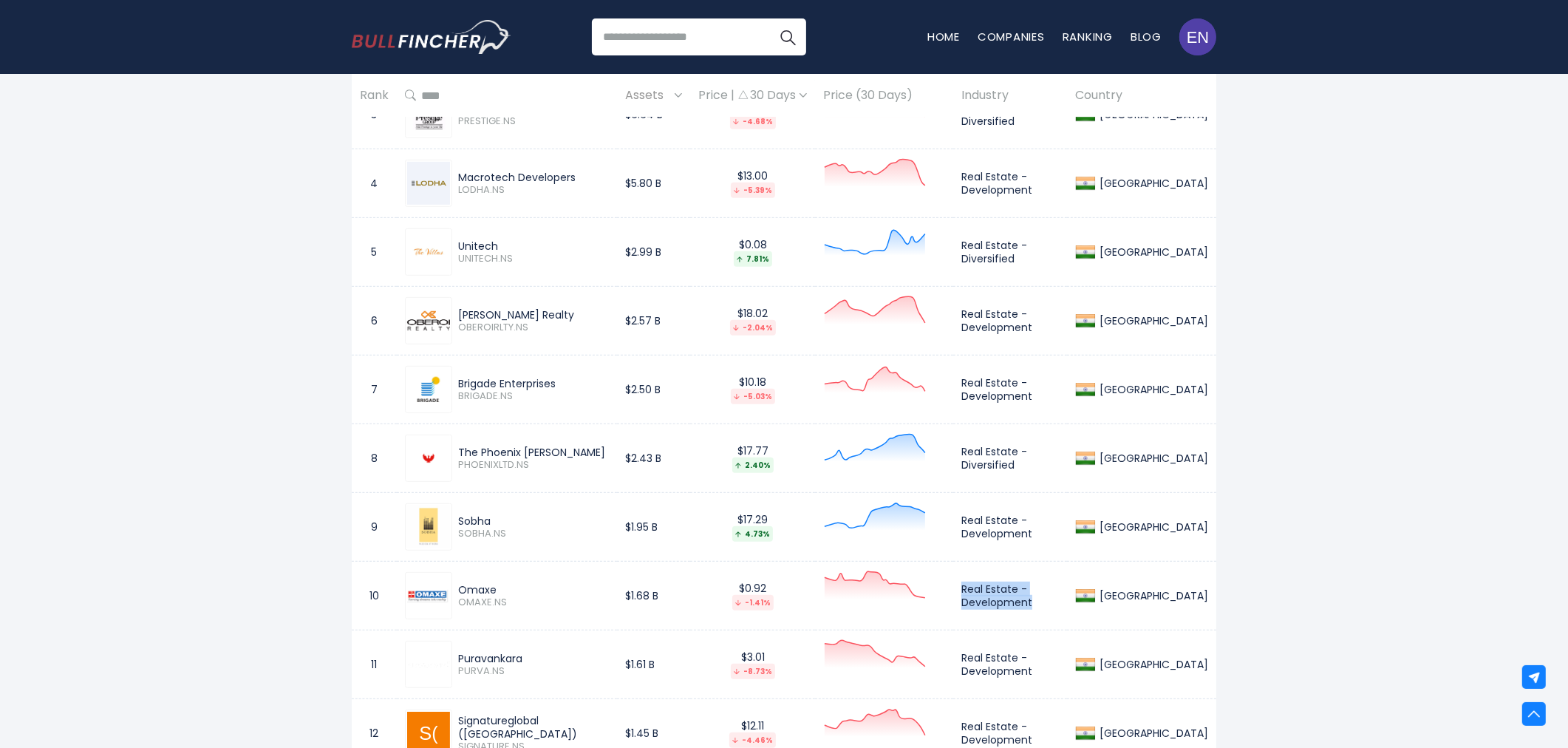
copy td "Real Estate - Development"
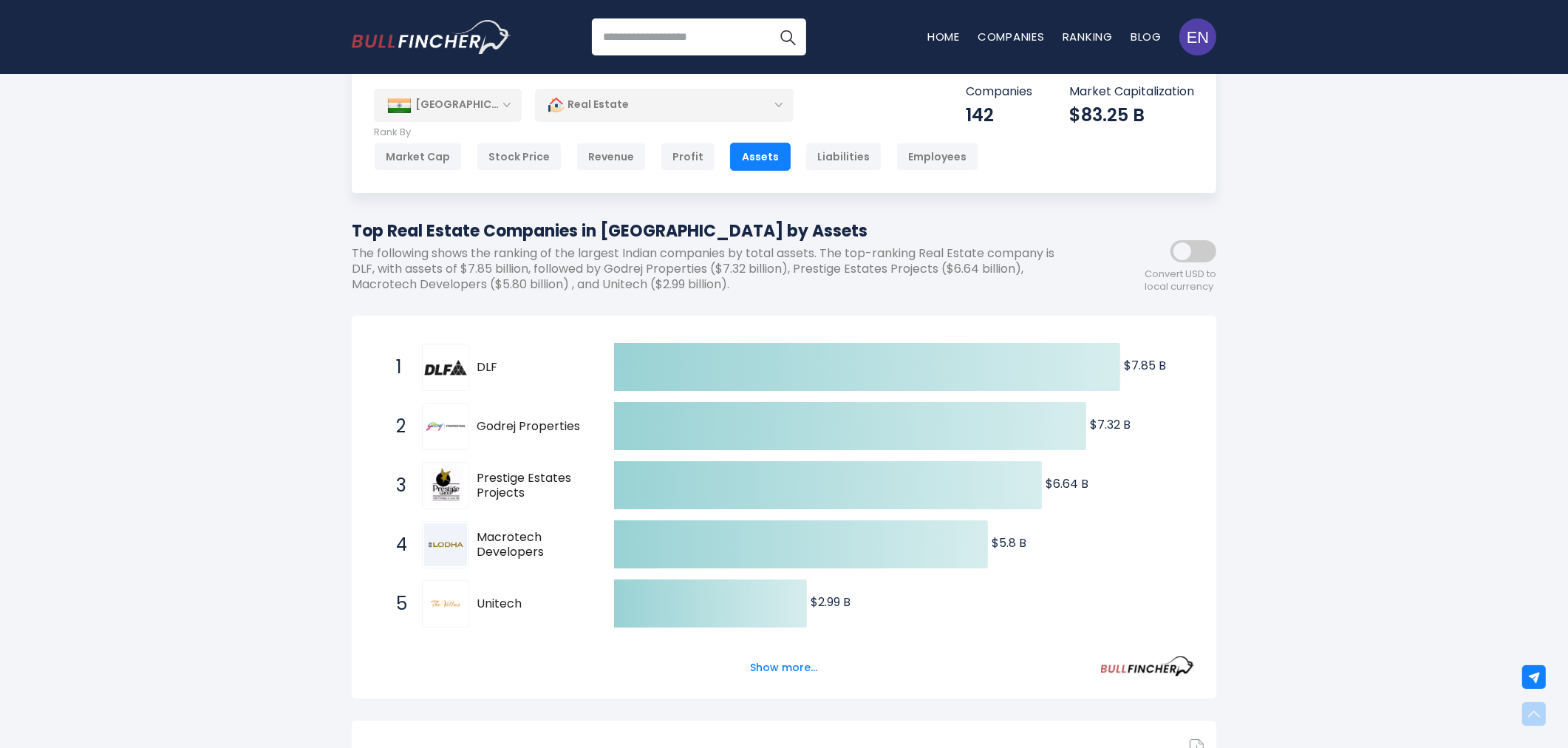
scroll to position [0, 0]
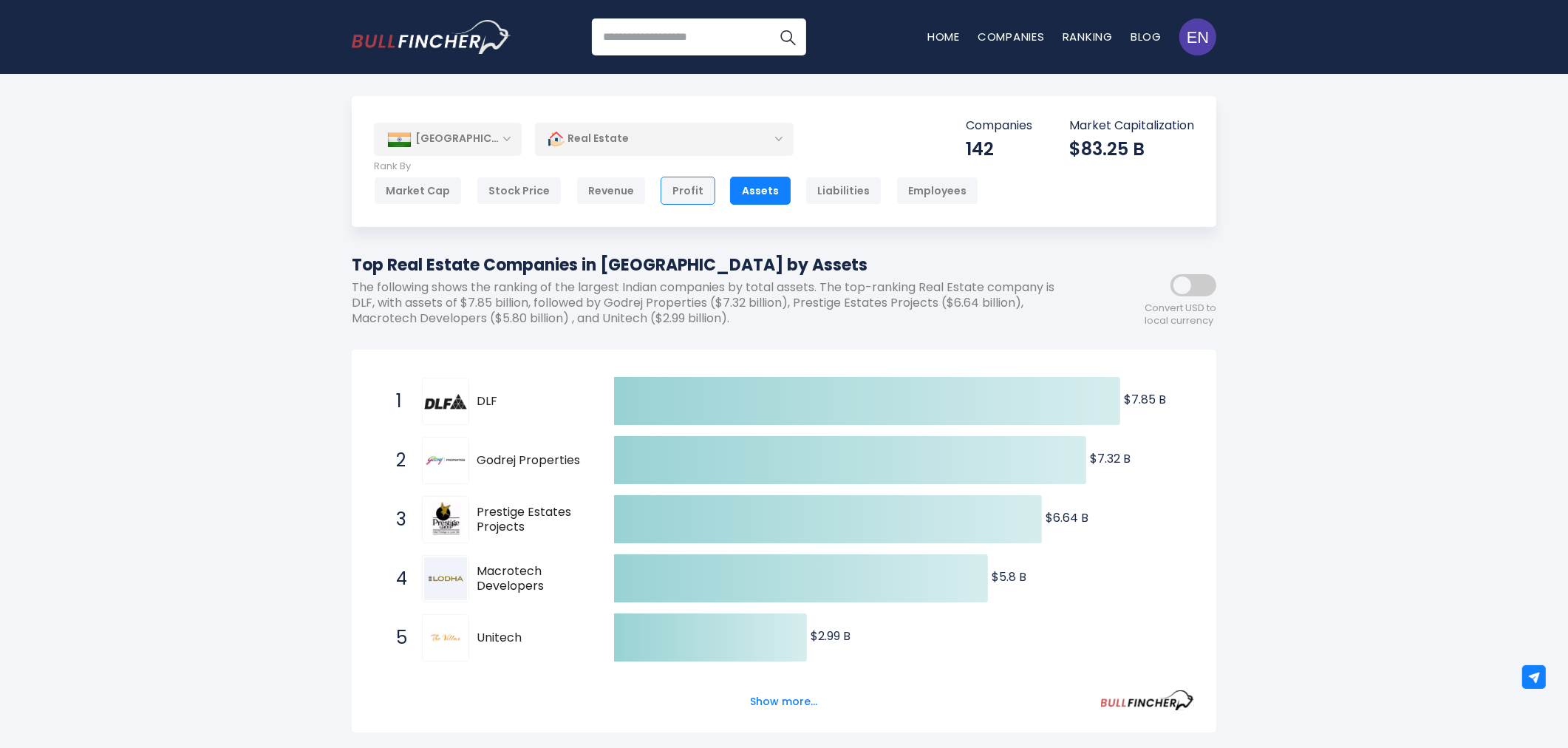
click at [681, 195] on div "Profit" at bounding box center [689, 190] width 55 height 28
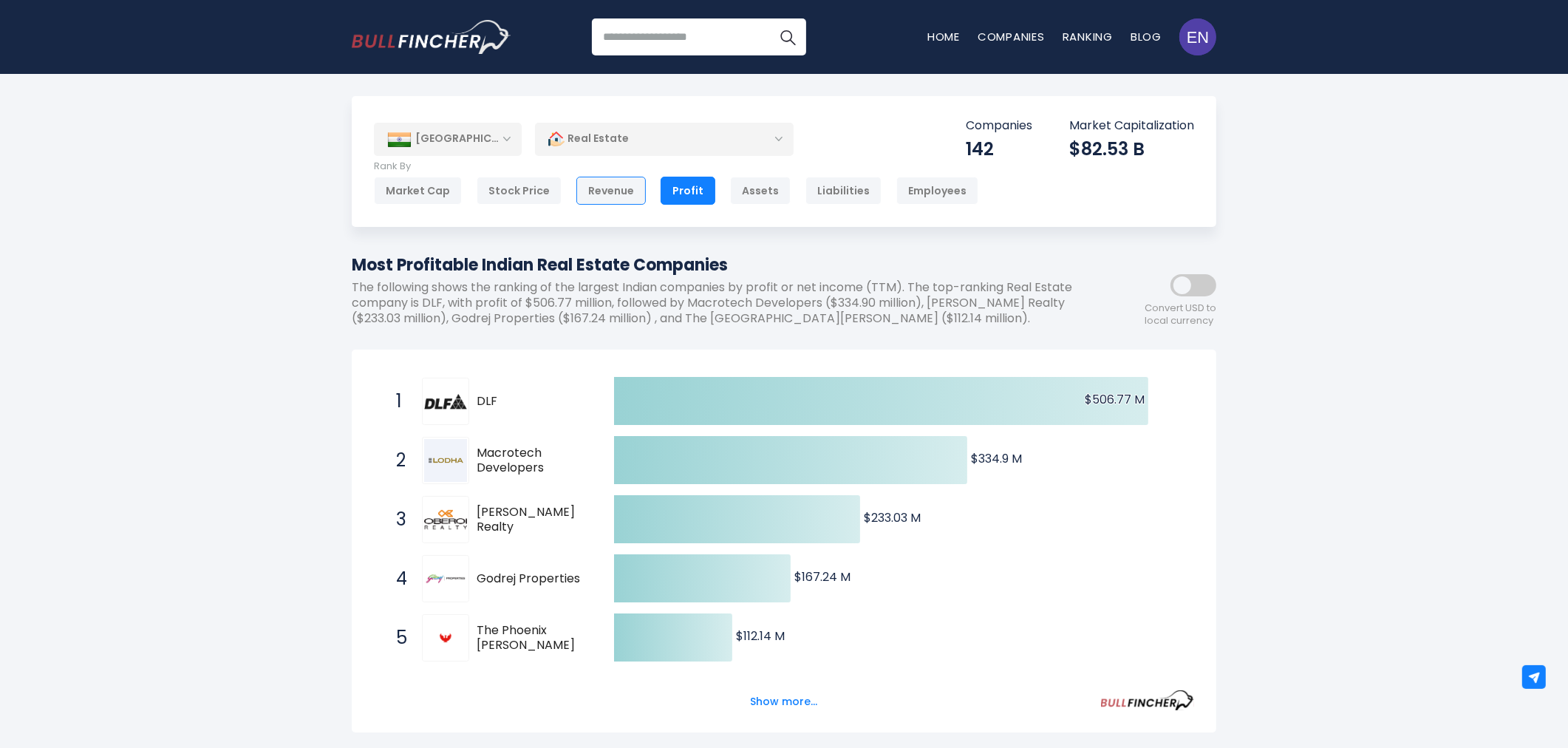
click at [623, 193] on div "Revenue" at bounding box center [612, 190] width 70 height 28
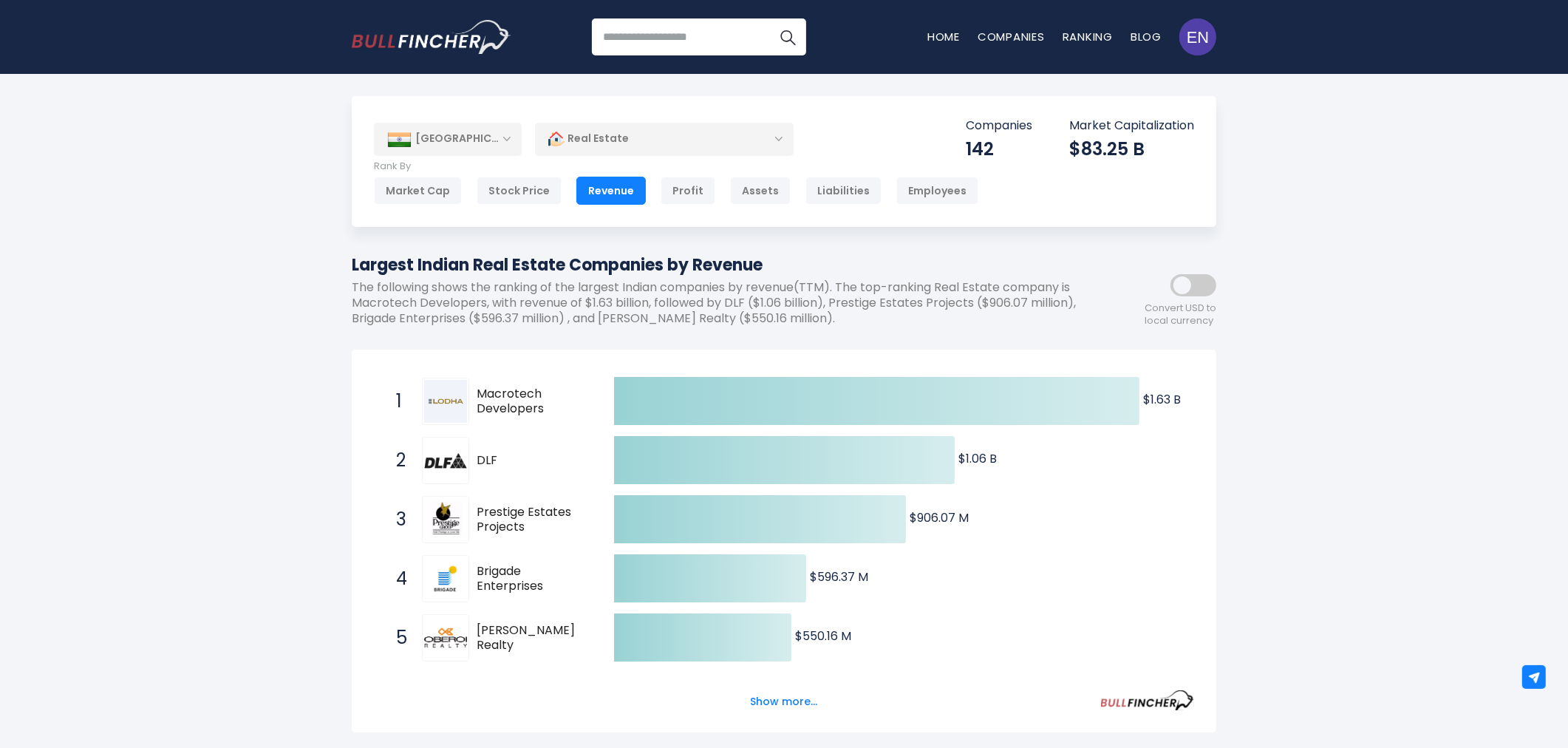
click at [474, 141] on div "[GEOGRAPHIC_DATA]" at bounding box center [447, 139] width 148 height 32
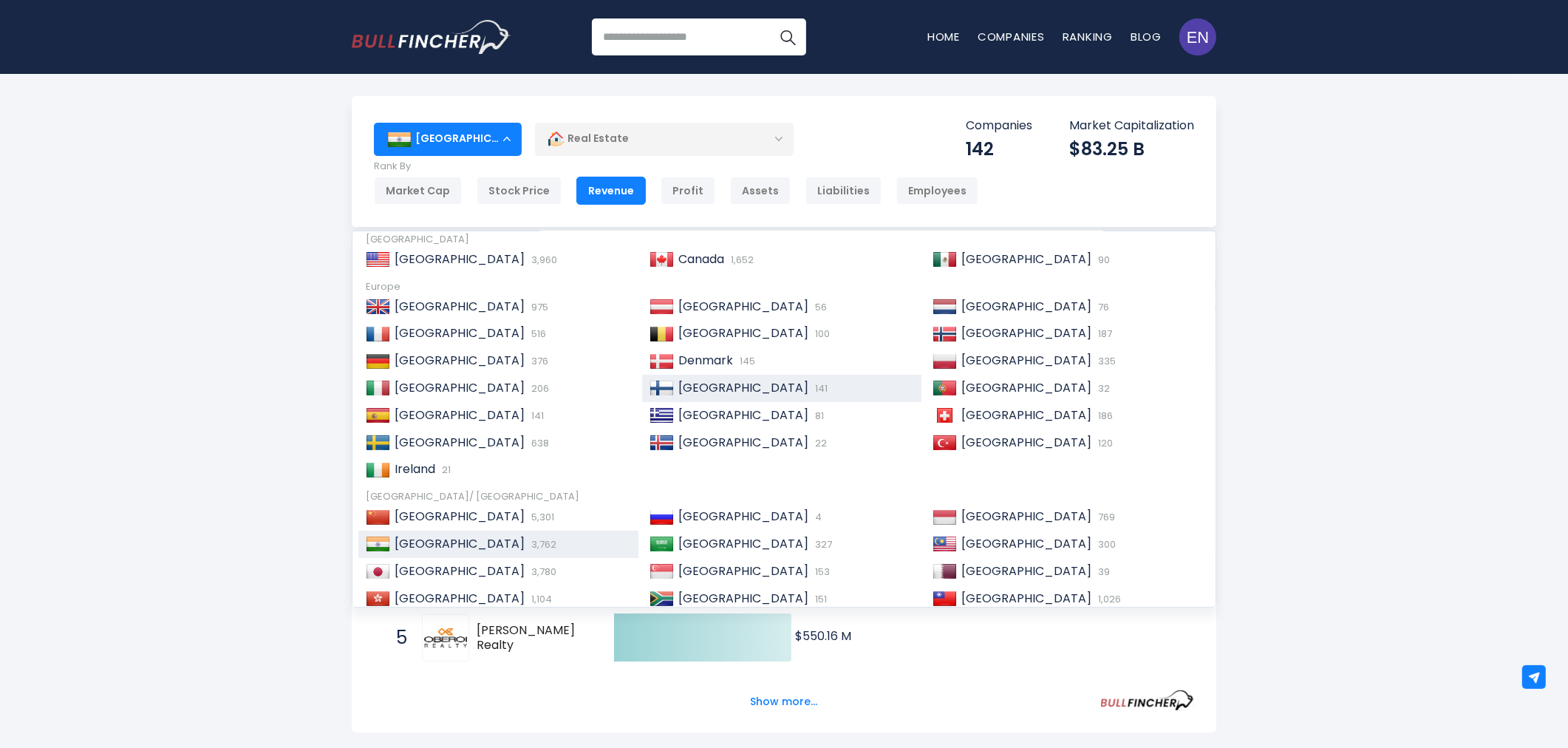
scroll to position [82, 0]
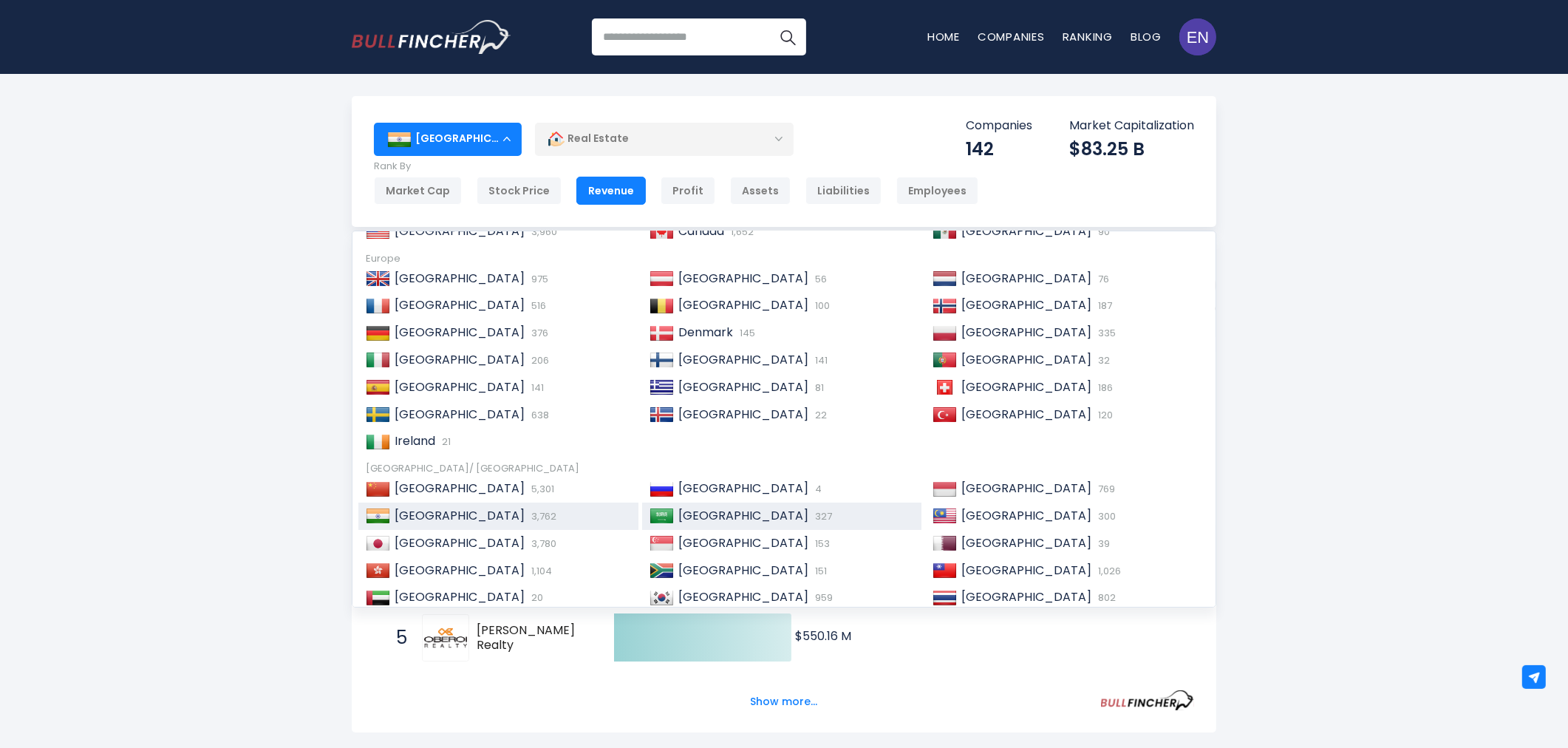
click at [807, 507] on div "Saudi Arabia 327" at bounding box center [782, 516] width 280 height 28
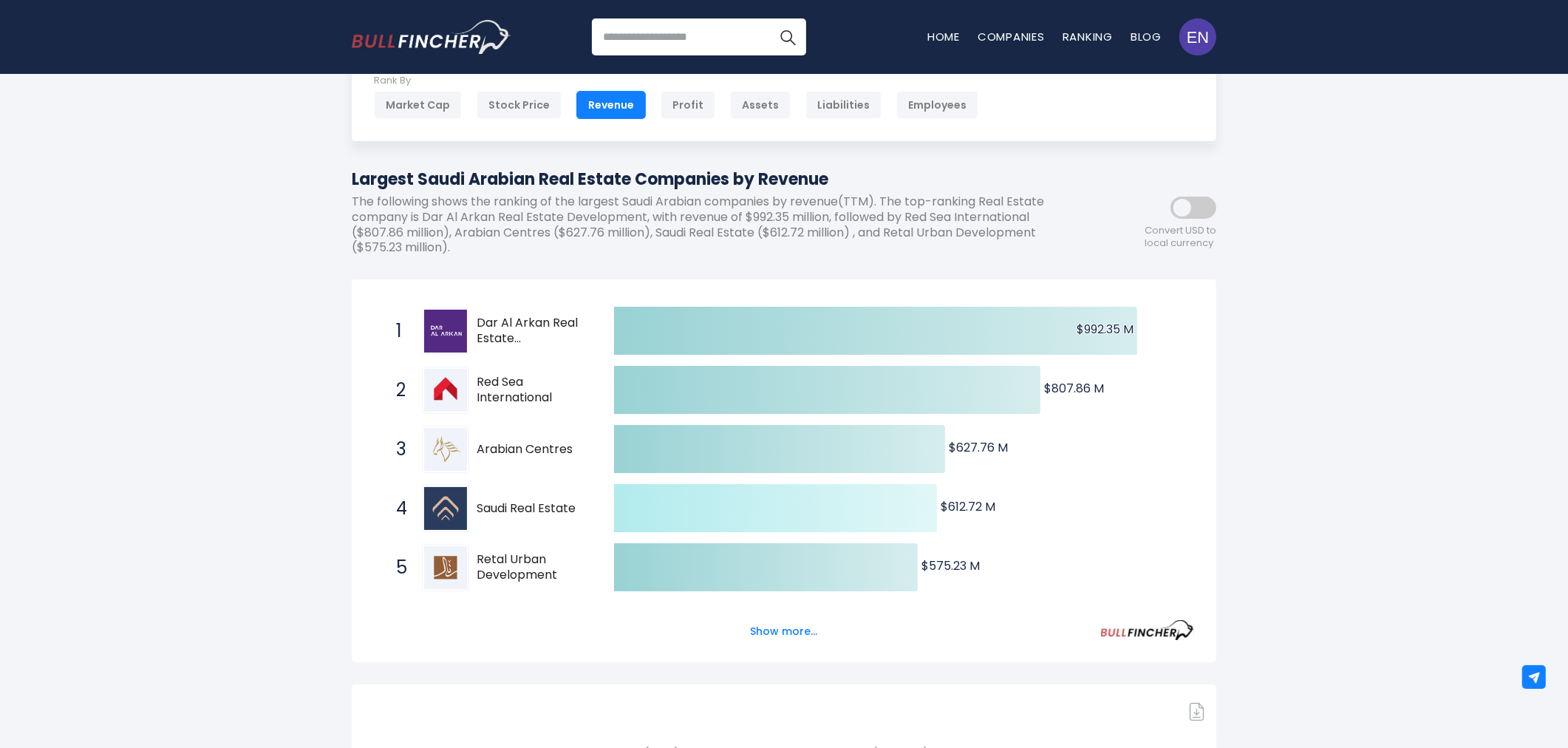
scroll to position [329, 0]
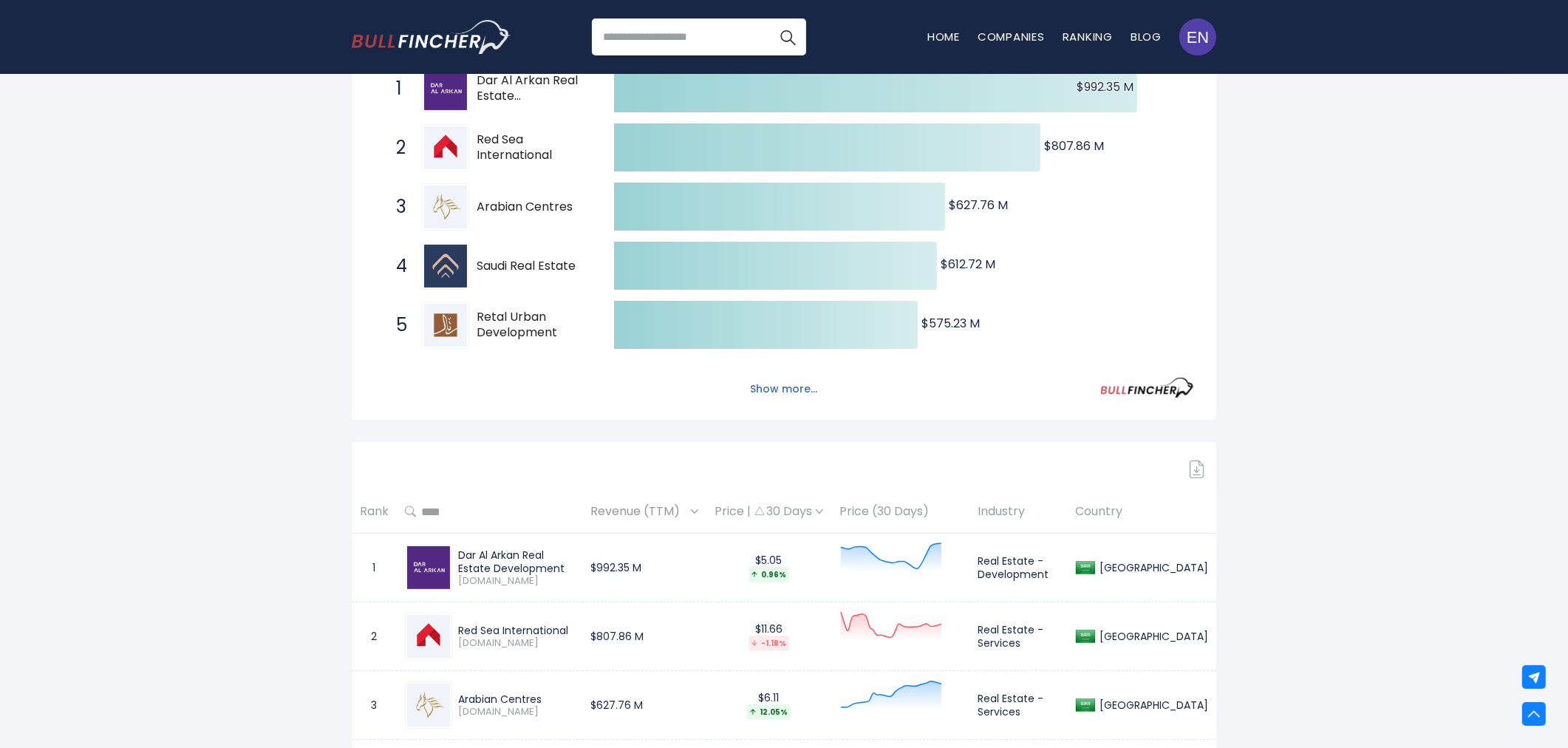
click at [789, 388] on button "Show more..." at bounding box center [784, 389] width 85 height 24
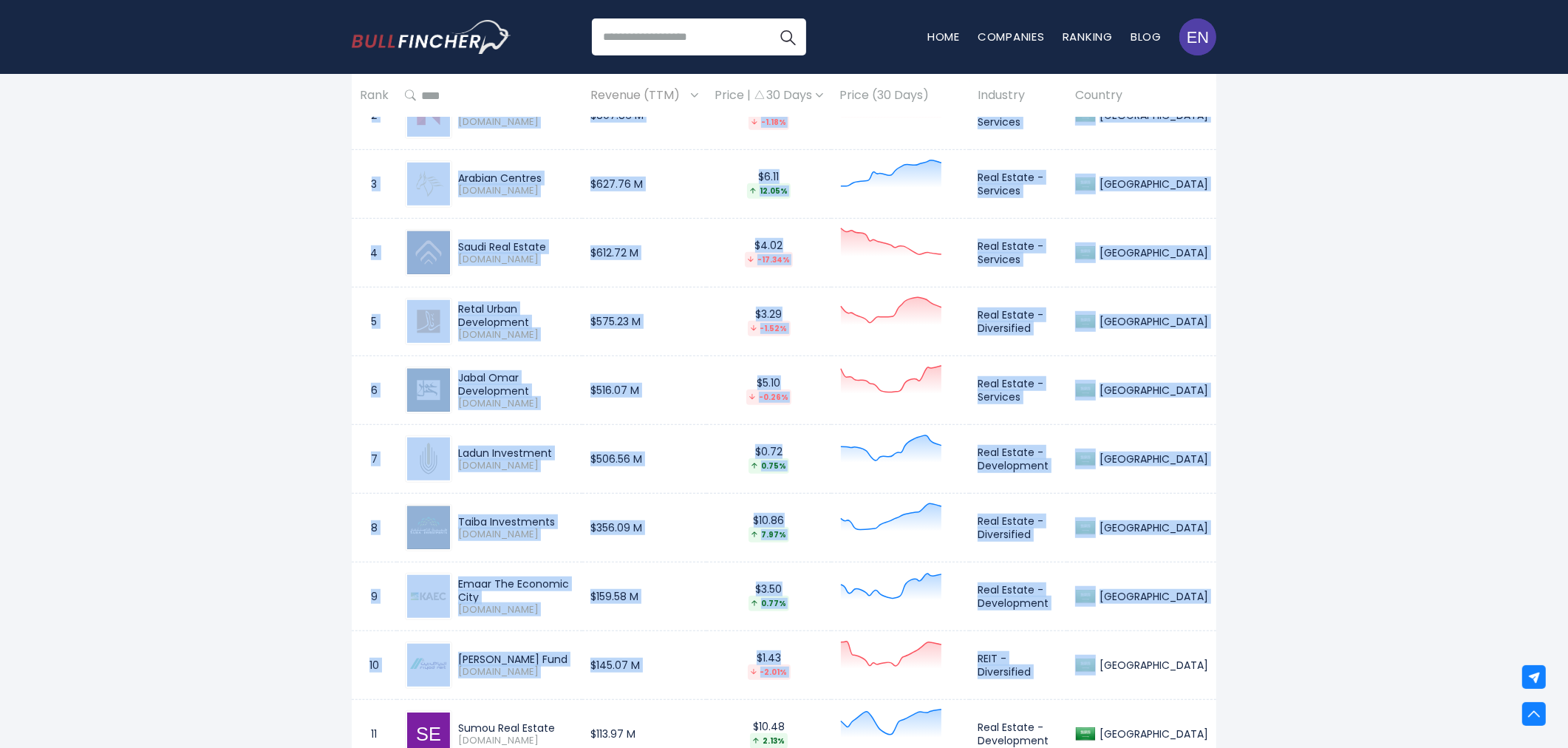
scroll to position [1150, 0]
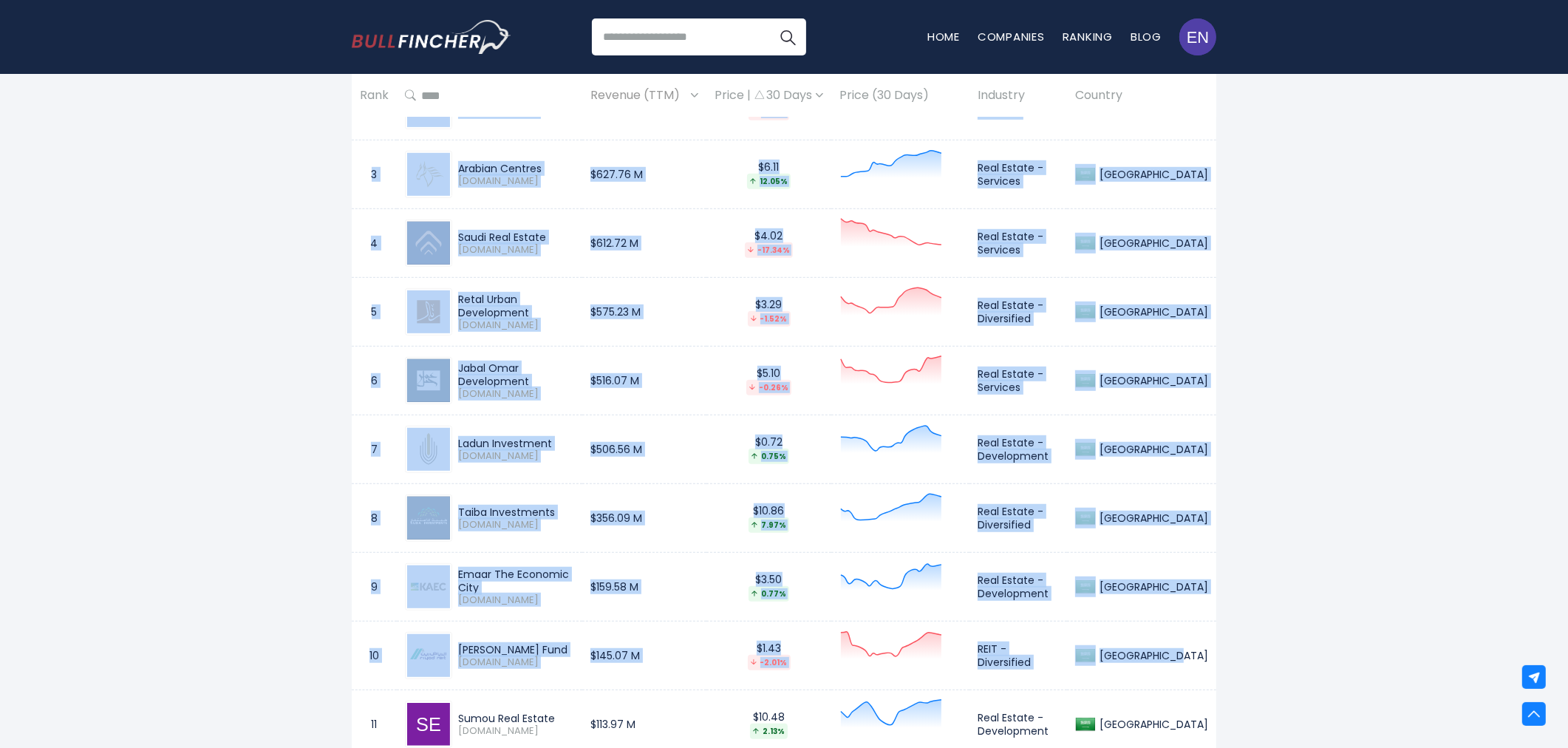
drag, startPoint x: 370, startPoint y: 283, endPoint x: 1208, endPoint y: 653, distance: 916.0
copy tbody "1 Dar Al Arkan Real Estate Development [DOMAIN_NAME] $992.35 M $5.05 0.96% Real…"
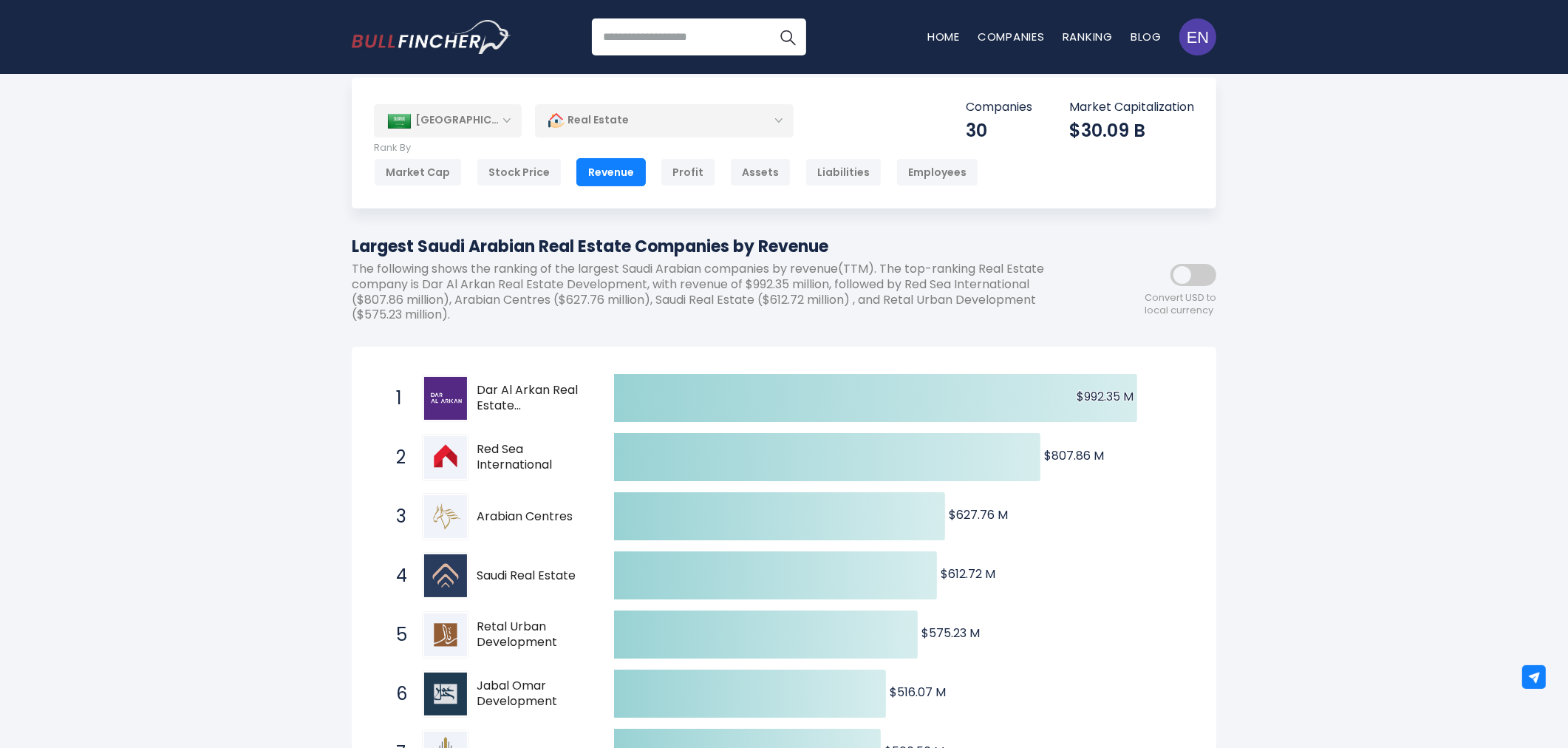
scroll to position [0, 0]
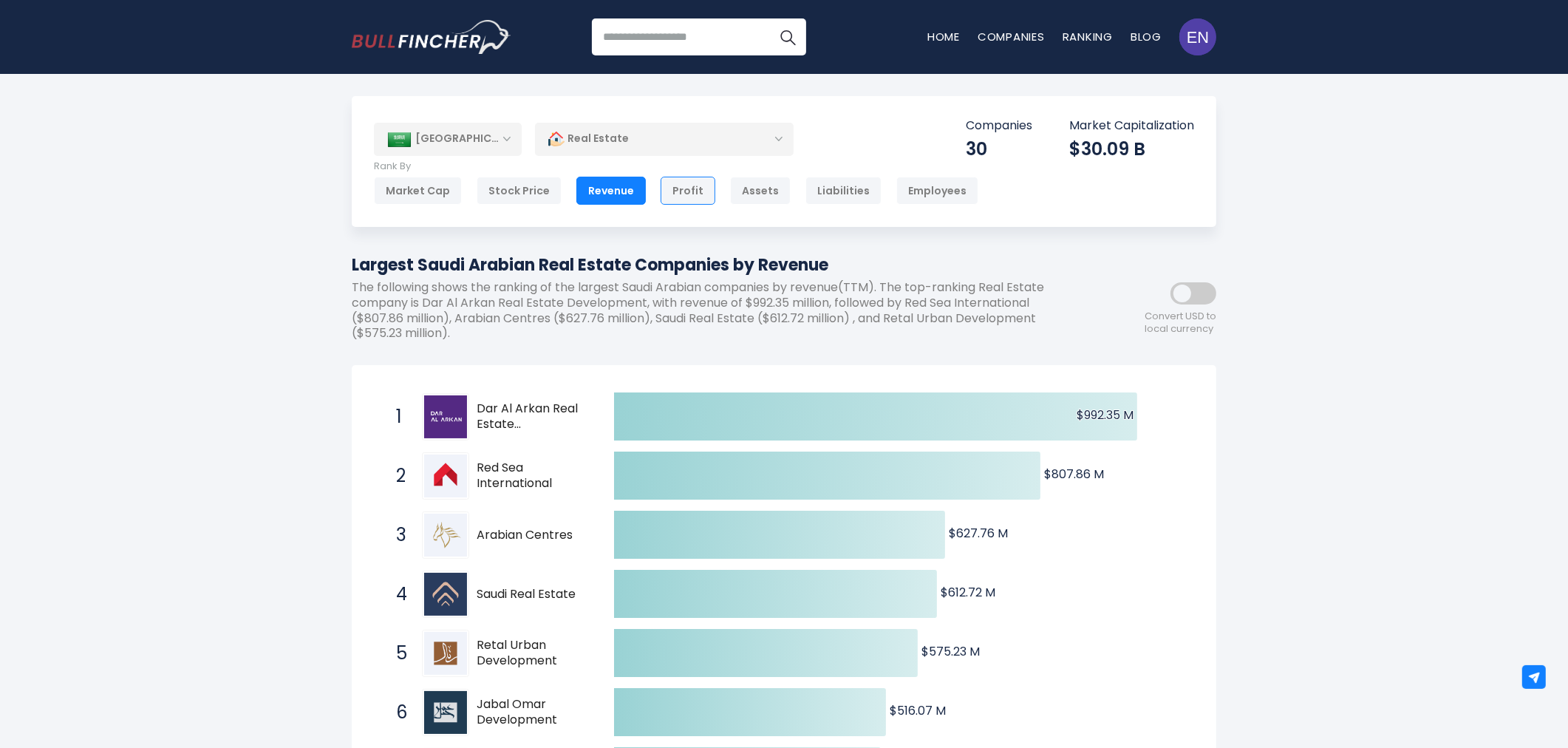
click at [684, 193] on div "Profit" at bounding box center [689, 190] width 55 height 28
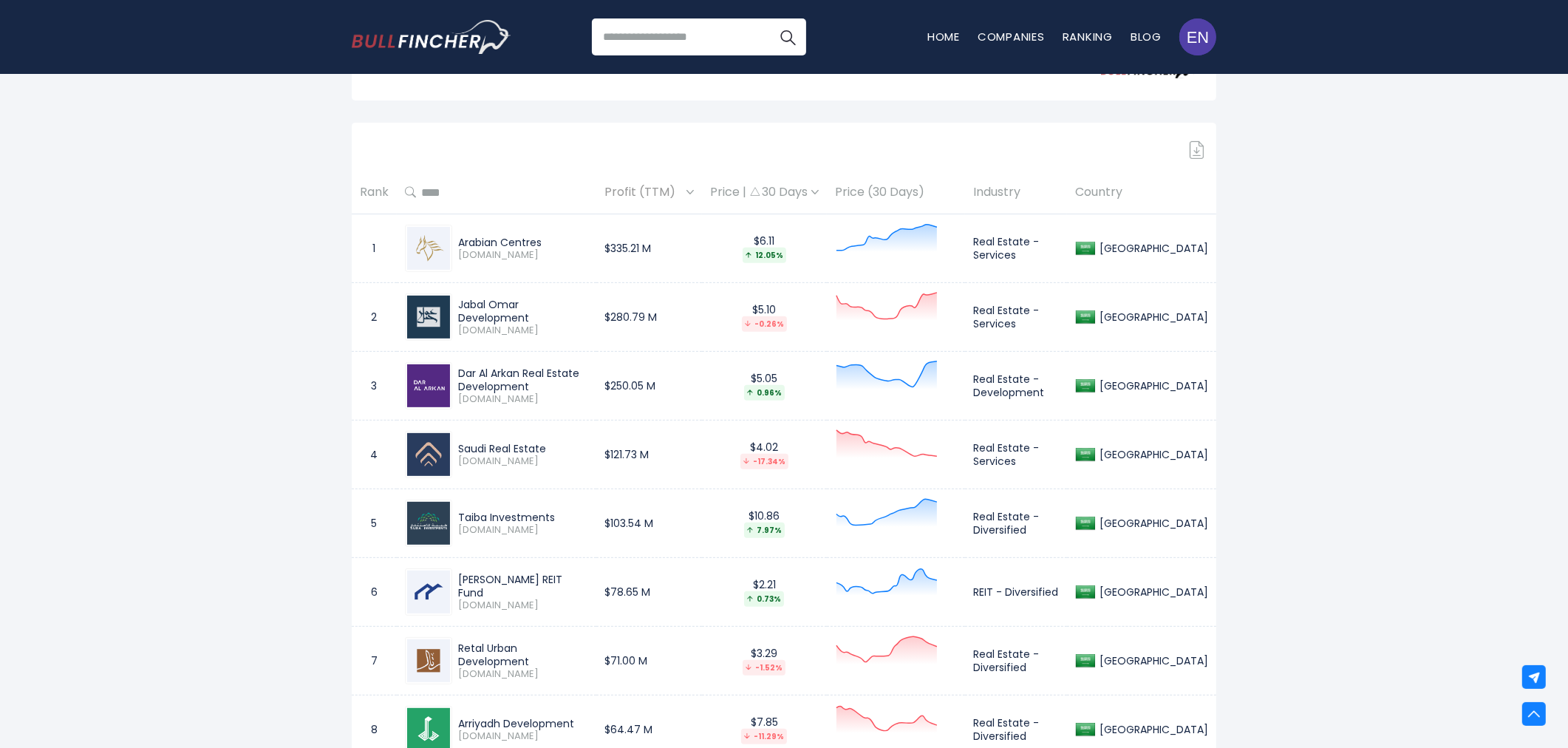
scroll to position [657, 0]
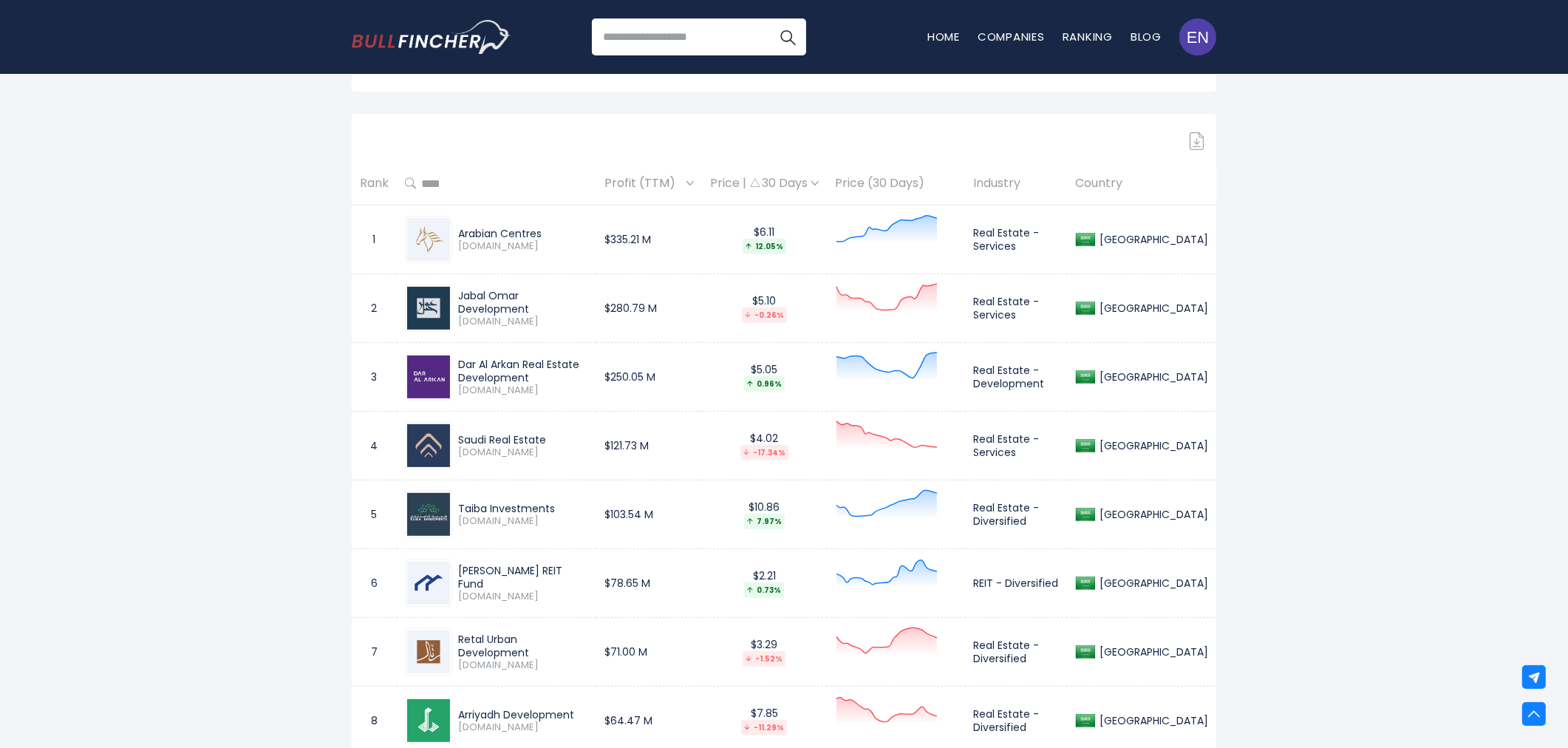
drag, startPoint x: 458, startPoint y: 232, endPoint x: 560, endPoint y: 231, distance: 102.0
click at [560, 231] on div "Arabian Centres" at bounding box center [523, 233] width 130 height 13
copy div "Arabian Centres"
drag, startPoint x: 1002, startPoint y: 233, endPoint x: 1051, endPoint y: 240, distance: 49.5
click at [1051, 240] on td "Real Estate - Services" at bounding box center [1016, 240] width 102 height 69
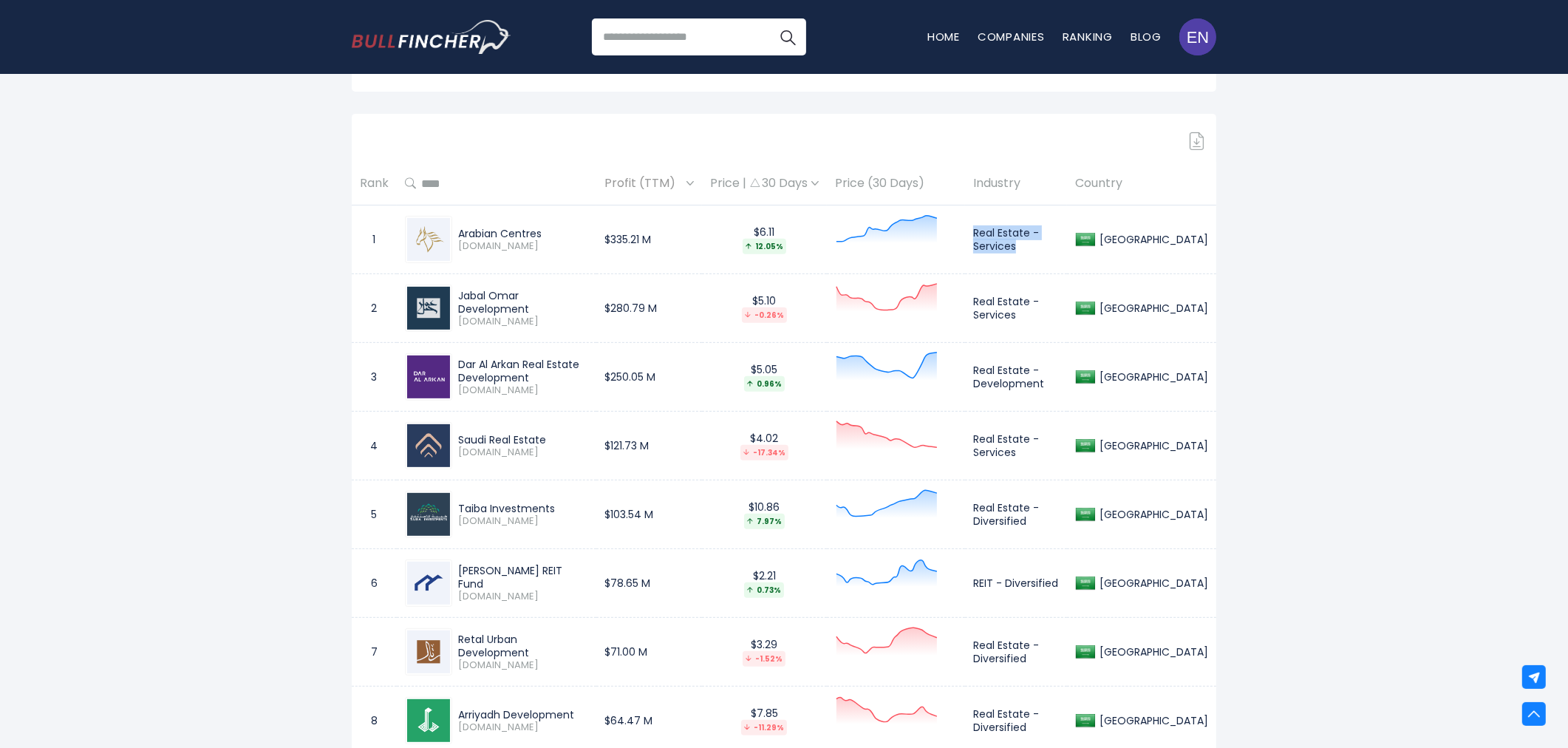
copy td "Real Estate - Services"
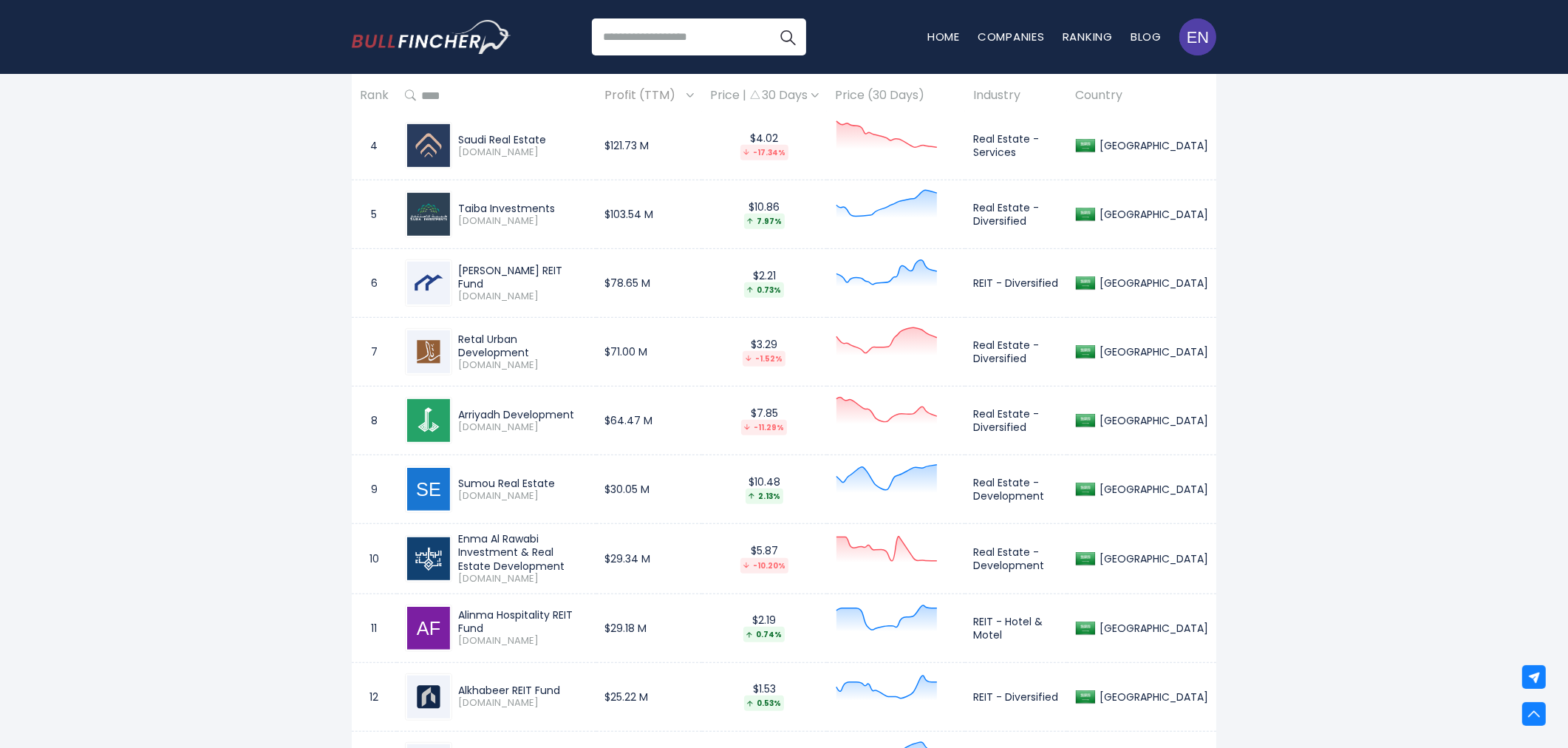
scroll to position [986, 0]
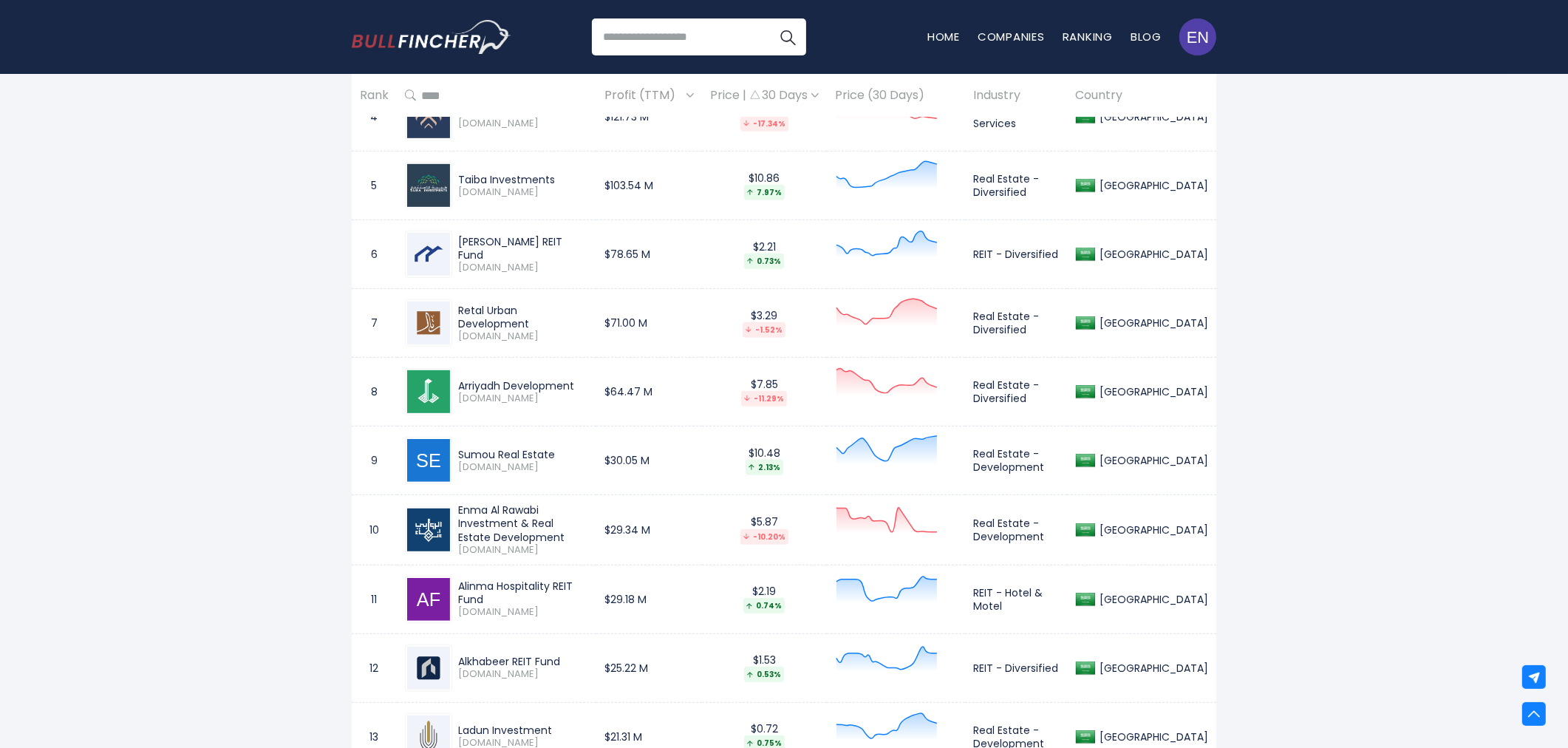
drag, startPoint x: 459, startPoint y: 246, endPoint x: 548, endPoint y: 249, distance: 89.1
click at [548, 249] on div "[PERSON_NAME] REIT Fund" at bounding box center [523, 248] width 130 height 27
copy div "[PERSON_NAME] REIT Fund"
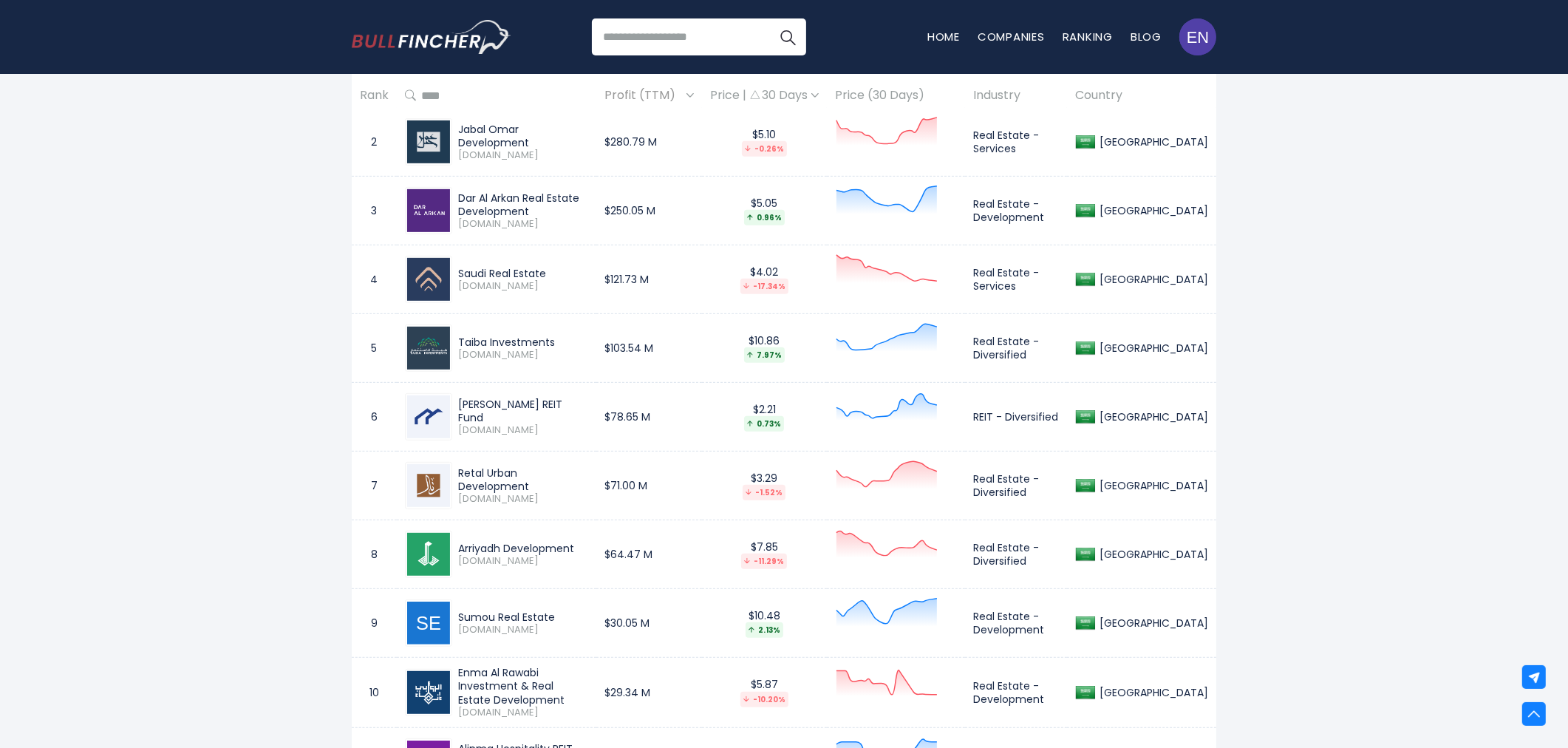
scroll to position [825, 0]
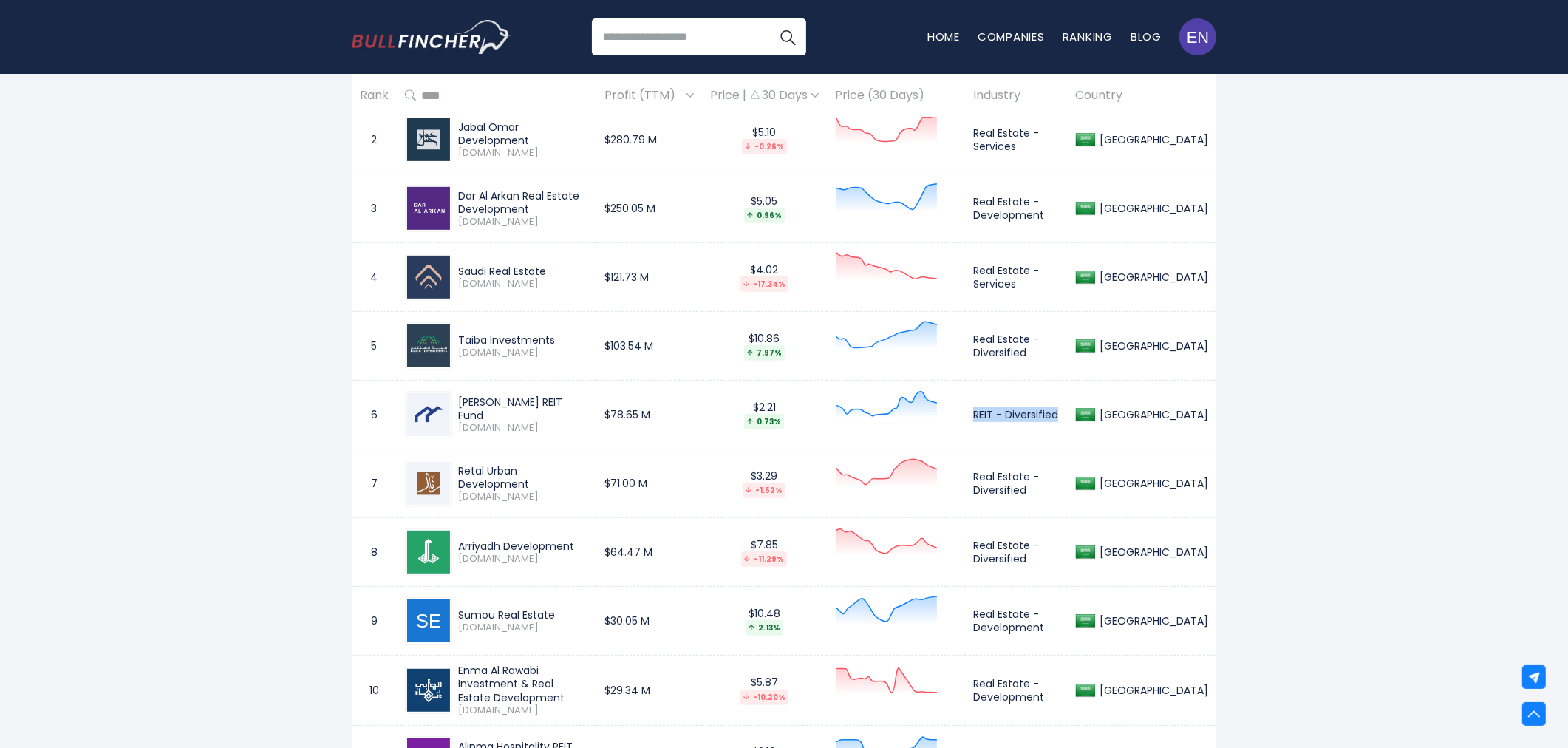
drag, startPoint x: 1002, startPoint y: 414, endPoint x: 1089, endPoint y: 416, distance: 87.0
click at [1067, 416] on td "REIT - Diversified" at bounding box center [1016, 414] width 102 height 69
copy td "REIT - Diversified"
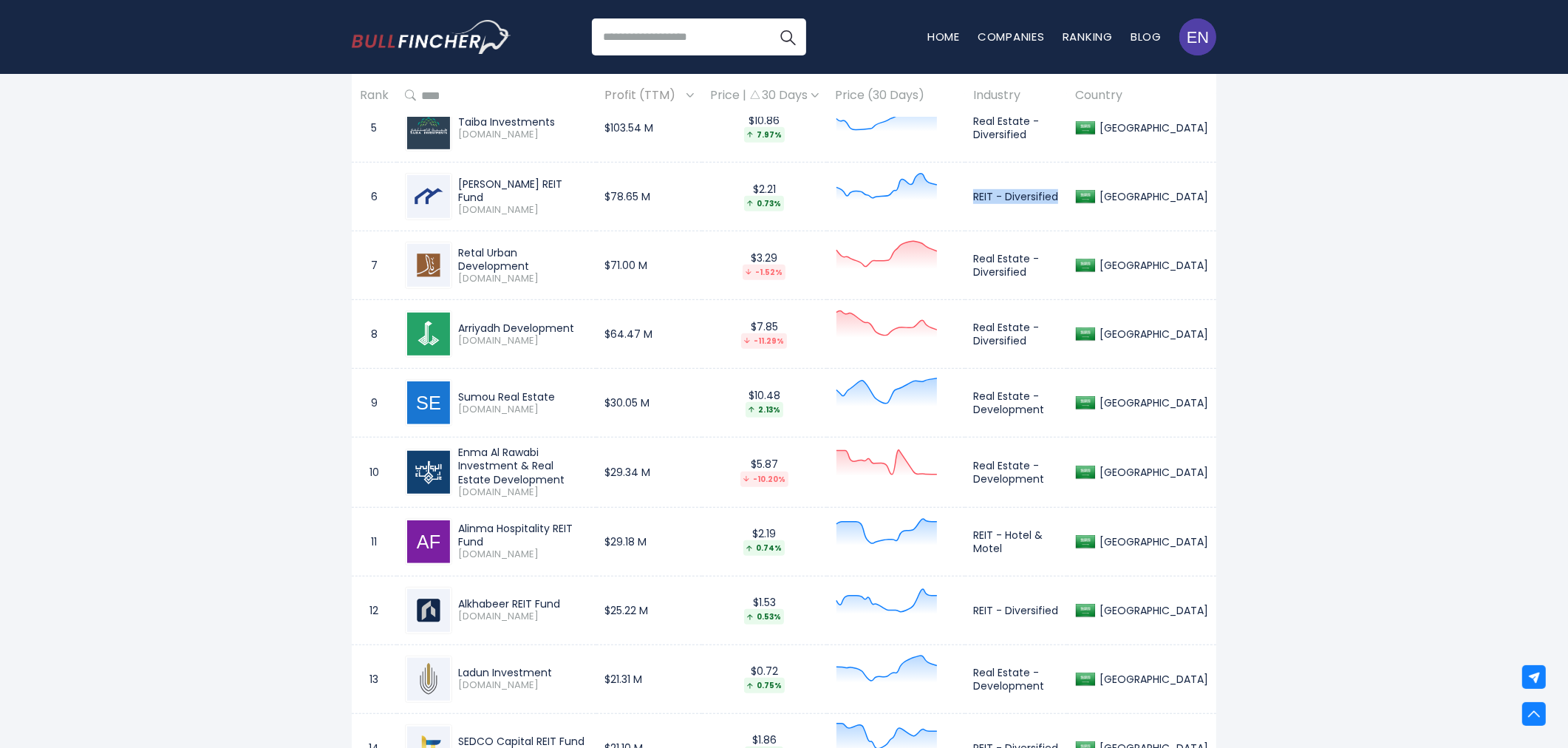
scroll to position [1073, 0]
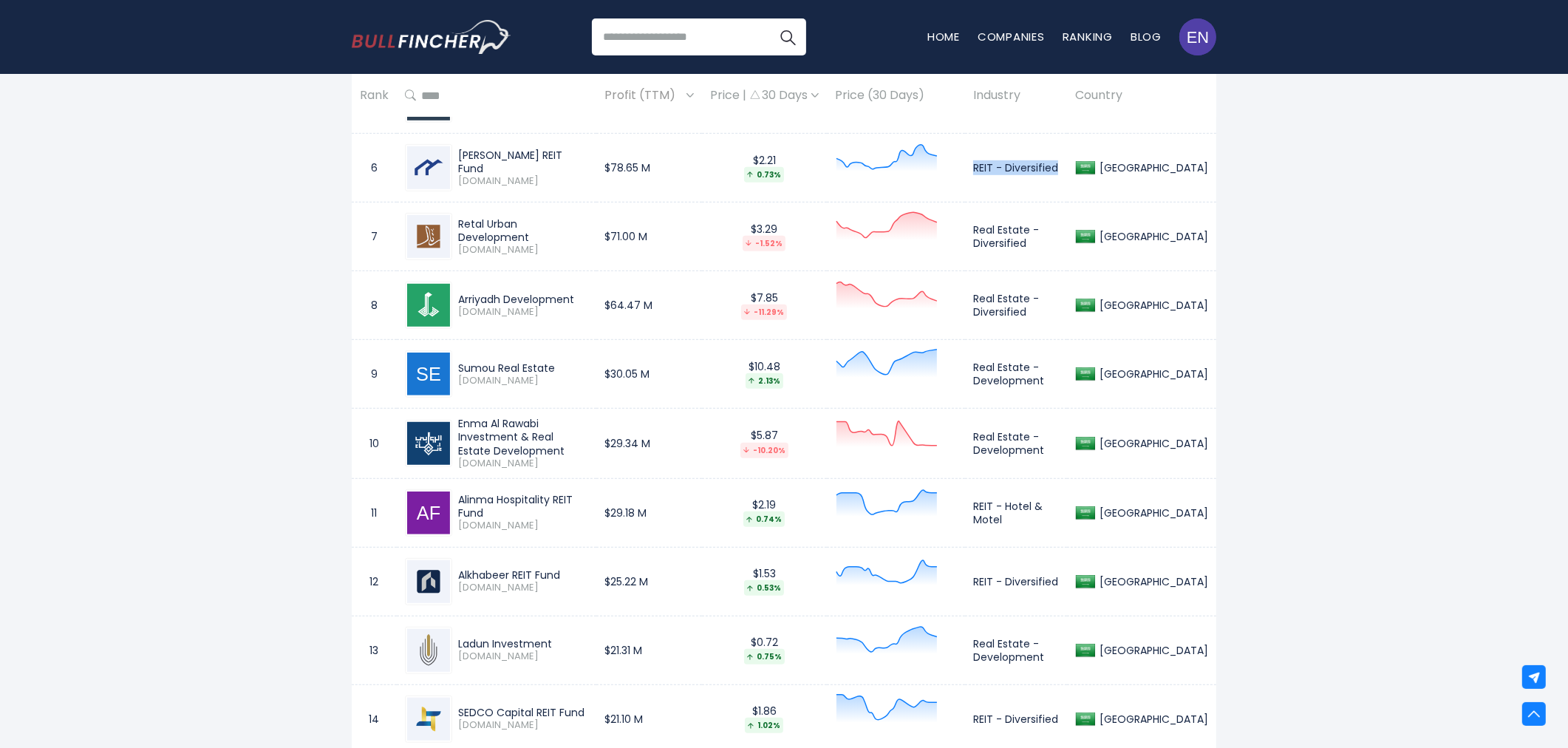
drag, startPoint x: 460, startPoint y: 299, endPoint x: 574, endPoint y: 297, distance: 114.0
click at [574, 297] on div "Arriyadh Development" at bounding box center [523, 300] width 130 height 13
copy div "Arriyadh Development"
drag, startPoint x: 1001, startPoint y: 298, endPoint x: 1065, endPoint y: 314, distance: 66.0
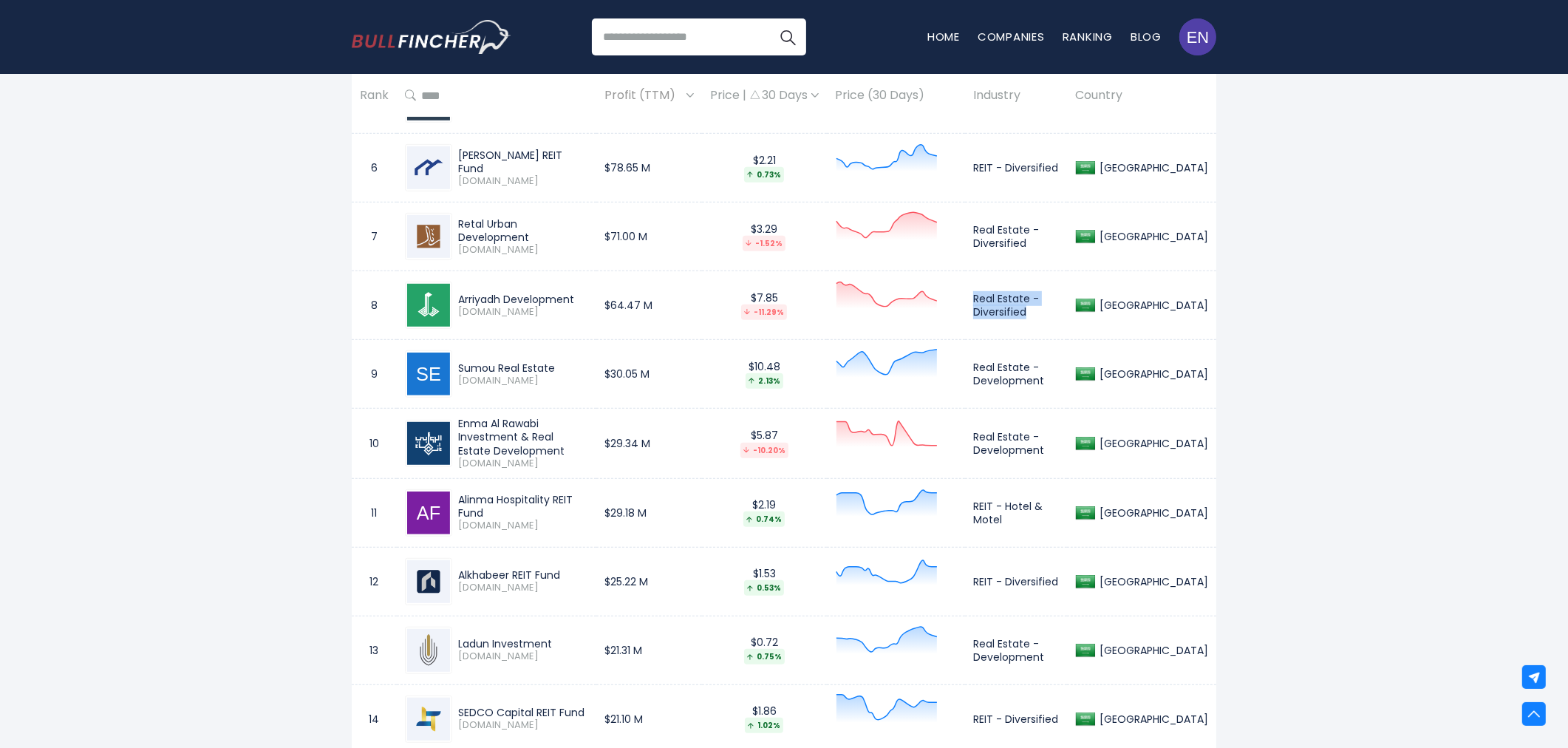
click at [1065, 314] on td "Real Estate - Diversified" at bounding box center [1016, 305] width 102 height 69
copy td "Real Estate - Diversified"
drag, startPoint x: 458, startPoint y: 366, endPoint x: 559, endPoint y: 366, distance: 101.0
click at [559, 366] on div "Sumou Real Estate" at bounding box center [523, 368] width 130 height 13
copy div "Sumou Real Estate"
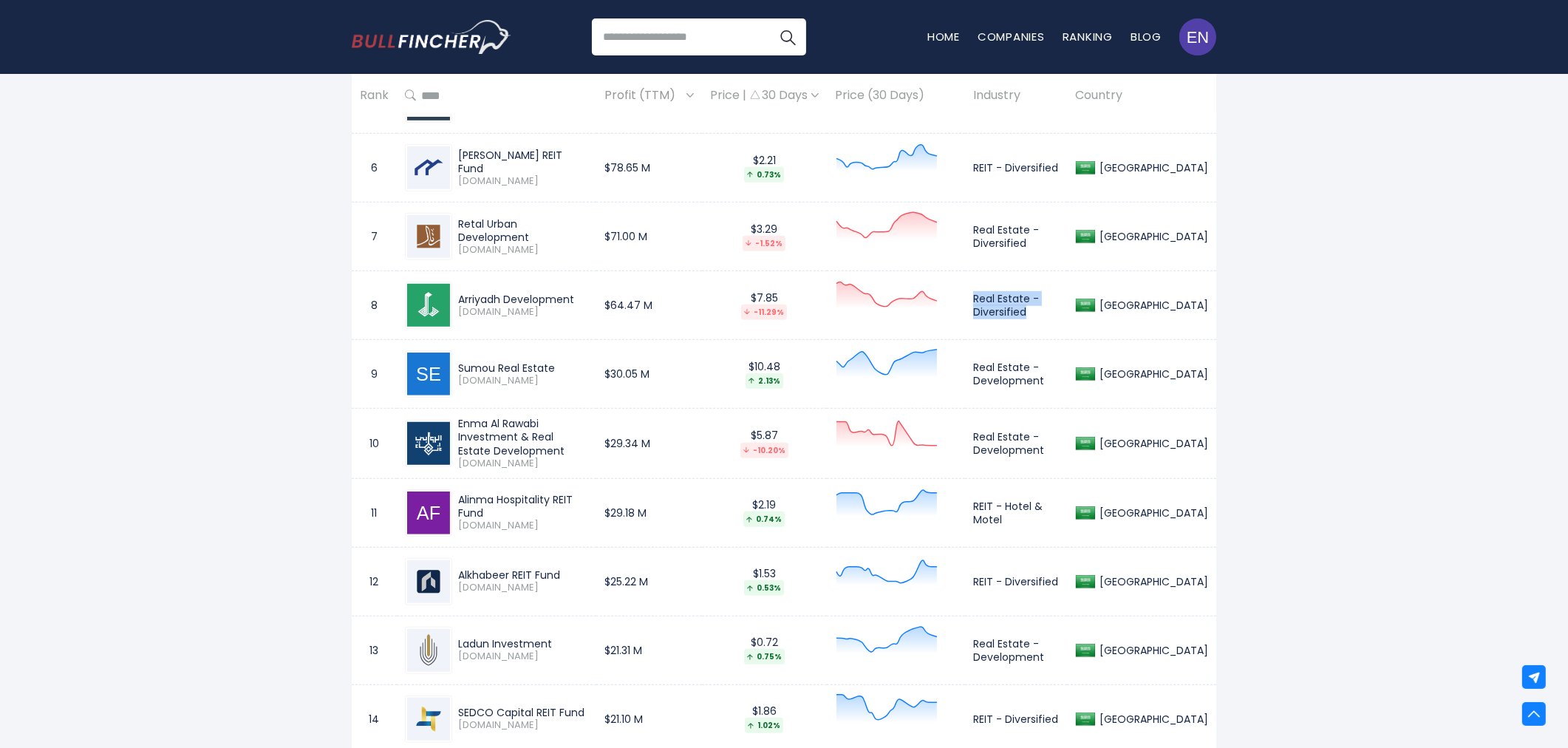
copy div "Sumou Real Estate"
drag, startPoint x: 1014, startPoint y: 370, endPoint x: 1072, endPoint y: 385, distance: 59.9
click at [1067, 385] on td "Real Estate - Development" at bounding box center [1016, 374] width 102 height 69
drag, startPoint x: 517, startPoint y: 435, endPoint x: 591, endPoint y: 441, distance: 74.2
click at [588, 441] on div "Enma Al Rawabi Investment & Real Estate Development" at bounding box center [523, 437] width 130 height 40
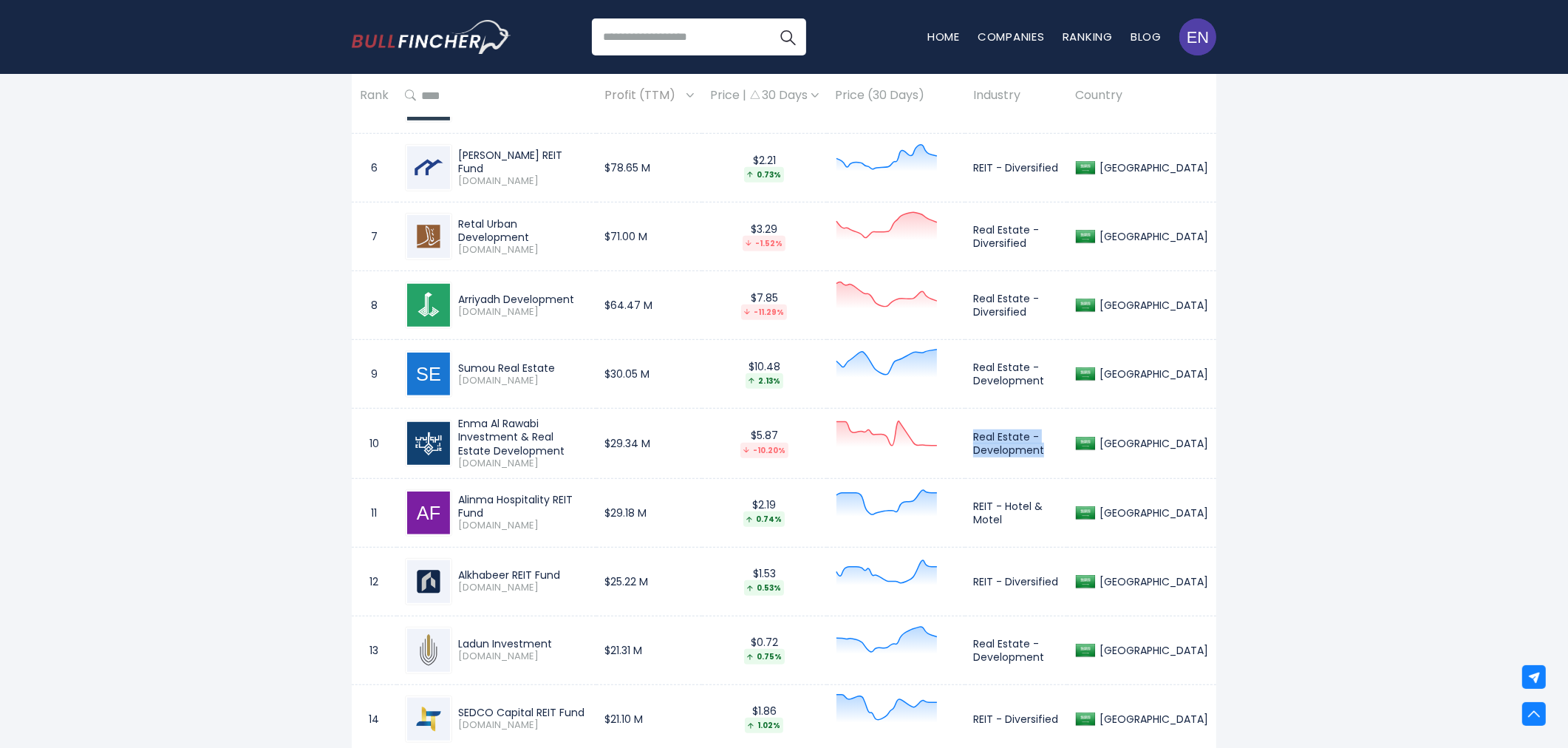
drag, startPoint x: 1002, startPoint y: 437, endPoint x: 1085, endPoint y: 452, distance: 84.3
click at [1067, 452] on td "Real Estate - Development" at bounding box center [1016, 444] width 102 height 70
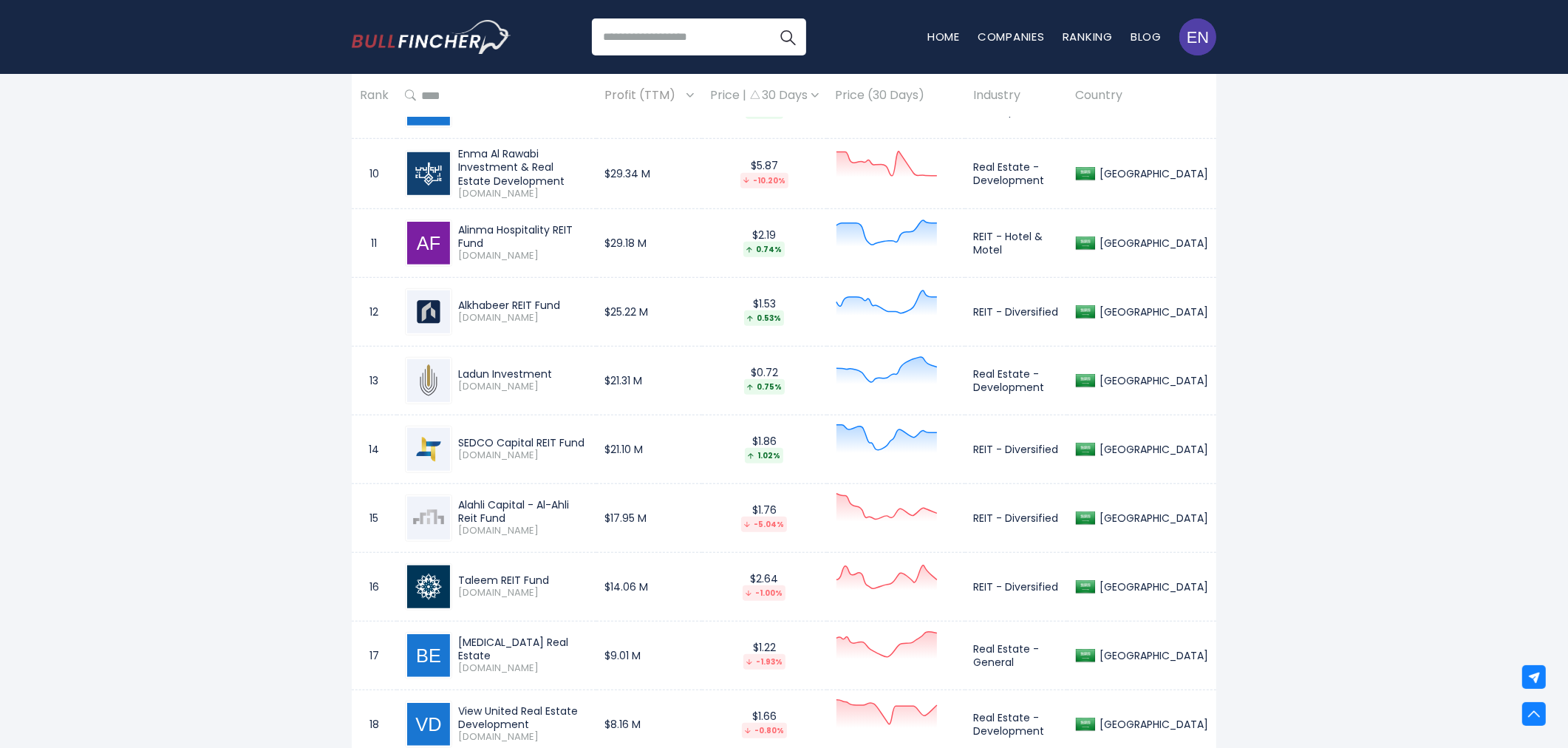
scroll to position [2512, 0]
